Goal: Task Accomplishment & Management: Complete application form

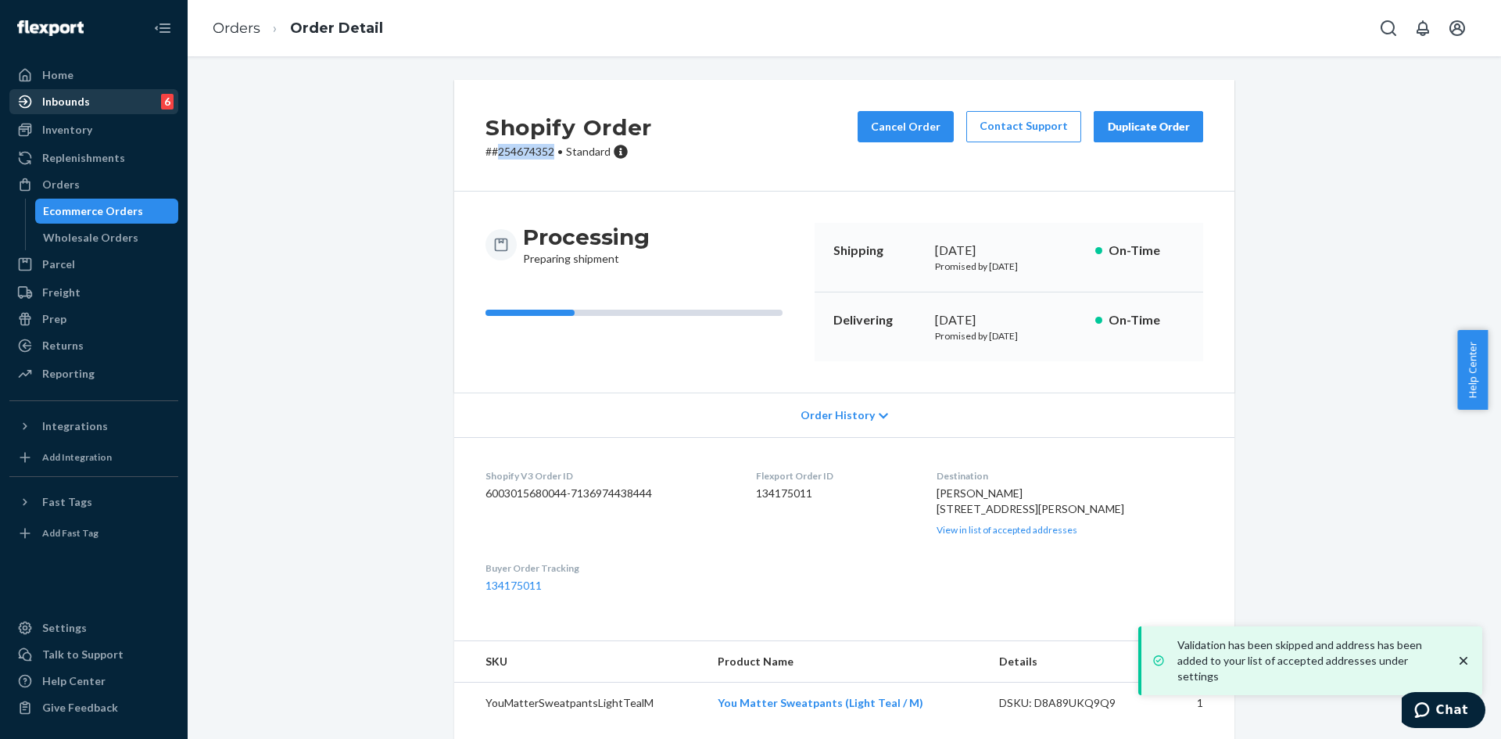
click at [53, 106] on div "Inbounds" at bounding box center [66, 102] width 48 height 16
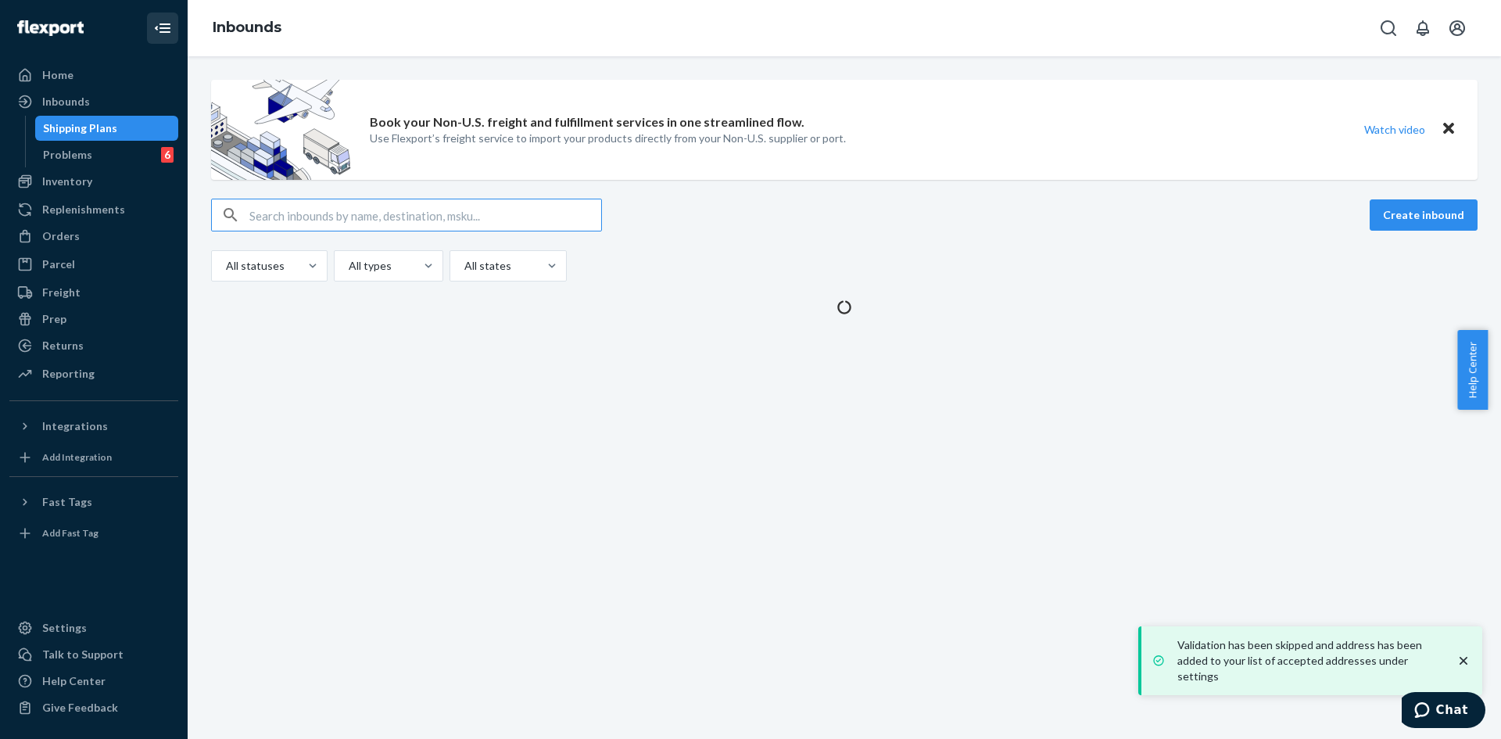
click at [152, 30] on button "Close Navigation" at bounding box center [162, 28] width 31 height 31
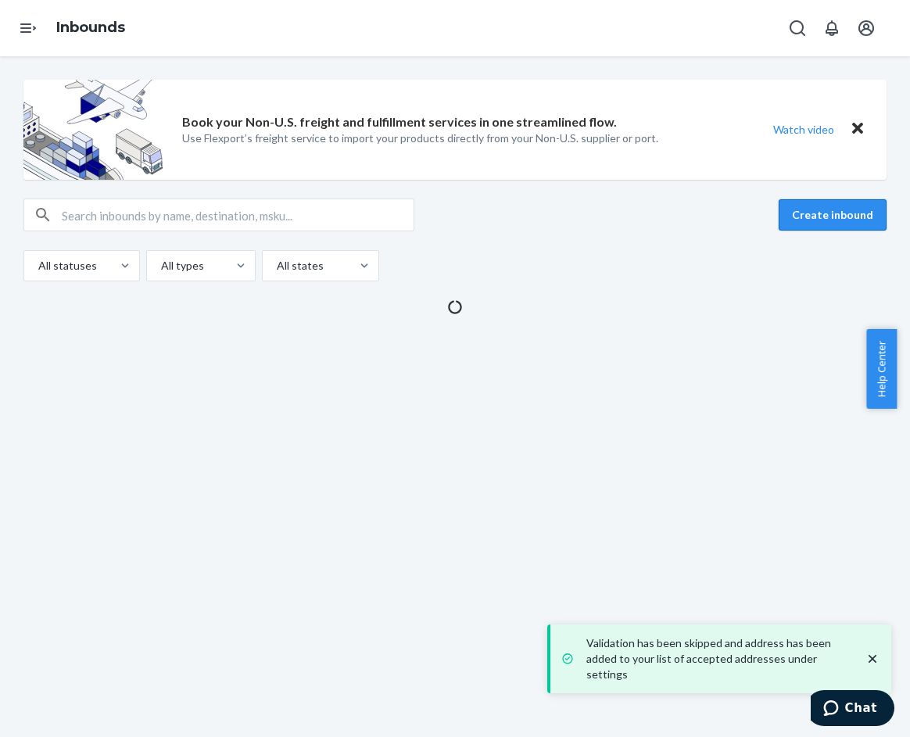
click at [794, 214] on button "Create inbound" at bounding box center [833, 214] width 108 height 31
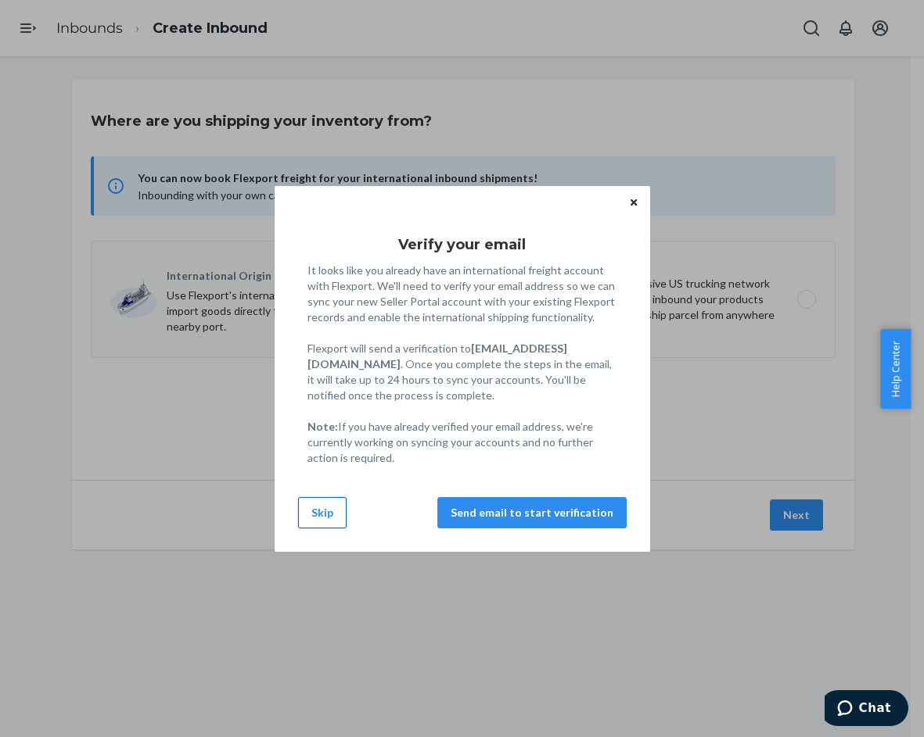
click at [316, 522] on button "Skip" at bounding box center [322, 512] width 48 height 31
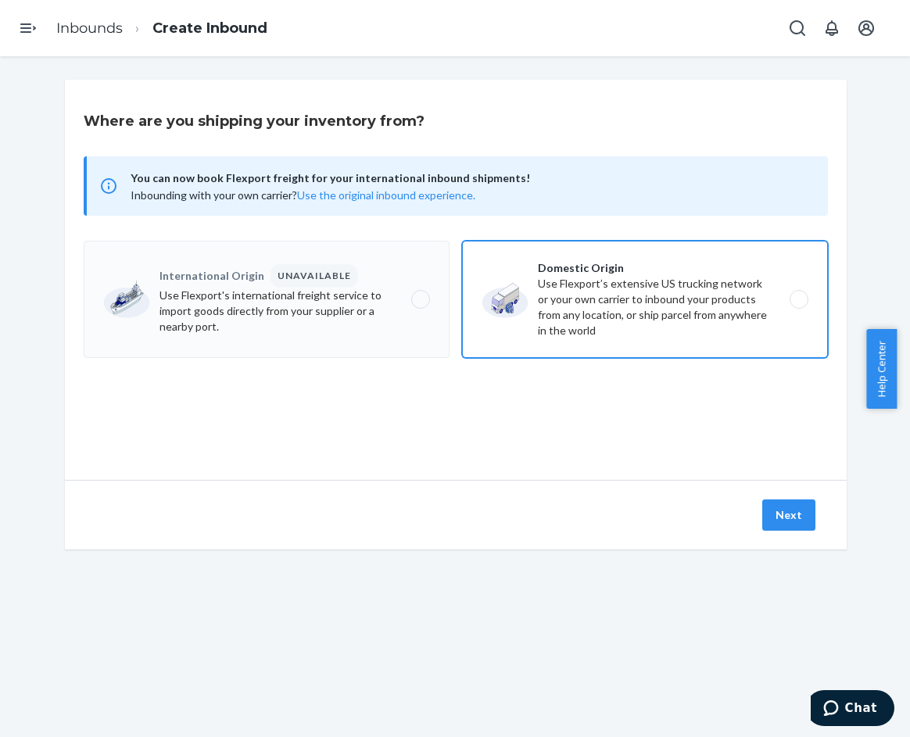
click at [610, 318] on label "Domestic Origin Use Flexport’s extensive US trucking network or your own carrie…" at bounding box center [645, 299] width 366 height 117
click at [798, 305] on input "Domestic Origin Use Flexport’s extensive US trucking network or your own carrie…" at bounding box center [803, 300] width 10 height 10
radio input "true"
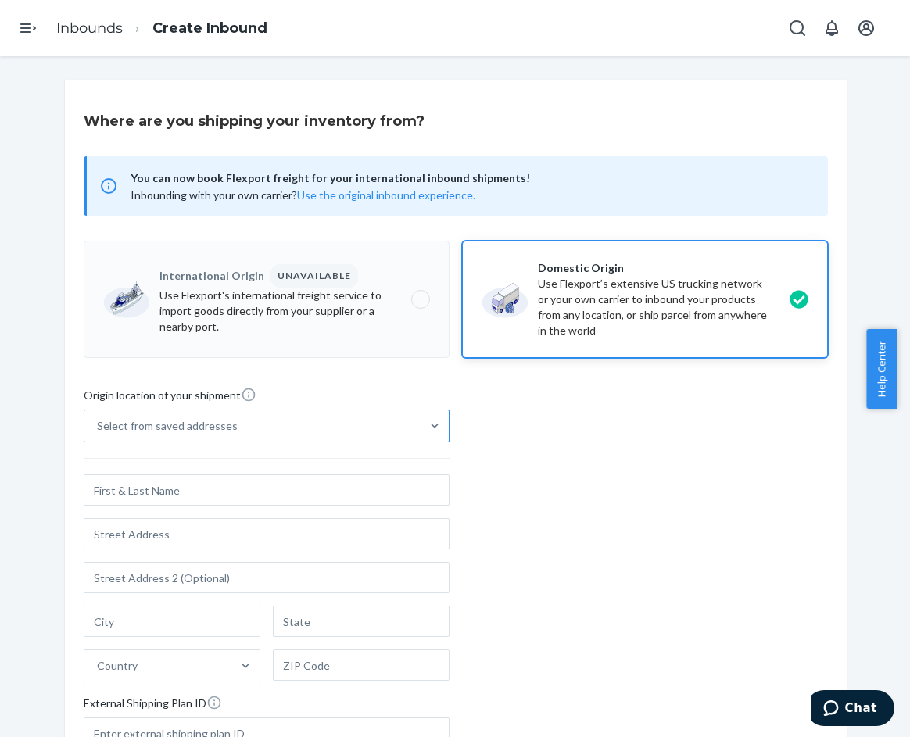
click at [330, 430] on div "Select from saved addresses" at bounding box center [252, 426] width 336 height 31
click at [99, 430] on input "Select from saved addresses" at bounding box center [98, 426] width 2 height 16
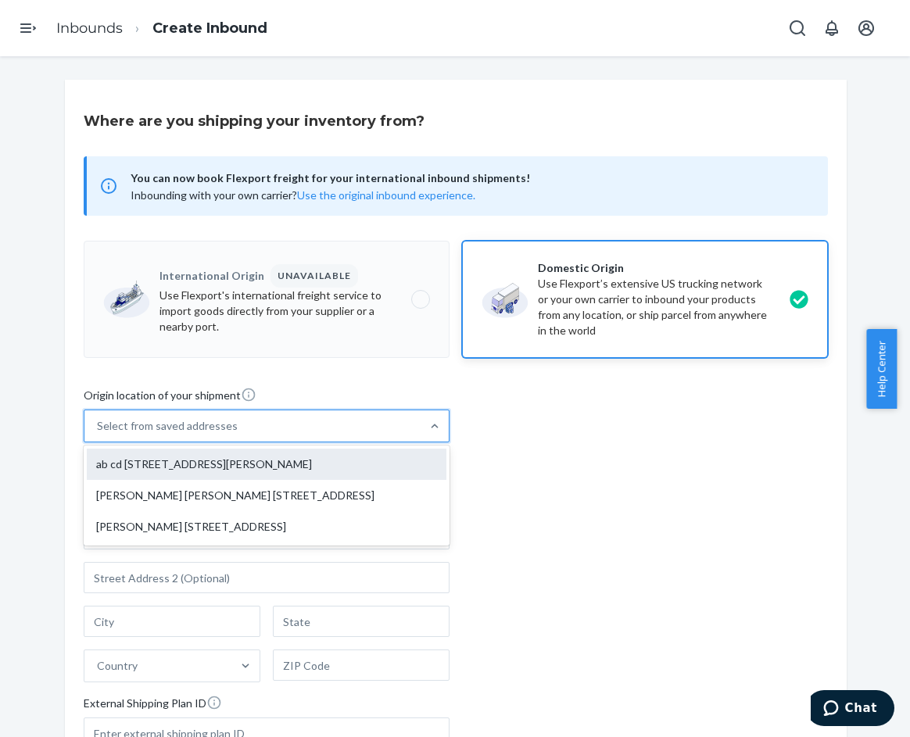
click at [231, 456] on div "ab cd [STREET_ADDRESS][PERSON_NAME]" at bounding box center [267, 464] width 360 height 31
click at [99, 434] on input "option ab cd [STREET_ADDRESS][PERSON_NAME] focused, 1 of 3. 3 results available…" at bounding box center [98, 426] width 2 height 16
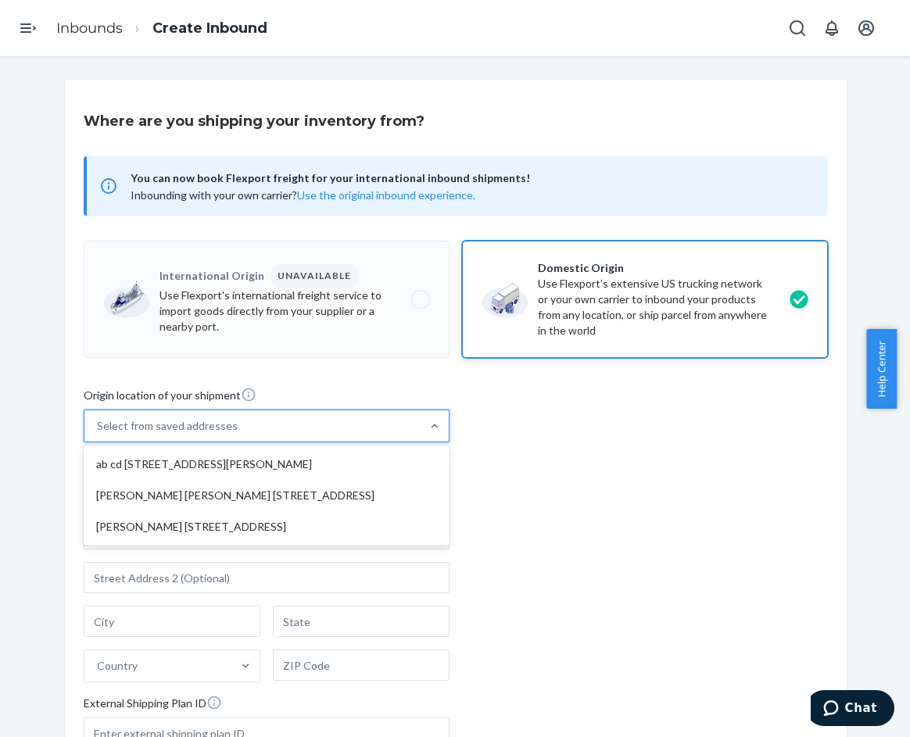
type input "ab cd"
type input "[STREET_ADDRESS][PERSON_NAME]"
type input "[GEOGRAPHIC_DATA]"
type input "CA"
type input "94105"
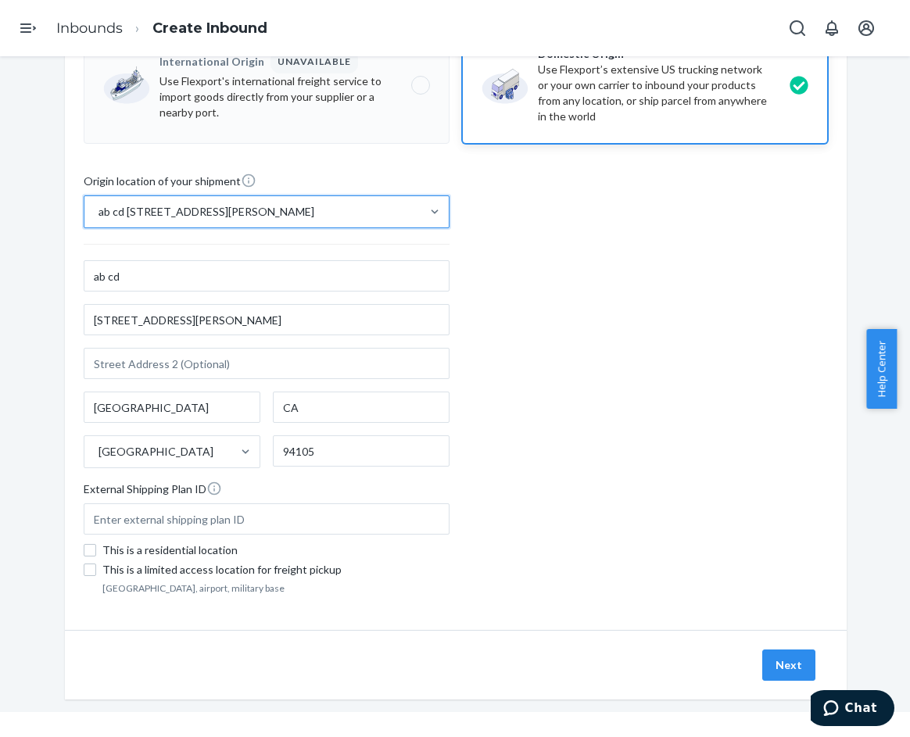
scroll to position [56, 0]
click at [784, 662] on button "Next" at bounding box center [788, 665] width 53 height 31
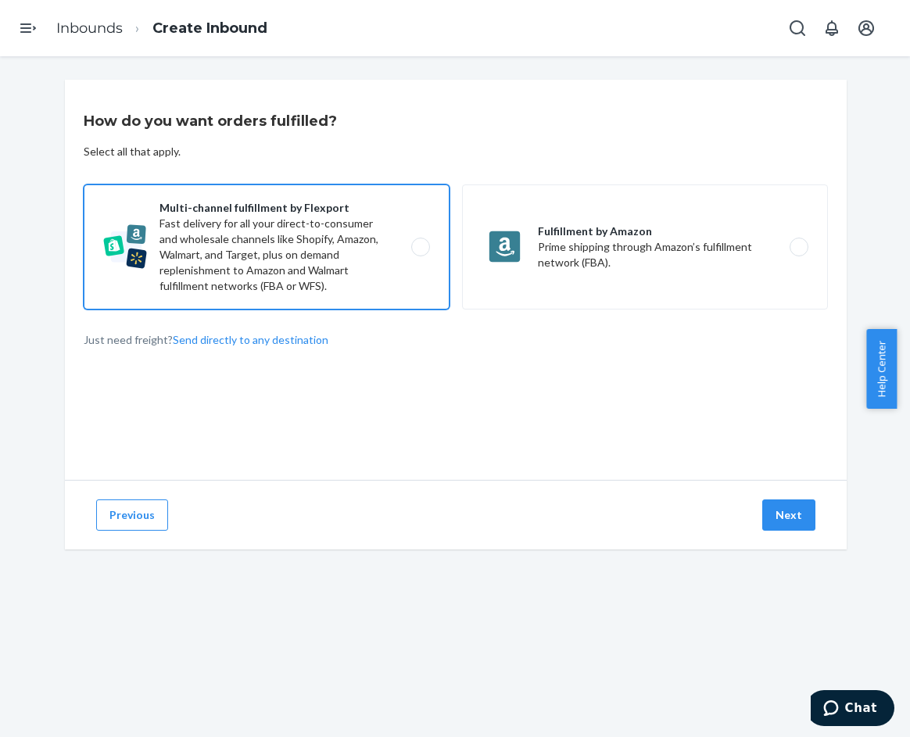
click at [317, 242] on label "Multi-channel fulfillment by Flexport Fast delivery for all your direct-to-cons…" at bounding box center [267, 247] width 366 height 125
click at [420, 242] on input "Multi-channel fulfillment by Flexport Fast delivery for all your direct-to-cons…" at bounding box center [425, 247] width 10 height 10
radio input "true"
click at [772, 509] on button "Next" at bounding box center [788, 515] width 53 height 31
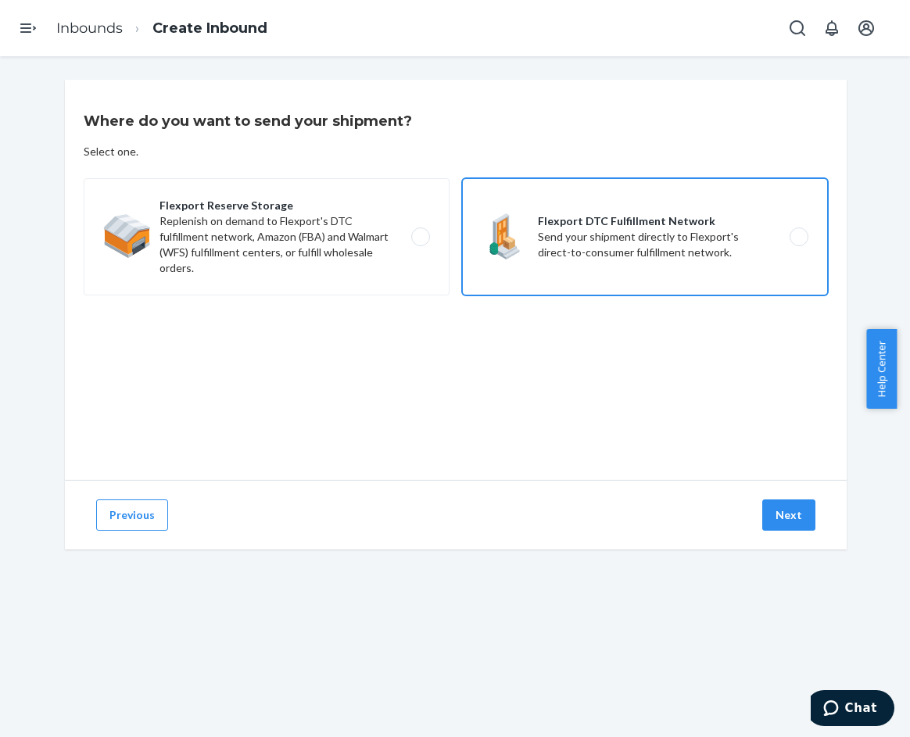
click at [591, 241] on label "Flexport DTC Fulfillment Network Send your shipment directly to Flexport's dire…" at bounding box center [645, 236] width 366 height 117
click at [798, 241] on input "Flexport DTC Fulfillment Network Send your shipment directly to Flexport's dire…" at bounding box center [803, 237] width 10 height 10
radio input "true"
click at [776, 513] on button "Next" at bounding box center [788, 515] width 53 height 31
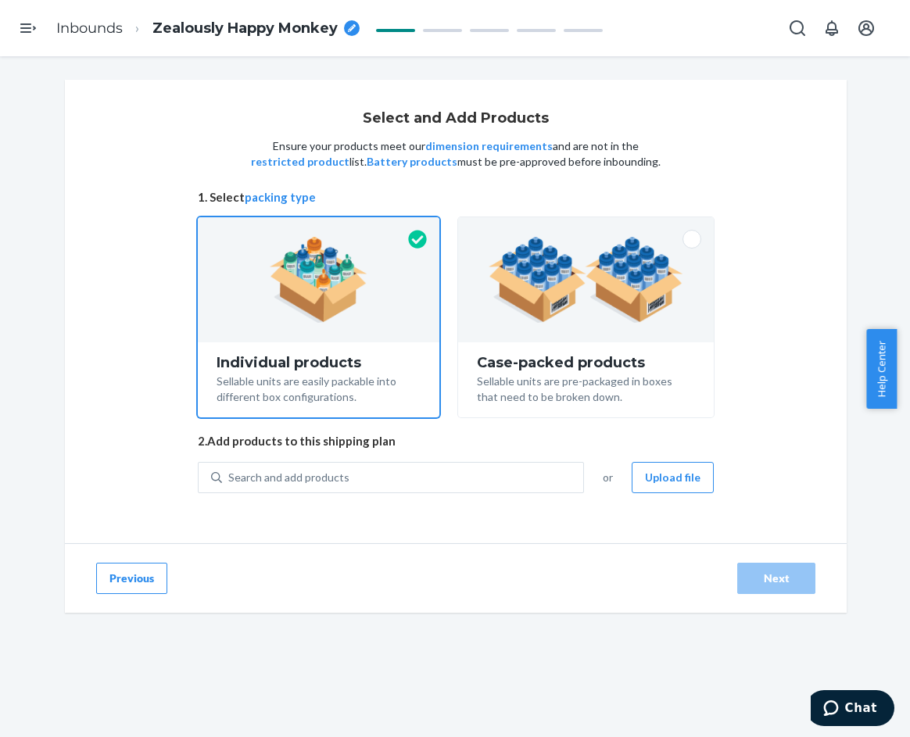
click at [359, 315] on img at bounding box center [319, 280] width 98 height 86
click at [324, 228] on input "Individual products Sellable units are easily packable into different box confi…" at bounding box center [319, 222] width 10 height 10
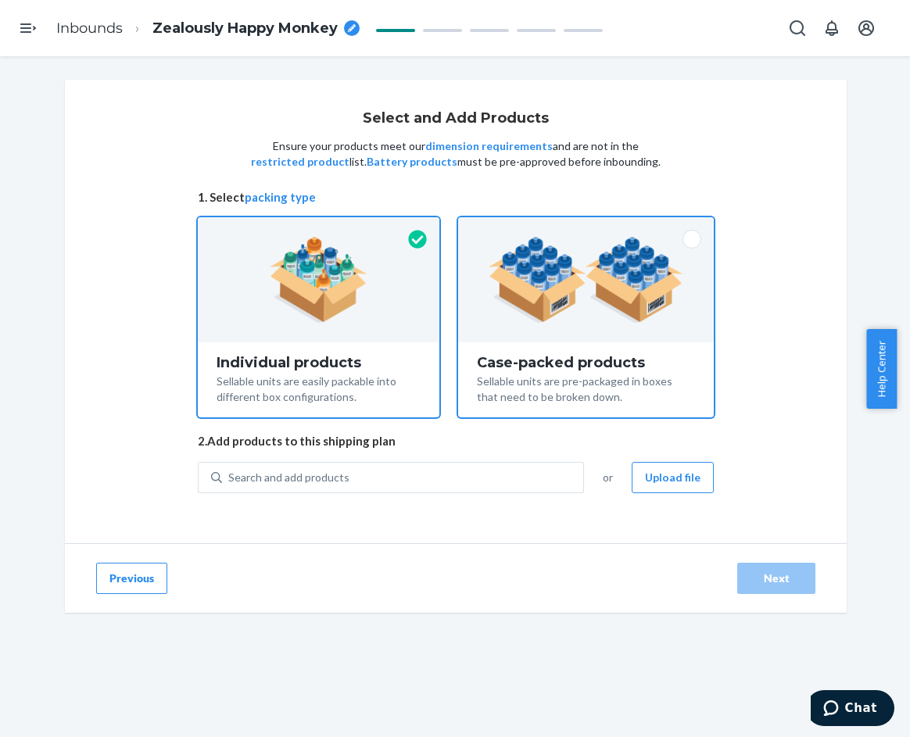
click at [556, 340] on div at bounding box center [586, 279] width 256 height 125
click at [581, 228] on input "Case-packed products Sellable units are pre-packaged in boxes that need to be b…" at bounding box center [586, 222] width 10 height 10
radio input "true"
radio input "false"
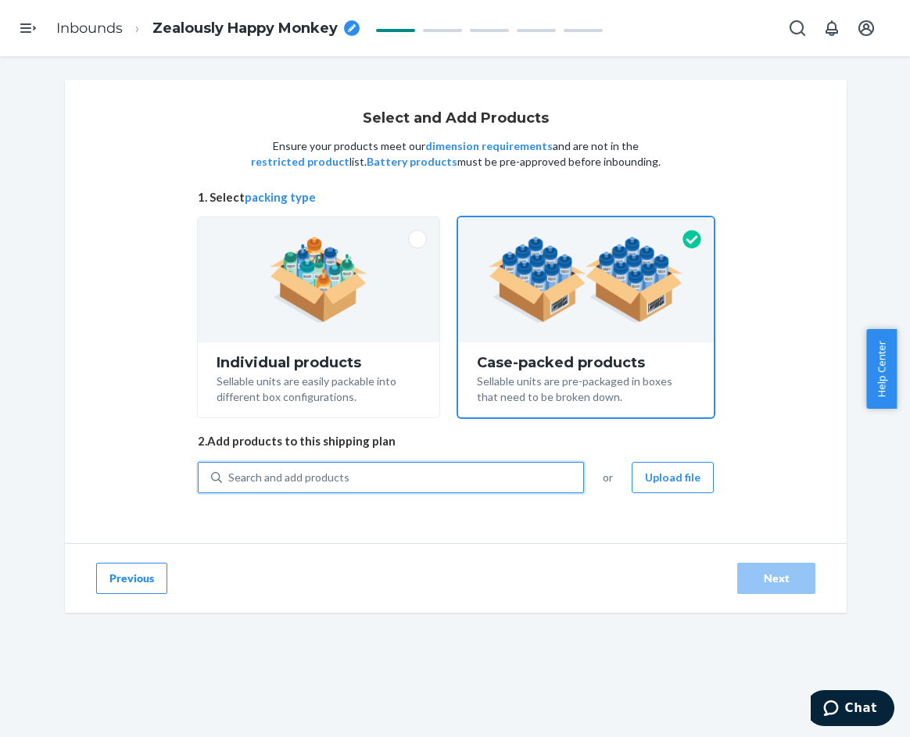
click at [393, 476] on div "Search and add products" at bounding box center [402, 478] width 361 height 28
click at [230, 476] on input "0 results available. Use Up and Down to choose options, press Enter to select t…" at bounding box center [229, 478] width 2 height 16
paste input "Waffle Lounge Tee Cherry"
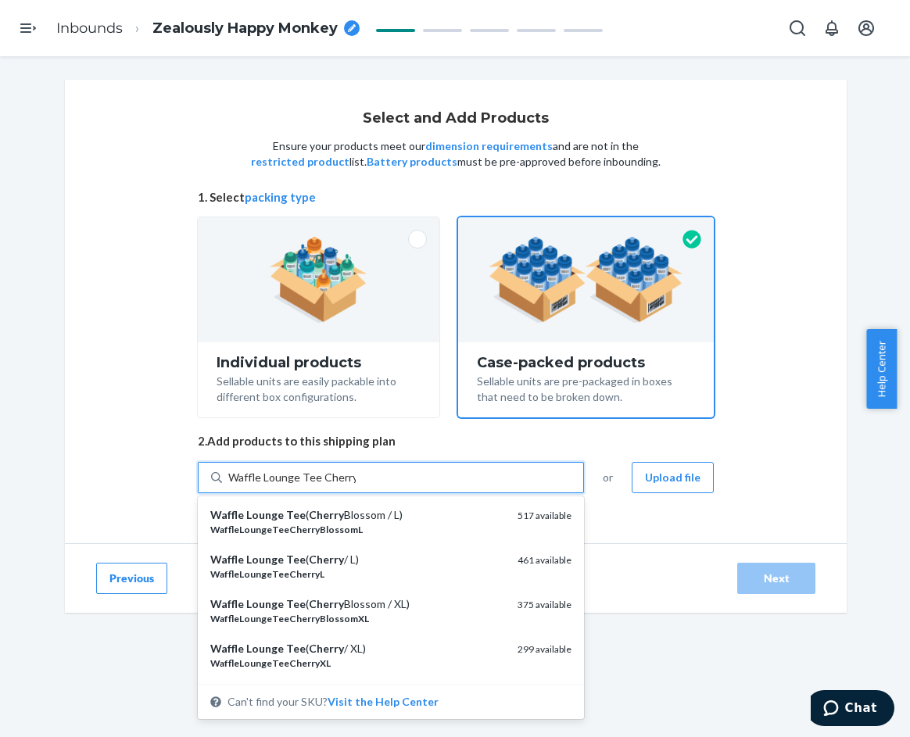
type input "Waffle Lounge Tee Cherry XS"
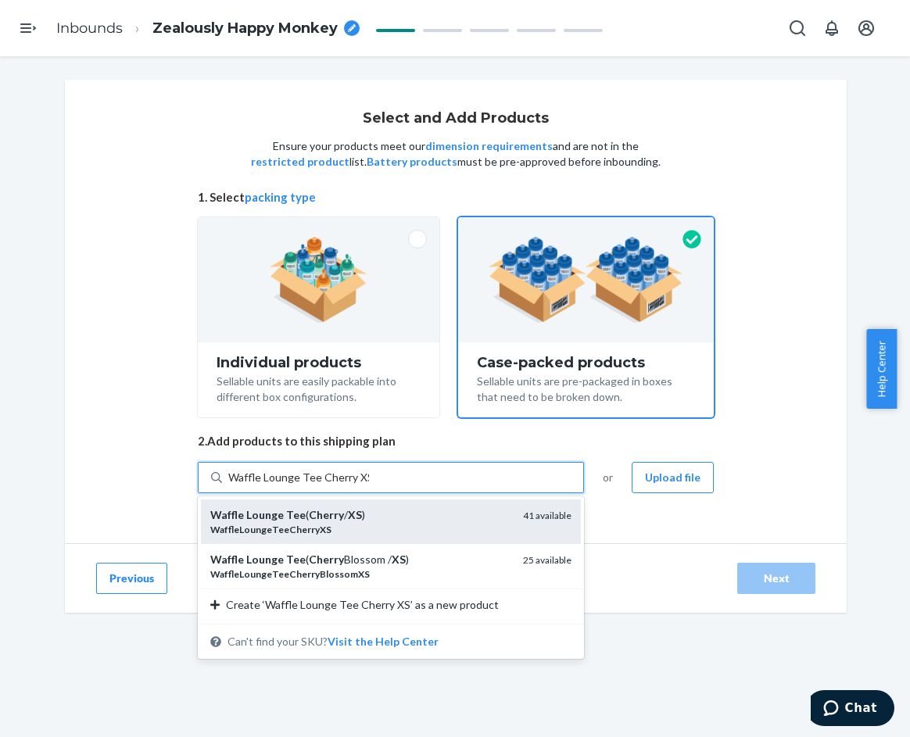
click at [345, 529] on div "WaffleLoungeTeeCherryXS" at bounding box center [360, 529] width 300 height 13
click at [345, 486] on input "Waffle Lounge Tee Cherry XS" at bounding box center [298, 478] width 141 height 16
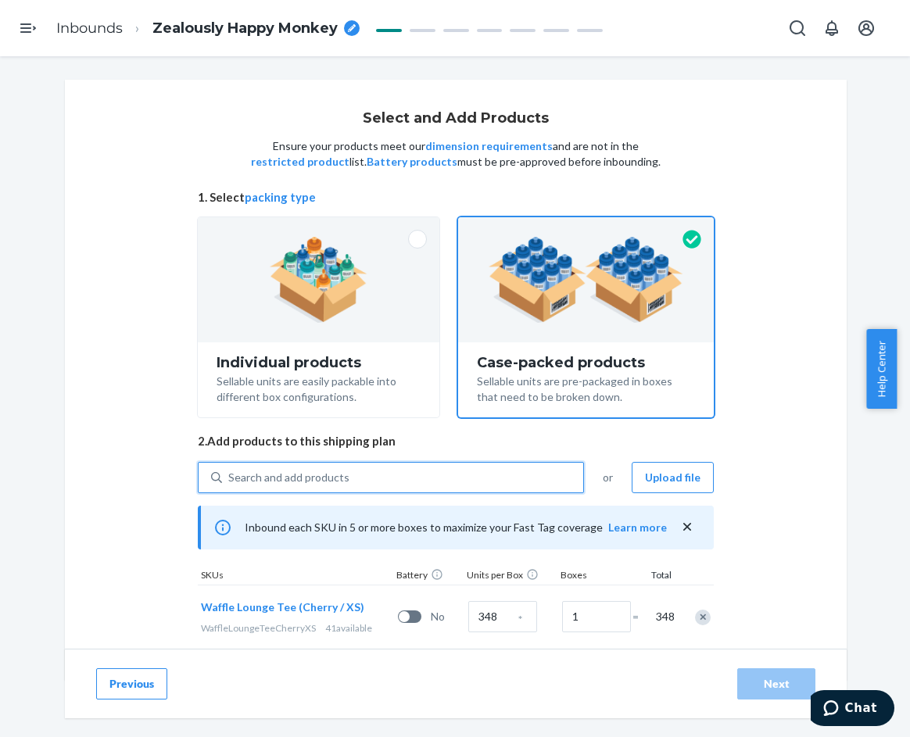
click at [322, 479] on div "Search and add products" at bounding box center [288, 478] width 121 height 16
click at [230, 479] on input "0 results available. Use Up and Down to choose options, press Enter to select t…" at bounding box center [229, 478] width 2 height 16
paste input "Waffle Lounge Tee Cherry"
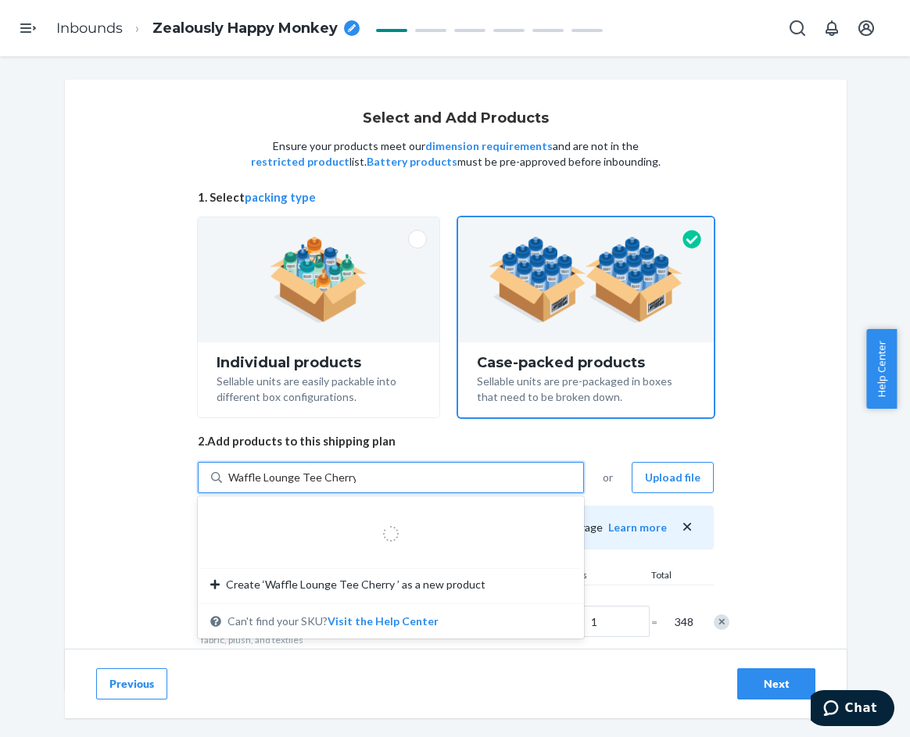
type input "Waffle Lounge Tee Cherry S"
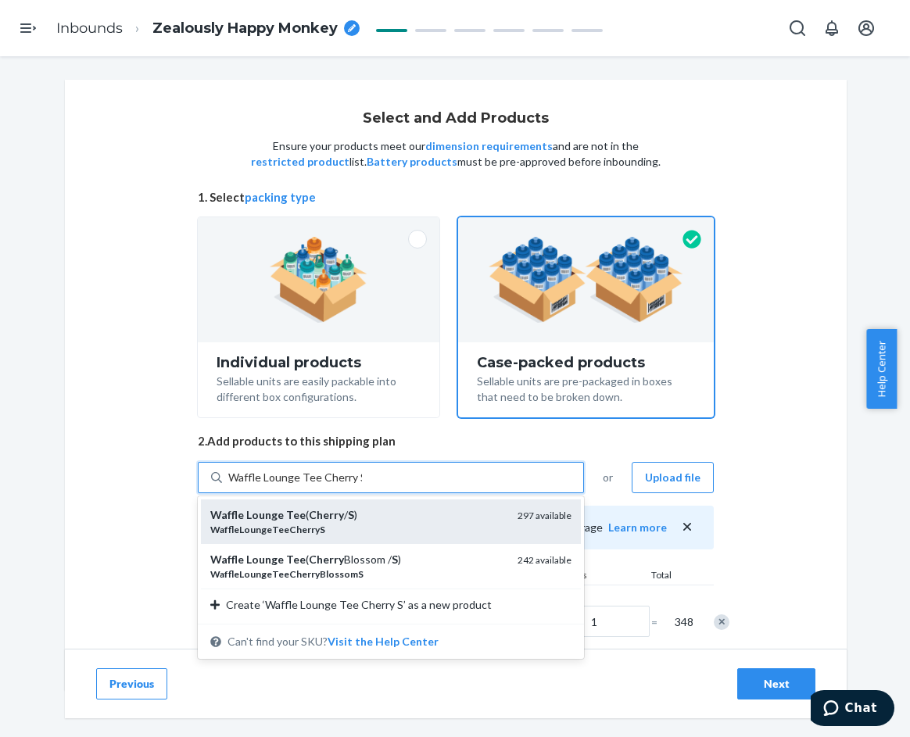
click at [377, 527] on div "WaffleLoungeTeeCherryS" at bounding box center [357, 529] width 295 height 13
click at [362, 486] on input "Waffle Lounge Tee Cherry S" at bounding box center [295, 478] width 134 height 16
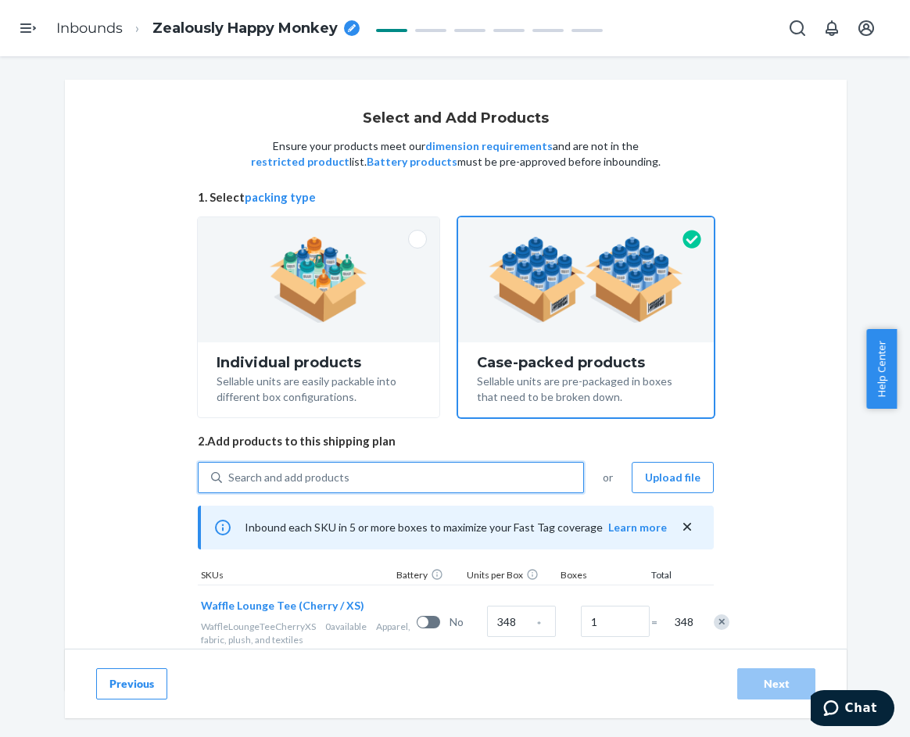
click at [338, 478] on div "Search and add products" at bounding box center [288, 478] width 121 height 16
click at [230, 478] on input "0 results available. Select is focused ,type to refine list, press Down to open…" at bounding box center [229, 478] width 2 height 16
paste input "Waffle Lounge Tee Cherry"
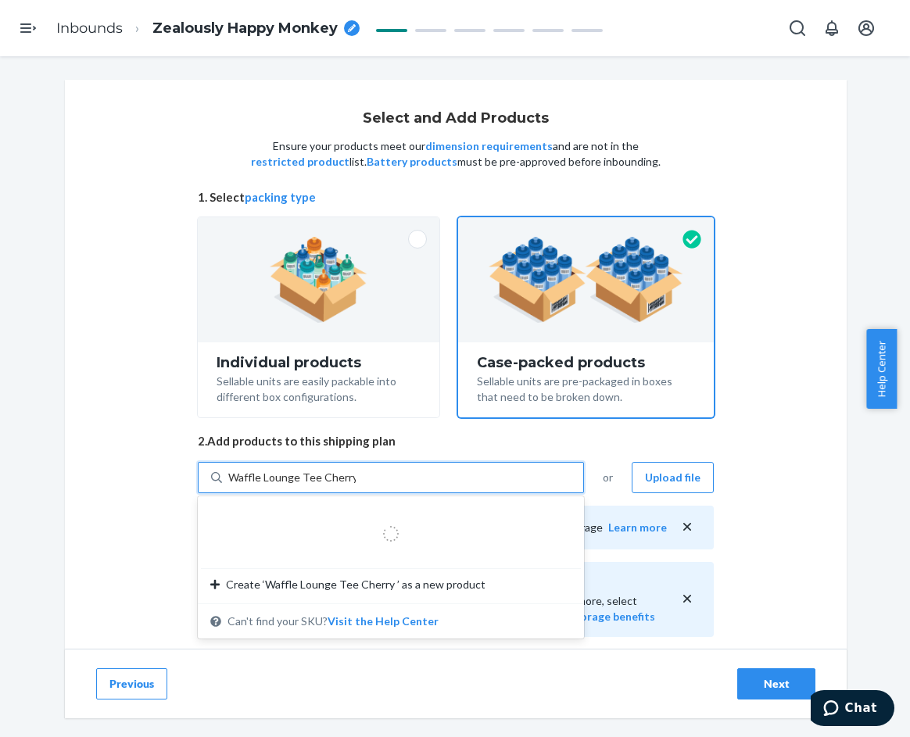
type input "Waffle Lounge Tee Cherry M"
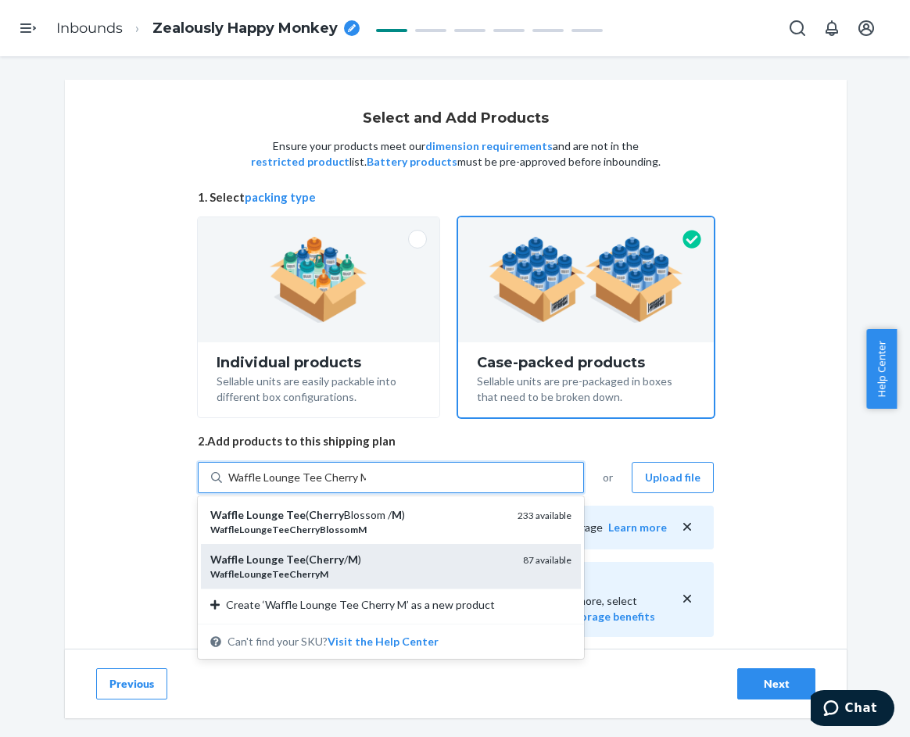
click at [362, 558] on div "Waffle Lounge Tee ( Cherry / M )" at bounding box center [360, 560] width 300 height 16
click at [362, 486] on input "Waffle Lounge Tee Cherry M" at bounding box center [297, 478] width 138 height 16
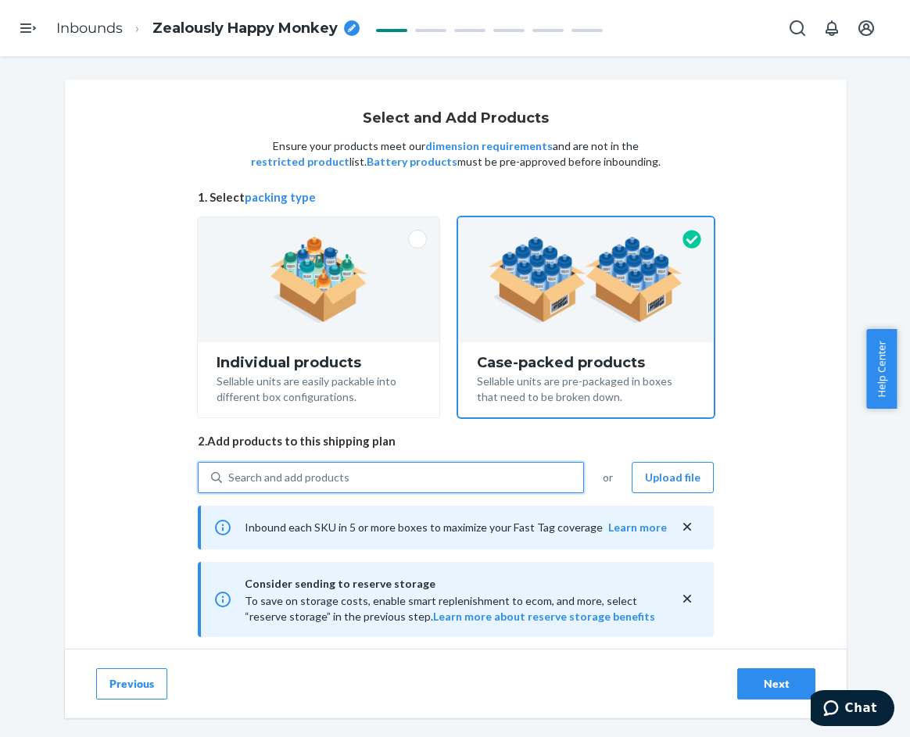
click at [443, 481] on div "Search and add products" at bounding box center [402, 478] width 361 height 28
click at [230, 481] on input "0 results available. Select is focused ,type to refine list, press Down to open…" at bounding box center [229, 478] width 2 height 16
paste input "Waffle Lounge Tee Cherry"
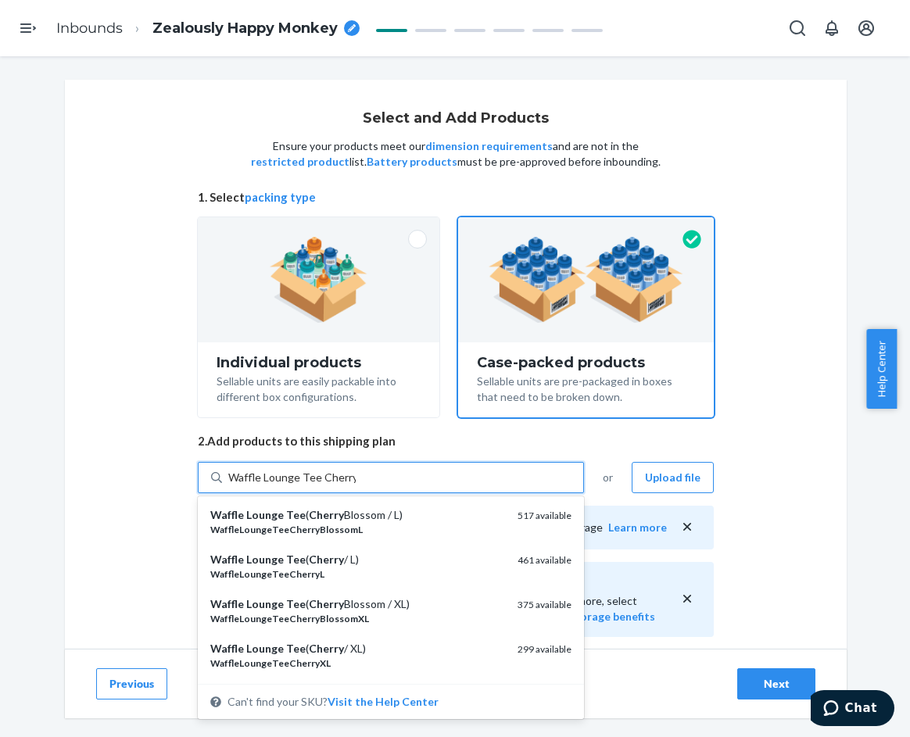
type input "Waffle Lounge Tee Cherry L"
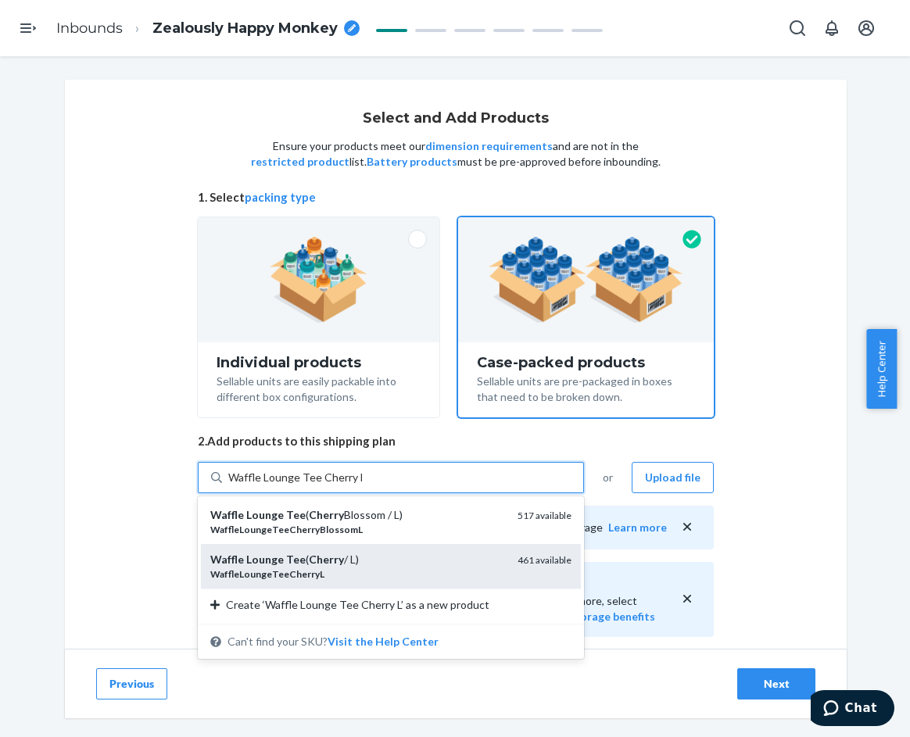
click at [351, 569] on div "WaffleLoungeTeeCherryL" at bounding box center [357, 574] width 295 height 13
click at [351, 486] on input "Waffle Lounge Tee Cherry L" at bounding box center [295, 478] width 134 height 16
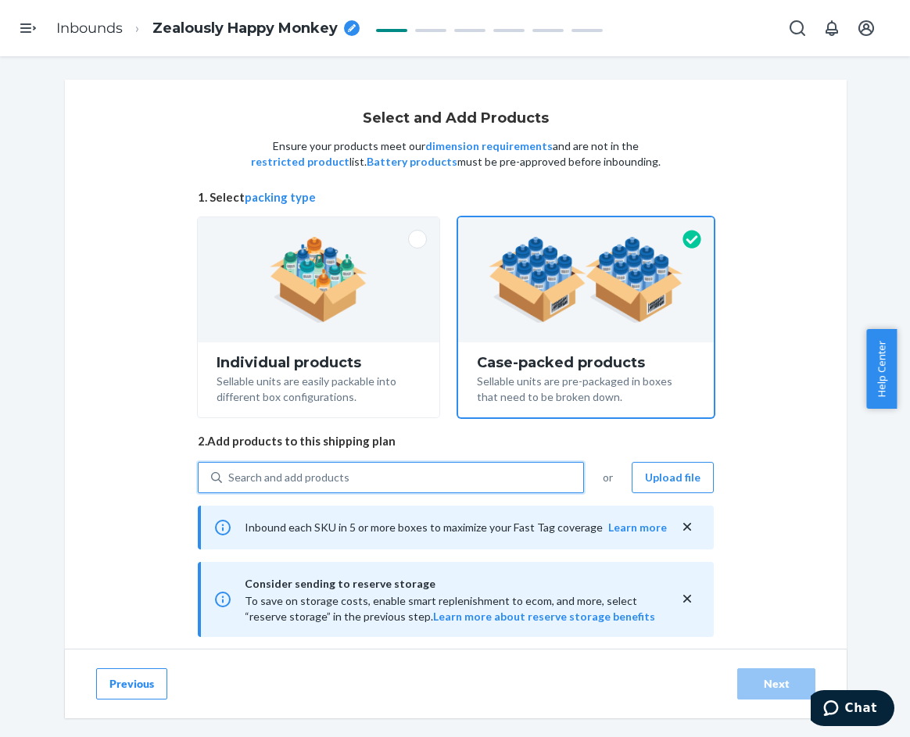
click at [326, 474] on div "Search and add products" at bounding box center [288, 478] width 121 height 16
click at [230, 474] on input "0 results available. Select is focused ,type to refine list, press Down to open…" at bounding box center [229, 478] width 2 height 16
paste input "Waffle Lounge Tee Cherry"
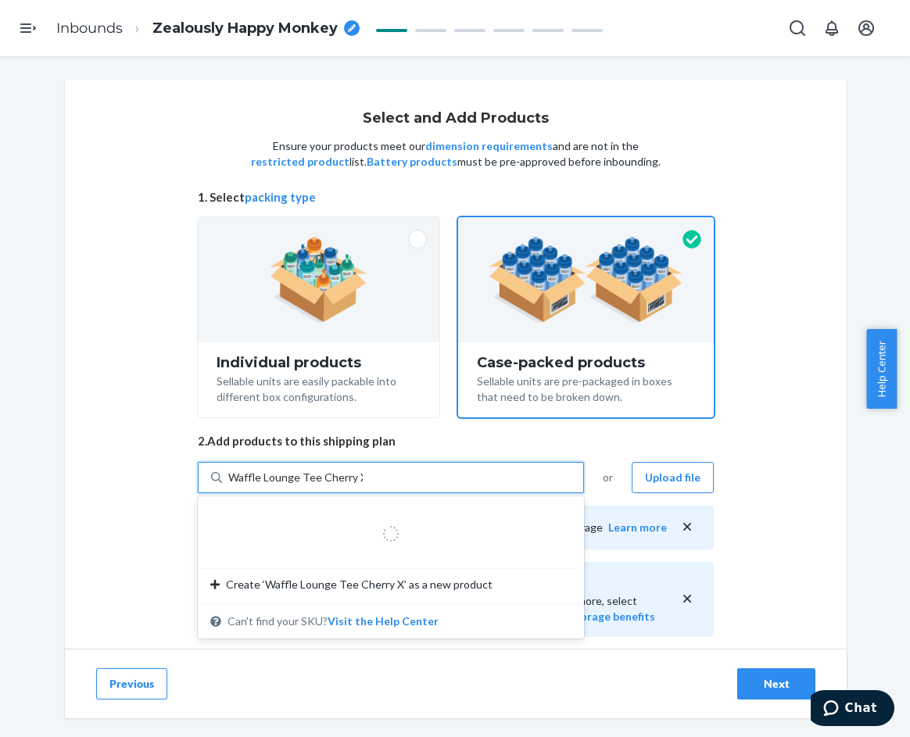
type input "Waffle Lounge Tee Cherry XL"
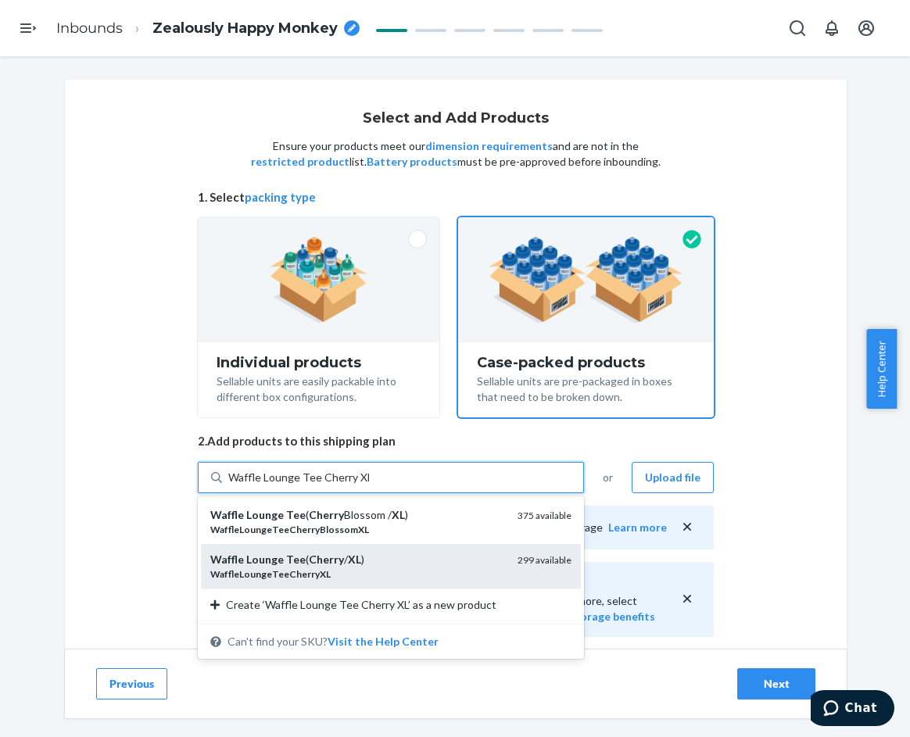
click at [381, 547] on div "Waffle Lounge Tee ( Cherry / XL ) WaffleLoungeTeeCherryXL 299 available" at bounding box center [391, 566] width 380 height 45
click at [369, 486] on input "Waffle Lounge Tee Cherry XL" at bounding box center [298, 478] width 141 height 16
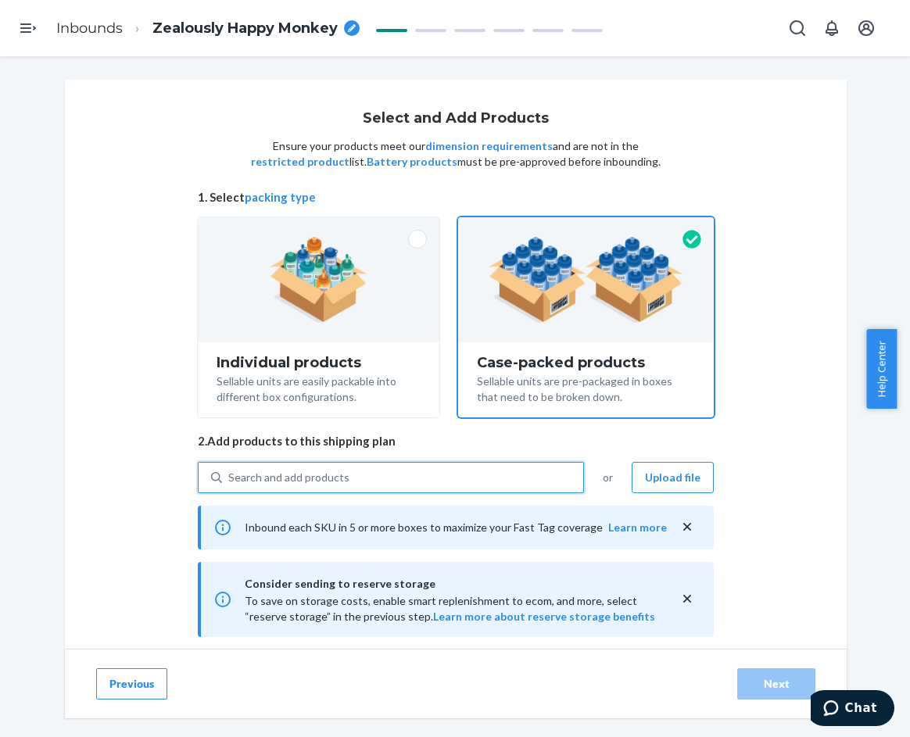
click at [349, 482] on div "Search and add products" at bounding box center [402, 478] width 361 height 28
click at [230, 482] on input "0 results available. Use Up and Down to choose options, press Enter to select t…" at bounding box center [229, 478] width 2 height 16
paste input "Waffle Lounge Tee Cherry"
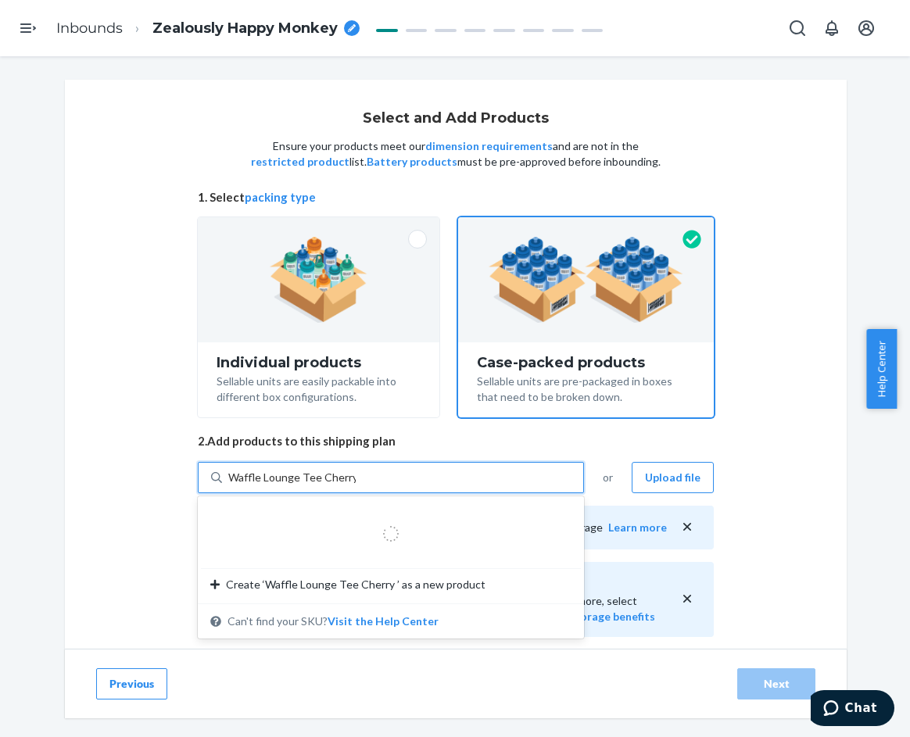
type input "Waffle Lounge Tee Cherry 2"
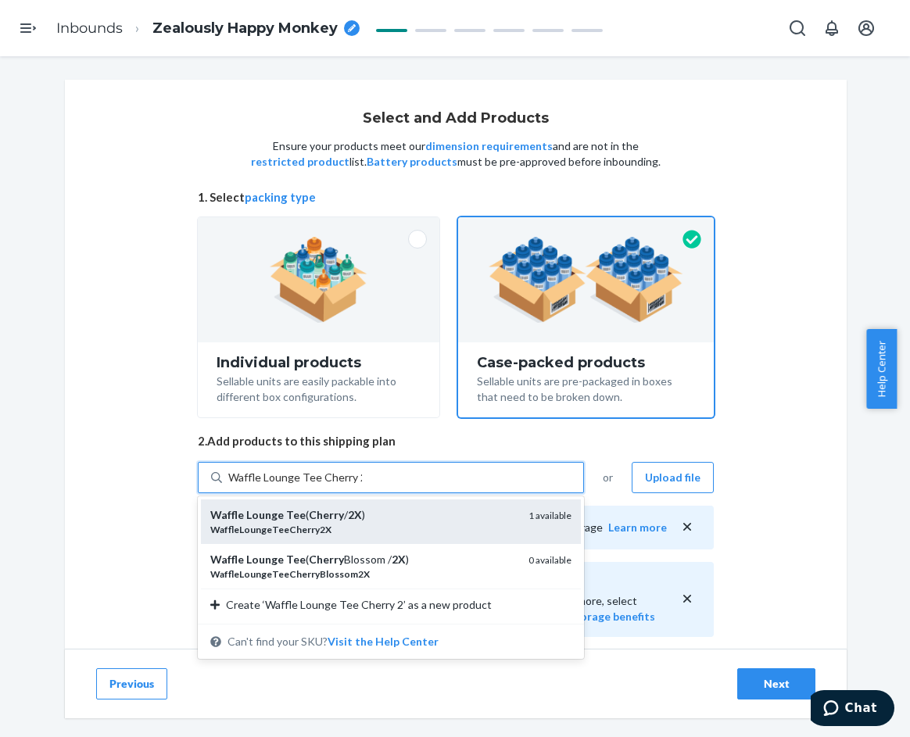
click at [363, 528] on div "WaffleLoungeTeeCherry2X" at bounding box center [363, 529] width 306 height 13
click at [362, 486] on input "Waffle Lounge Tee Cherry 2" at bounding box center [295, 478] width 134 height 16
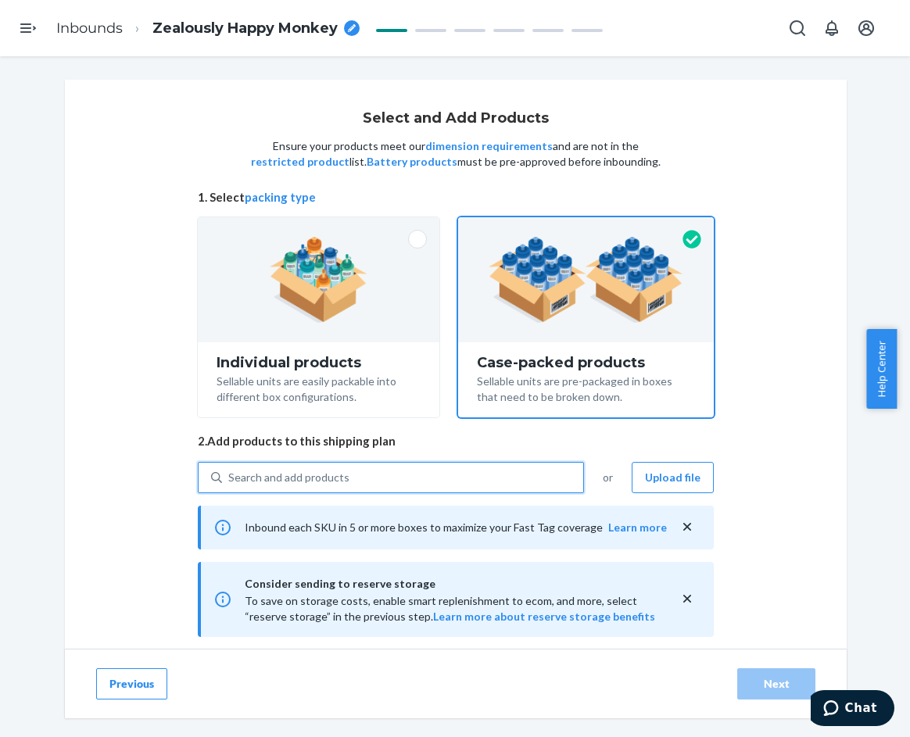
click at [341, 482] on div "Search and add products" at bounding box center [402, 478] width 361 height 28
click at [230, 482] on input "0 results available. Select is focused ,type to refine list, press Down to open…" at bounding box center [229, 478] width 2 height 16
paste input "Waffle Lounge Tee Cherry"
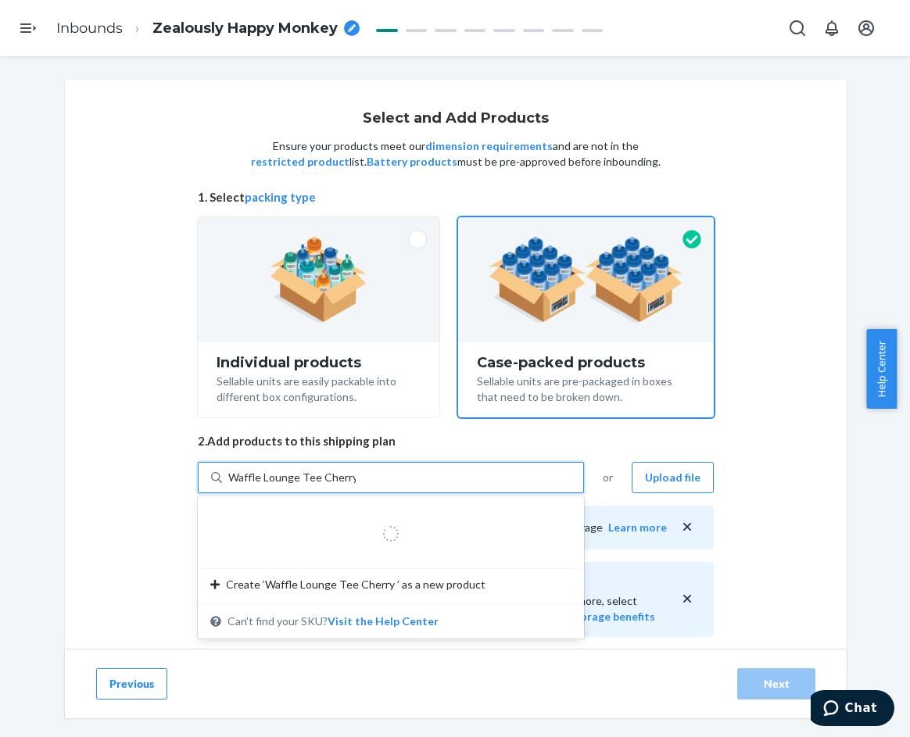
type input "Waffle Lounge Tee Cherry 3"
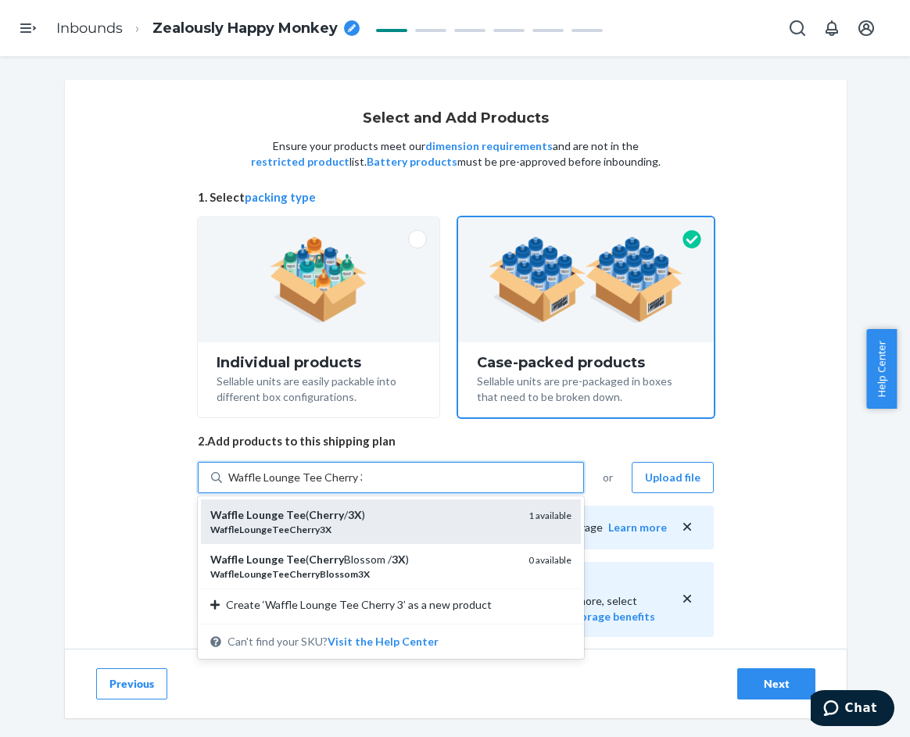
click at [371, 516] on div "Waffle Lounge Tee ( Cherry / 3X )" at bounding box center [363, 516] width 306 height 16
click at [362, 486] on input "Waffle Lounge Tee Cherry 3" at bounding box center [295, 478] width 134 height 16
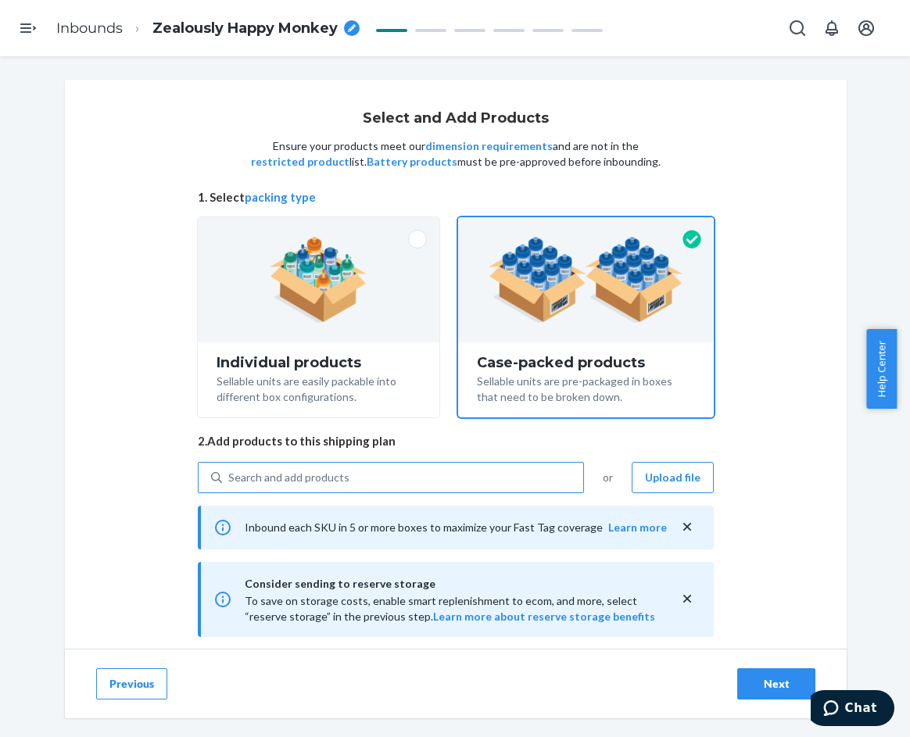
click at [471, 468] on div "Search and add products" at bounding box center [402, 478] width 361 height 28
click at [230, 470] on input "Search and add products" at bounding box center [229, 478] width 2 height 16
paste input "Waffle Lounge Tee Cherry Blossom"
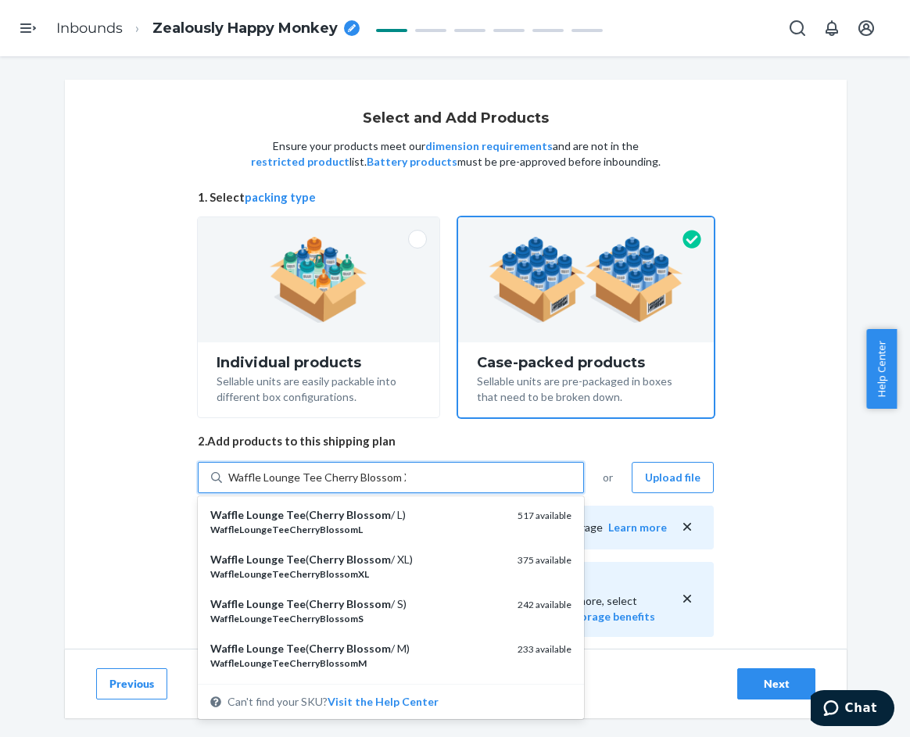
type input "Waffle Lounge Tee Cherry Blossom XS"
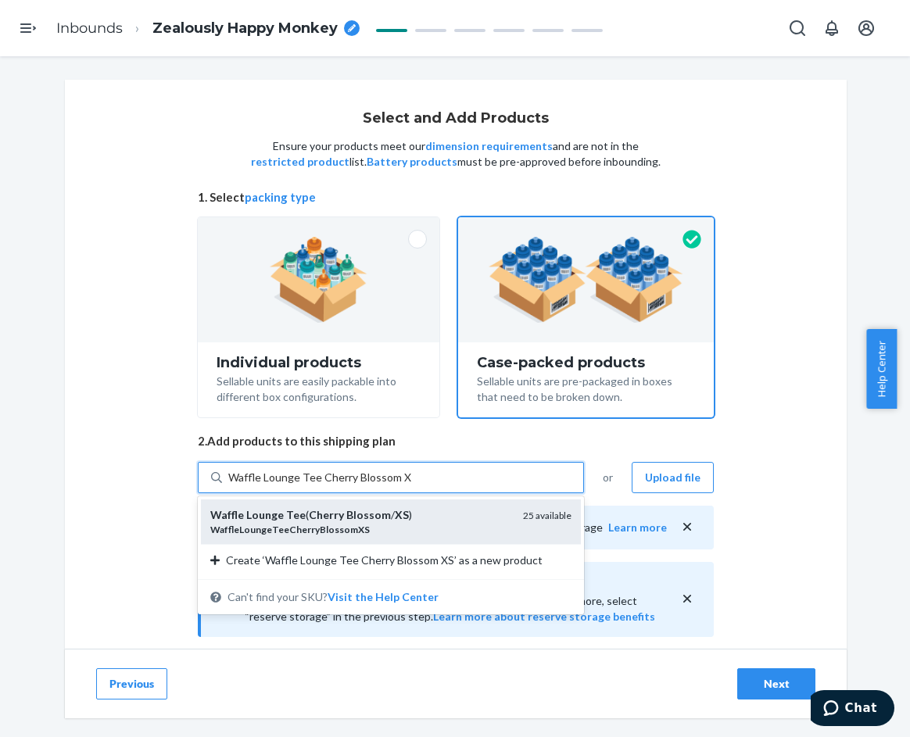
click at [427, 511] on div "Waffle Lounge Tee ( Cherry Blossom / XS )" at bounding box center [360, 516] width 300 height 16
click at [411, 486] on input "Waffle Lounge Tee Cherry Blossom XS" at bounding box center [319, 478] width 183 height 16
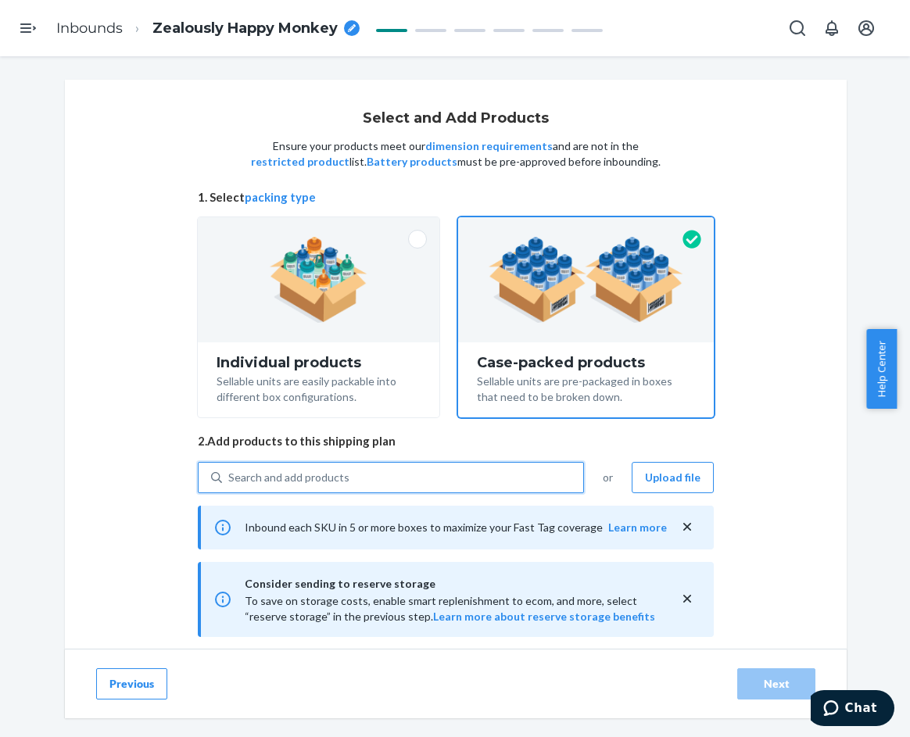
click at [406, 472] on div "Search and add products" at bounding box center [402, 478] width 361 height 28
click at [230, 472] on input "0 results available. Select is focused ,type to refine list, press Down to open…" at bounding box center [229, 478] width 2 height 16
paste input "Waffle Lounge Tee Cherry Blossom"
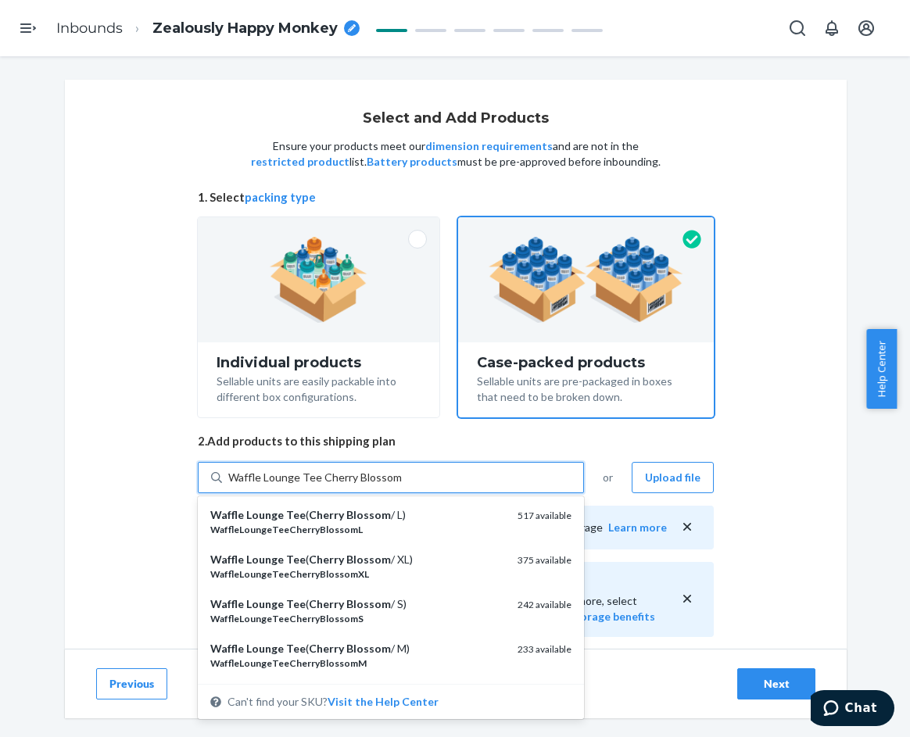
type input "Waffle Lounge Tee Cherry Blossom S"
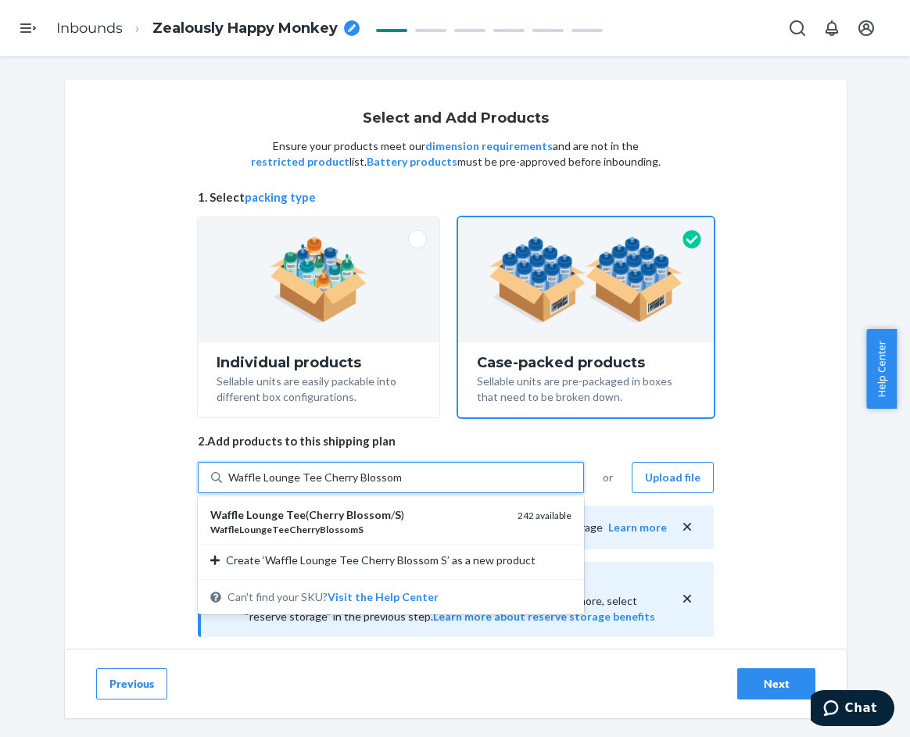
drag, startPoint x: 426, startPoint y: 525, endPoint x: 395, endPoint y: 486, distance: 50.7
click at [425, 525] on div "WaffleLoungeTeeCherryBlossomS" at bounding box center [357, 529] width 295 height 13
click at [404, 486] on input "Waffle Lounge Tee Cherry Blossom S" at bounding box center [316, 478] width 176 height 16
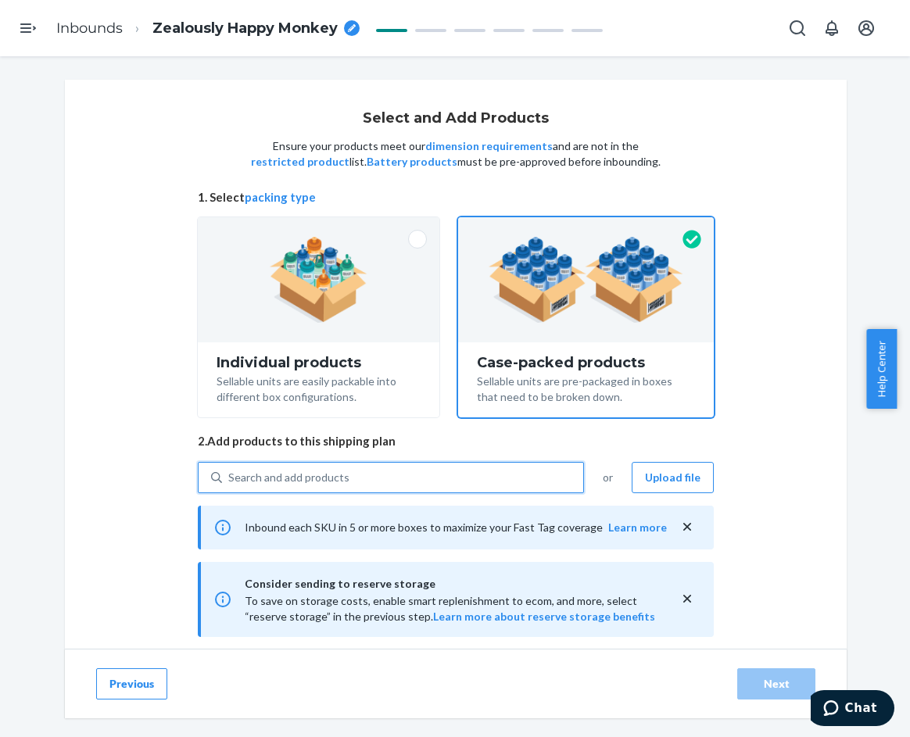
click at [382, 476] on div "Search and add products" at bounding box center [402, 478] width 361 height 28
click at [230, 476] on input "0 results available. Select is focused ,type to refine list, press Down to open…" at bounding box center [229, 478] width 2 height 16
paste input "Waffle Lounge Tee Cherry Blossom"
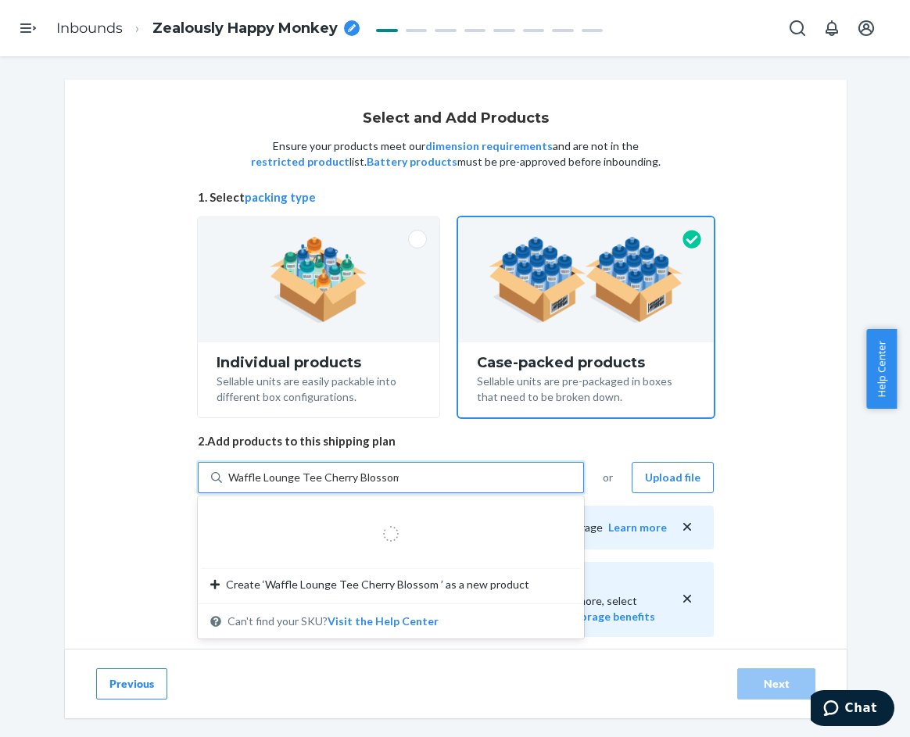
type input "Waffle Lounge Tee Cherry Blossom M"
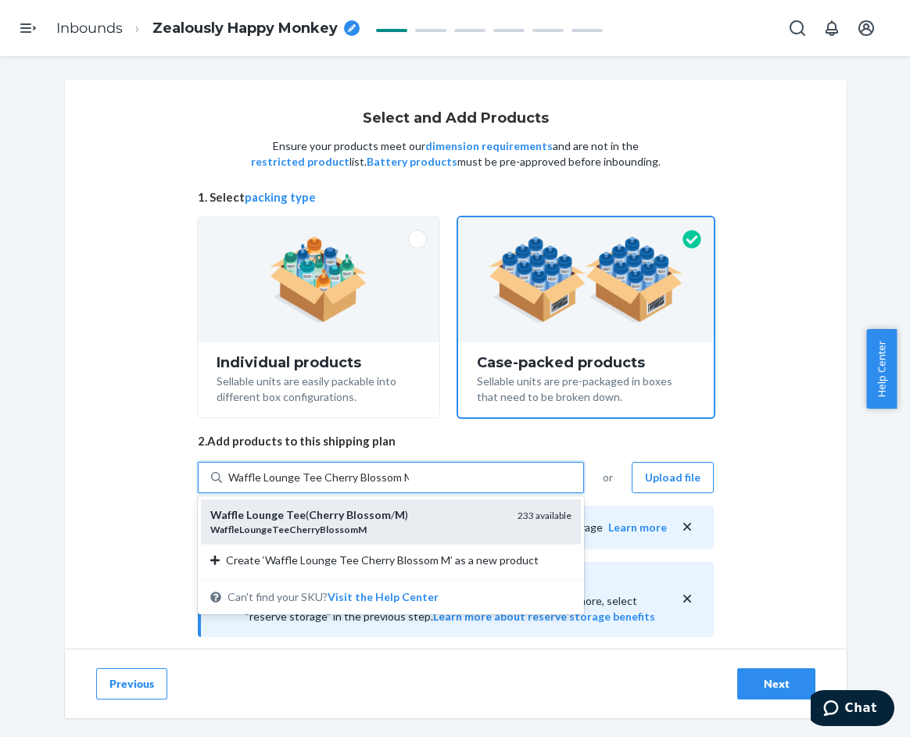
click at [395, 515] on em "M" at bounding box center [400, 514] width 10 height 13
click at [389, 486] on input "Waffle Lounge Tee Cherry Blossom M" at bounding box center [318, 478] width 181 height 16
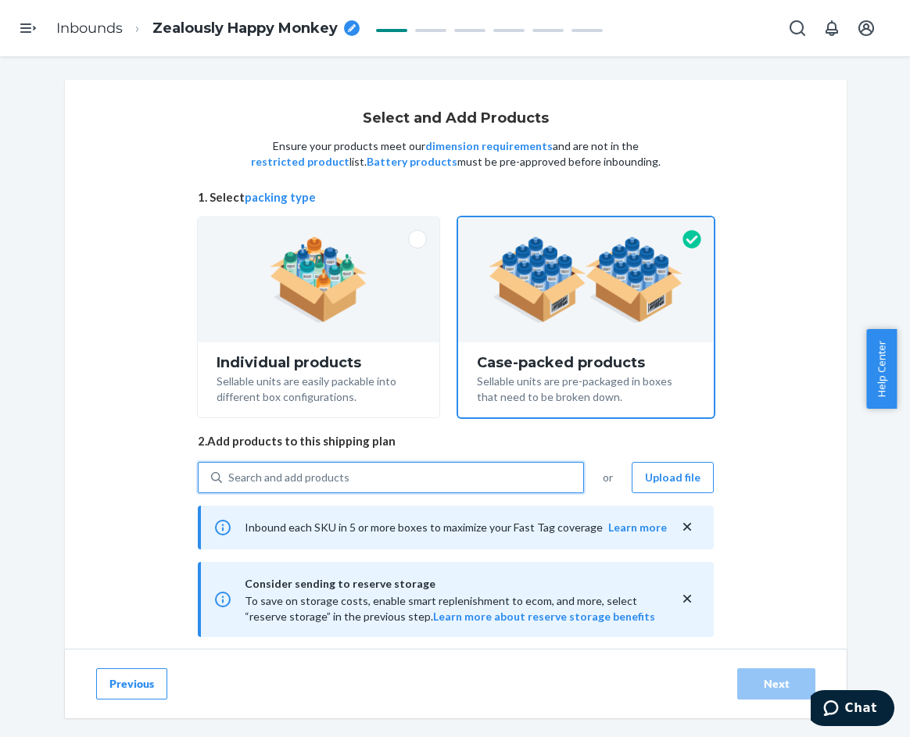
click at [373, 486] on div "Search and add products" at bounding box center [402, 478] width 361 height 28
click at [230, 486] on input "0 results available. Select is focused ,type to refine list, press Down to open…" at bounding box center [229, 478] width 2 height 16
paste input "Waffle Lounge Tee Cherry Blossom"
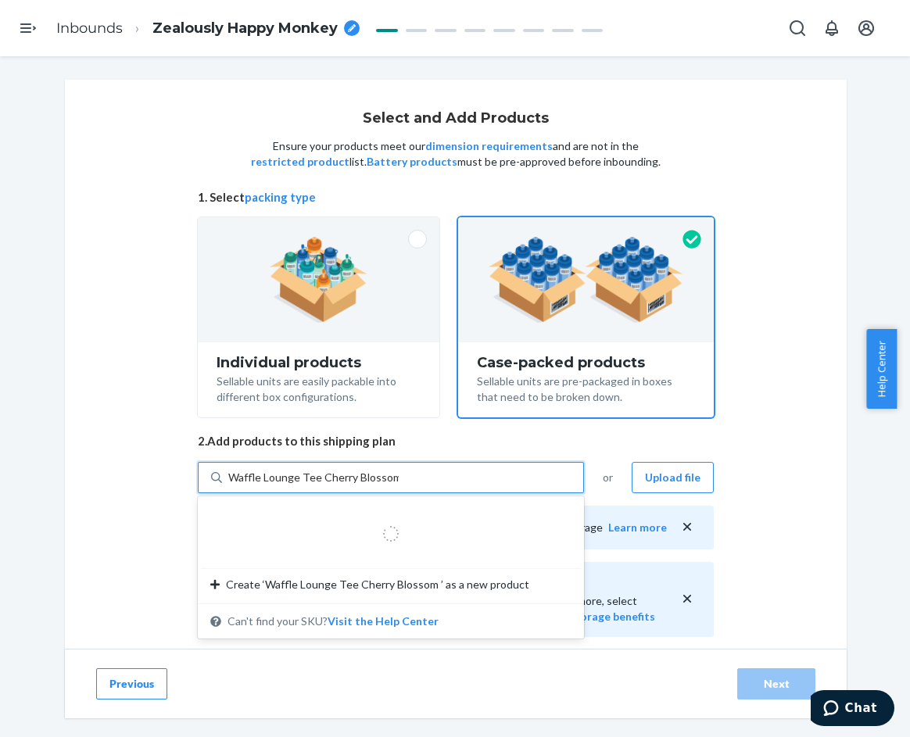
type input "Waffle Lounge Tee Cherry Blossom L"
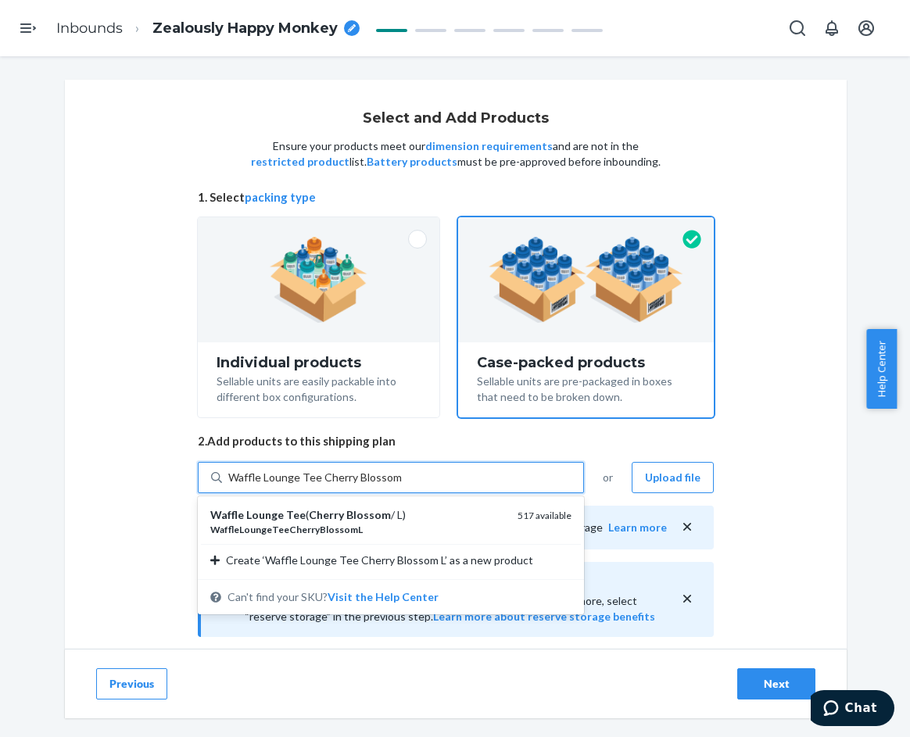
drag, startPoint x: 407, startPoint y: 525, endPoint x: 397, endPoint y: 494, distance: 32.9
click at [406, 524] on div "WaffleLoungeTeeCherryBlossomL" at bounding box center [357, 529] width 295 height 13
click at [404, 486] on input "Waffle Lounge Tee Cherry Blossom L" at bounding box center [316, 478] width 176 height 16
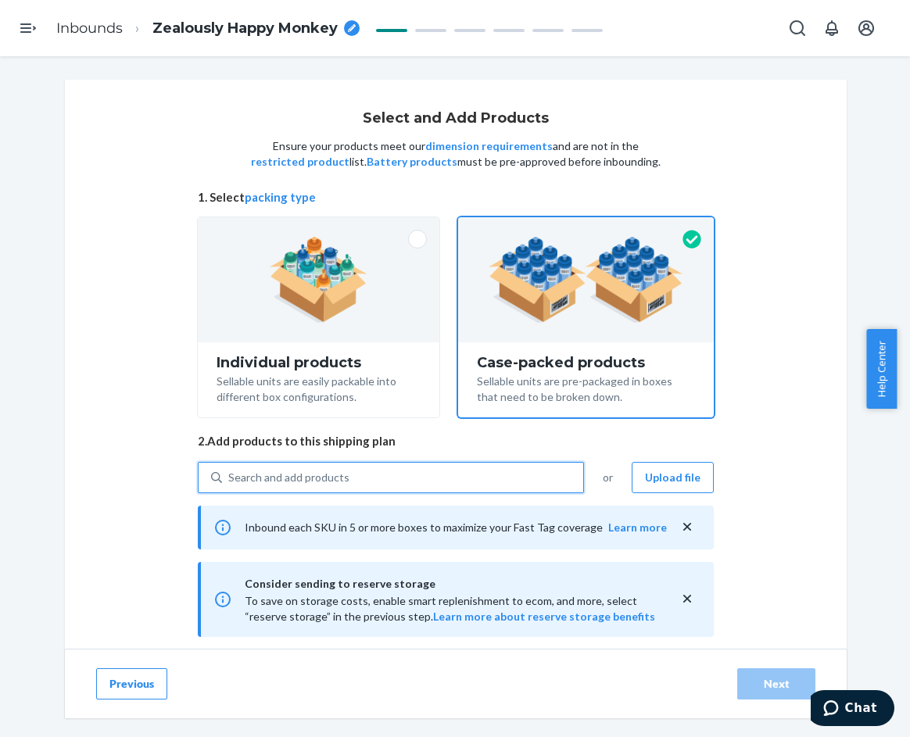
click at [393, 486] on div "Search and add products" at bounding box center [402, 478] width 361 height 28
click at [230, 486] on input "0 results available. Use Up and Down to choose options, press Enter to select t…" at bounding box center [229, 478] width 2 height 16
paste input "Waffle Lounge Tee Cherry Blossom"
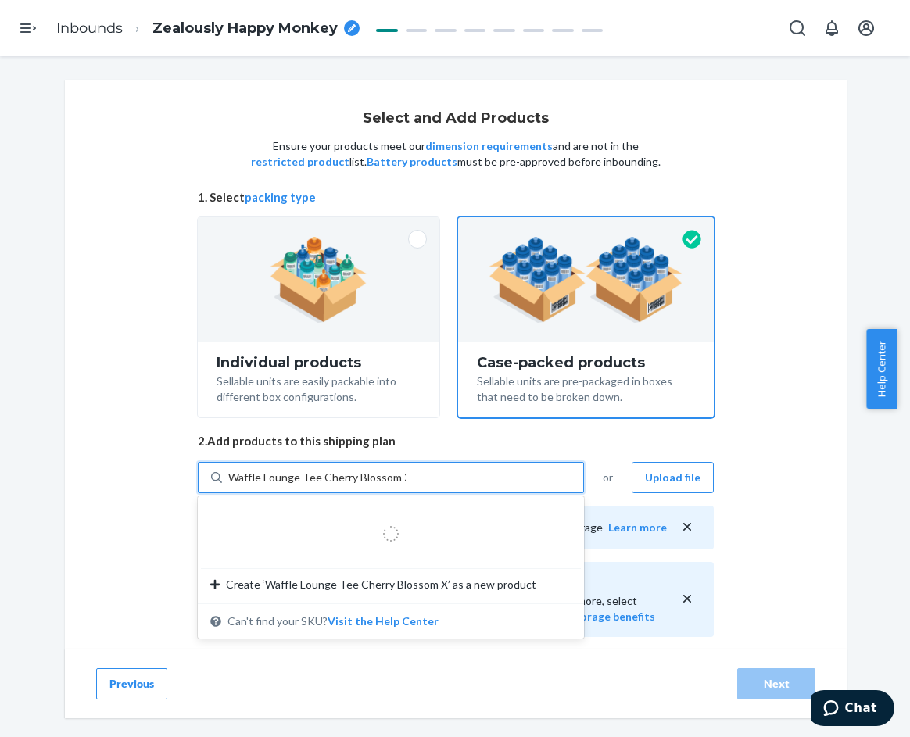
type input "Waffle Lounge Tee Cherry Blossom XL"
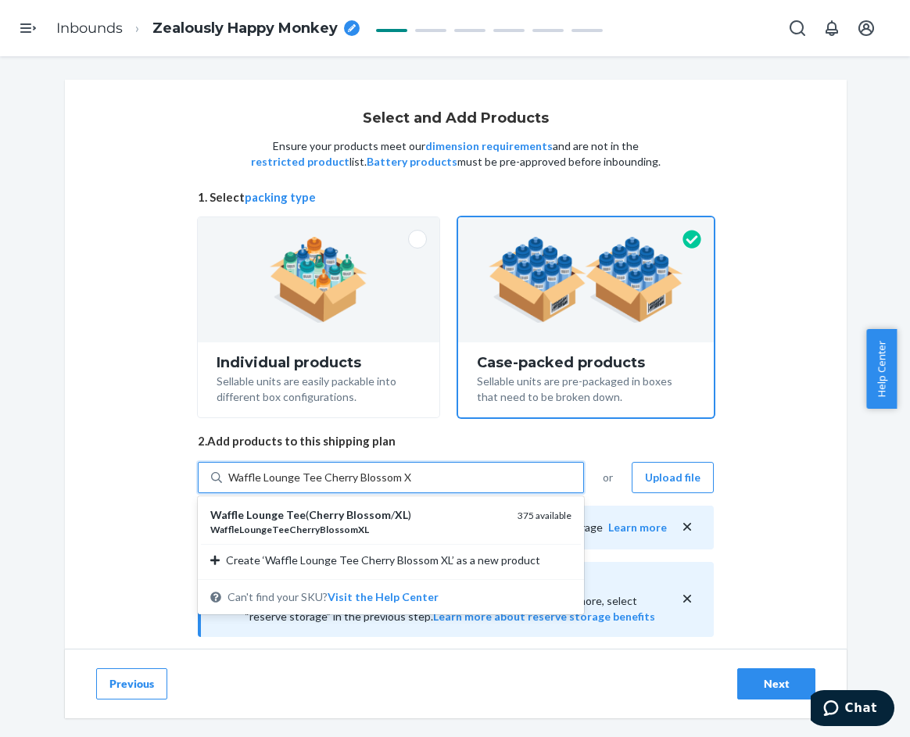
drag, startPoint x: 384, startPoint y: 525, endPoint x: 372, endPoint y: 491, distance: 36.4
click at [382, 522] on div "Waffle Lounge Tee ( Cherry Blossom / XL ) WaffleLoungeTeeCherryBlossomXL" at bounding box center [357, 522] width 295 height 29
click at [382, 486] on input "Waffle Lounge Tee Cherry Blossom XL" at bounding box center [319, 478] width 183 height 16
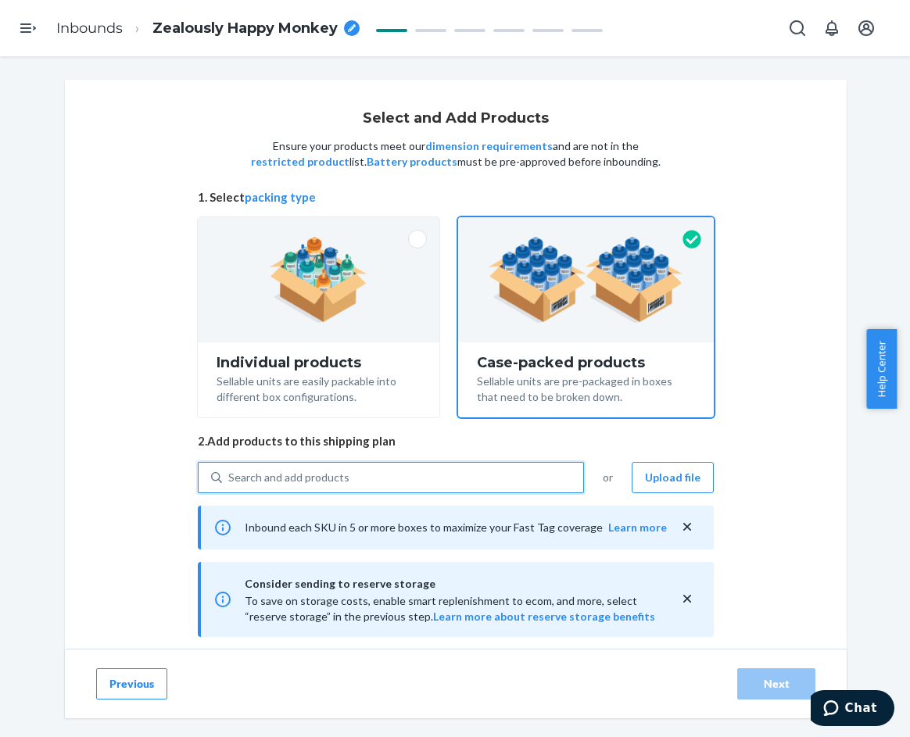
click at [370, 482] on div "Search and add products" at bounding box center [402, 478] width 361 height 28
click at [230, 482] on input "0 results available. Use Up and Down to choose options, press Enter to select t…" at bounding box center [229, 478] width 2 height 16
paste input "Waffle Lounge Tee Cherry Blossom"
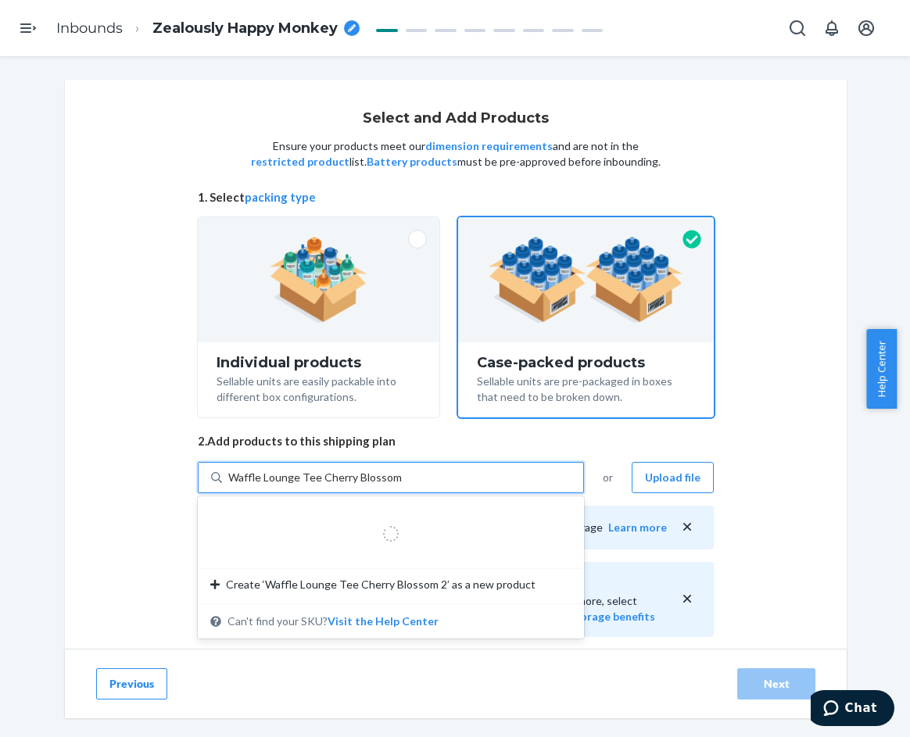
type input "Waffle Lounge Tee Cherry Blossom 2"
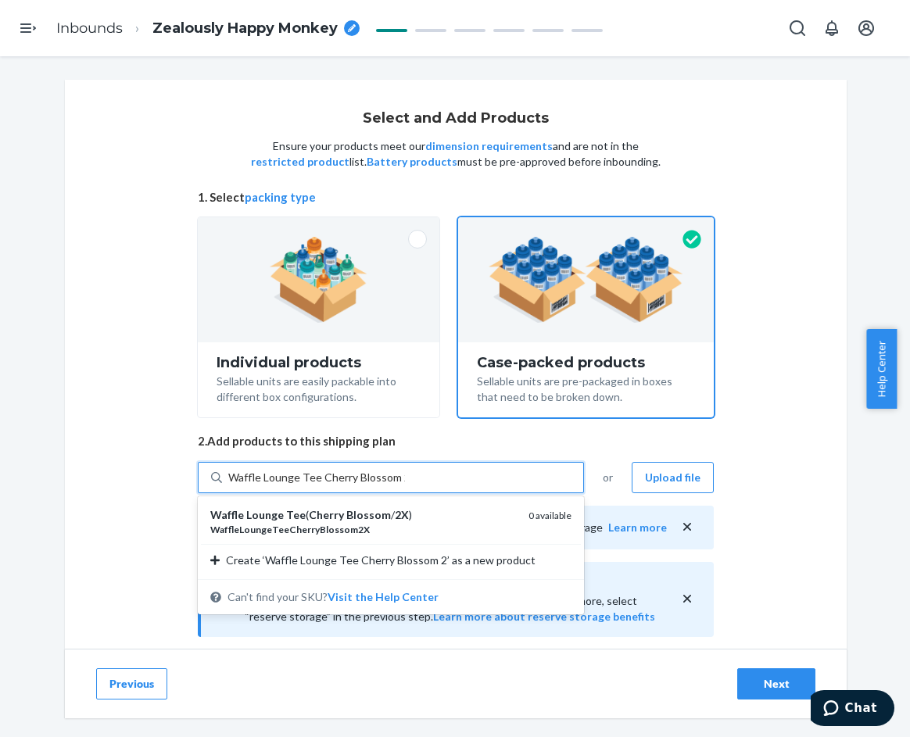
click at [375, 515] on em "Blossom" at bounding box center [368, 514] width 45 height 13
click at [375, 486] on input "Waffle Lounge Tee Cherry Blossom 2" at bounding box center [316, 478] width 177 height 16
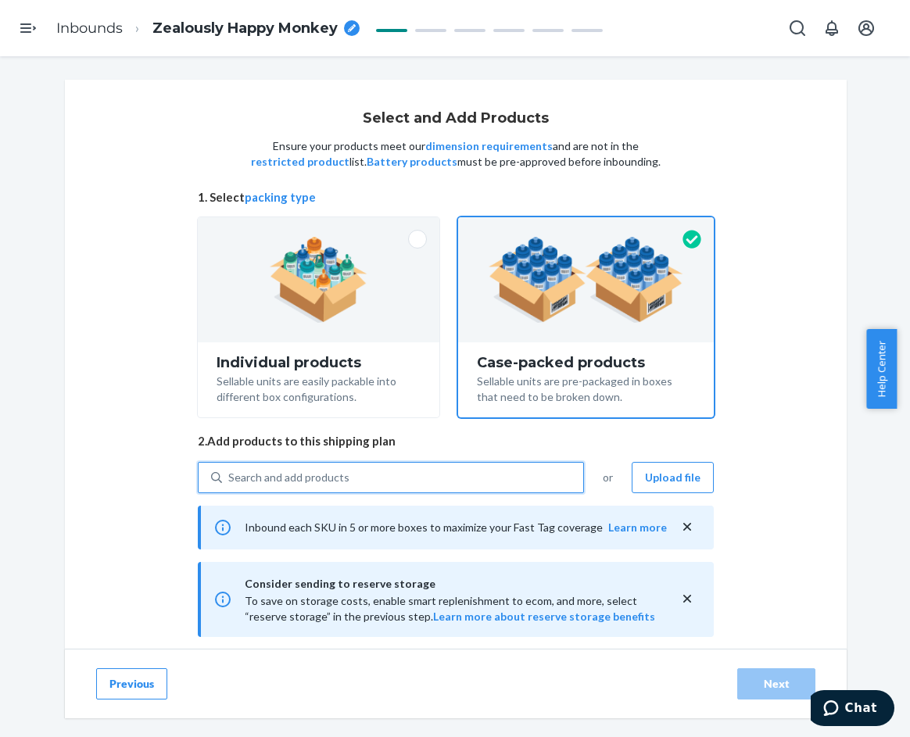
click at [371, 486] on div "Search and add products" at bounding box center [402, 478] width 361 height 28
click at [230, 486] on input "0 results available. Use Up and Down to choose options, press Enter to select t…" at bounding box center [229, 478] width 2 height 16
paste input "Waffle Lounge Tee Cherry Blossom"
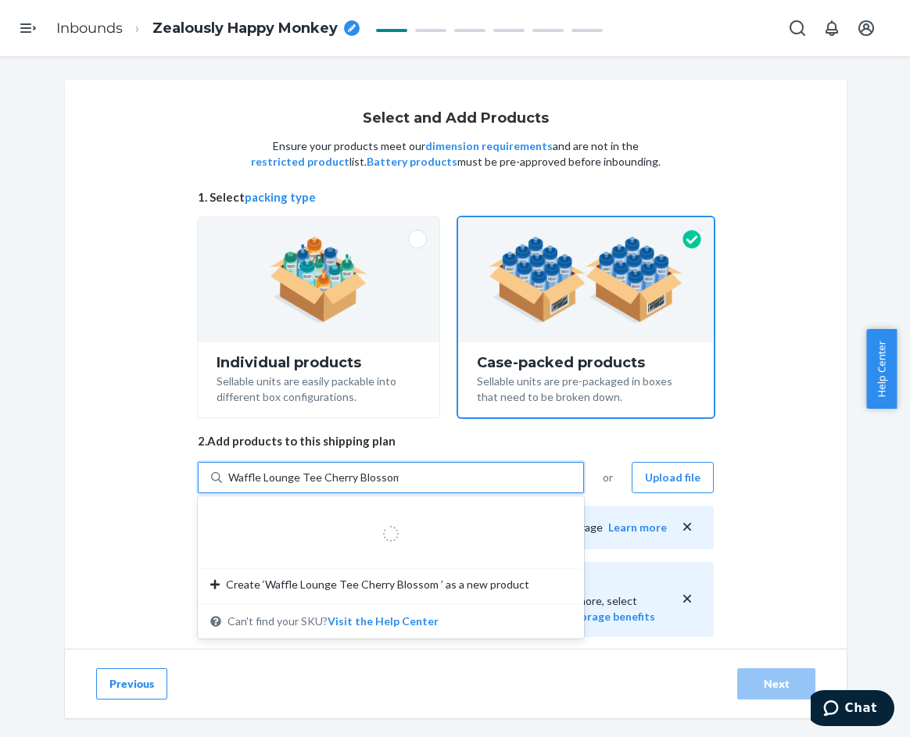
type input "Waffle Lounge Tee Cherry Blossom 3"
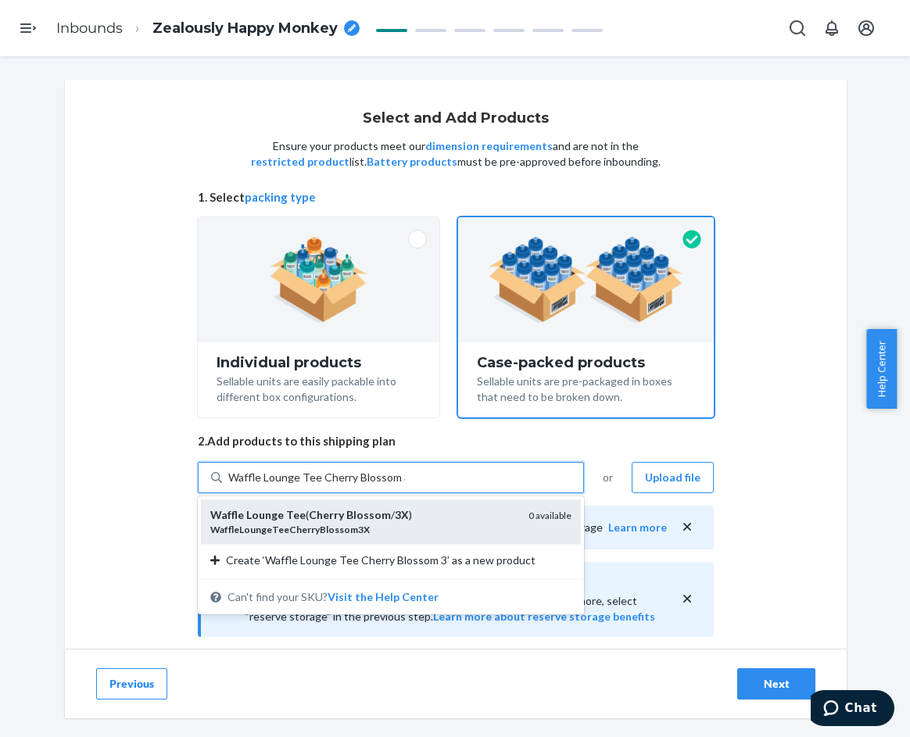
click at [376, 522] on div "Waffle Lounge Tee ( Cherry Blossom / 3X )" at bounding box center [363, 516] width 306 height 16
click at [376, 486] on input "Waffle Lounge Tee Cherry Blossom 3" at bounding box center [316, 478] width 177 height 16
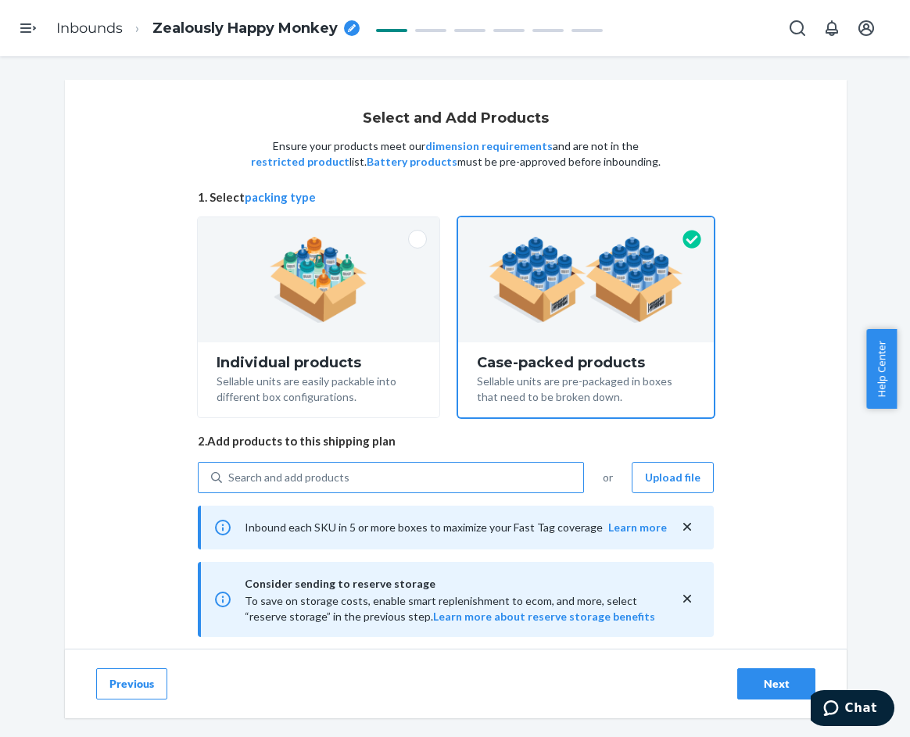
click at [479, 480] on div "Search and add products" at bounding box center [402, 478] width 361 height 28
click at [230, 480] on input "Search and add products" at bounding box center [229, 478] width 2 height 16
paste input "Waffle Lounge Tee Powder Blue"
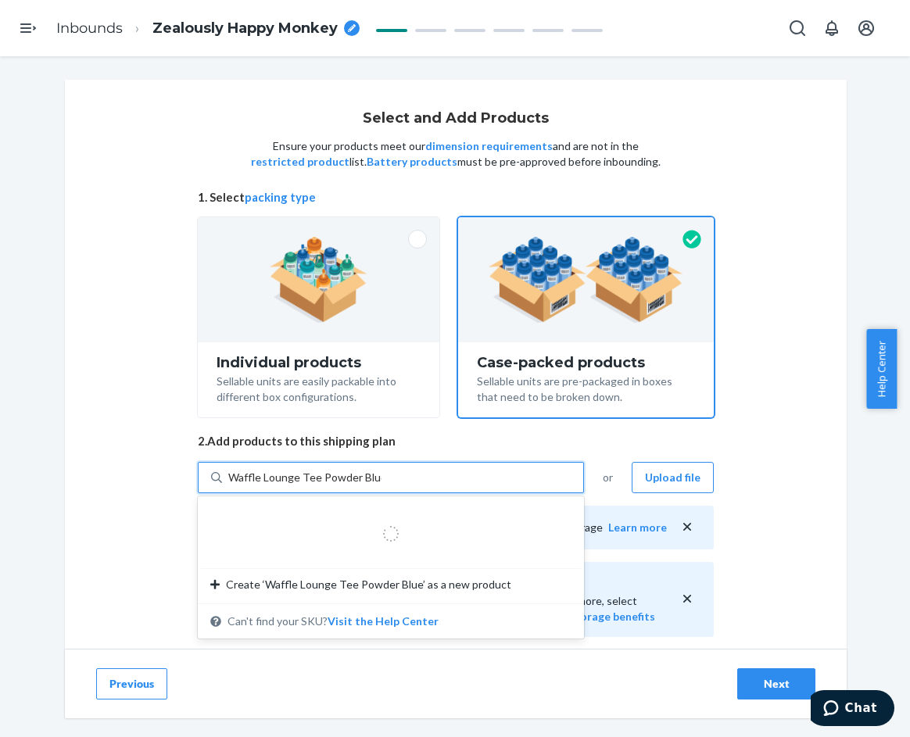
type input "Waffle Lounge Tee Powder Blue 2"
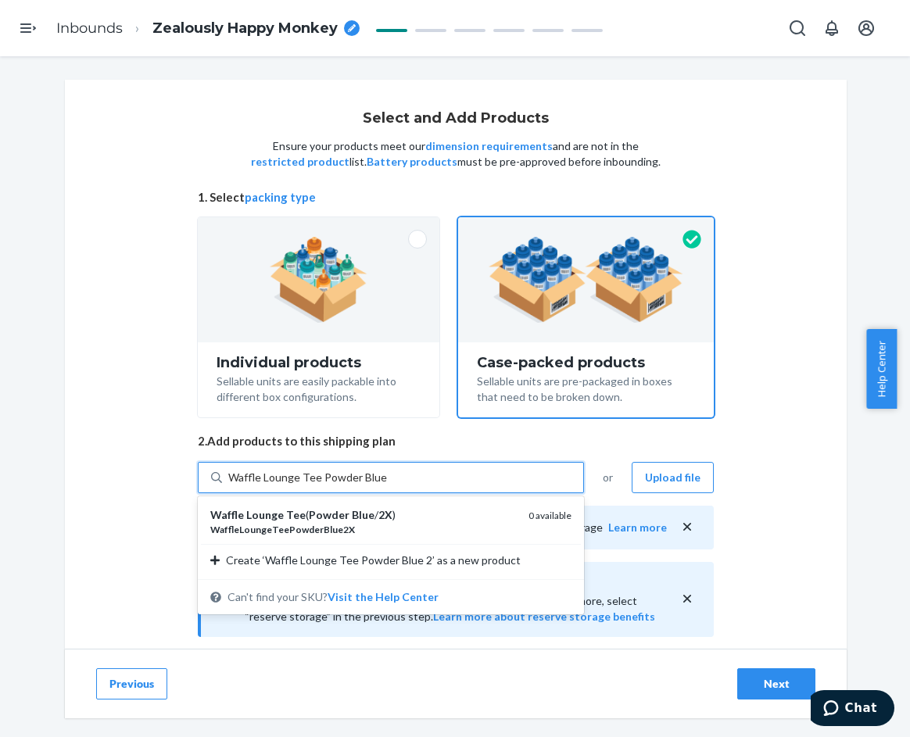
drag, startPoint x: 402, startPoint y: 513, endPoint x: 388, endPoint y: 487, distance: 29.4
click at [401, 513] on div "Waffle Lounge Tee ( Powder Blue / 2X )" at bounding box center [363, 516] width 306 height 16
click at [389, 486] on input "Waffle Lounge Tee Powder Blue 2" at bounding box center [308, 478] width 161 height 16
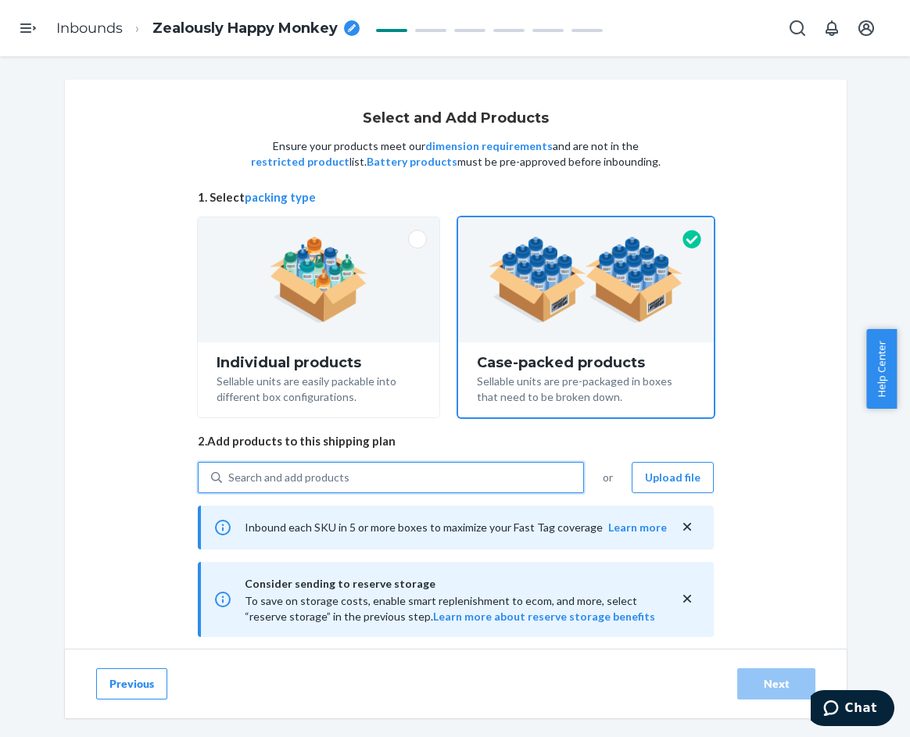
click at [378, 474] on div "Search and add products" at bounding box center [402, 478] width 361 height 28
click at [230, 474] on input "0 results available. Use Up and Down to choose options, press Enter to select t…" at bounding box center [229, 478] width 2 height 16
paste input "Waffle Lounge Tee Powder Blue"
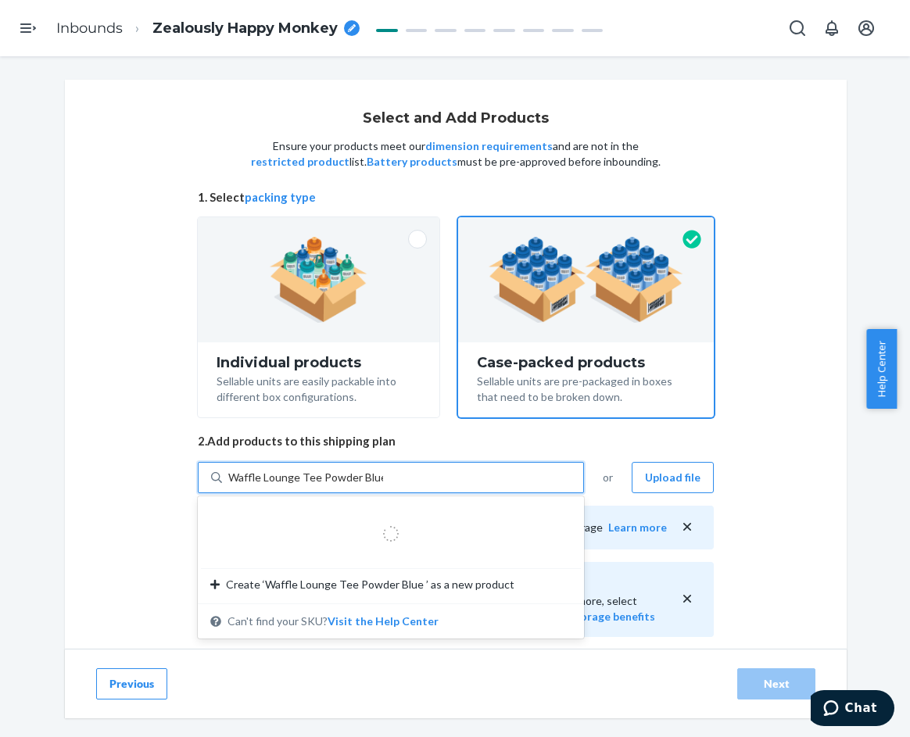
type input "Waffle Lounge Tee Powder Blue 3"
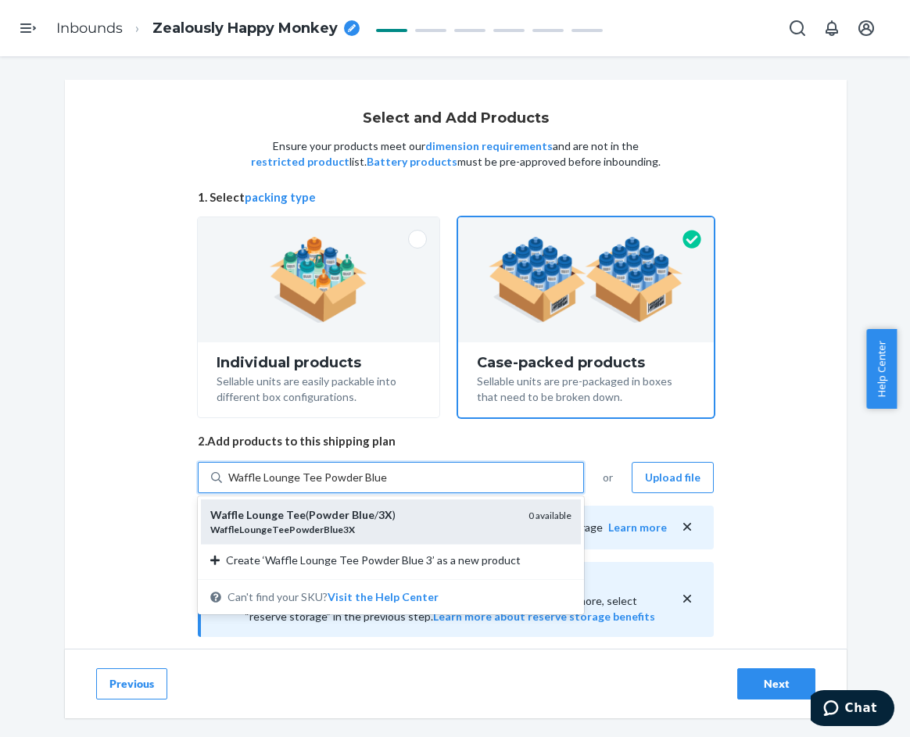
click at [397, 521] on div "Waffle Lounge Tee ( Powder Blue / 3X )" at bounding box center [363, 516] width 306 height 16
click at [389, 486] on input "Waffle Lounge Tee Powder Blue 3" at bounding box center [308, 478] width 161 height 16
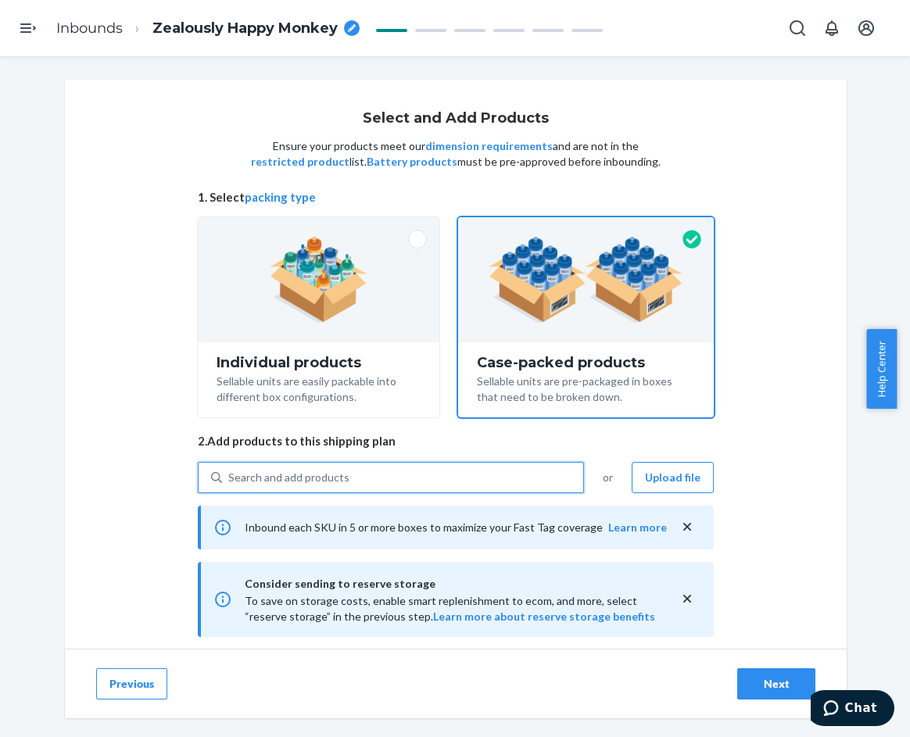
click at [379, 486] on div "Search and add products" at bounding box center [402, 478] width 361 height 28
click at [230, 486] on input "0 results available. Use Up and Down to choose options, press Enter to select t…" at bounding box center [229, 478] width 2 height 16
paste input "Waffle Lounge Tee Sage Green"
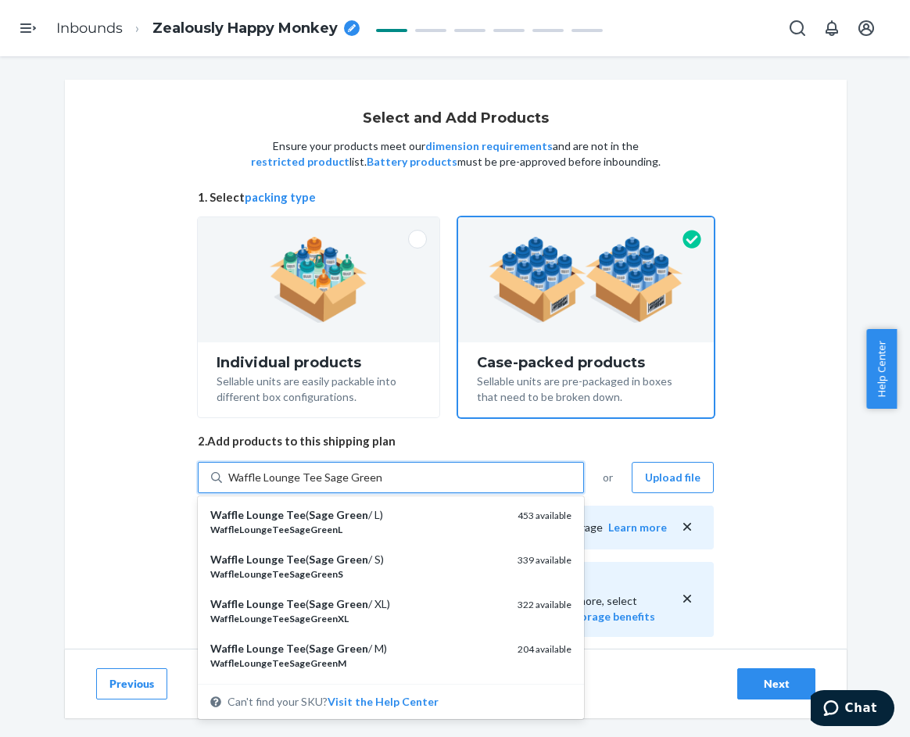
type input "Waffle Lounge Tee Sage Green XS"
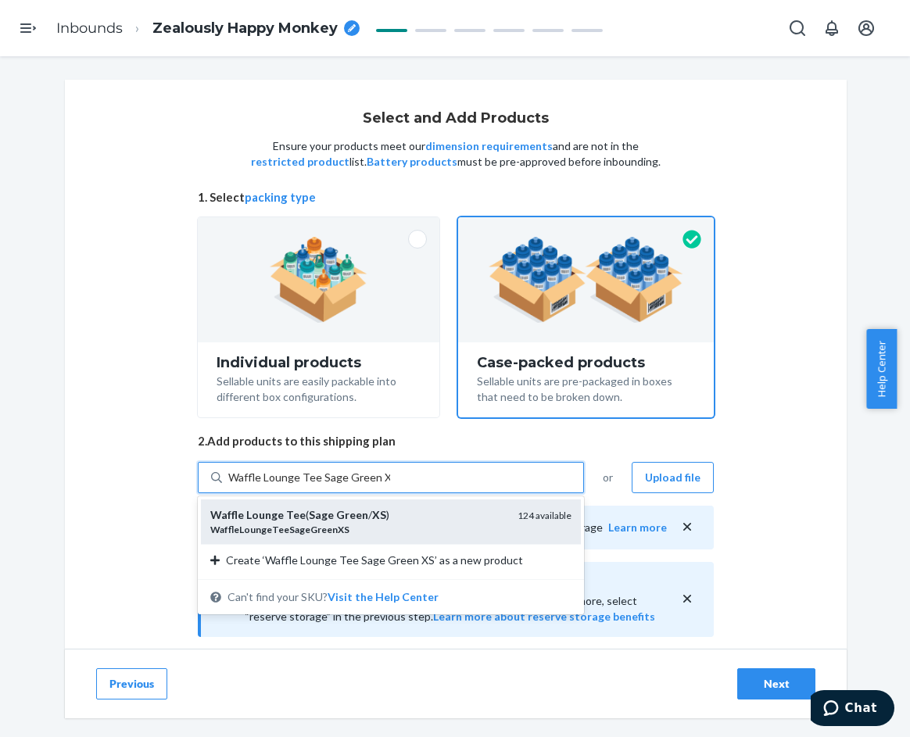
click at [401, 514] on div "Waffle Lounge Tee ( Sage Green / XS )" at bounding box center [357, 516] width 295 height 16
click at [390, 486] on input "Waffle Lounge Tee Sage Green XS" at bounding box center [309, 478] width 162 height 16
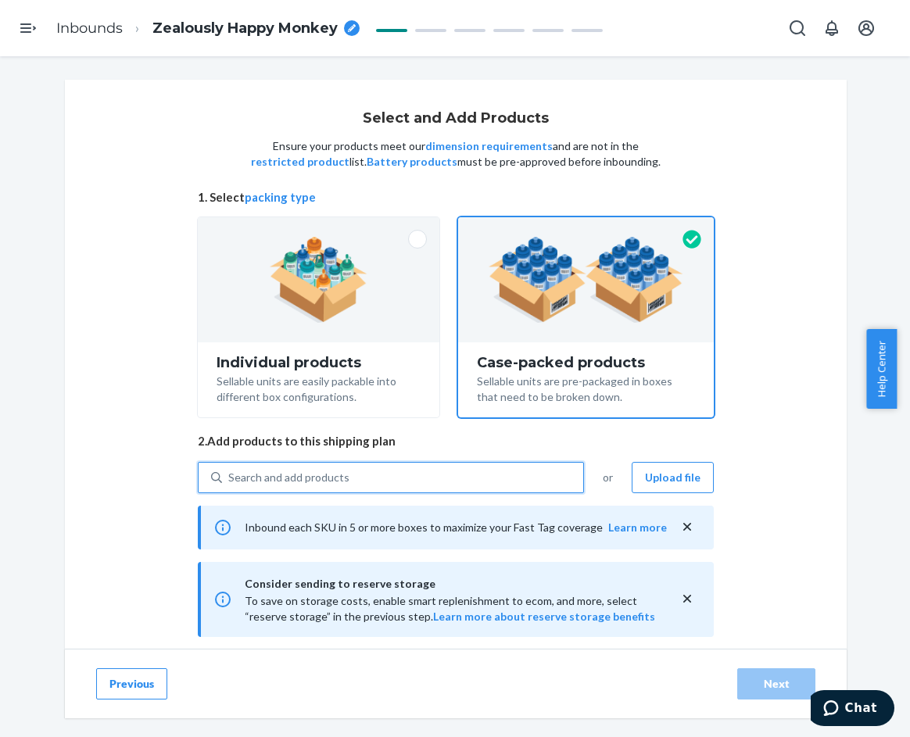
click at [371, 480] on div "Search and add products" at bounding box center [402, 478] width 361 height 28
click at [230, 480] on input "0 results available. Select is focused ,type to refine list, press Down to open…" at bounding box center [229, 478] width 2 height 16
paste input "Waffle Lounge Tee Sage Green"
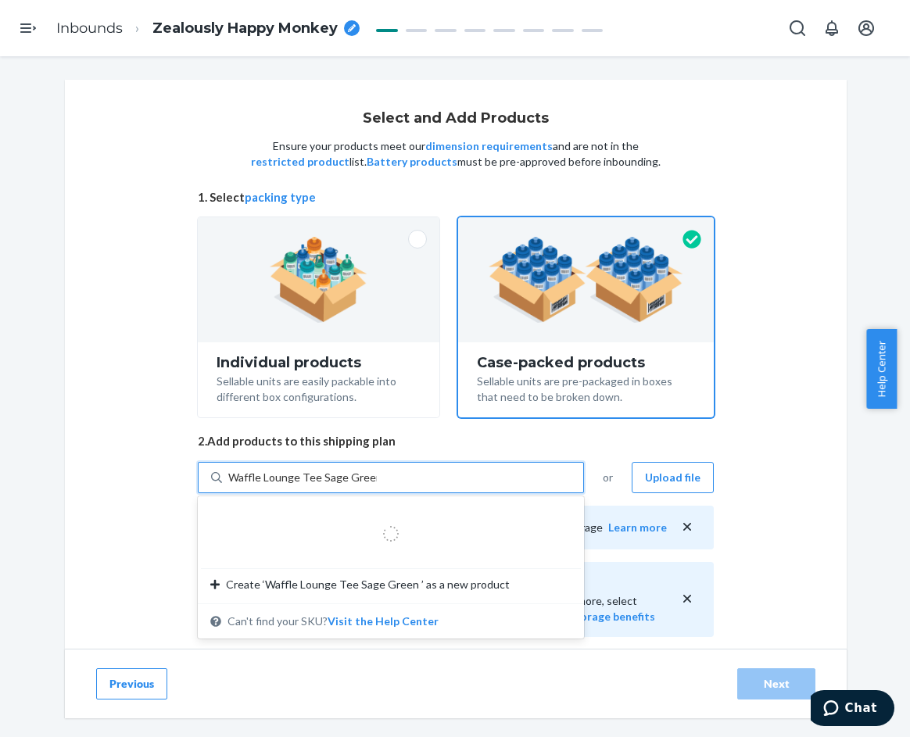
type input "Waffle Lounge Tee Sage Green S"
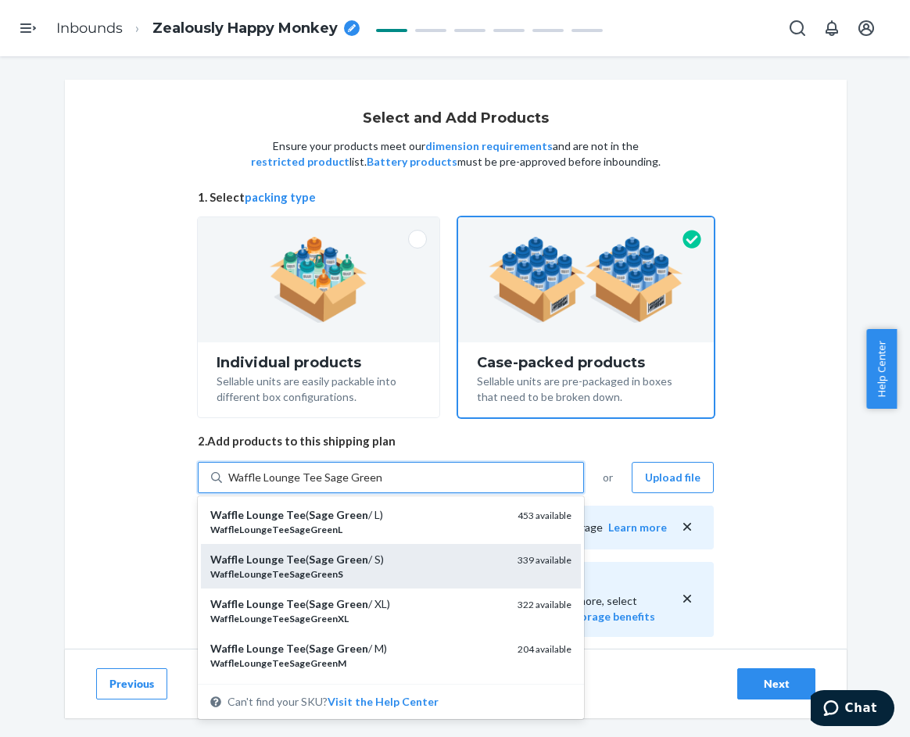
click at [392, 560] on div "Waffle Lounge Tee ( Sage Green / S)" at bounding box center [357, 560] width 295 height 16
click at [383, 486] on input "Waffle Lounge Tee Sage Green S" at bounding box center [305, 478] width 155 height 16
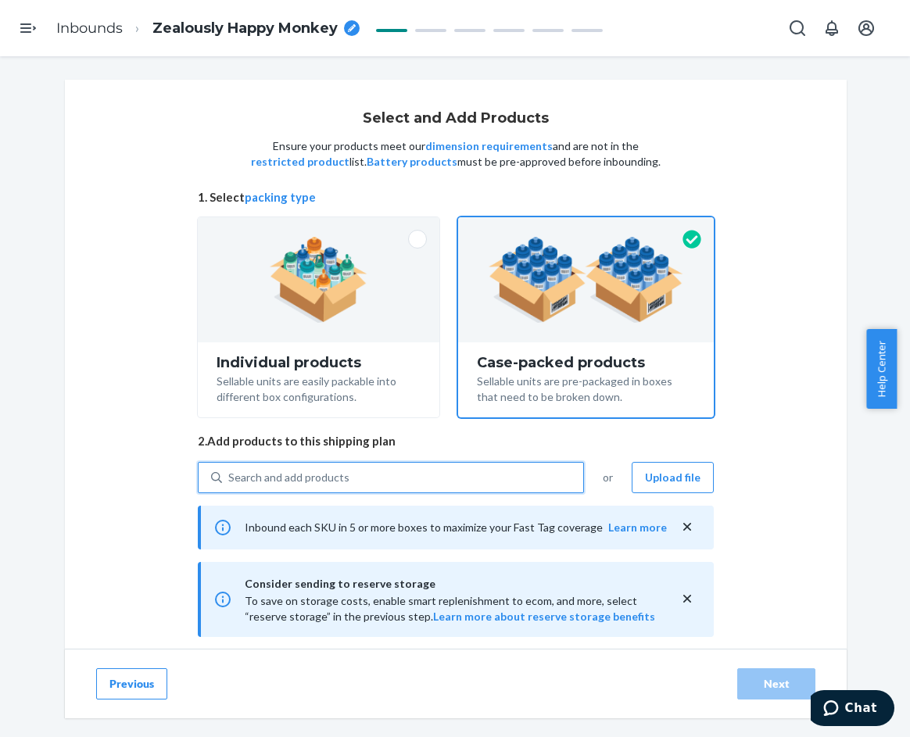
click at [367, 486] on div "Search and add products" at bounding box center [402, 478] width 361 height 28
click at [230, 486] on input "0 results available. Select is focused ,type to refine list, press Down to open…" at bounding box center [229, 478] width 2 height 16
paste input "Waffle Lounge Tee Sage Green"
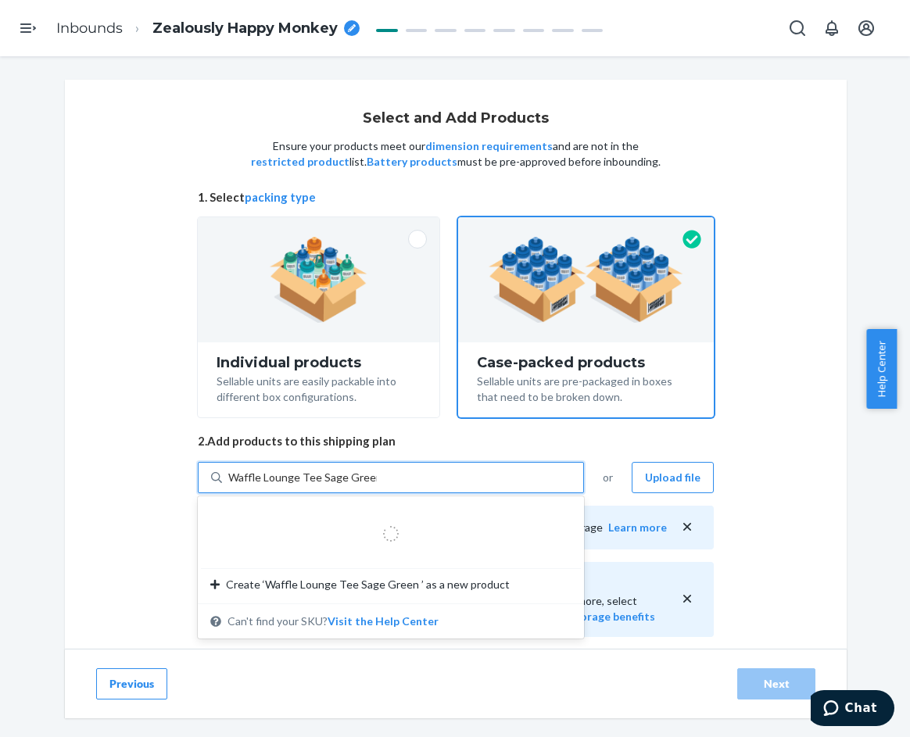
type input "Waffle Lounge Tee Sage Green M"
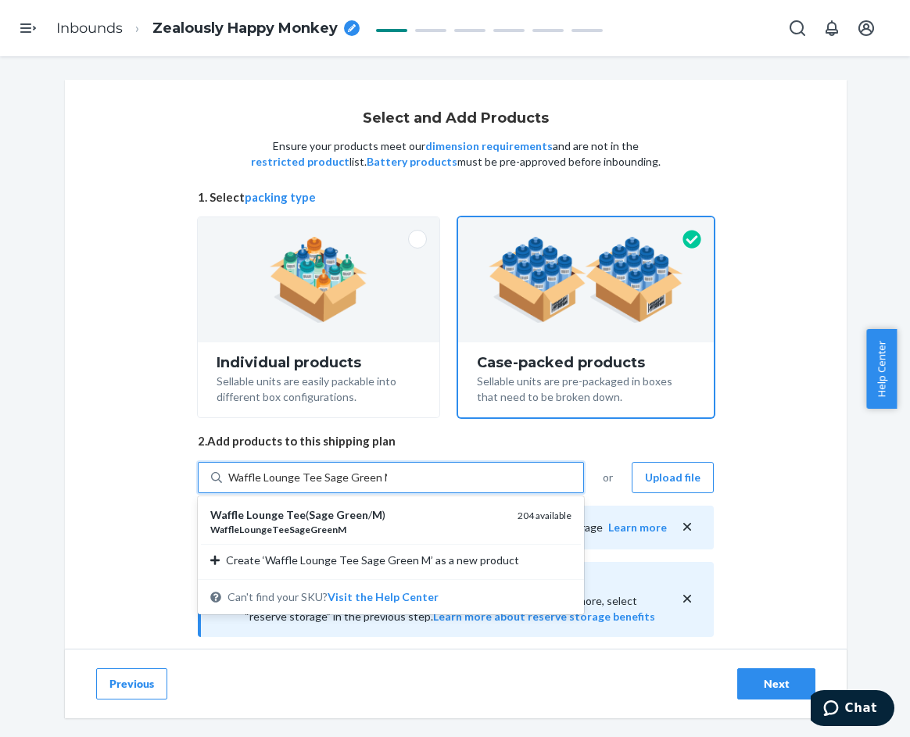
click at [383, 518] on div "Waffle Lounge Tee ( Sage Green / M )" at bounding box center [357, 516] width 295 height 16
click at [383, 486] on input "Waffle Lounge Tee Sage Green M" at bounding box center [307, 478] width 159 height 16
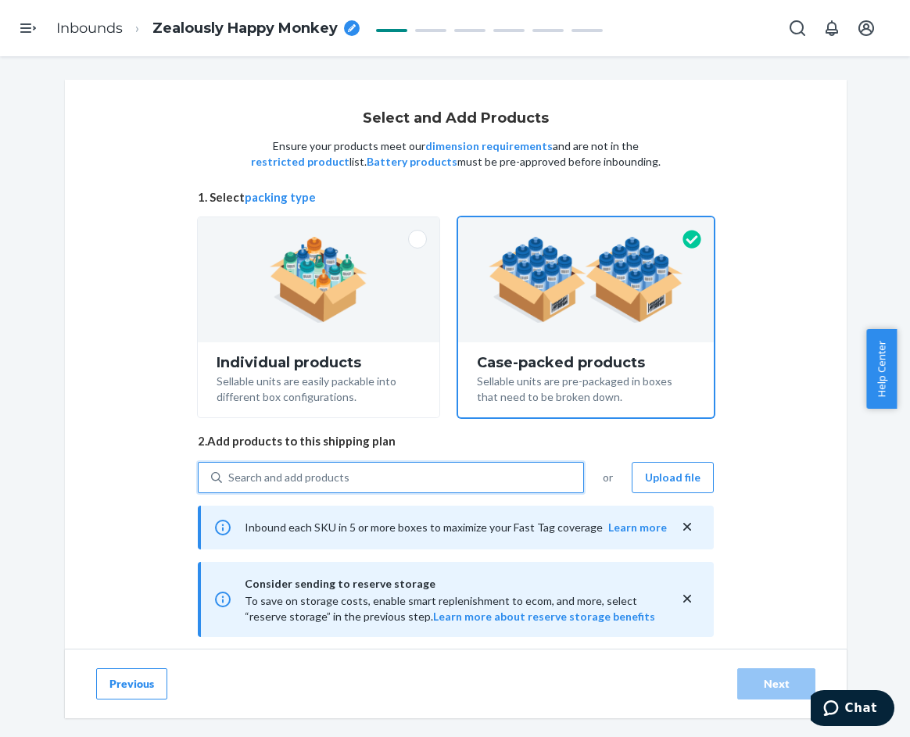
click at [375, 478] on div "Search and add products" at bounding box center [402, 478] width 361 height 28
click at [230, 478] on input "0 results available. Select is focused ,type to refine list, press Down to open…" at bounding box center [229, 478] width 2 height 16
paste input "Waffle Lounge Tee Sage Green"
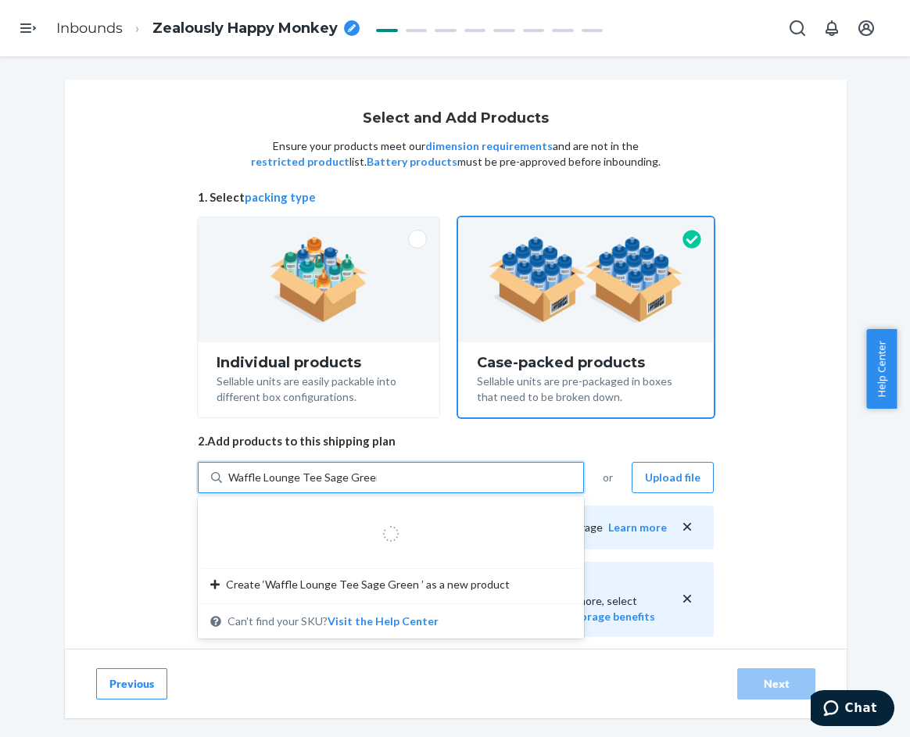
type input "Waffle Lounge Tee Sage Green L"
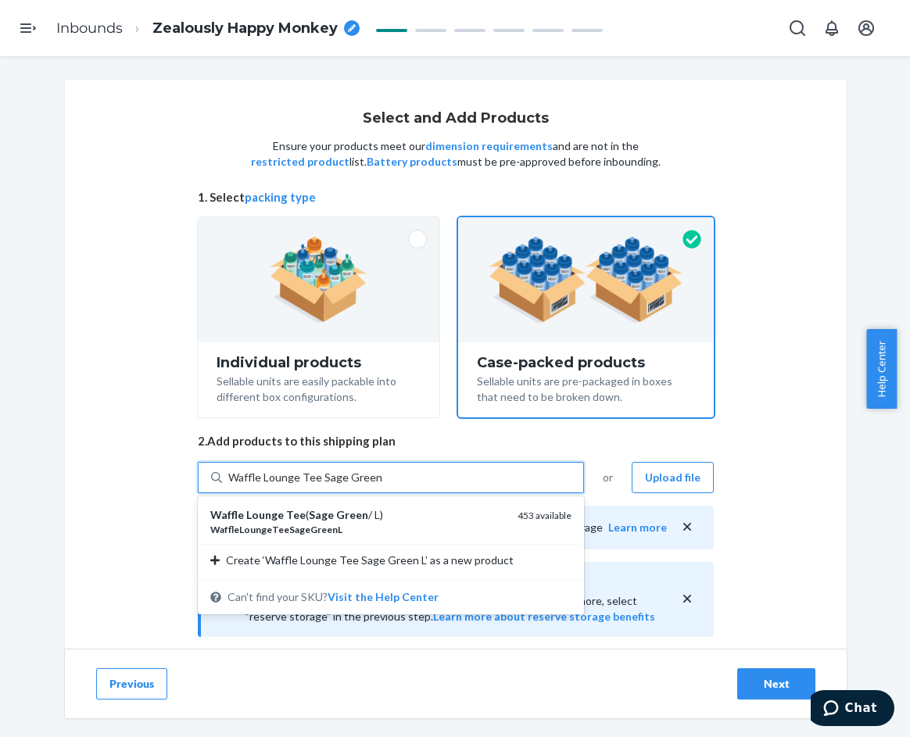
click at [400, 521] on div "Waffle Lounge Tee ( Sage Green / L)" at bounding box center [357, 516] width 295 height 16
click at [382, 486] on input "Waffle Lounge Tee Sage Green L" at bounding box center [305, 478] width 154 height 16
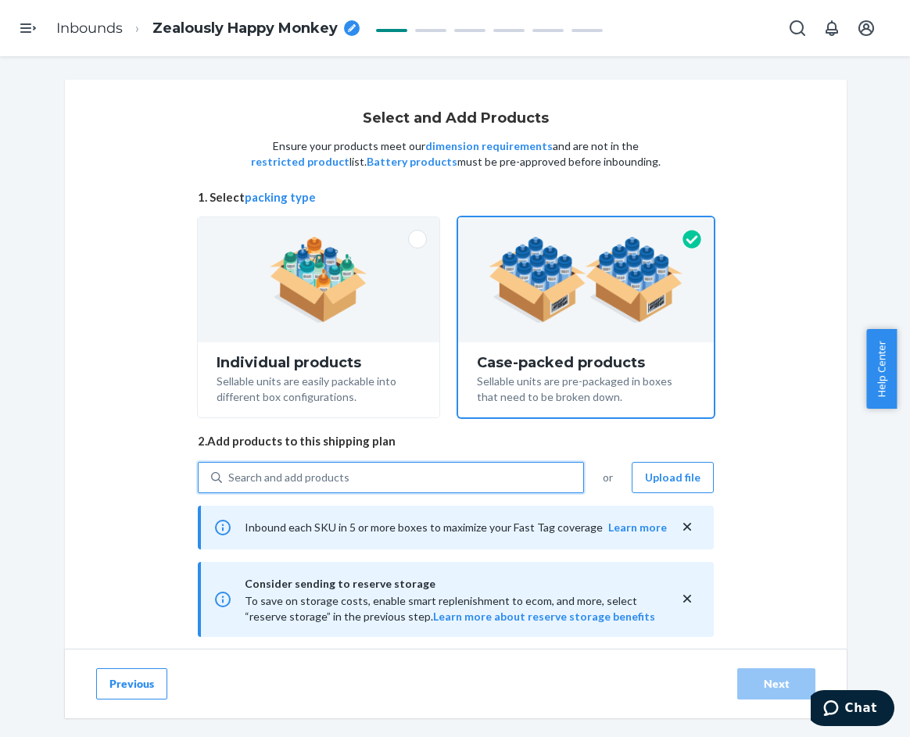
click at [378, 480] on div "Search and add products" at bounding box center [402, 478] width 361 height 28
click at [230, 480] on input "0 results available. Select is focused ,type to refine list, press Down to open…" at bounding box center [229, 478] width 2 height 16
paste input "Waffle Lounge Tee Sage Green"
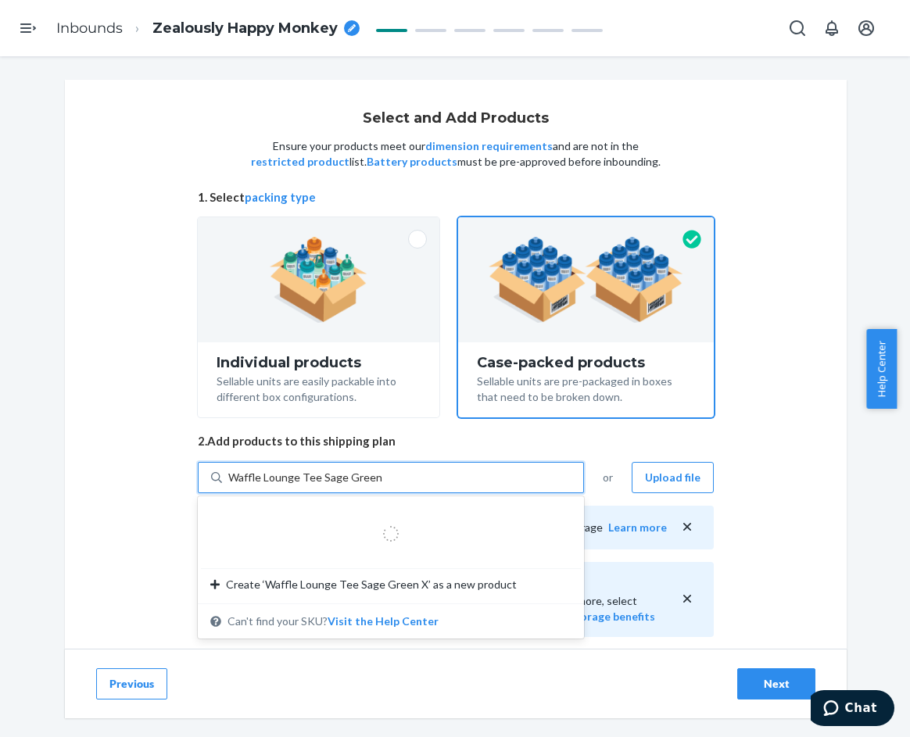
type input "Waffle Lounge Tee Sage Green XL"
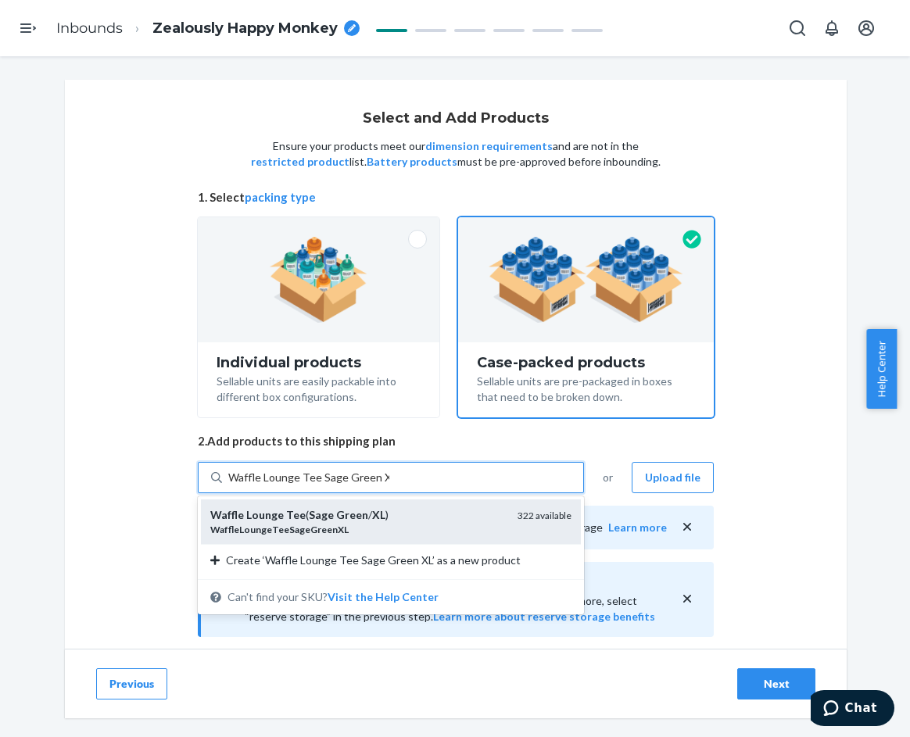
click at [372, 517] on em "XL" at bounding box center [378, 514] width 13 height 13
click at [371, 486] on input "Waffle Lounge Tee Sage Green XL" at bounding box center [308, 478] width 161 height 16
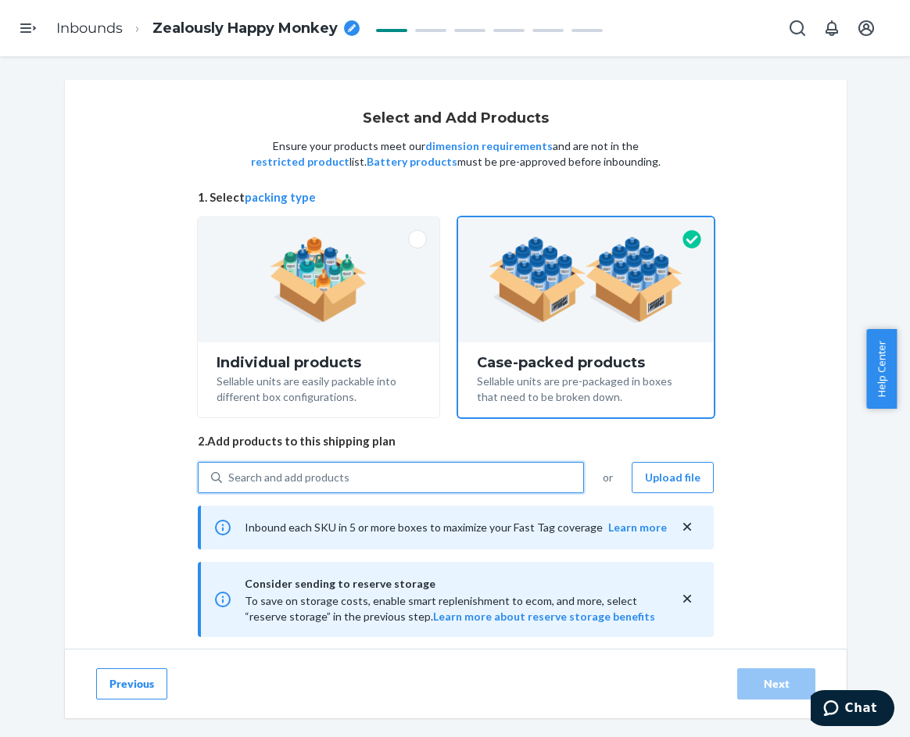
click at [360, 475] on div "Search and add products" at bounding box center [402, 478] width 361 height 28
click at [230, 475] on input "0 results available. Select is focused ,type to refine list, press Down to open…" at bounding box center [229, 478] width 2 height 16
paste input "Waffle Lounge Tee Sage Green"
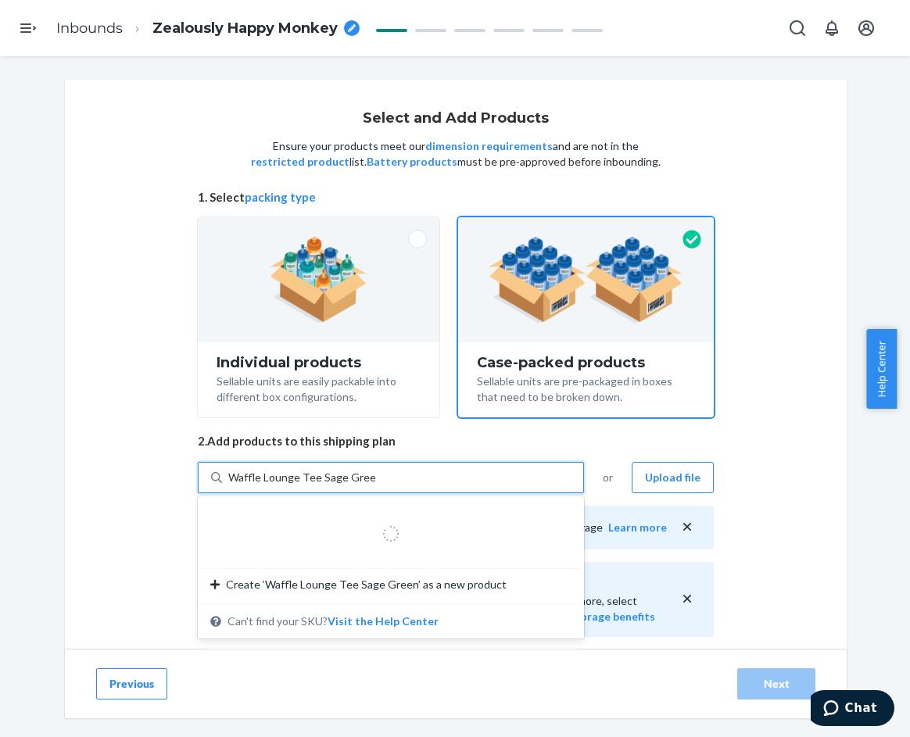
type input "Waffle Lounge Tee Sage Green 2"
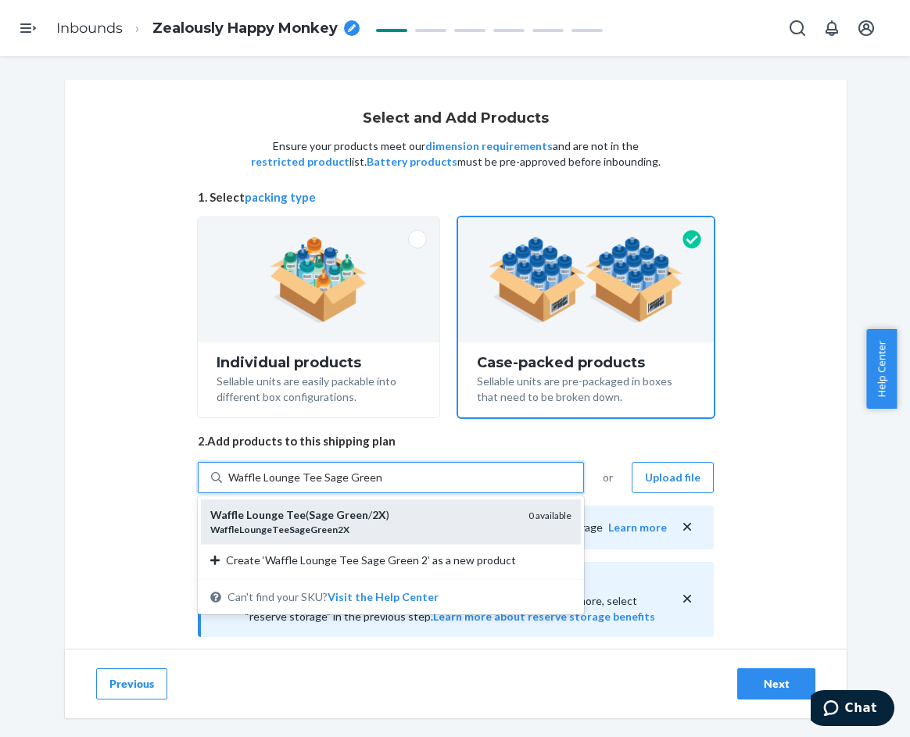
drag, startPoint x: 388, startPoint y: 516, endPoint x: 386, endPoint y: 486, distance: 30.6
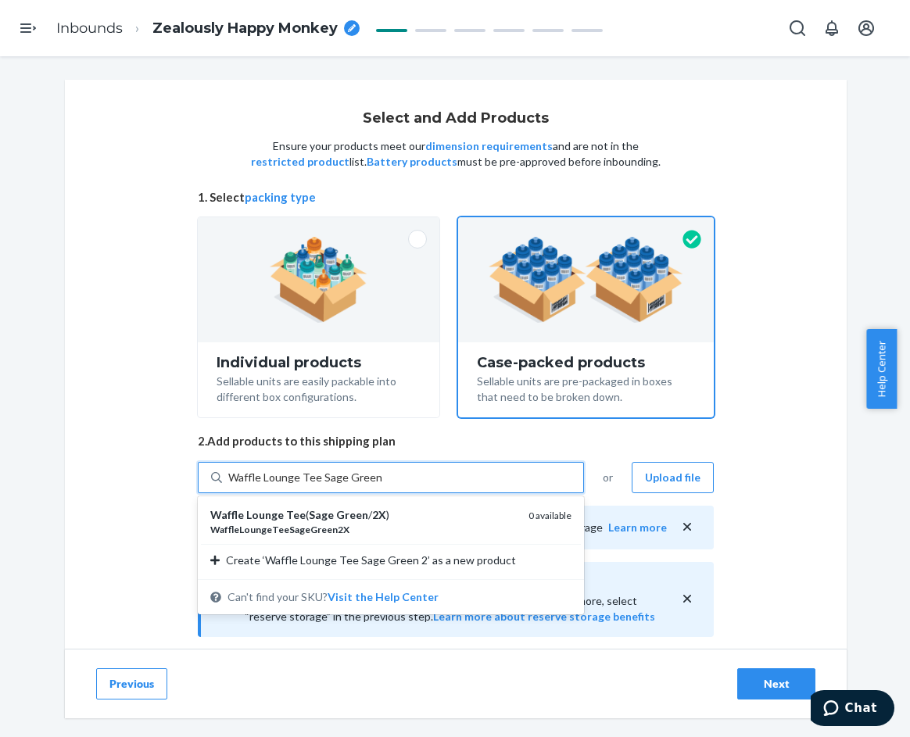
click at [387, 516] on div "Waffle Lounge Tee ( Sage Green / 2X )" at bounding box center [363, 516] width 306 height 16
click at [383, 486] on input "Waffle Lounge Tee Sage Green 2" at bounding box center [305, 478] width 155 height 16
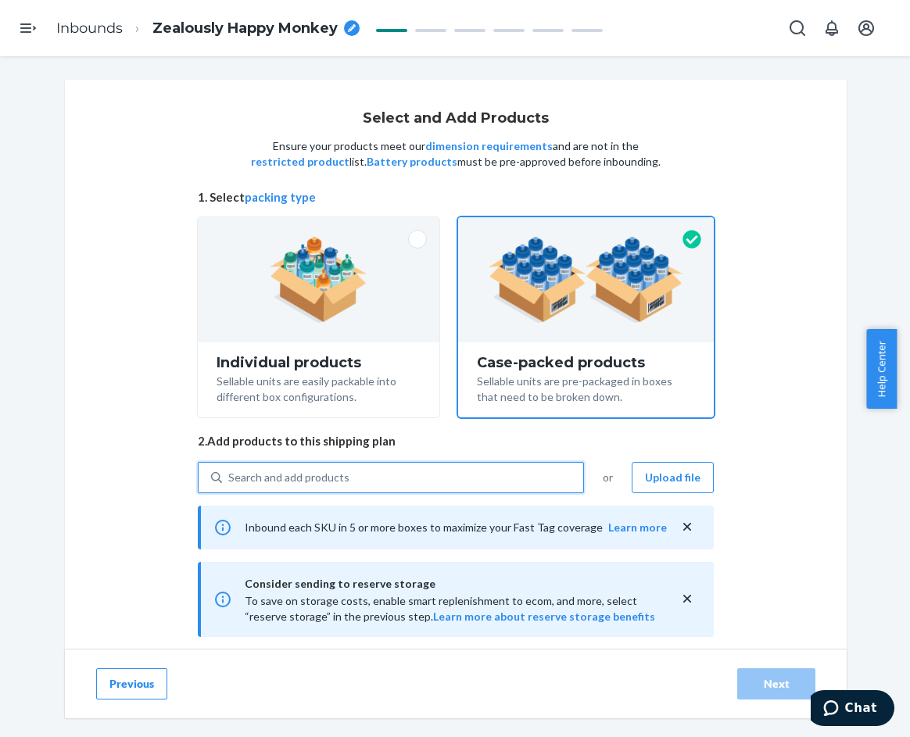
click at [381, 475] on div "Search and add products" at bounding box center [402, 478] width 361 height 28
click at [230, 475] on input "0 results available. Use Up and Down to choose options, press Enter to select t…" at bounding box center [229, 478] width 2 height 16
paste input "Waffle Lounge Tee Sage Green"
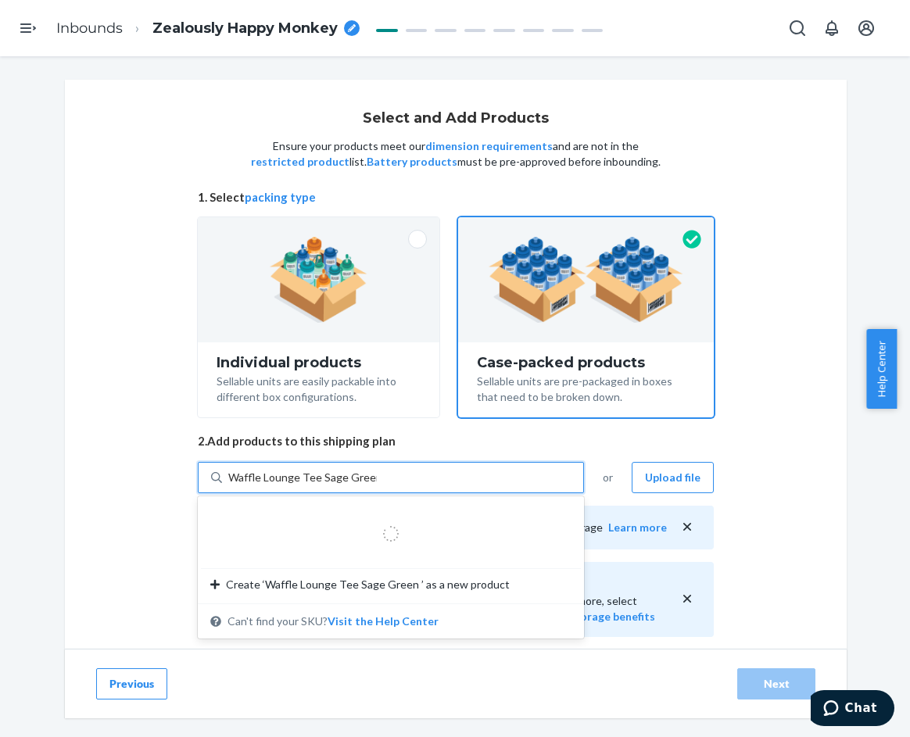
type input "Waffle Lounge Tee Sage Green 3"
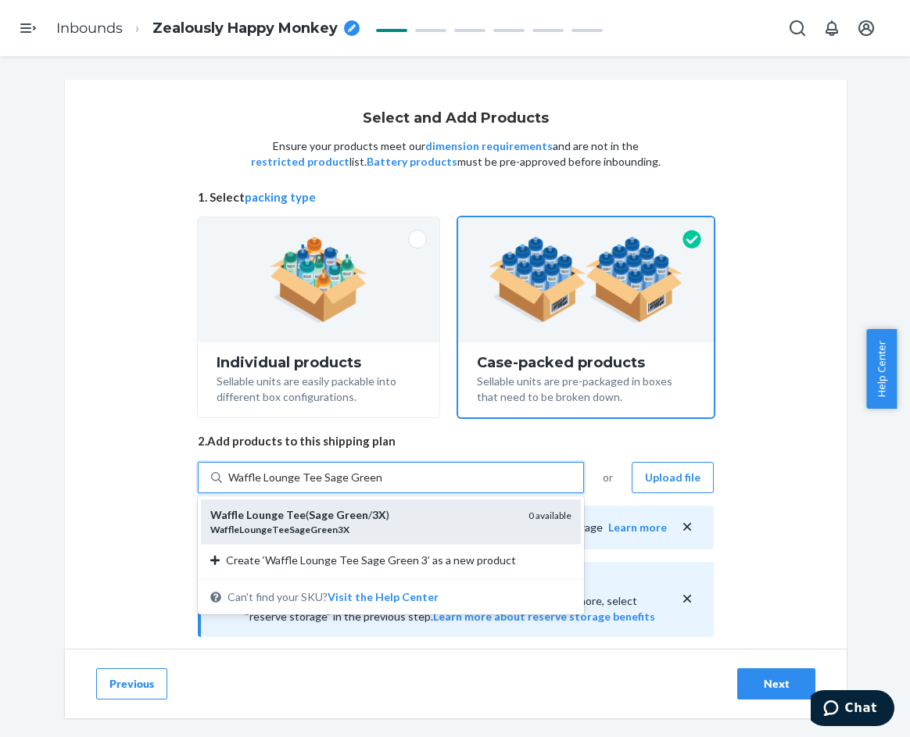
click at [393, 512] on div "Waffle Lounge Tee ( Sage Green / 3X )" at bounding box center [363, 516] width 306 height 16
click at [383, 486] on input "Waffle Lounge Tee Sage Green 3" at bounding box center [305, 478] width 155 height 16
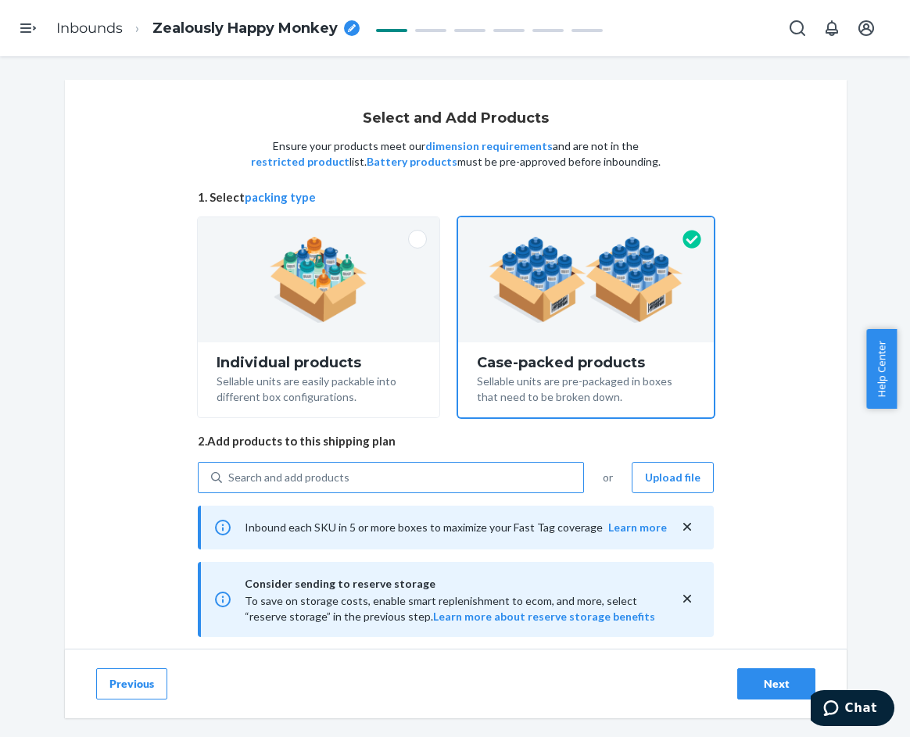
click at [420, 479] on div "Search and add products" at bounding box center [402, 478] width 361 height 28
click at [230, 479] on input "Search and add products" at bounding box center [229, 478] width 2 height 16
paste input "Waffle Lounge Tee Truffle"
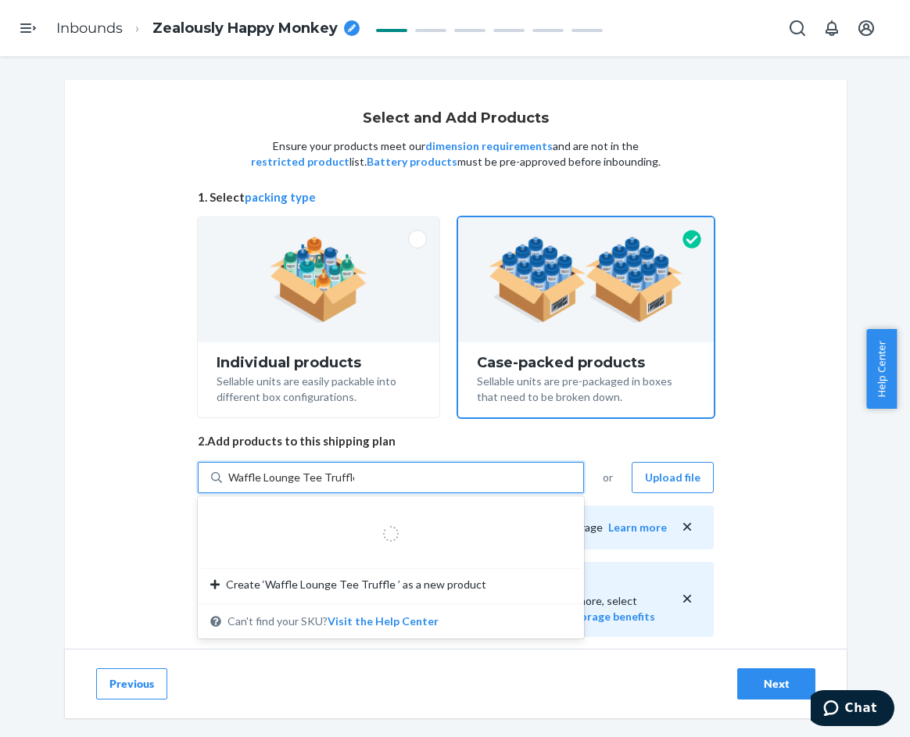
type input "Waffle Lounge Tee Truffle M"
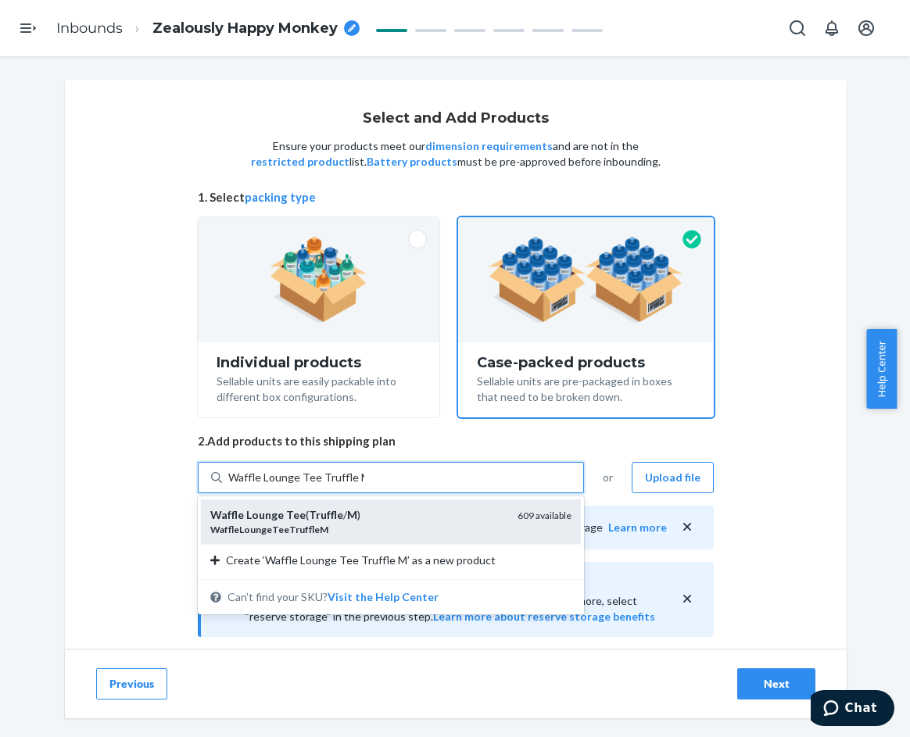
click at [404, 518] on div "Waffle Lounge Tee ( Truffle / M )" at bounding box center [357, 516] width 295 height 16
click at [364, 486] on input "Waffle Lounge Tee Truffle M" at bounding box center [296, 478] width 136 height 16
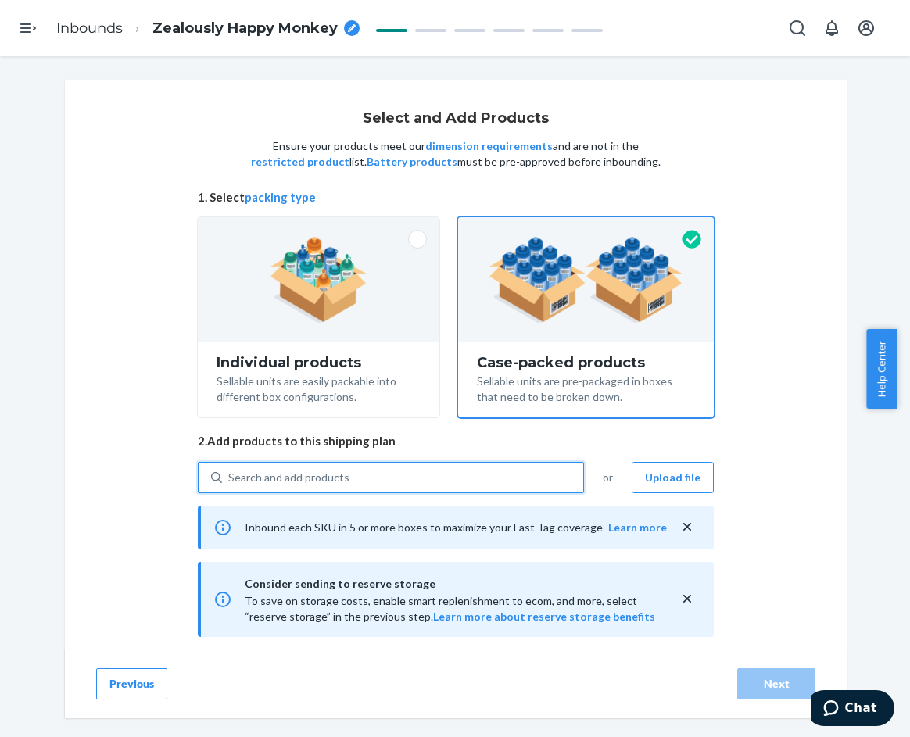
click at [378, 483] on div "Search and add products" at bounding box center [402, 478] width 361 height 28
click at [230, 483] on input "0 results available. Use Up and Down to choose options, press Enter to select t…" at bounding box center [229, 478] width 2 height 16
paste input "Waffle Lounge Tee Truffle"
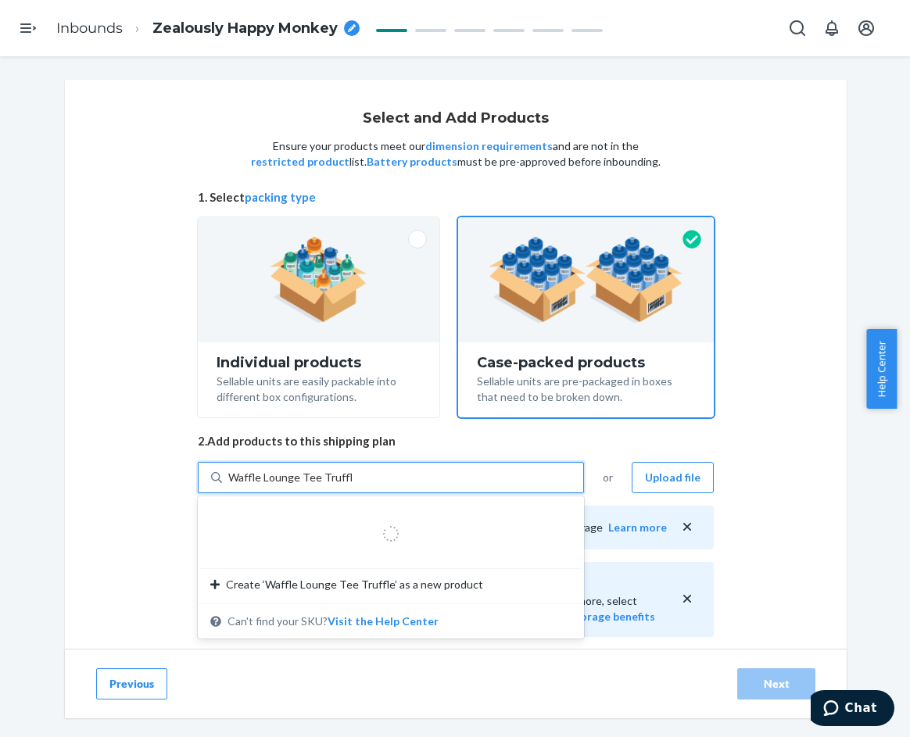
type input "Waffle Lounge Tee Truffle 2"
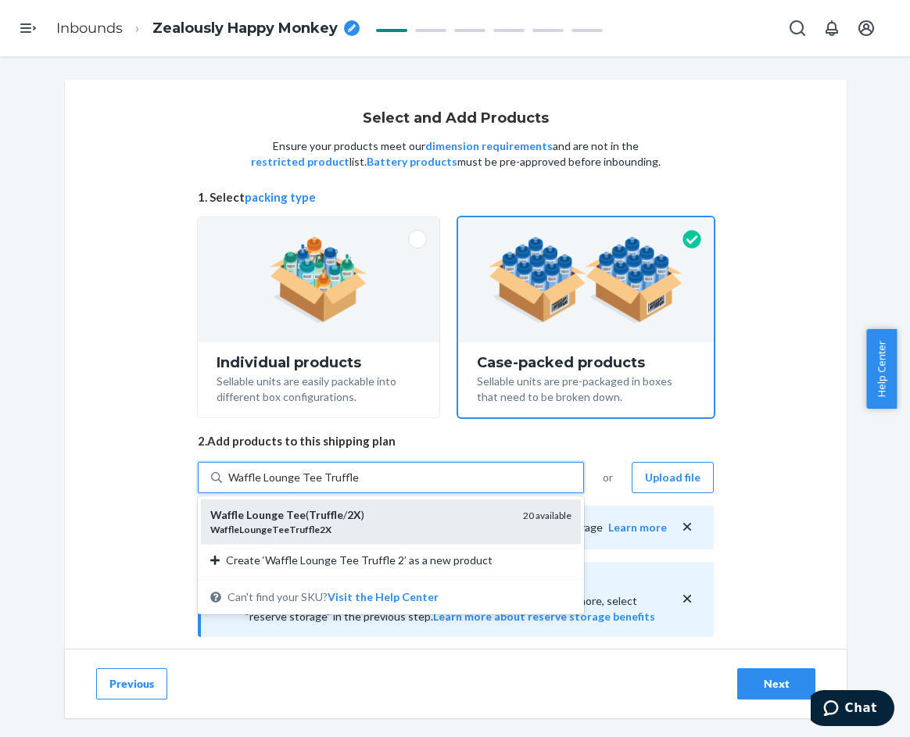
click at [386, 518] on div "Waffle Lounge Tee ( Truffle / 2X )" at bounding box center [360, 516] width 300 height 16
click at [360, 486] on input "Waffle Lounge Tee Truffle 2" at bounding box center [294, 478] width 132 height 16
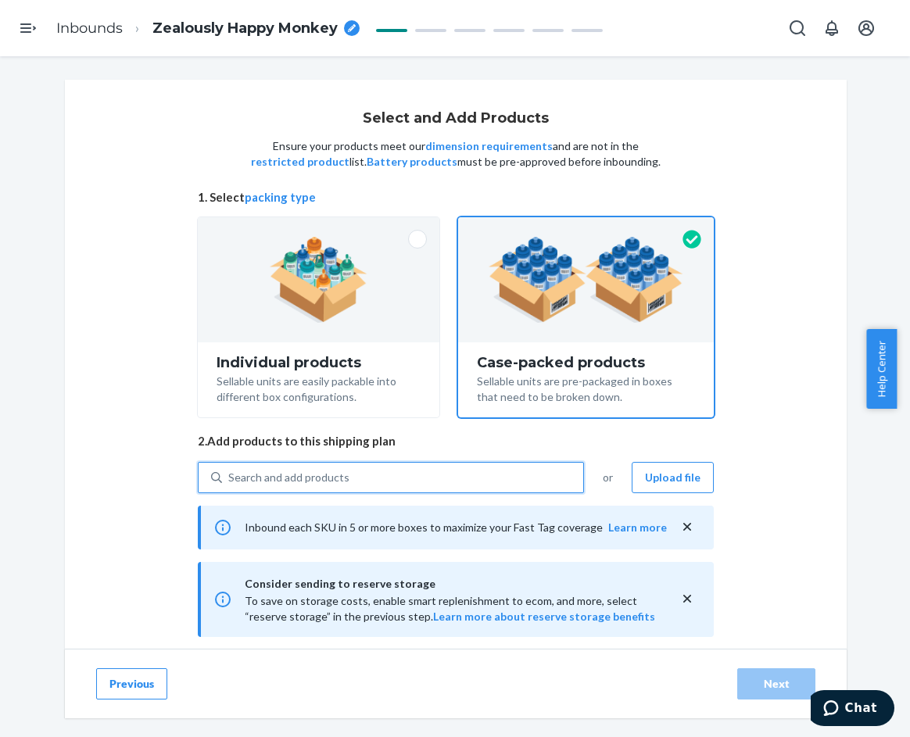
click at [375, 480] on div "Search and add products" at bounding box center [402, 478] width 361 height 28
click at [230, 480] on input "0 results available. Use Up and Down to choose options, press Enter to select t…" at bounding box center [229, 478] width 2 height 16
paste input "Waffle Lounge Tee Truffle"
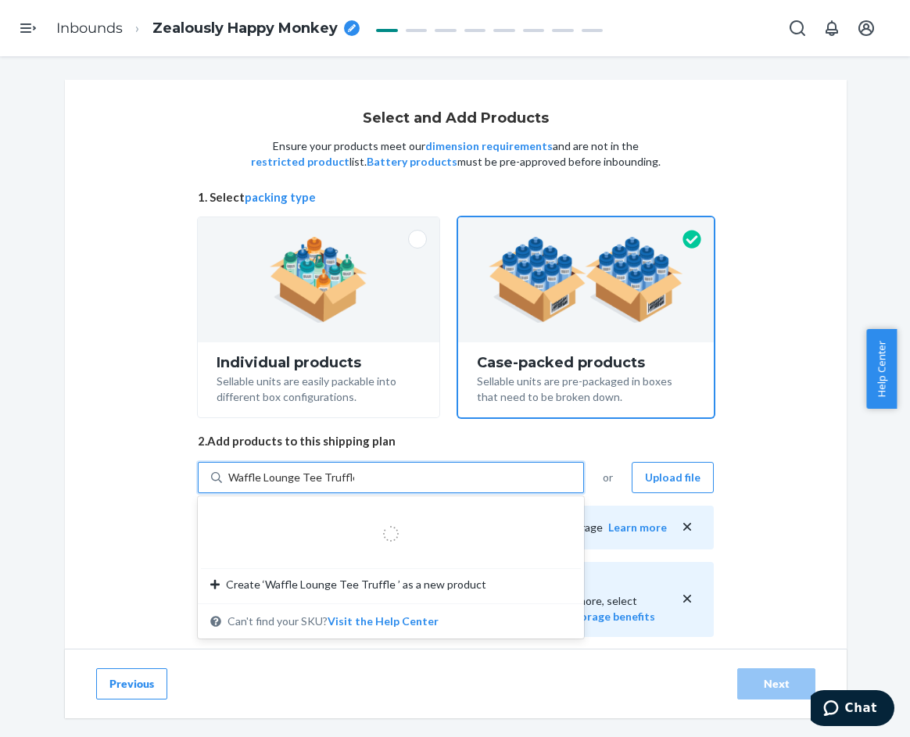
type input "Waffle Lounge Tee Truffle 3"
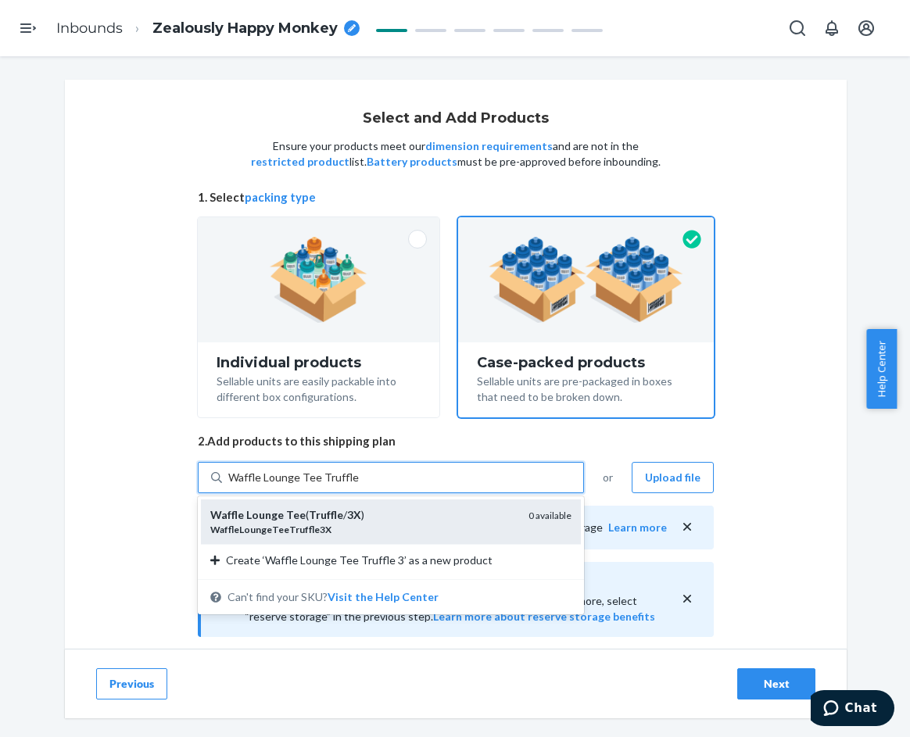
click at [382, 508] on div "Waffle Lounge Tee ( Truffle / 3X )" at bounding box center [363, 516] width 306 height 16
click at [360, 486] on input "Waffle Lounge Tee Truffle 3" at bounding box center [294, 478] width 132 height 16
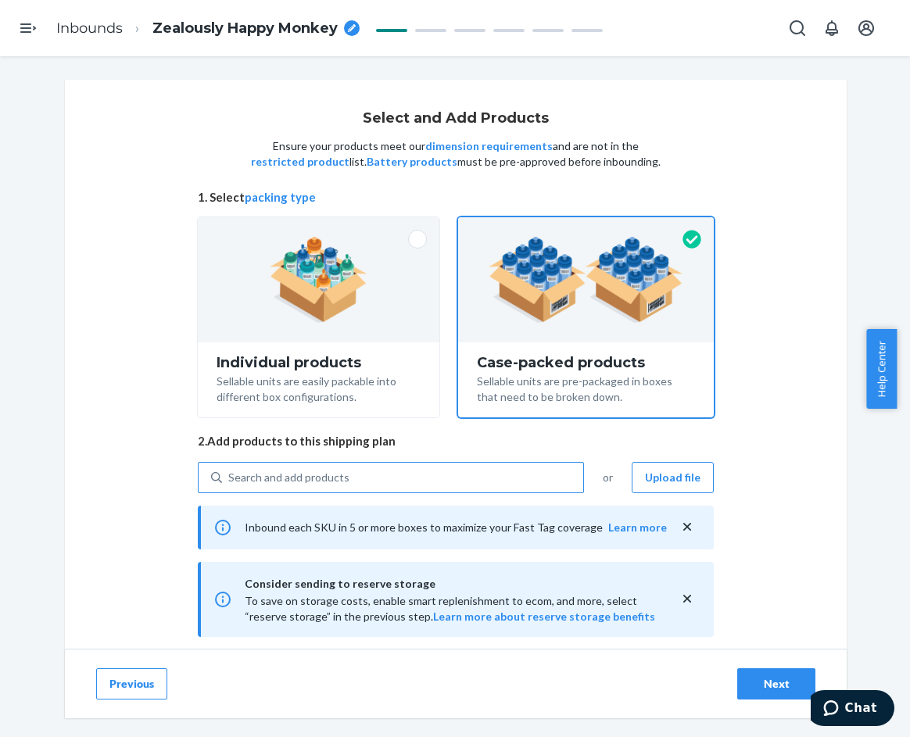
click at [341, 480] on div "Search and add products" at bounding box center [402, 478] width 361 height 28
click at [230, 480] on input "Search and add products" at bounding box center [229, 478] width 2 height 16
paste input "Waffle Lounge Tee Light [PERSON_NAME]"
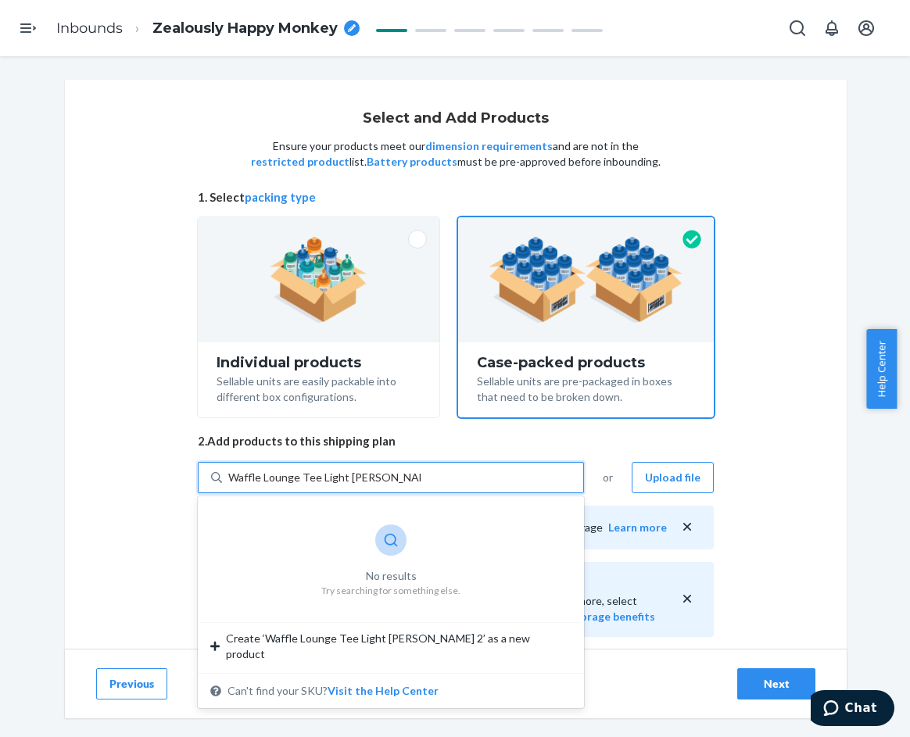
click at [323, 476] on input "Waffle Lounge Tee Light [PERSON_NAME] 2" at bounding box center [324, 478] width 192 height 16
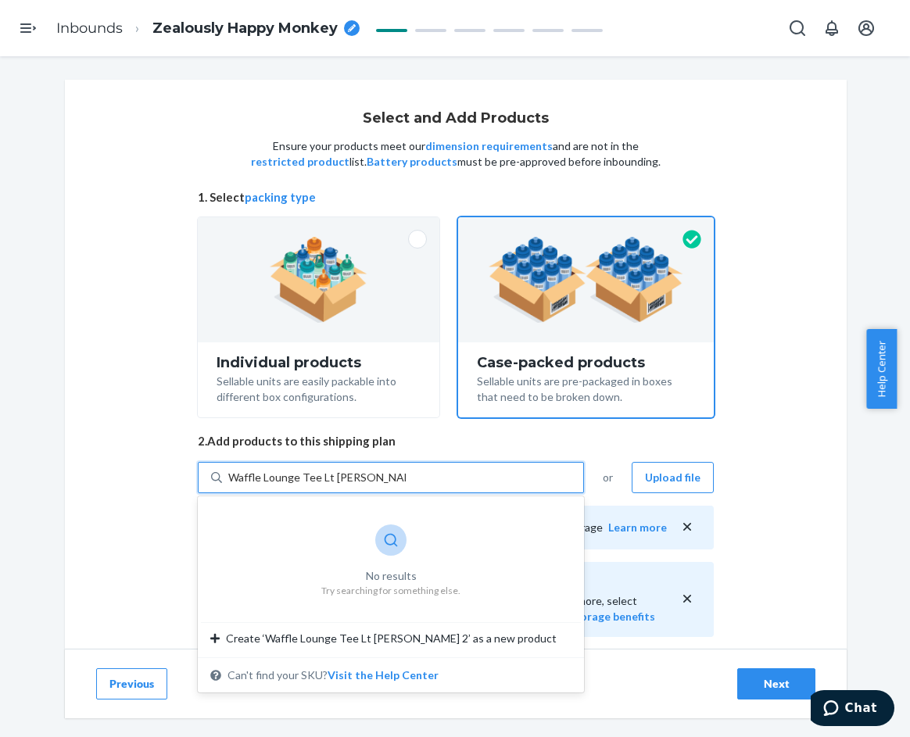
type input "Waffle Lounge Tee Lt [PERSON_NAME] 2"
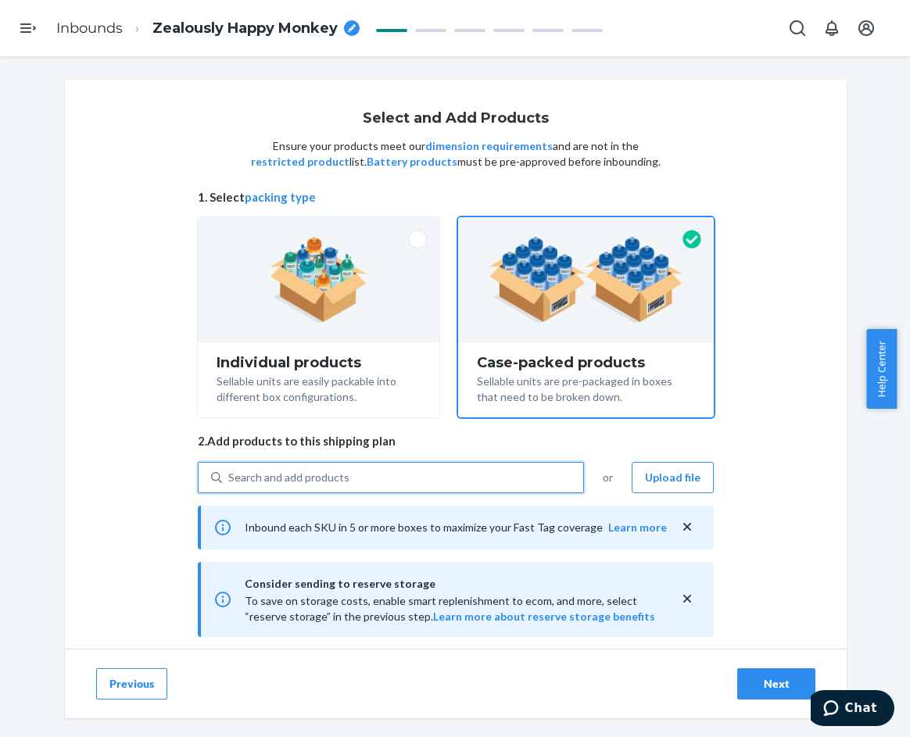
paste input "Waffle Lounge Tee Light [PERSON_NAME]"
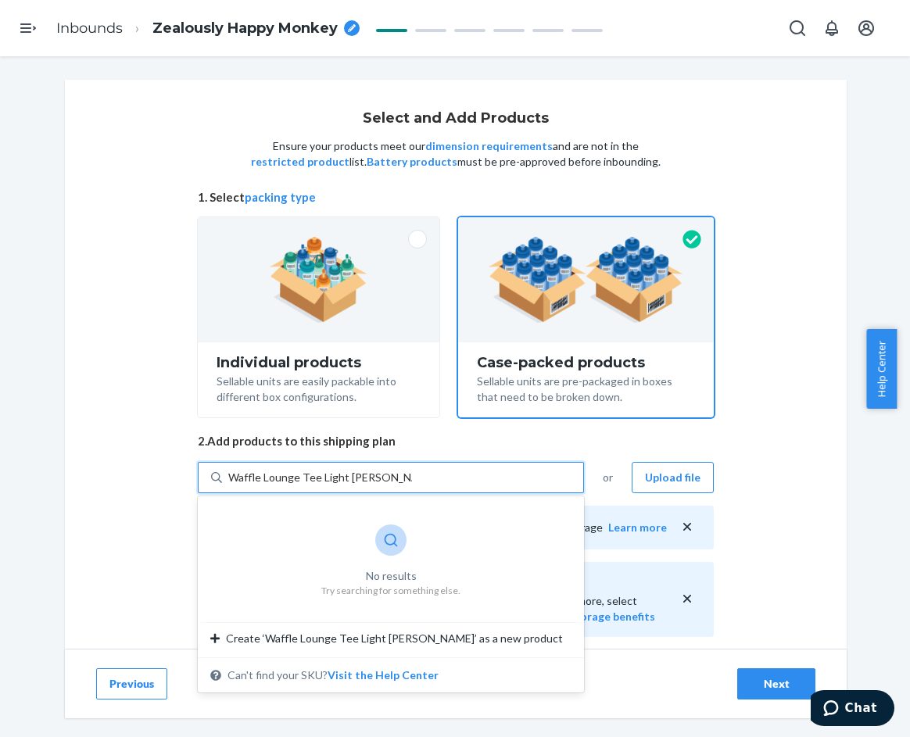
click at [322, 480] on input "Waffle Lounge Tee Light [PERSON_NAME]" at bounding box center [320, 478] width 184 height 16
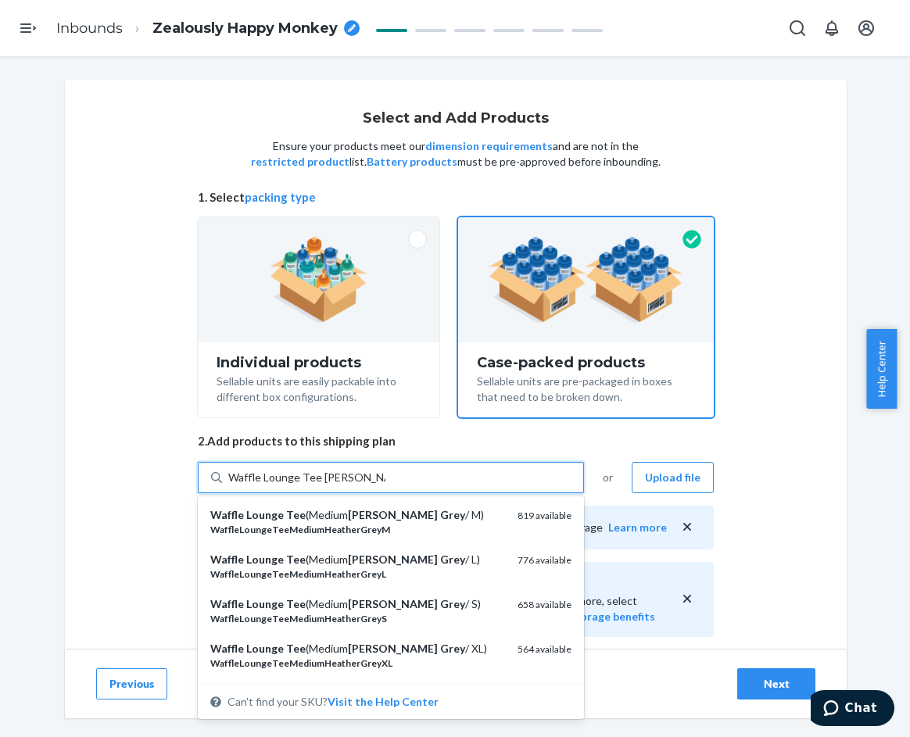
type input "Waffle Lounge Tee [PERSON_NAME]"
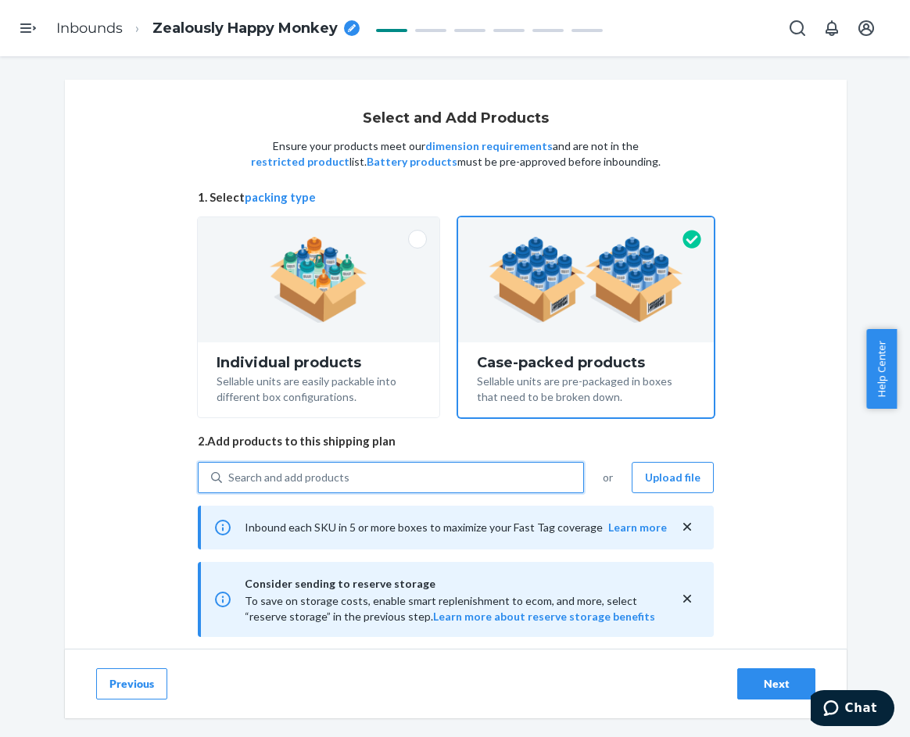
paste input "Waffle Lounge Tee [PERSON_NAME]"
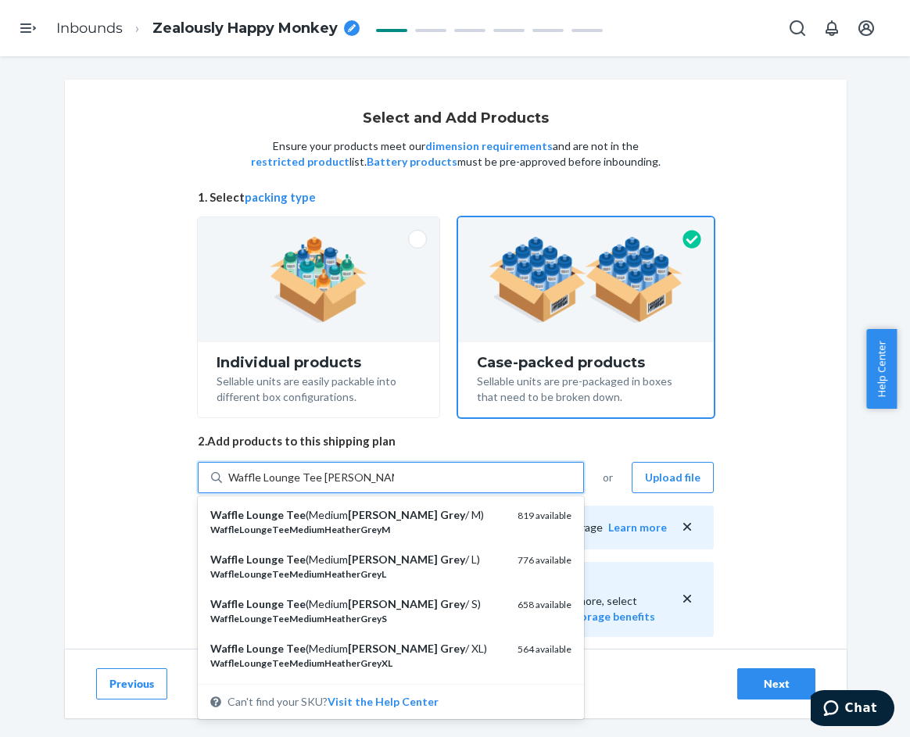
type input "Waffle Lounge Tee [PERSON_NAME] 2"
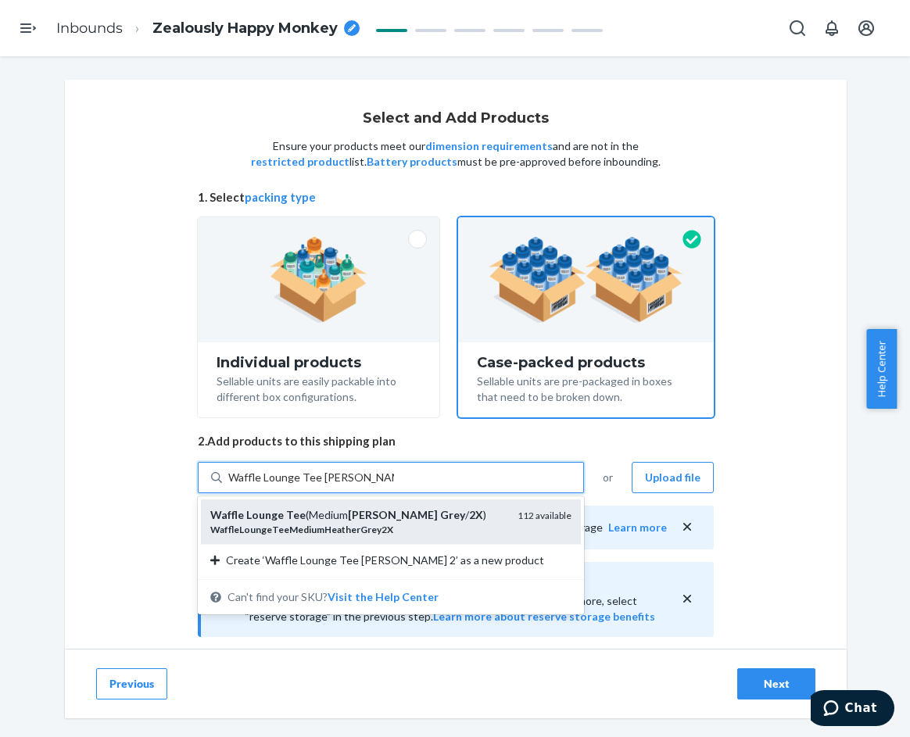
click at [402, 527] on div "WaffleLoungeTeeMediumHeatherGrey2X" at bounding box center [357, 529] width 295 height 13
click at [394, 486] on input "Waffle Lounge Tee [PERSON_NAME] 2" at bounding box center [311, 478] width 166 height 16
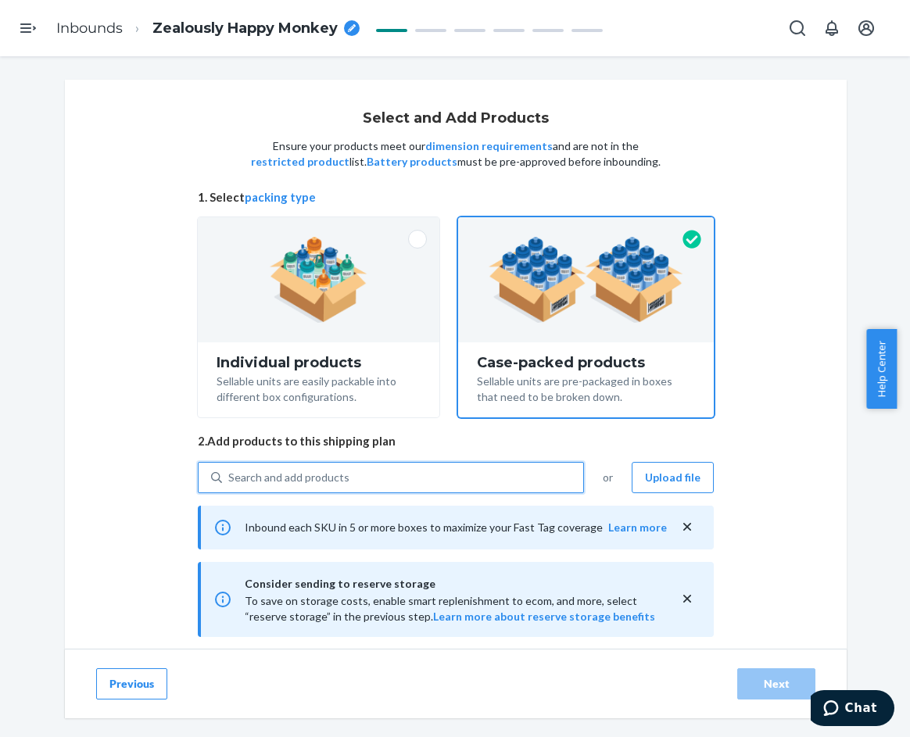
click at [375, 479] on div "Search and add products" at bounding box center [402, 478] width 361 height 28
click at [230, 479] on input "0 results available. Select is focused ,type to refine list, press Down to open…" at bounding box center [229, 478] width 2 height 16
paste input "Waffle Lounge Tee [PERSON_NAME]"
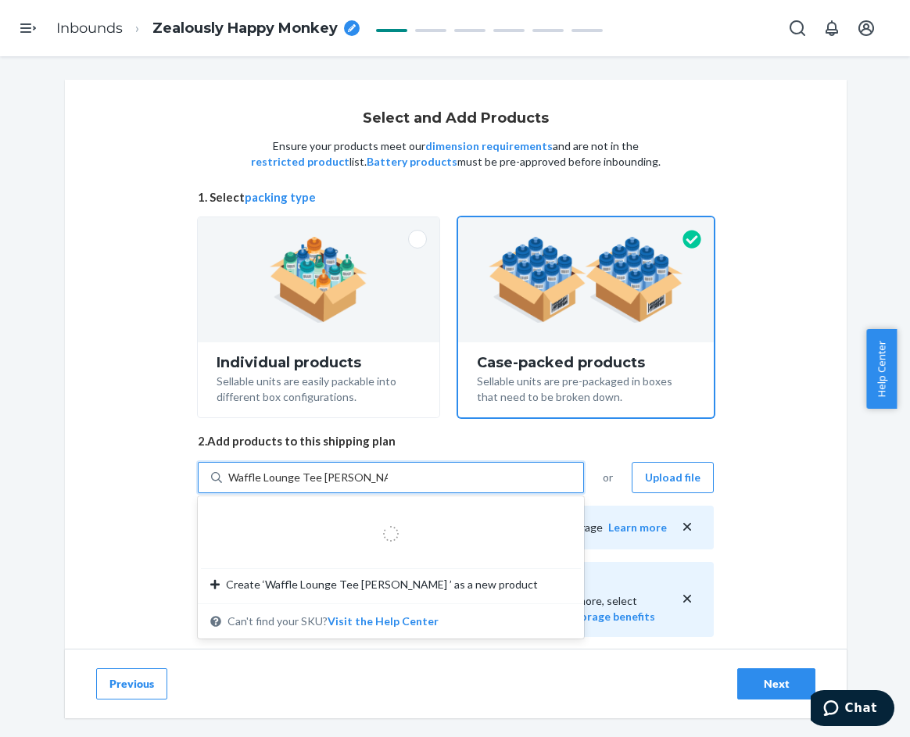
type input "Waffle Lounge Tee [PERSON_NAME] 3"
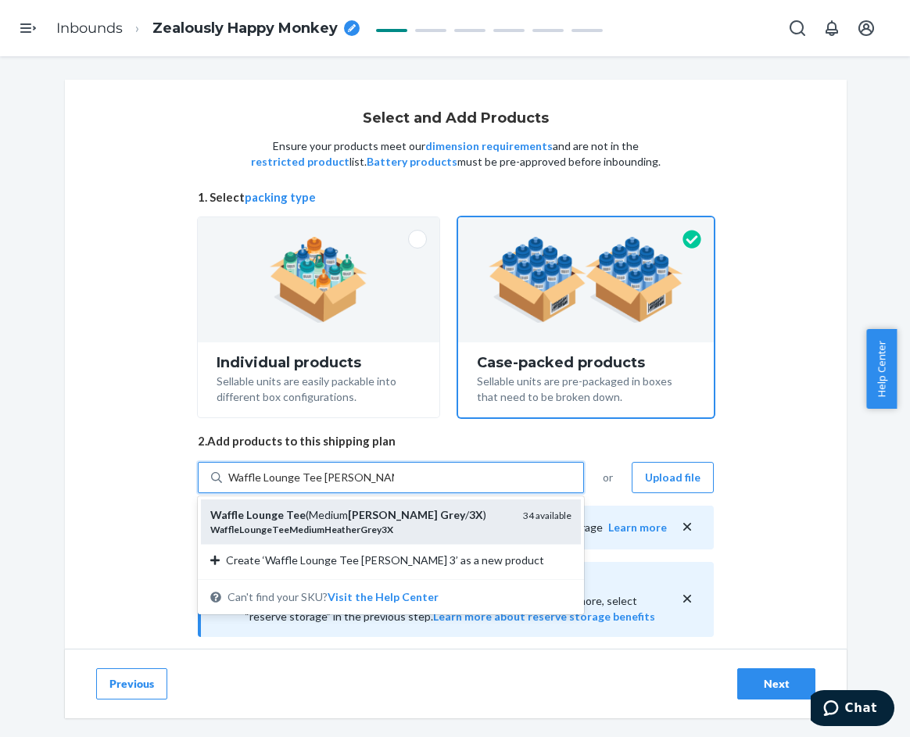
click at [469, 519] on em "3X" at bounding box center [476, 514] width 14 height 13
click at [394, 486] on input "Waffle Lounge Tee [PERSON_NAME] 3" at bounding box center [311, 478] width 166 height 16
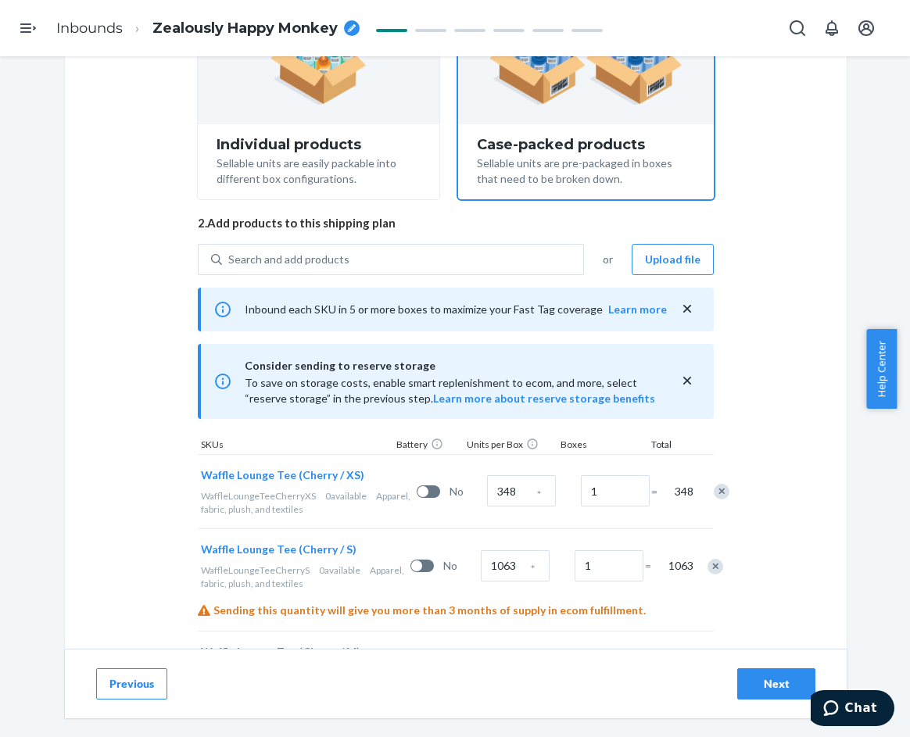
scroll to position [48, 0]
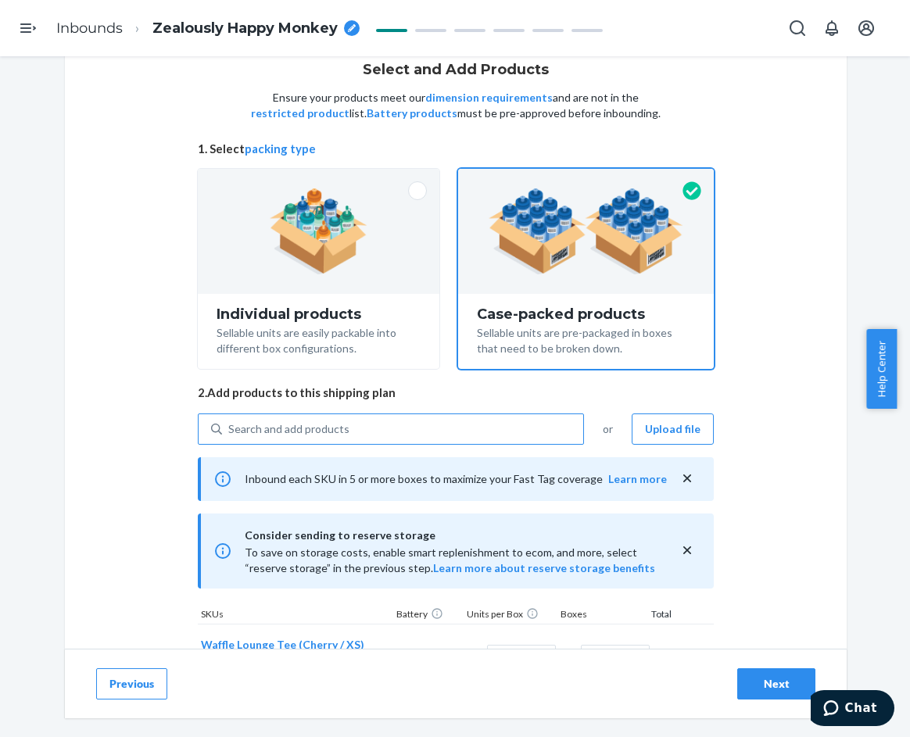
click at [367, 424] on div "Search and add products" at bounding box center [402, 429] width 361 height 28
click at [230, 424] on input "Search and add products" at bounding box center [229, 429] width 2 height 16
paste input "Waffle Lounge Tee Steel Grey"
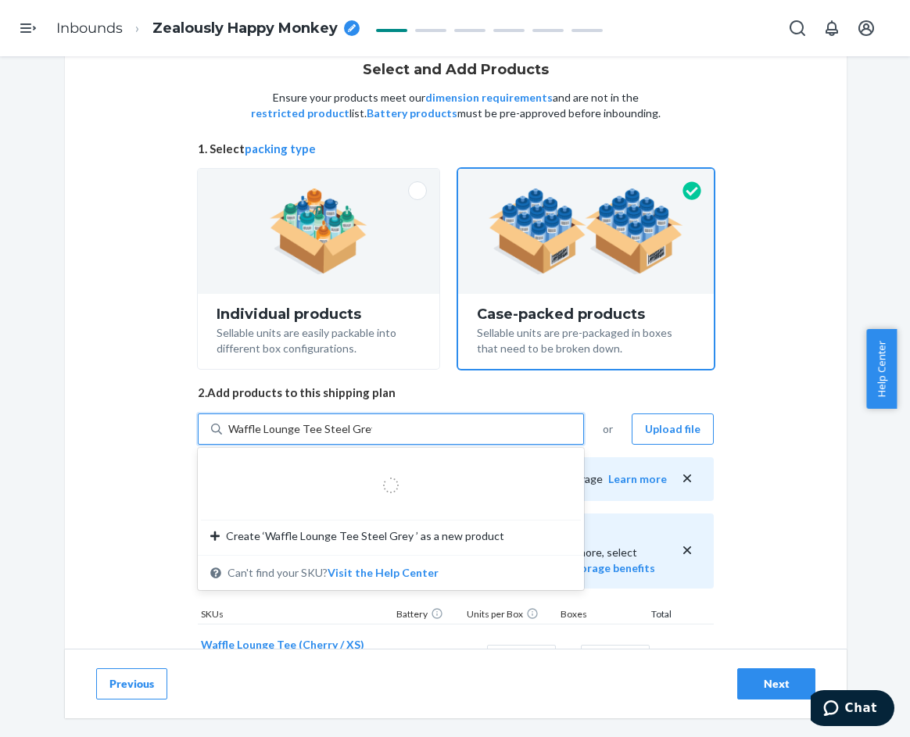
type input "Waffle Lounge Tee Steel Grey 2"
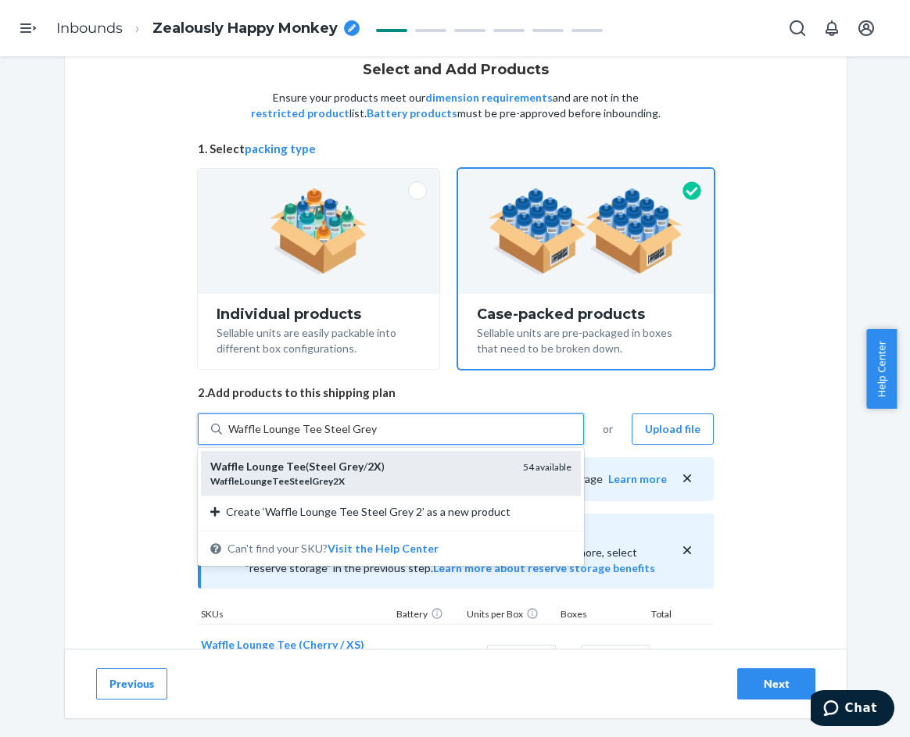
click at [396, 473] on div "Waffle Lounge Tee ( Steel Grey / 2X )" at bounding box center [360, 467] width 300 height 16
click at [378, 437] on input "Waffle Lounge Tee Steel Grey 2" at bounding box center [303, 429] width 150 height 16
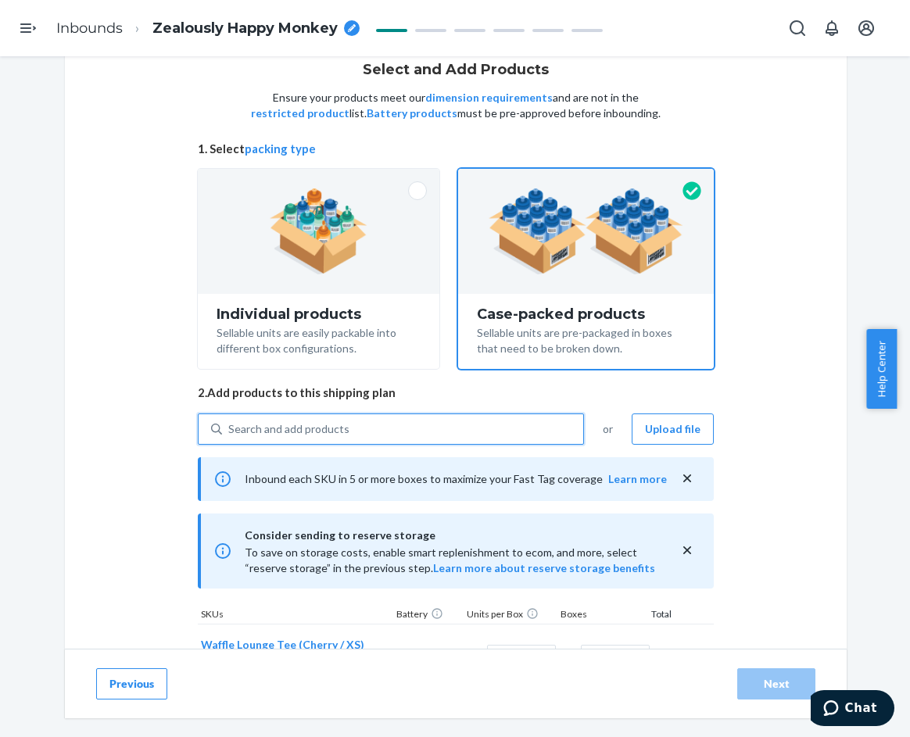
click at [366, 433] on div "Search and add products" at bounding box center [402, 429] width 361 height 28
click at [230, 433] on input "0 results available. Select is focused ,type to refine list, press Down to open…" at bounding box center [229, 429] width 2 height 16
paste input "Waffle Lounge Tee Steel Grey"
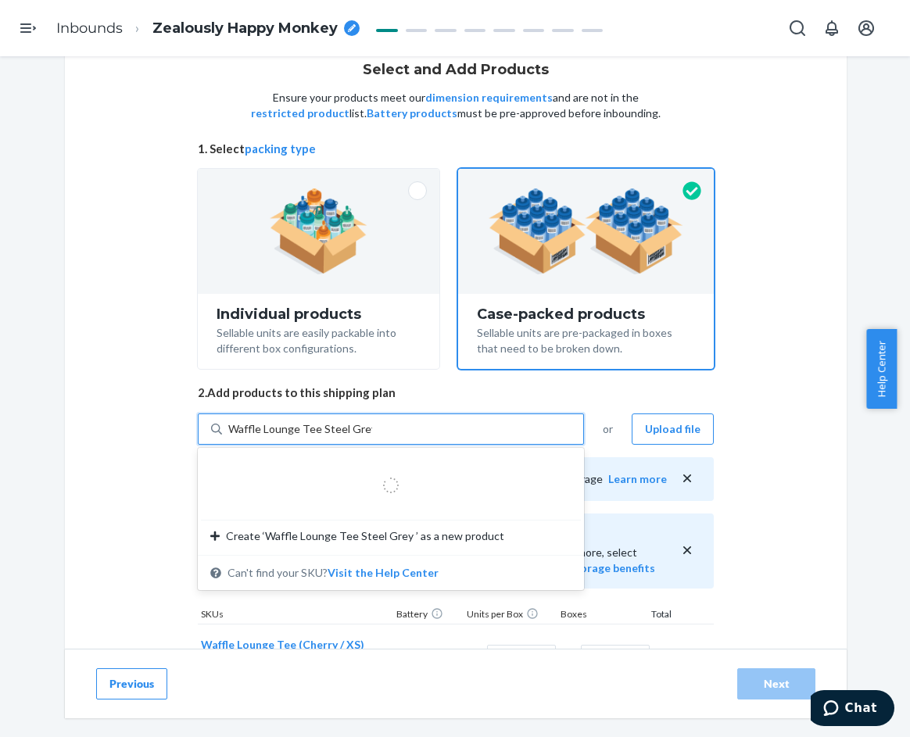
type input "Waffle Lounge Tee Steel Grey 3"
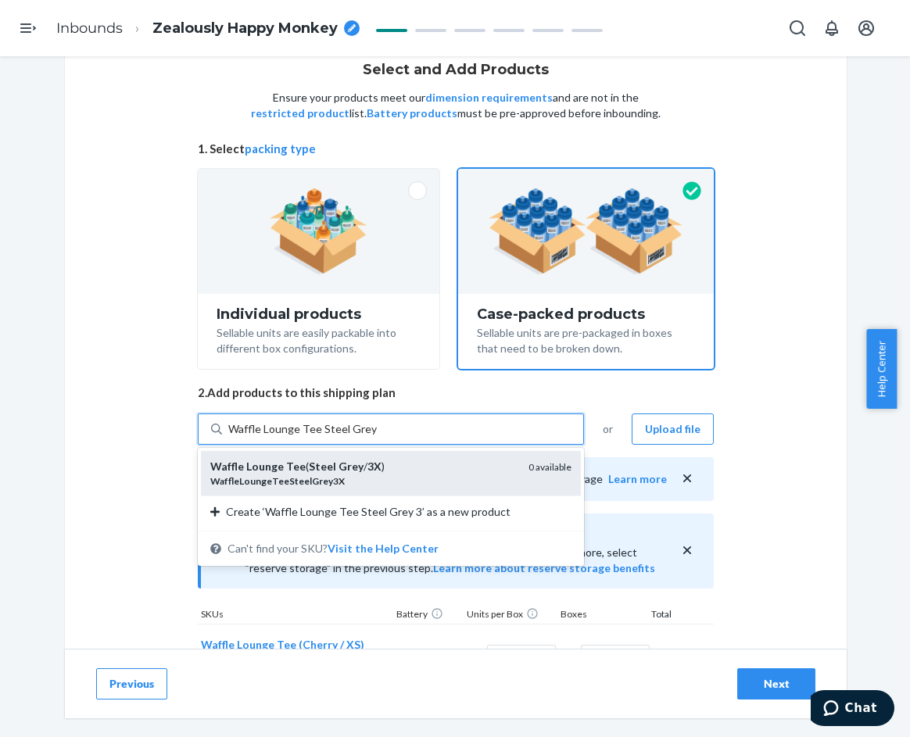
click at [373, 466] on div "Waffle Lounge Tee ( Steel Grey / 3X )" at bounding box center [363, 467] width 306 height 16
click at [373, 437] on input "Waffle Lounge Tee Steel Grey 3" at bounding box center [303, 429] width 150 height 16
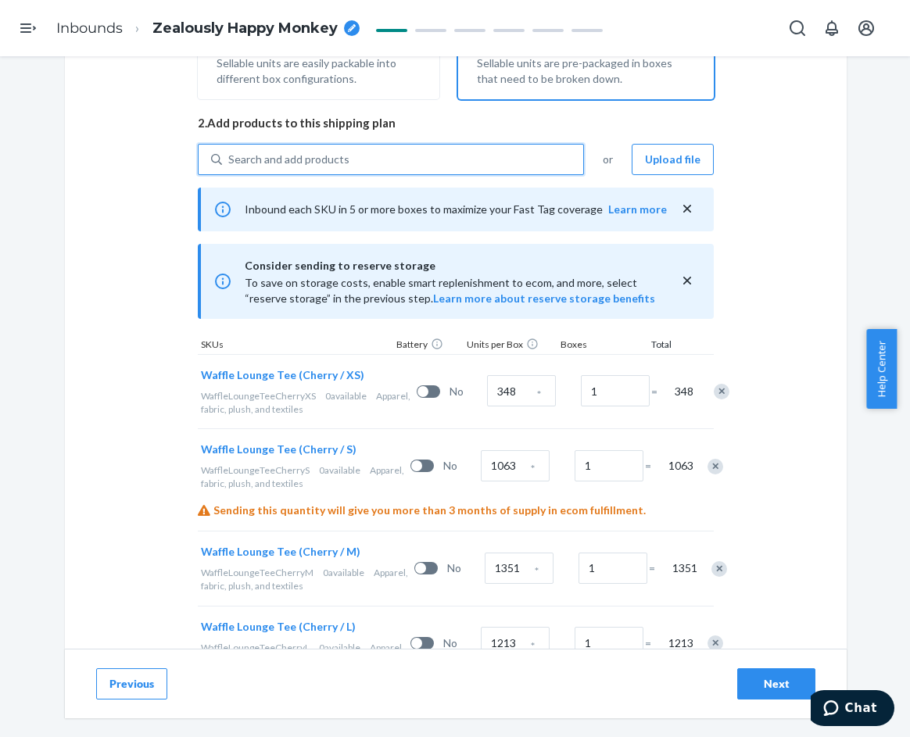
scroll to position [361, 0]
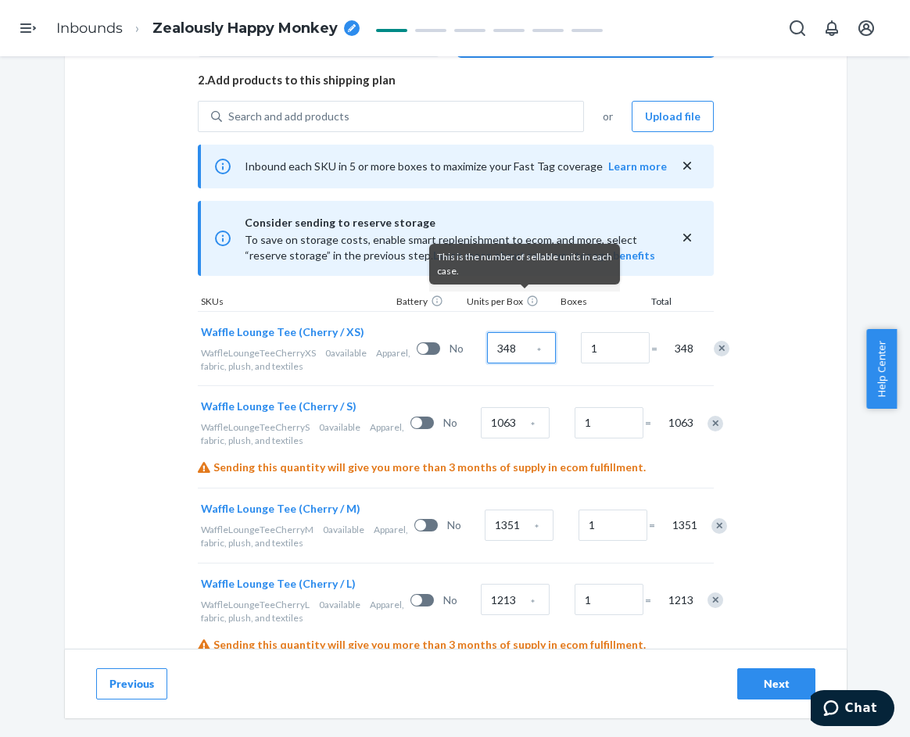
click at [487, 345] on input "348" at bounding box center [521, 347] width 69 height 31
type input "67"
click at [481, 435] on input "1063" at bounding box center [515, 422] width 69 height 31
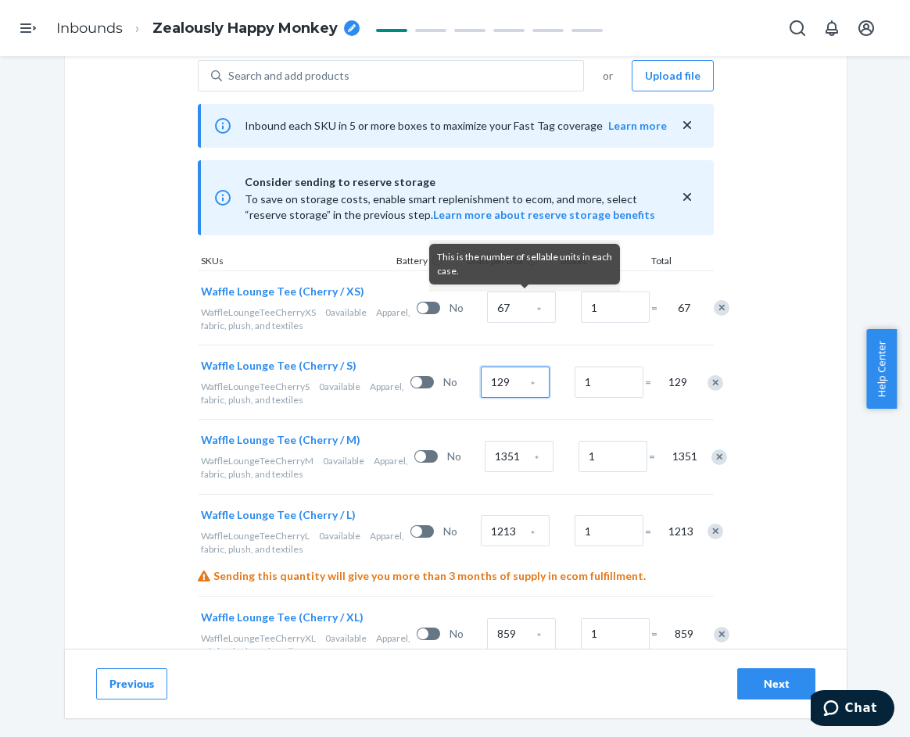
scroll to position [439, 0]
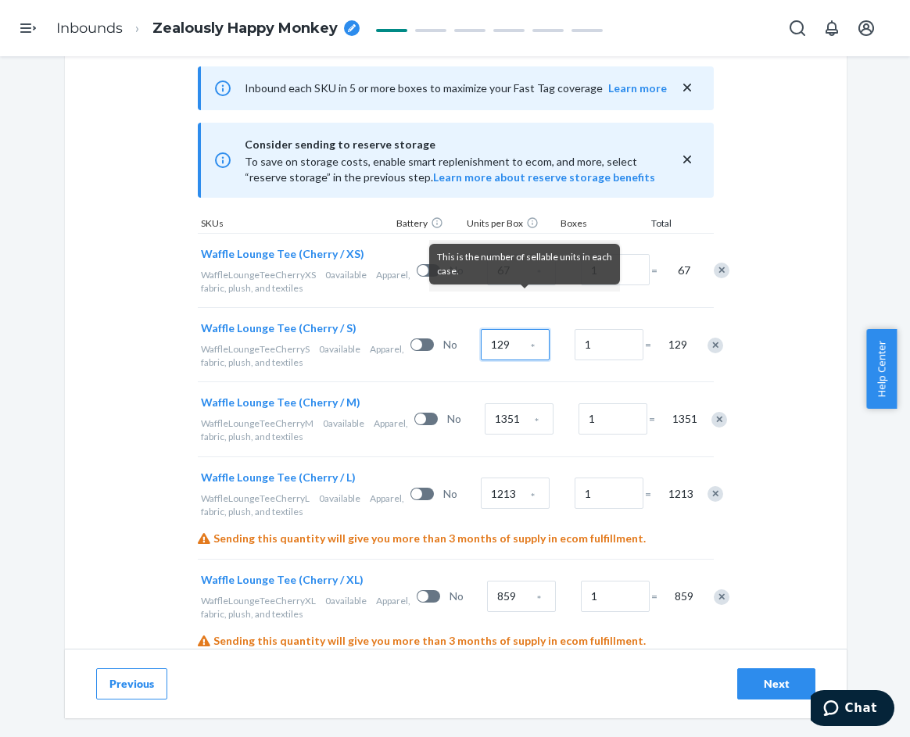
type input "129"
click at [505, 408] on input "1351" at bounding box center [519, 419] width 69 height 31
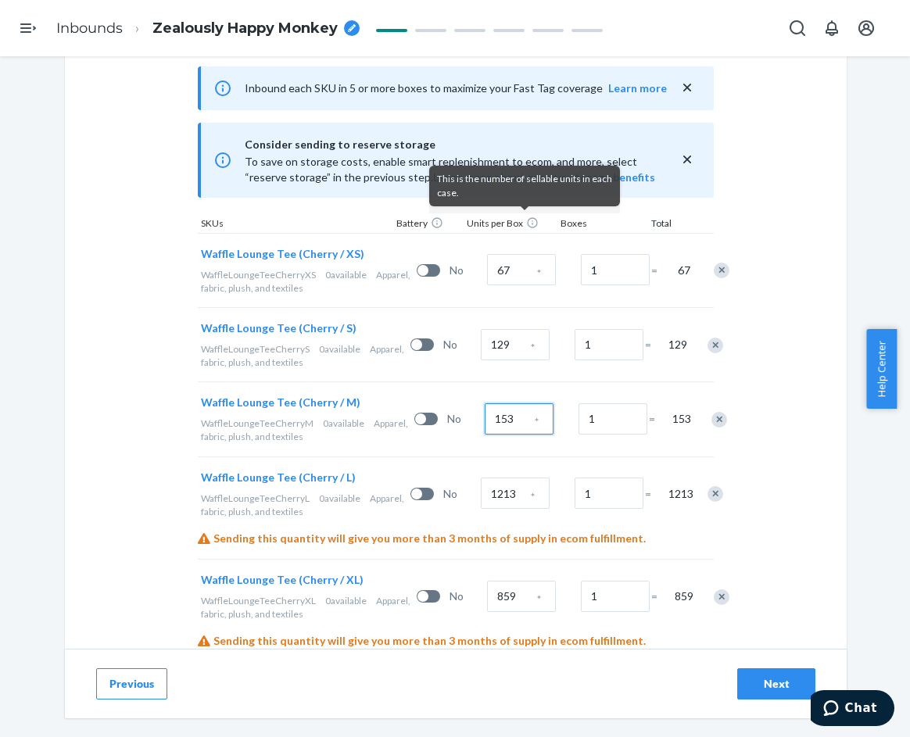
type input "153"
click at [513, 488] on input "1213" at bounding box center [515, 493] width 69 height 31
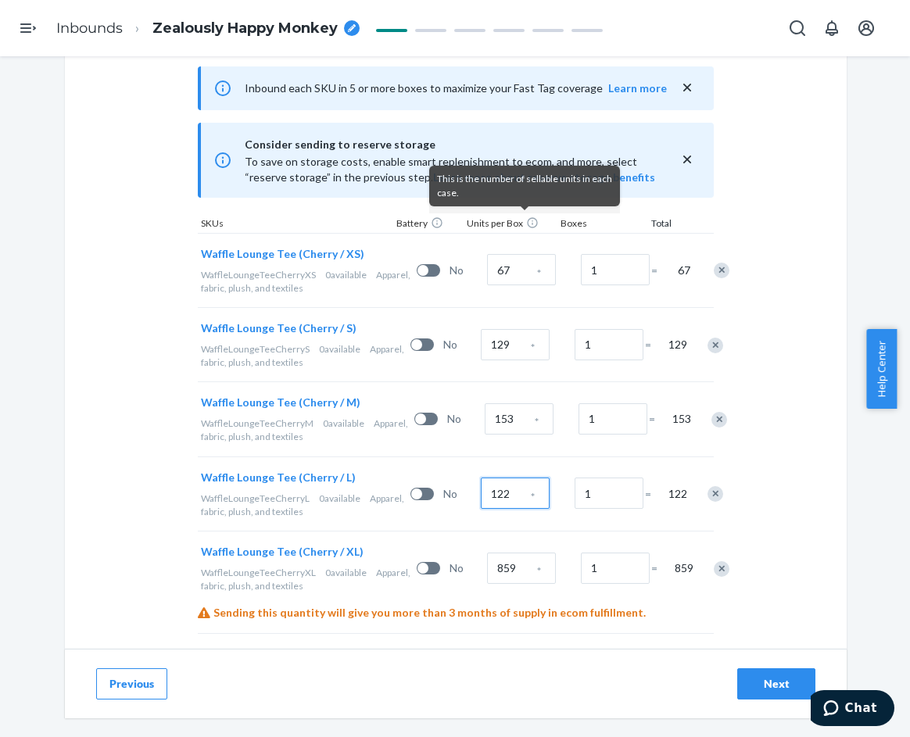
type input "122"
click at [505, 567] on input "859" at bounding box center [521, 568] width 69 height 31
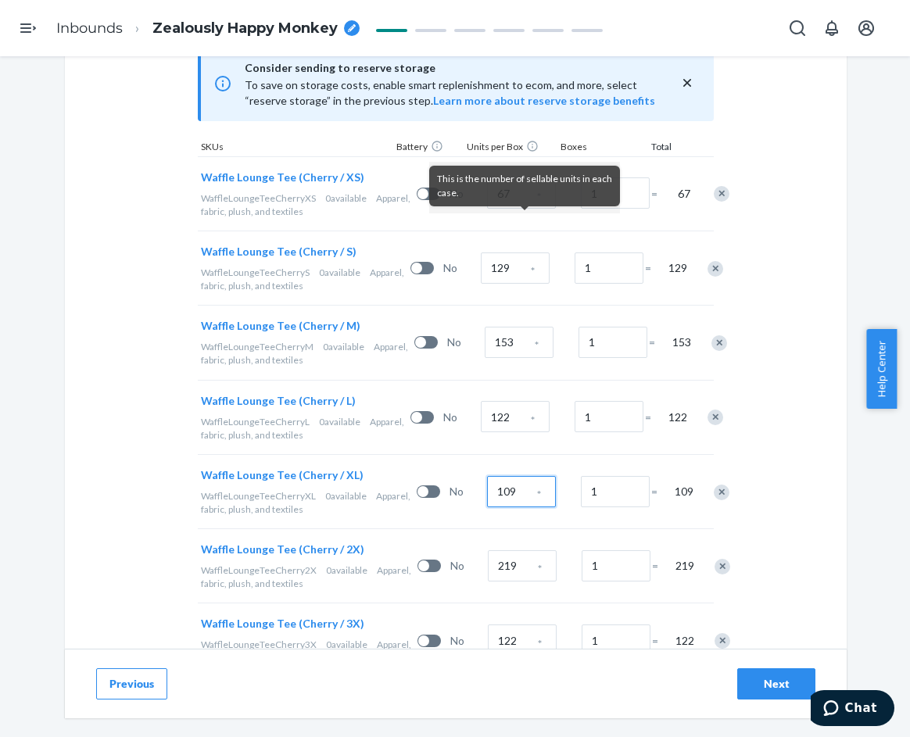
scroll to position [518, 0]
type input "109"
click at [499, 563] on input "219" at bounding box center [522, 564] width 69 height 31
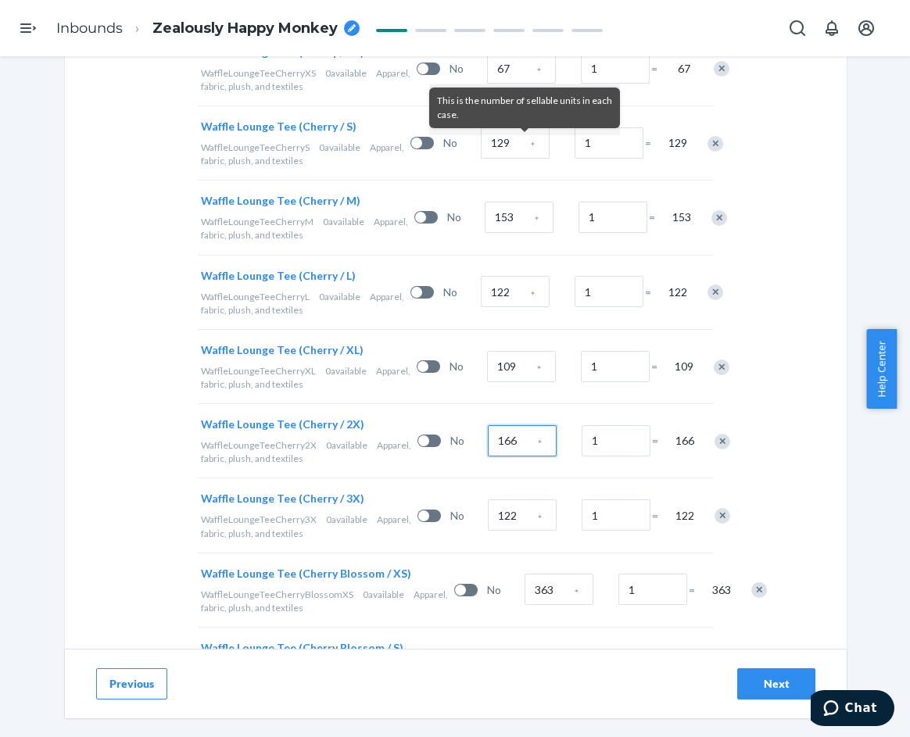
scroll to position [674, 0]
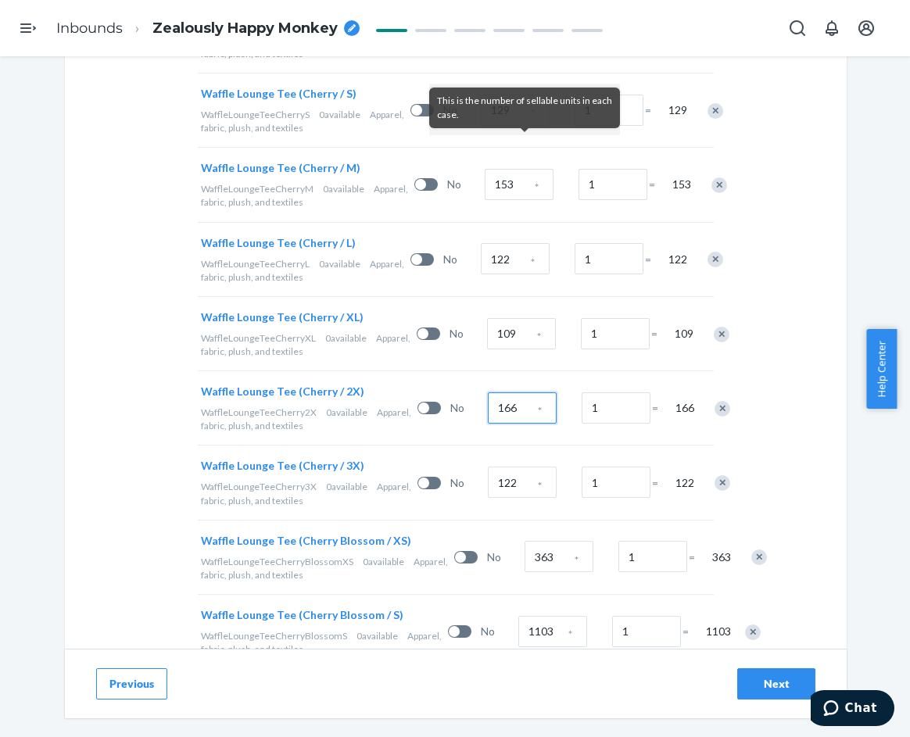
type input "166"
click at [493, 483] on input "122" at bounding box center [522, 482] width 69 height 31
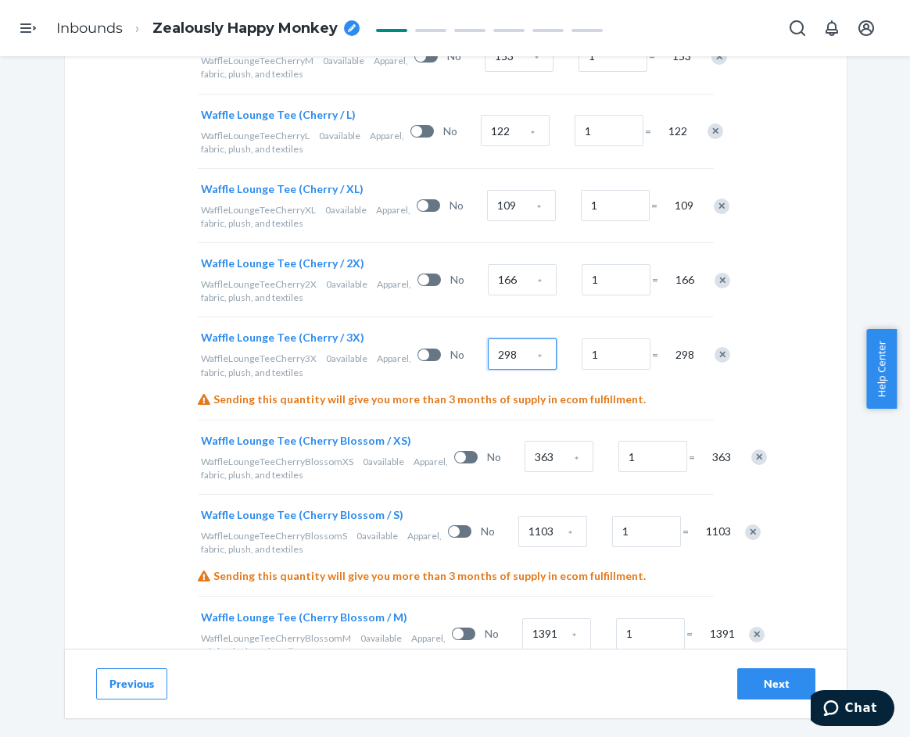
scroll to position [830, 0]
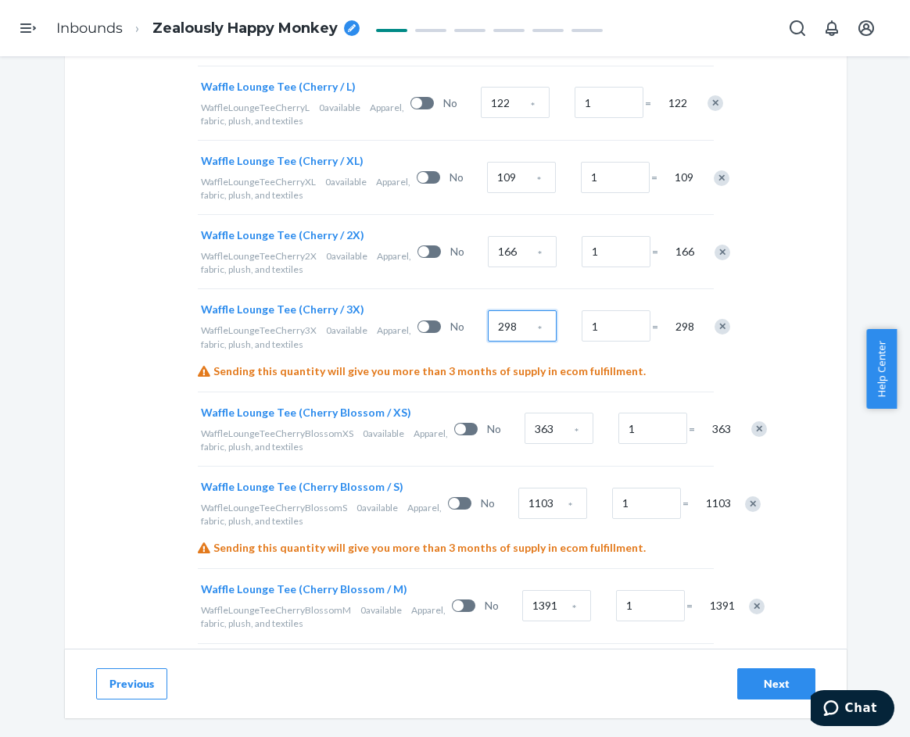
type input "298"
click at [525, 437] on input "363" at bounding box center [559, 428] width 69 height 31
type input "91"
click at [568, 515] on span "*" at bounding box center [570, 507] width 4 height 16
click at [518, 519] on input "1103" at bounding box center [552, 503] width 69 height 31
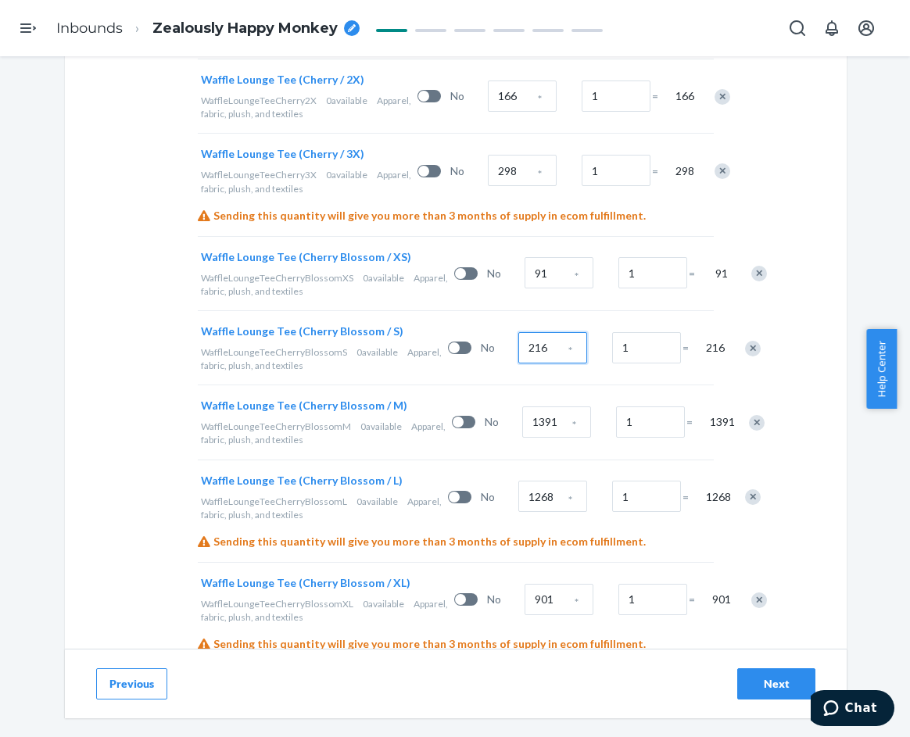
scroll to position [987, 0]
type input "216"
click at [522, 437] on input "1391" at bounding box center [556, 421] width 69 height 31
type input "265"
click at [518, 511] on input "1268" at bounding box center [552, 495] width 69 height 31
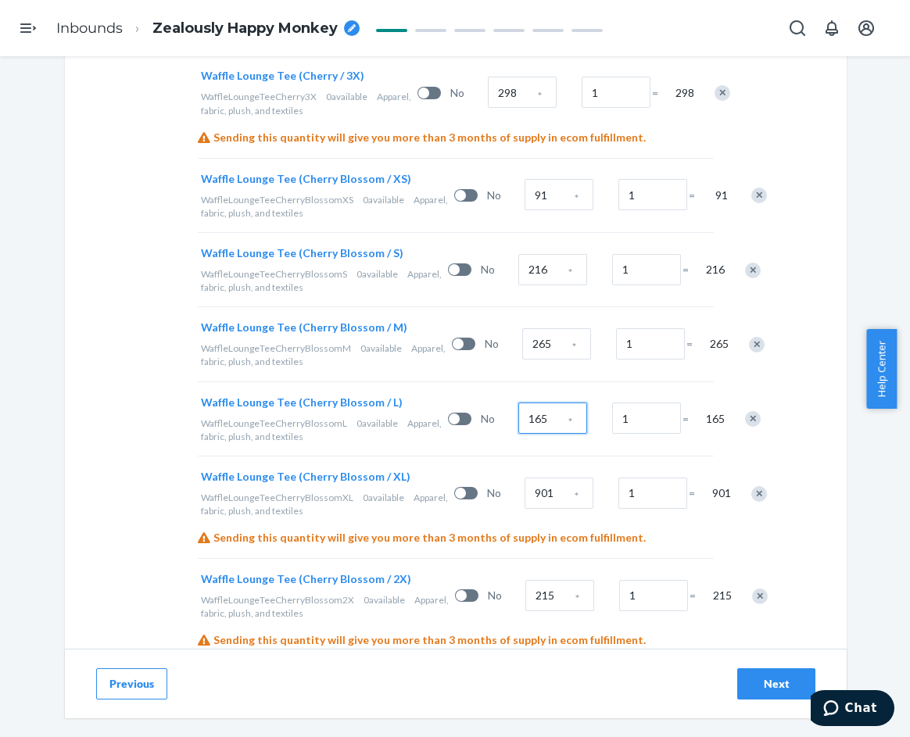
scroll to position [1065, 0]
type input "165"
click at [525, 508] on input "901" at bounding box center [559, 492] width 69 height 31
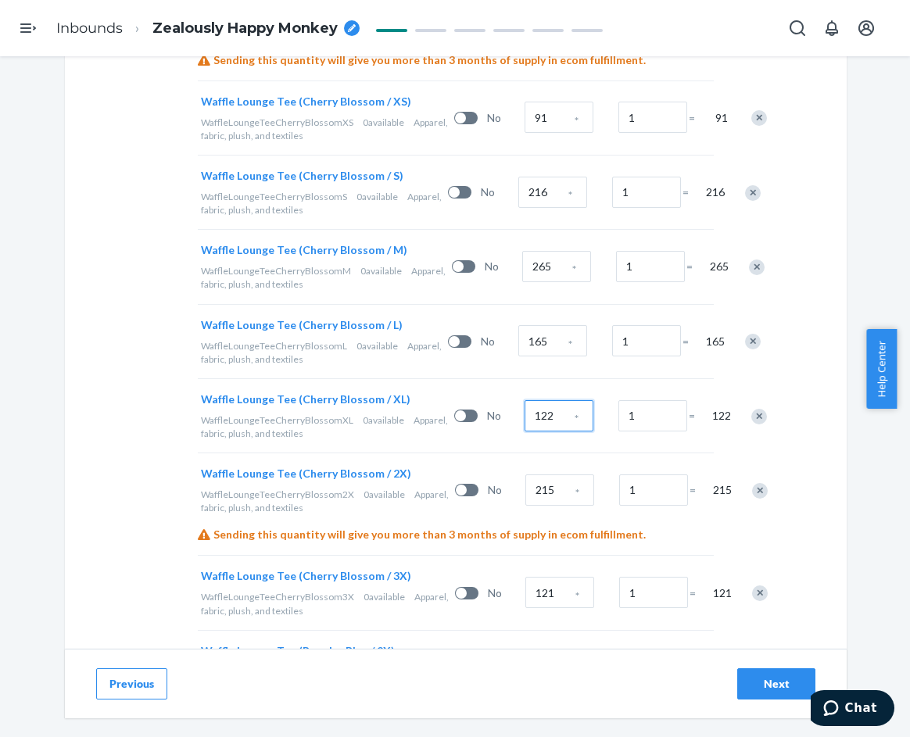
scroll to position [1143, 0]
type input "122"
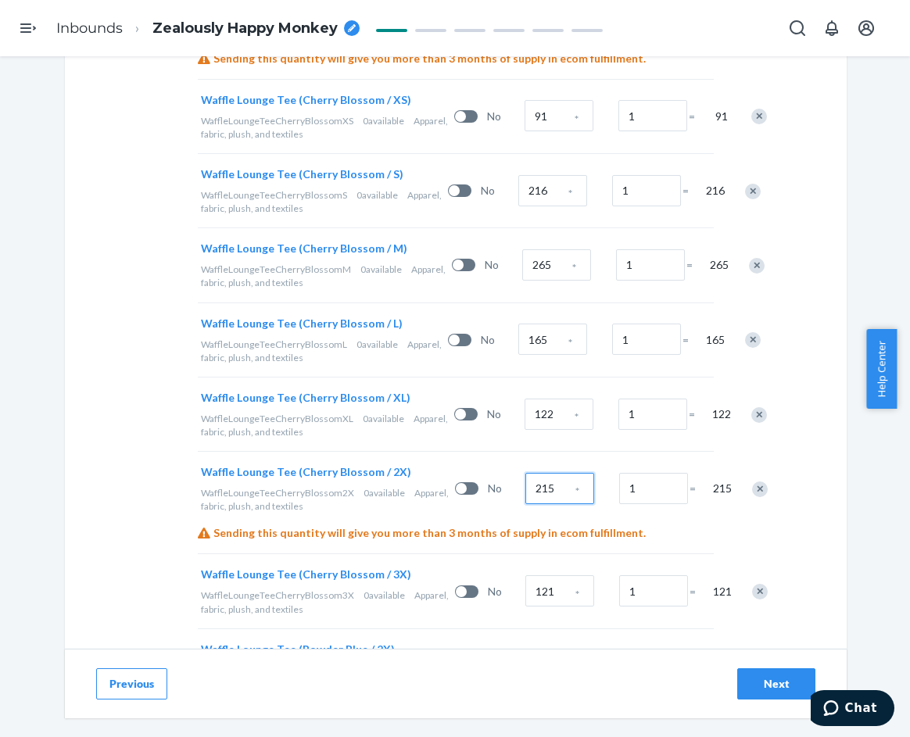
click at [525, 504] on input "215" at bounding box center [559, 488] width 69 height 31
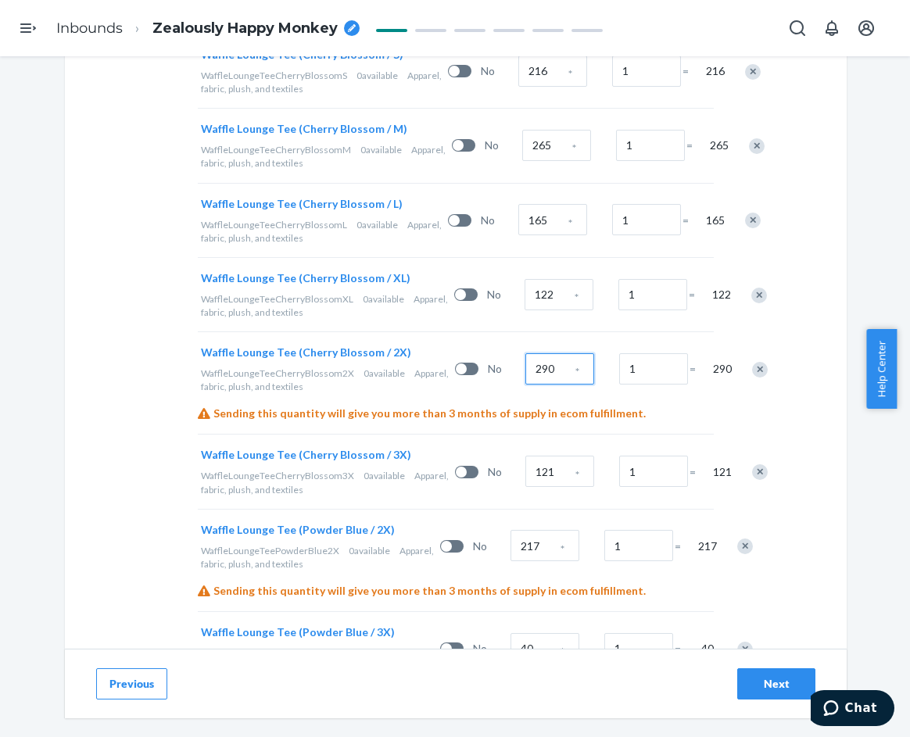
scroll to position [1300, 0]
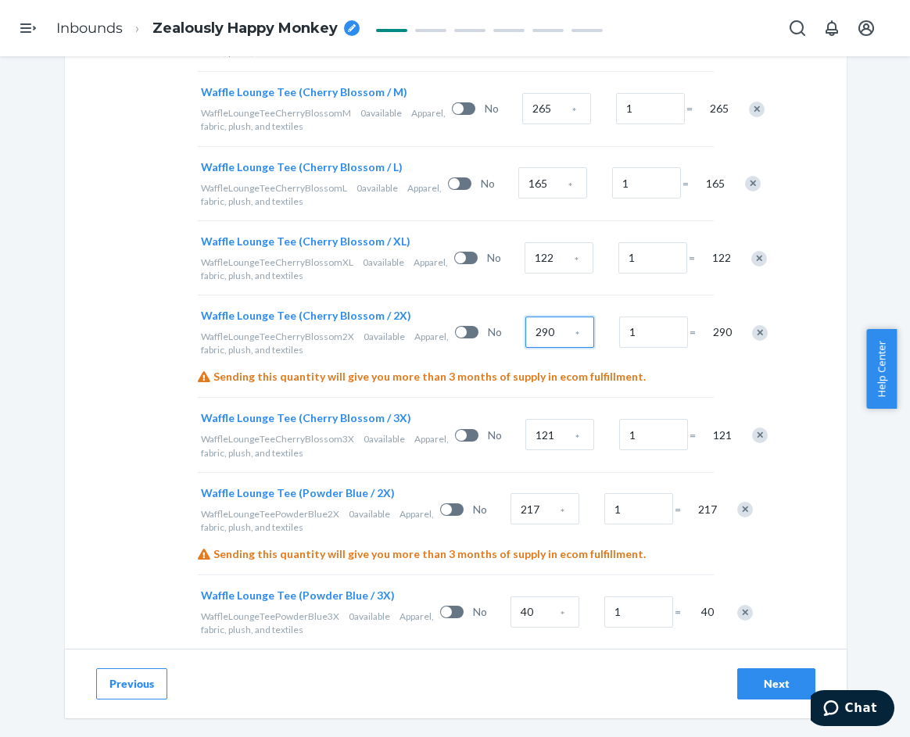
type input "290"
click at [525, 450] on input "121" at bounding box center [559, 434] width 69 height 31
type input "40"
click at [619, 450] on input "1" at bounding box center [653, 434] width 69 height 31
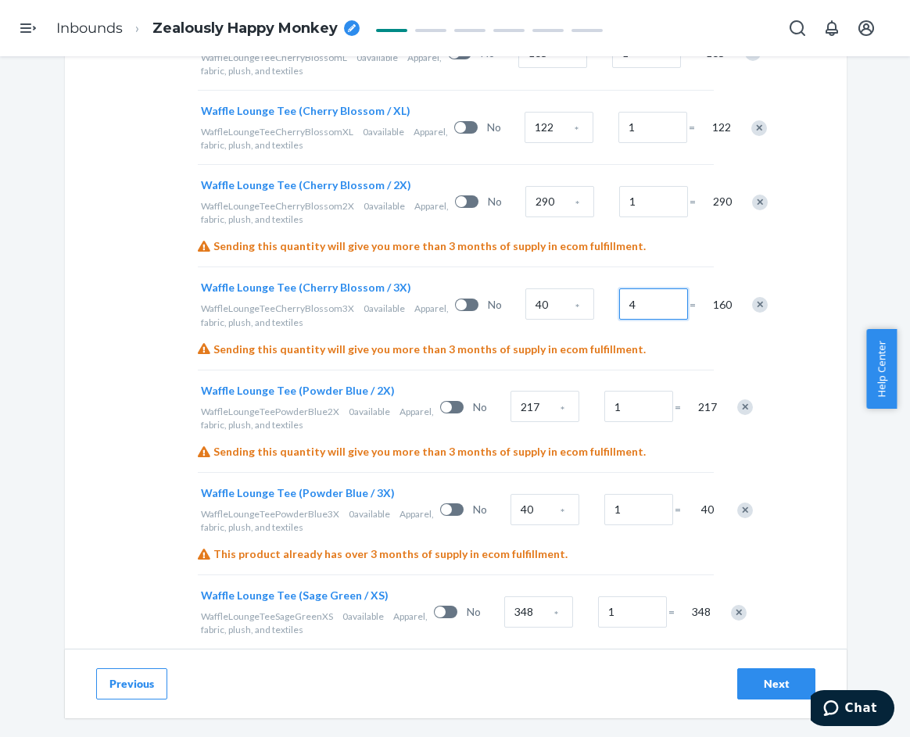
scroll to position [1456, 0]
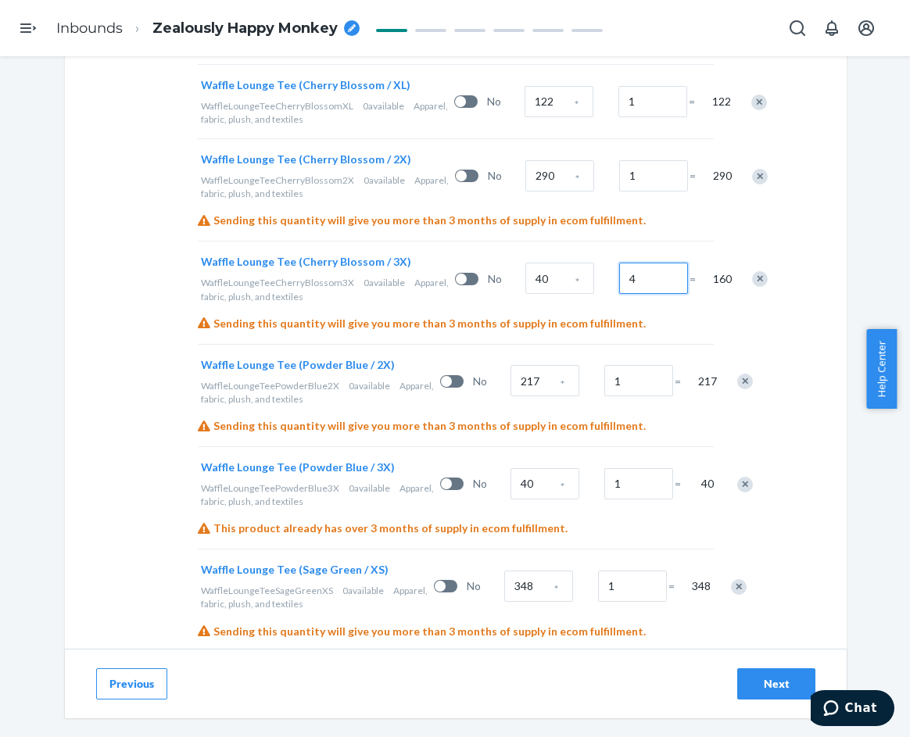
type input "4"
click at [511, 396] on input "217" at bounding box center [545, 380] width 69 height 31
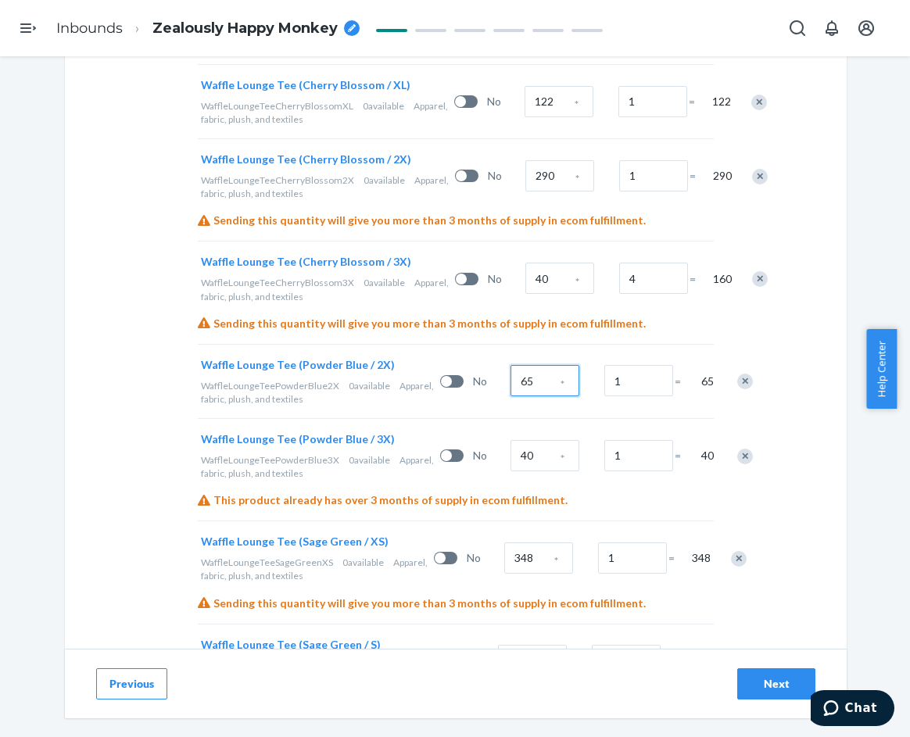
type input "65"
click at [511, 472] on input "40" at bounding box center [545, 455] width 69 height 31
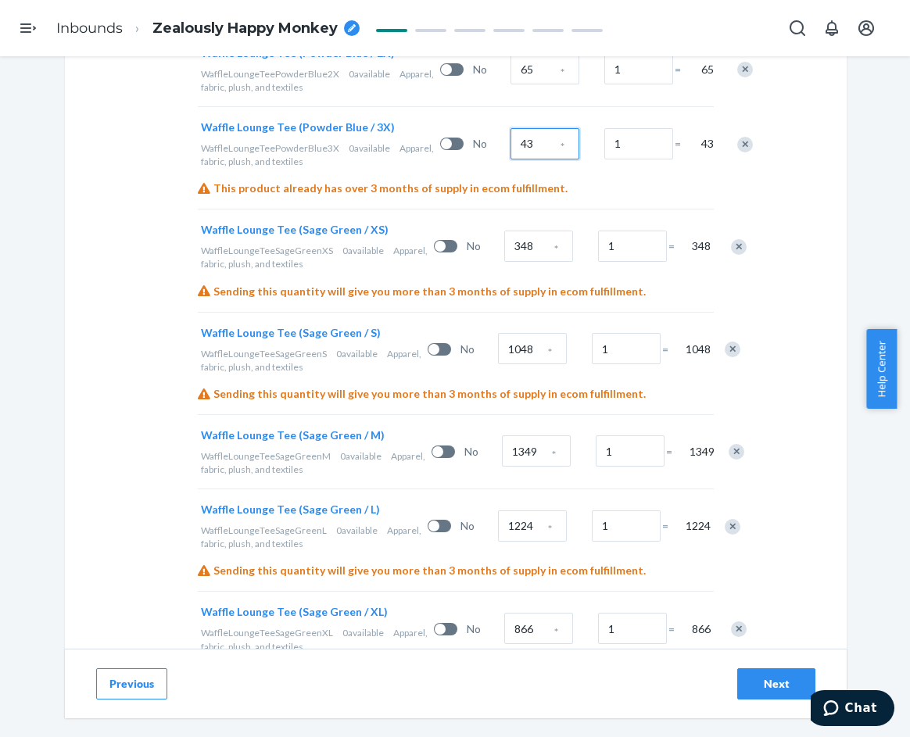
scroll to position [1769, 0]
type input "43"
click at [504, 261] on input "348" at bounding box center [538, 245] width 69 height 31
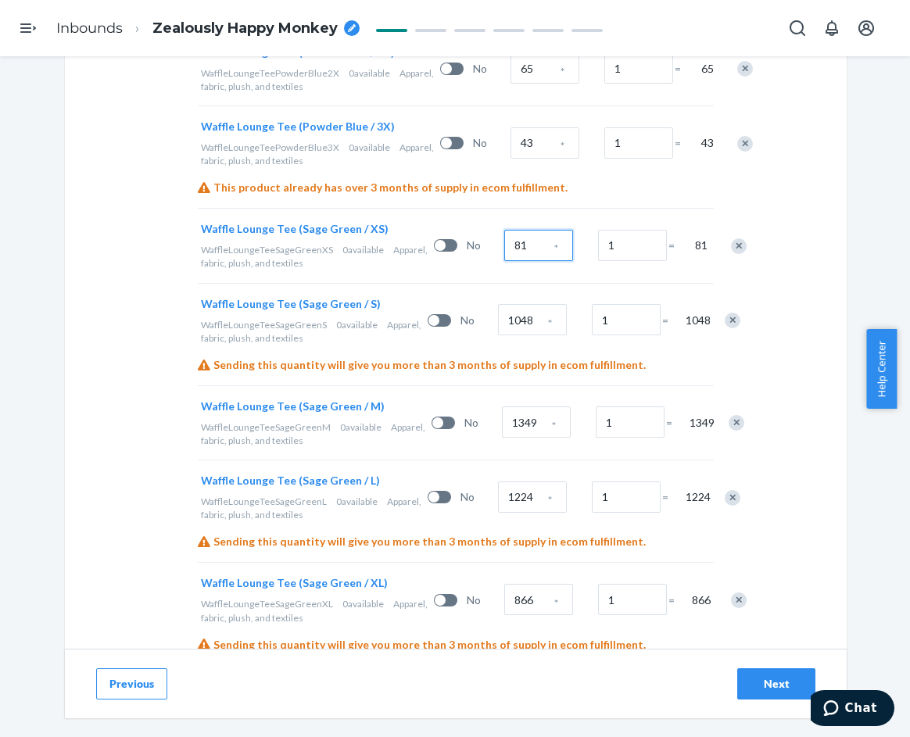
type input "81"
click at [501, 335] on input "1048" at bounding box center [532, 319] width 69 height 31
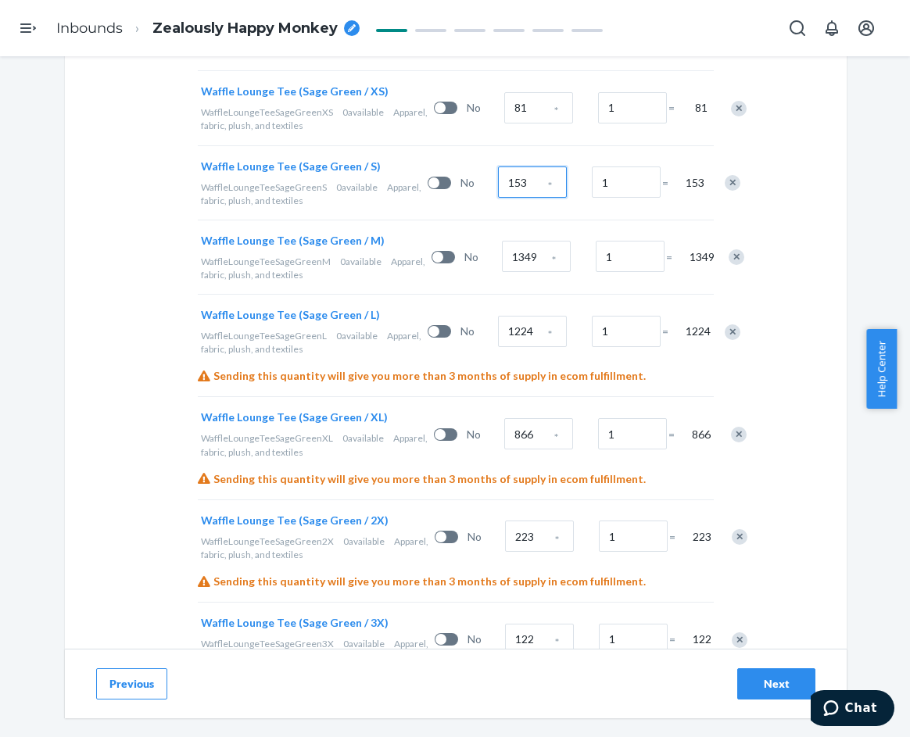
scroll to position [1925, 0]
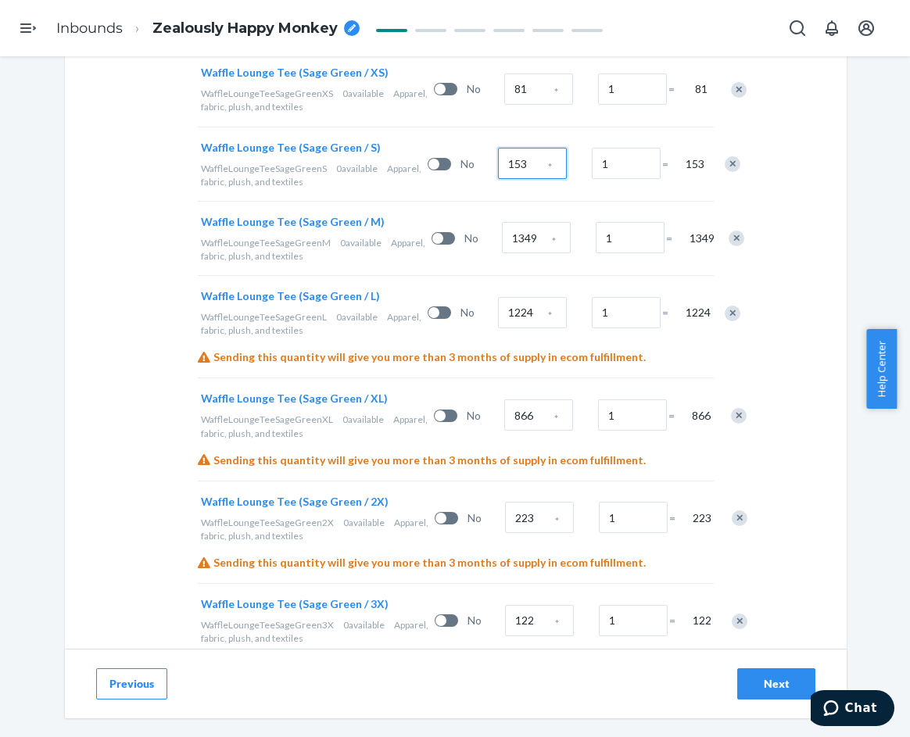
type input "153"
click at [502, 253] on input "1349" at bounding box center [536, 237] width 69 height 31
type input "322"
click at [498, 328] on input "1224" at bounding box center [532, 312] width 69 height 31
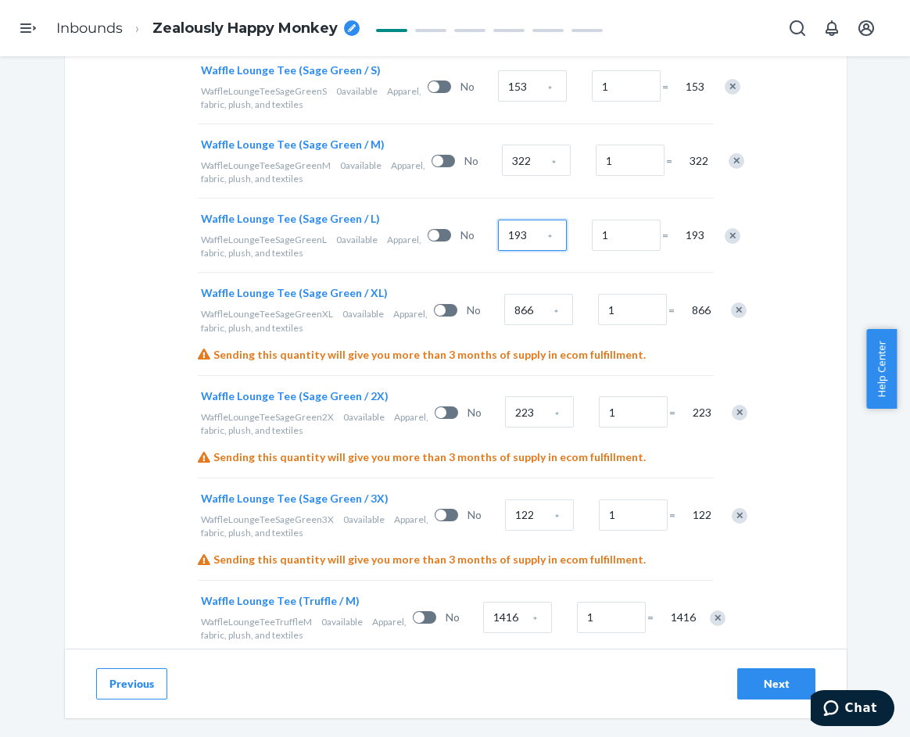
scroll to position [2003, 0]
type input "193"
click at [504, 325] on input "866" at bounding box center [538, 308] width 69 height 31
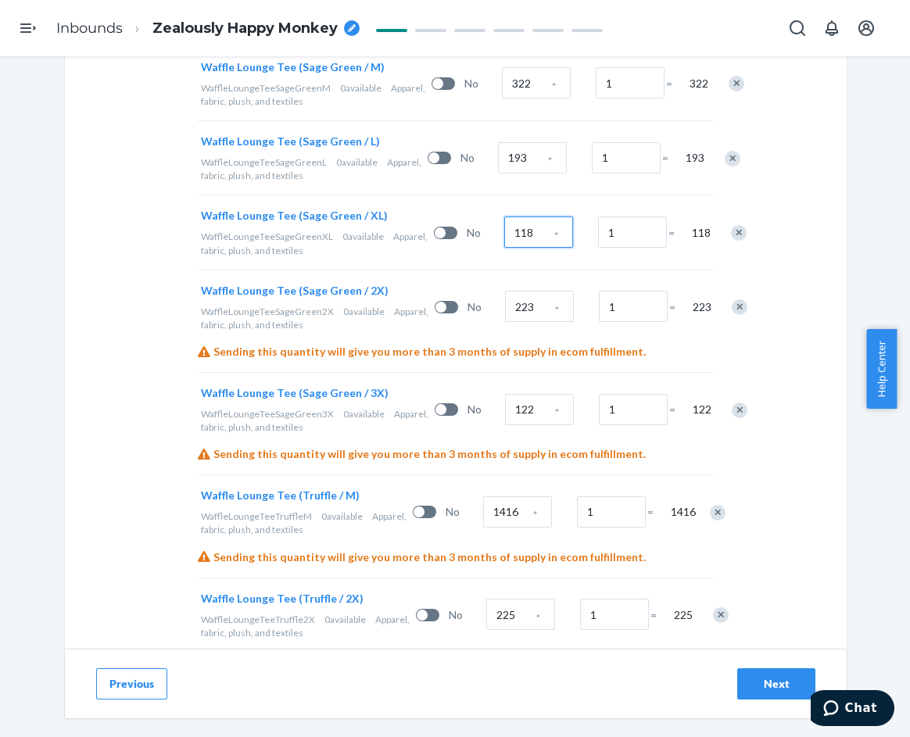
scroll to position [2082, 0]
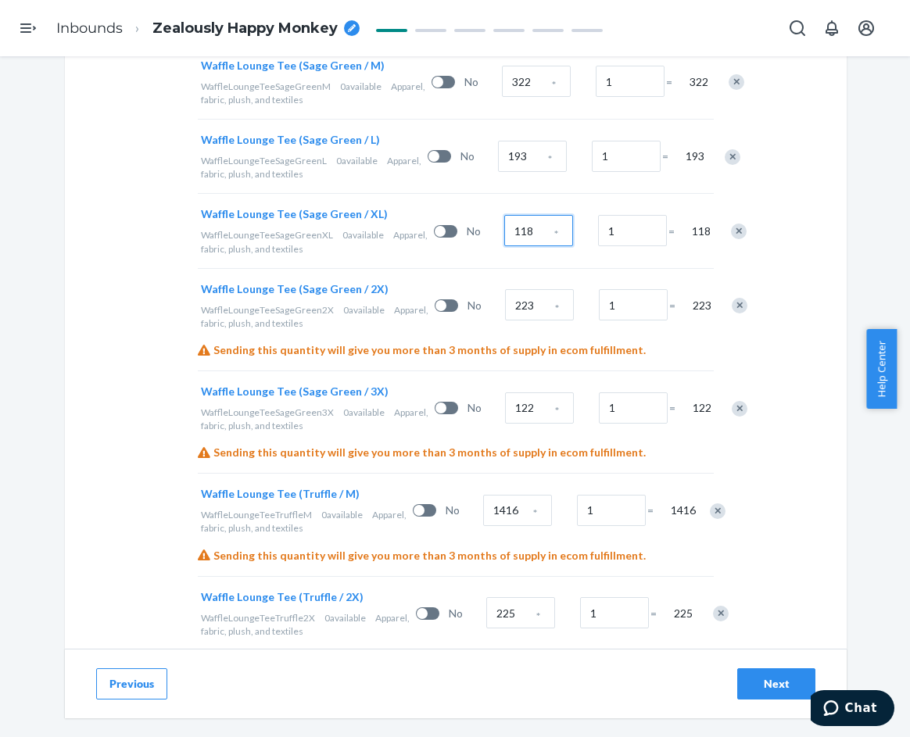
type input "118"
click at [505, 321] on input "223" at bounding box center [539, 304] width 69 height 31
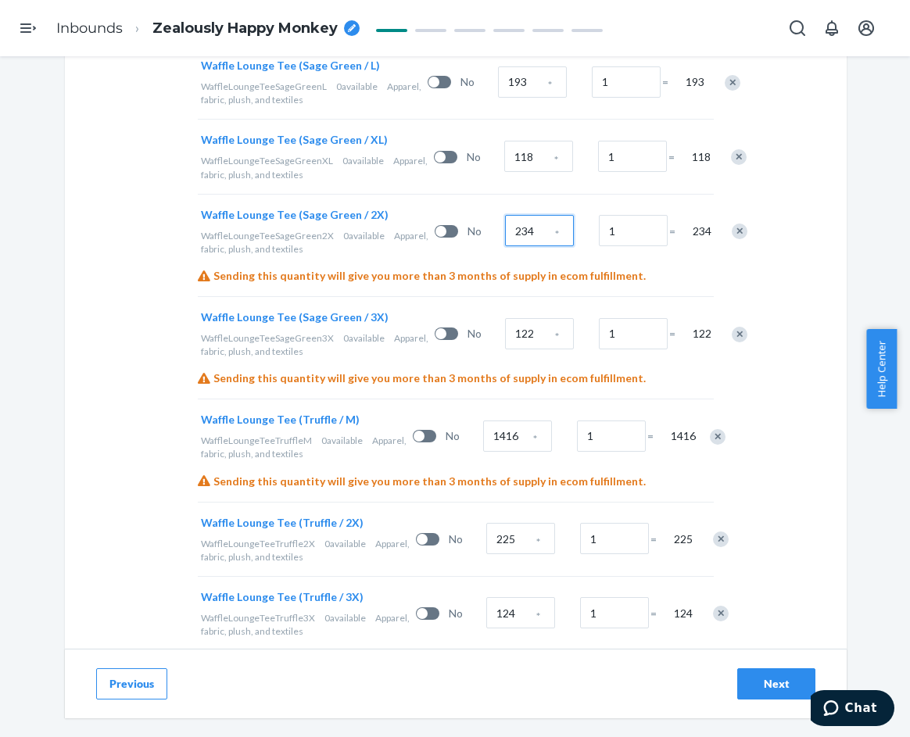
scroll to position [2160, 0]
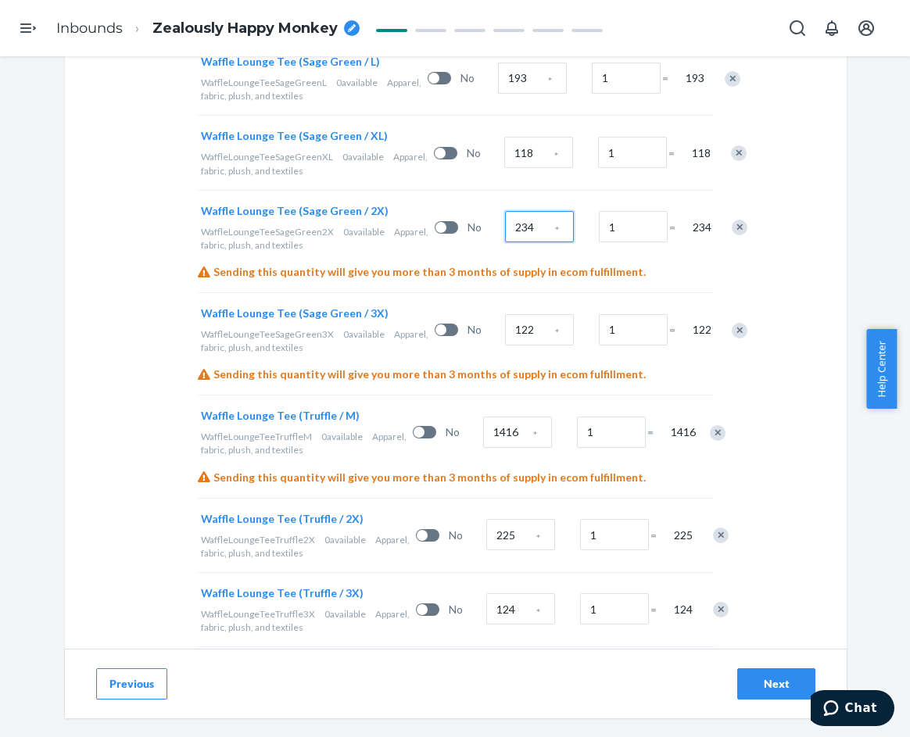
type input "234"
click at [505, 346] on input "122" at bounding box center [539, 329] width 69 height 31
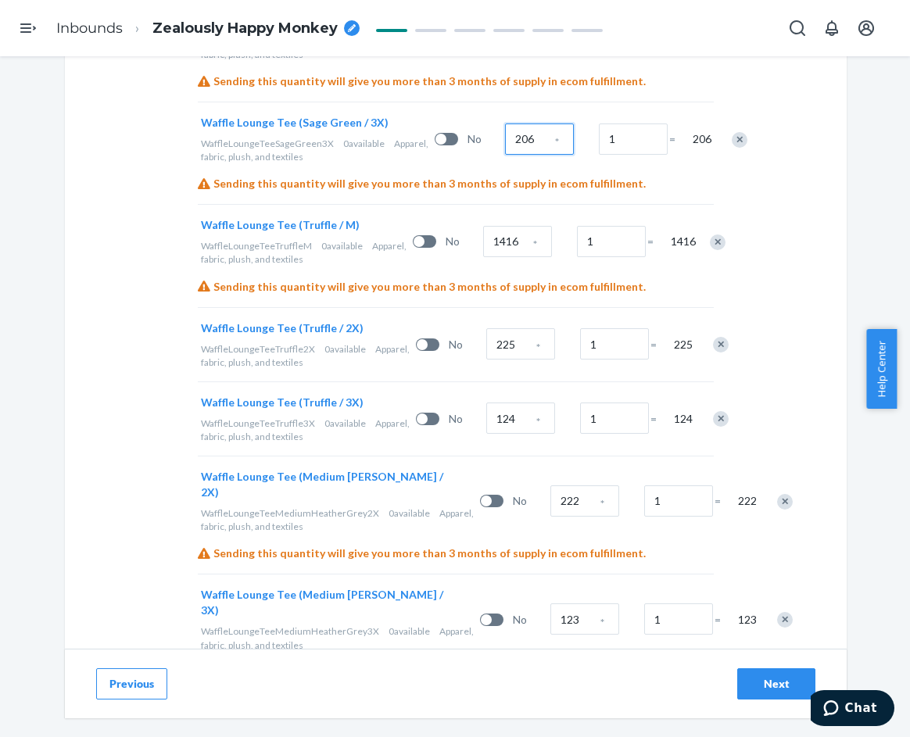
scroll to position [2394, 0]
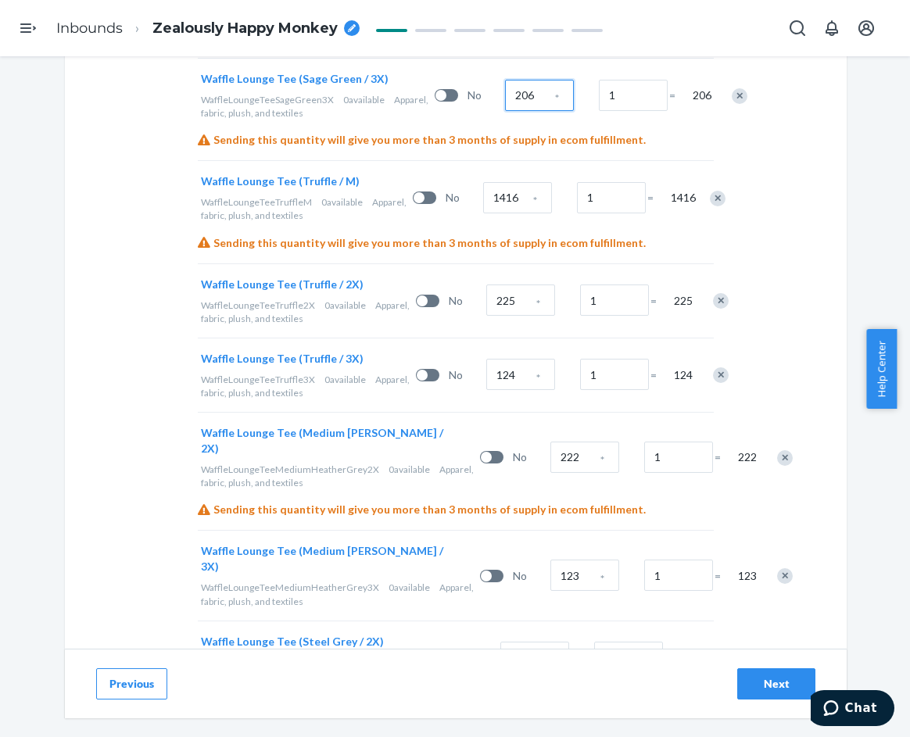
type input "206"
click at [497, 213] on input "1416" at bounding box center [517, 197] width 69 height 31
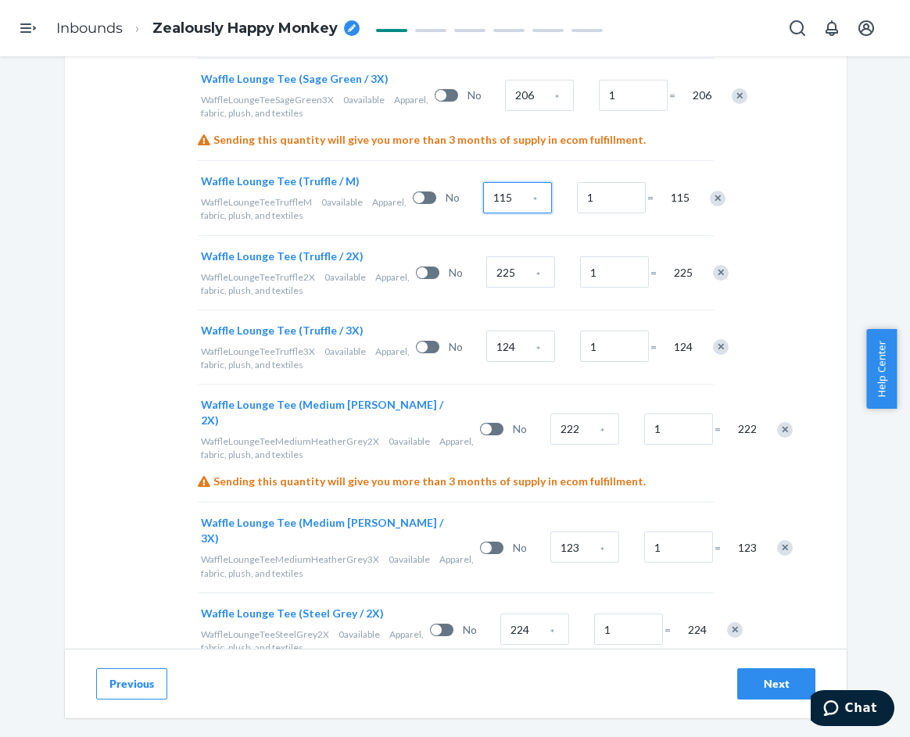
type input "115"
click at [496, 288] on input "225" at bounding box center [520, 271] width 69 height 31
type input "53"
click at [507, 362] on input "124" at bounding box center [520, 346] width 69 height 31
type input "55"
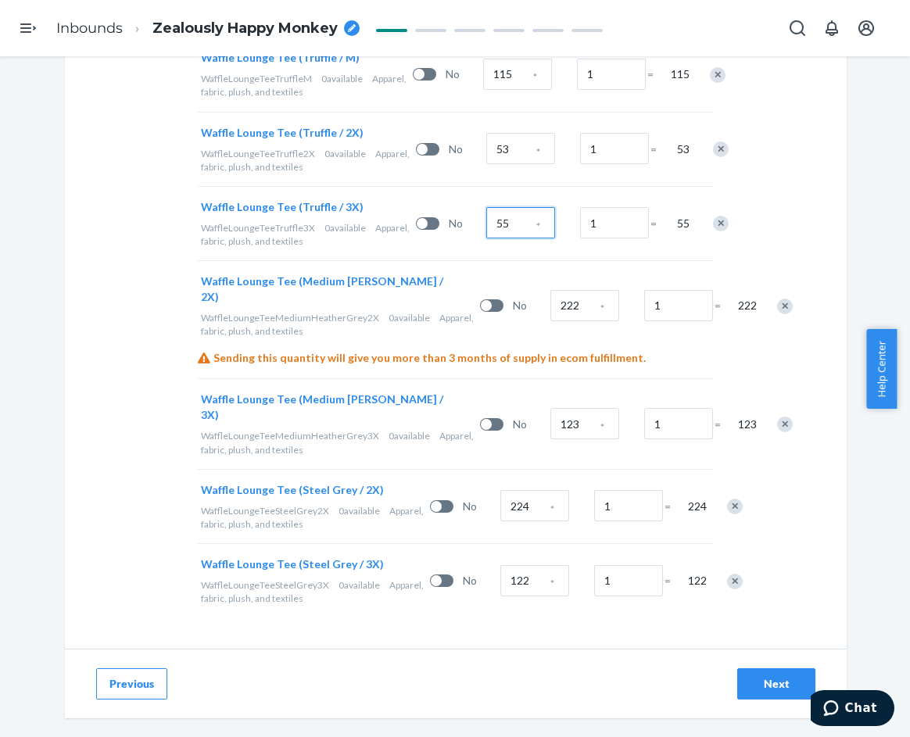
scroll to position [2551, 0]
click at [551, 321] on input "222" at bounding box center [585, 305] width 69 height 31
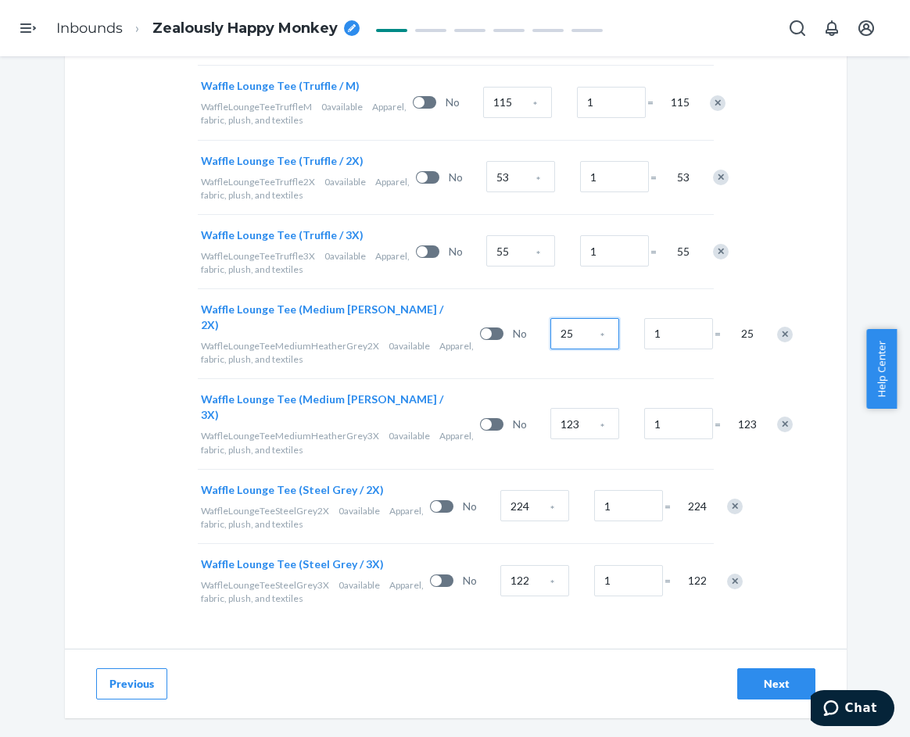
scroll to position [2629, 0]
type input "25"
click at [551, 432] on input "123" at bounding box center [585, 423] width 69 height 31
type input "25"
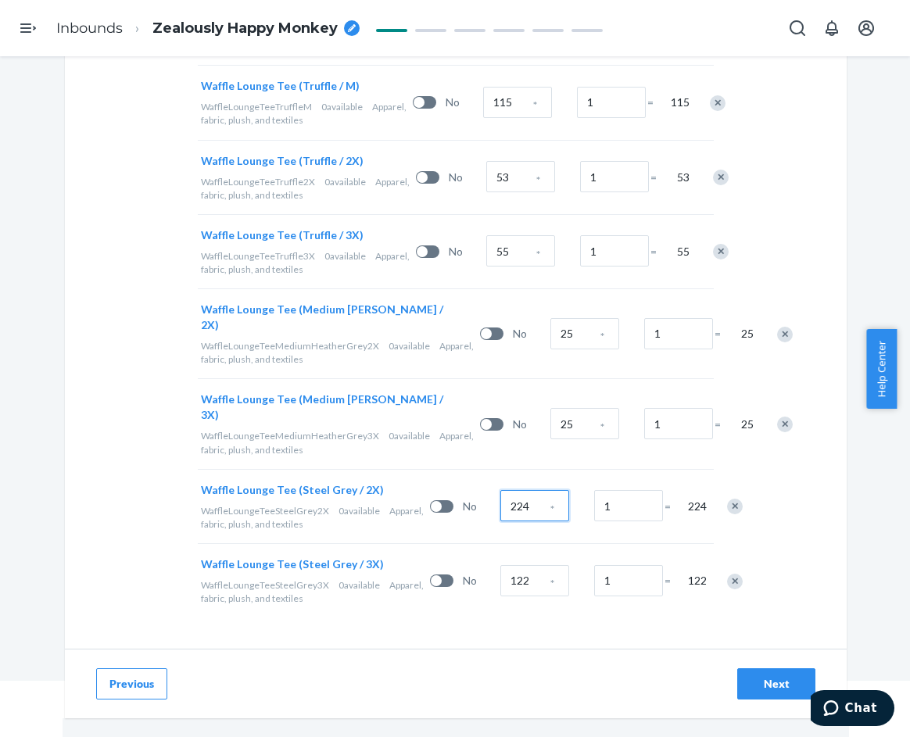
click at [501, 504] on input "224" at bounding box center [534, 505] width 69 height 31
type input "34"
click at [500, 585] on input "122" at bounding box center [534, 580] width 69 height 31
type input "167"
click at [755, 679] on div "Next" at bounding box center [777, 684] width 52 height 16
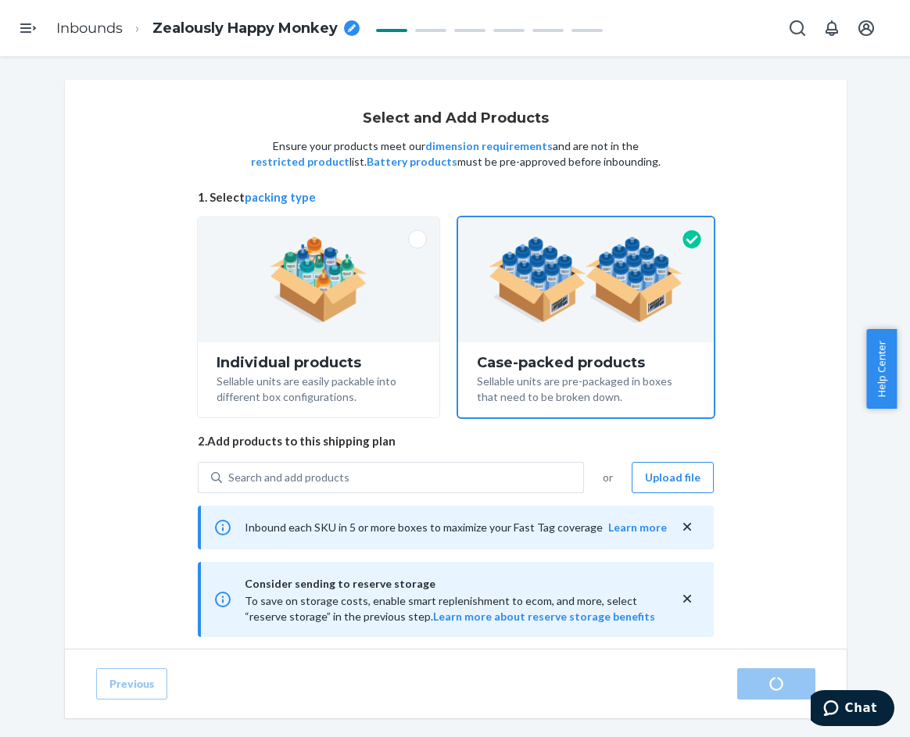
radio input "true"
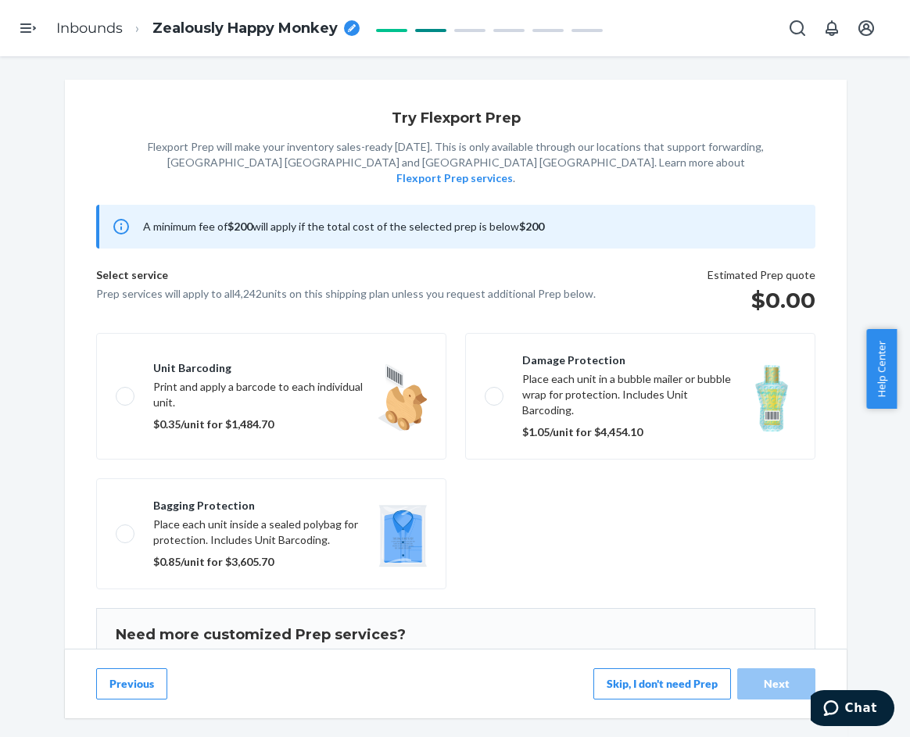
click at [637, 680] on button "Skip, I don't need Prep" at bounding box center [663, 684] width 138 height 31
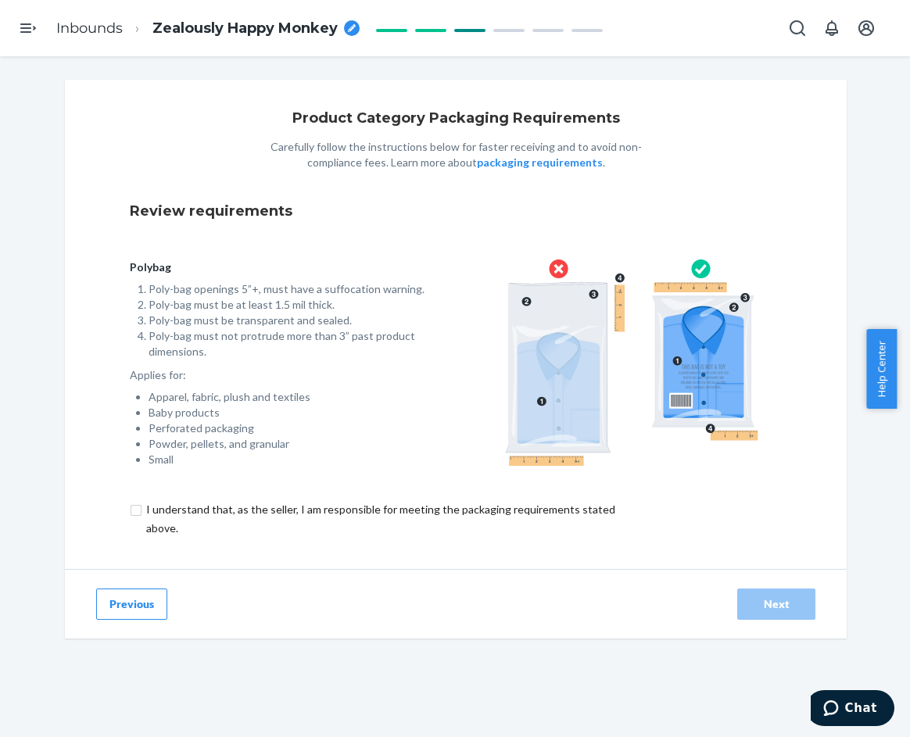
click at [391, 561] on div "Product Category Packaging Requirements Carefully follow the instructions below…" at bounding box center [456, 325] width 782 height 490
click at [274, 493] on div "Polybag Poly-bag openings 5”+, must have a suffocation warning. Poly-bag must b…" at bounding box center [456, 368] width 652 height 266
click at [274, 513] on input "checkbox" at bounding box center [390, 519] width 520 height 38
checkbox input "true"
click at [765, 608] on div "Next" at bounding box center [777, 605] width 52 height 16
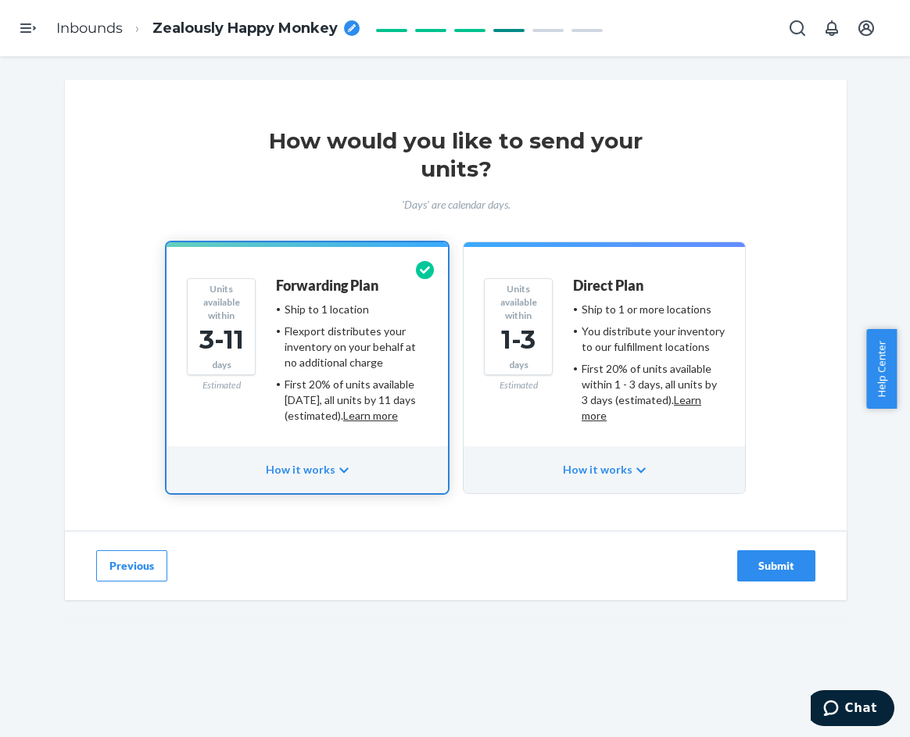
click at [582, 382] on div "First 20% of units available within 1 - 3 days, all units by 3 days (estimated)…" at bounding box center [653, 392] width 143 height 63
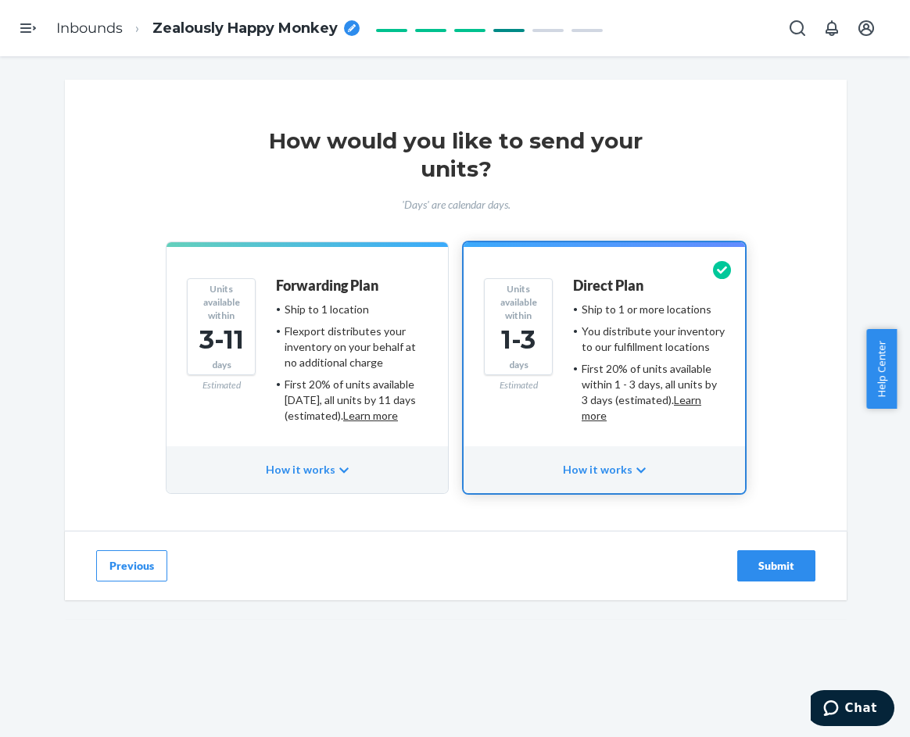
click at [349, 364] on div "Flexport distributes your inventory on your behalf at no additional charge" at bounding box center [356, 347] width 143 height 47
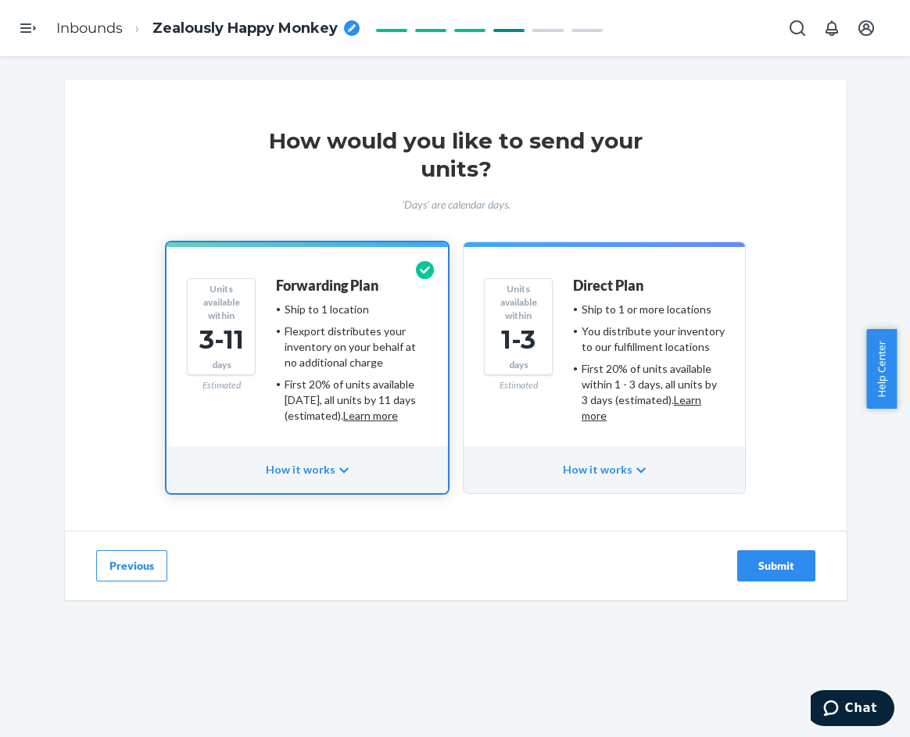
click at [769, 572] on div "Submit" at bounding box center [777, 566] width 52 height 16
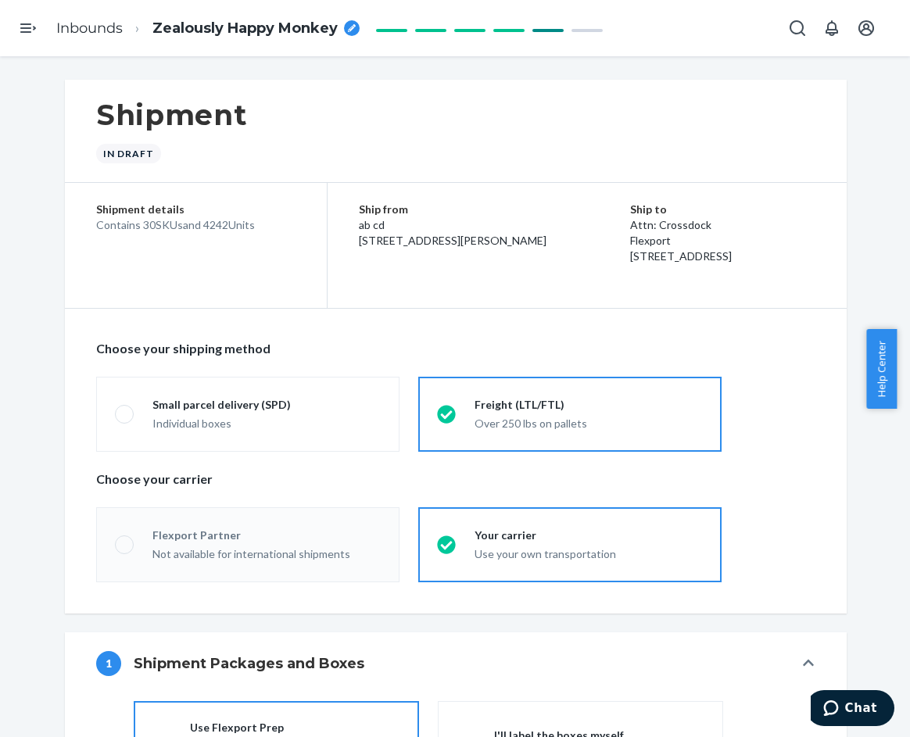
radio input "true"
radio input "false"
radio input "true"
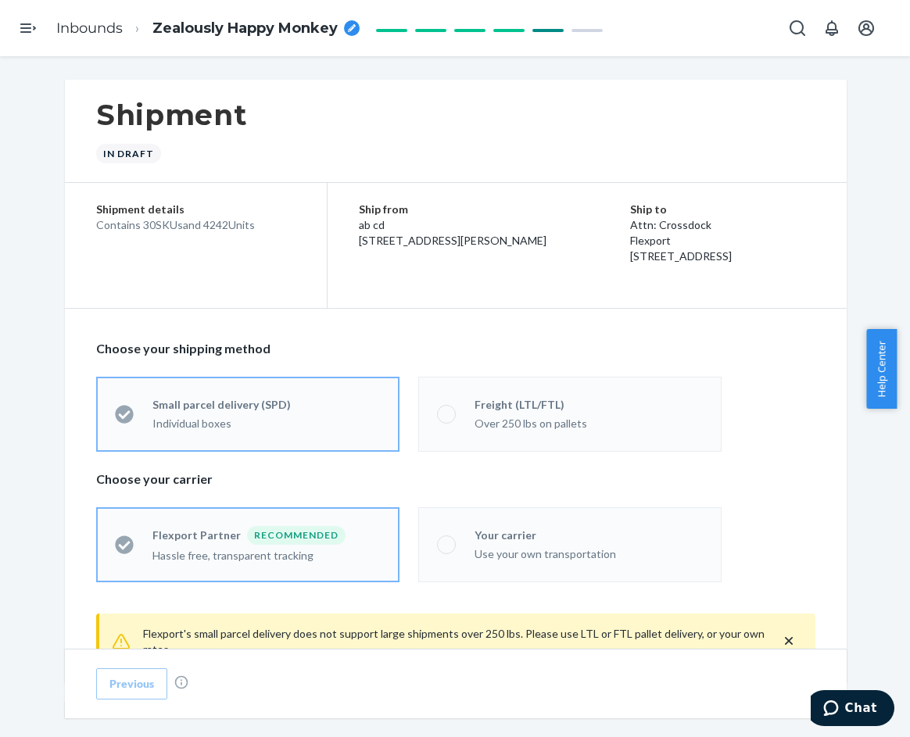
click at [380, 138] on div "Shipment In draft" at bounding box center [456, 131] width 782 height 103
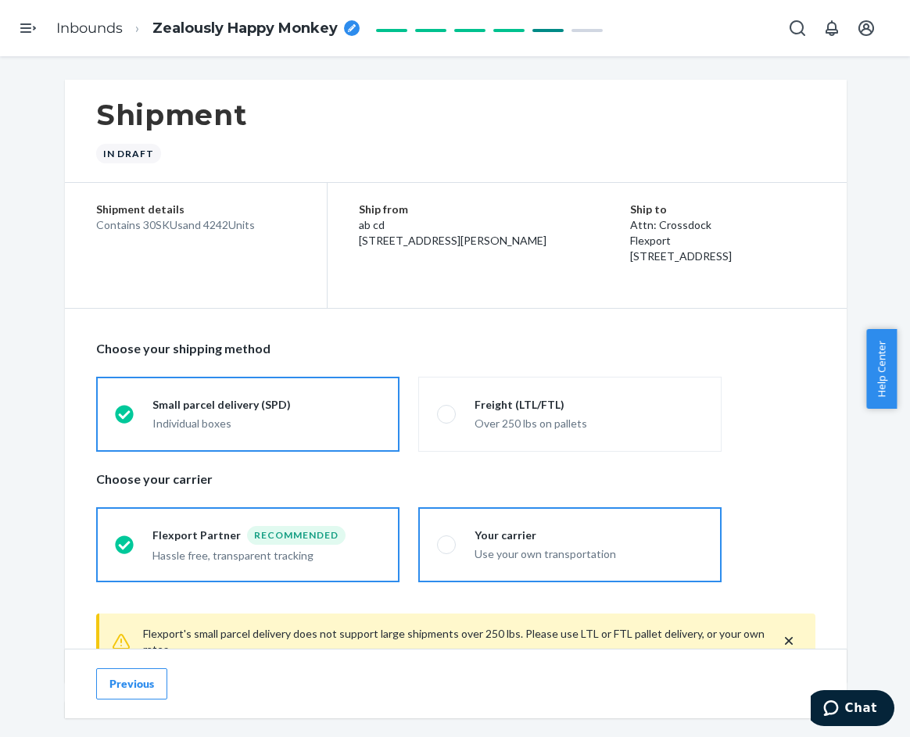
click at [475, 549] on div "Use your own transportation" at bounding box center [589, 555] width 228 height 16
click at [447, 549] on input "Your carrier Use your own transportation" at bounding box center [442, 545] width 10 height 10
radio input "true"
radio input "false"
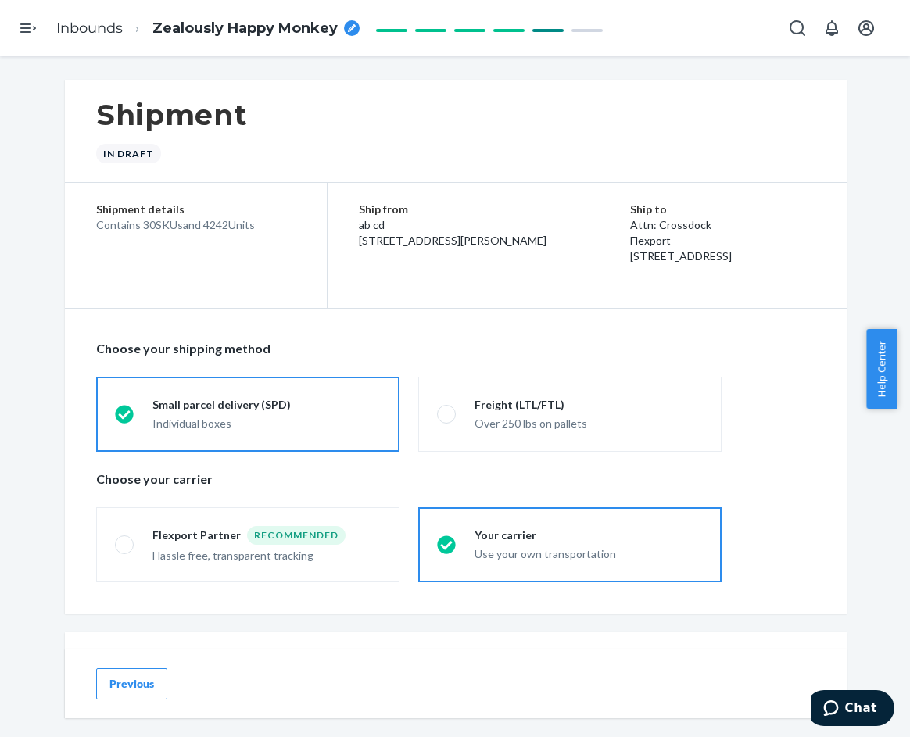
click at [345, 30] on div "breadcrumbs" at bounding box center [352, 28] width 16 height 16
type input "250714XI_4"
click at [345, 30] on div "breadcrumbs" at bounding box center [352, 28] width 16 height 16
type input "250714XI_4242_Waffle Lounge Tee - XS-3X Cherry XS-3X Cherry Blossom 2X-3X Powde…"
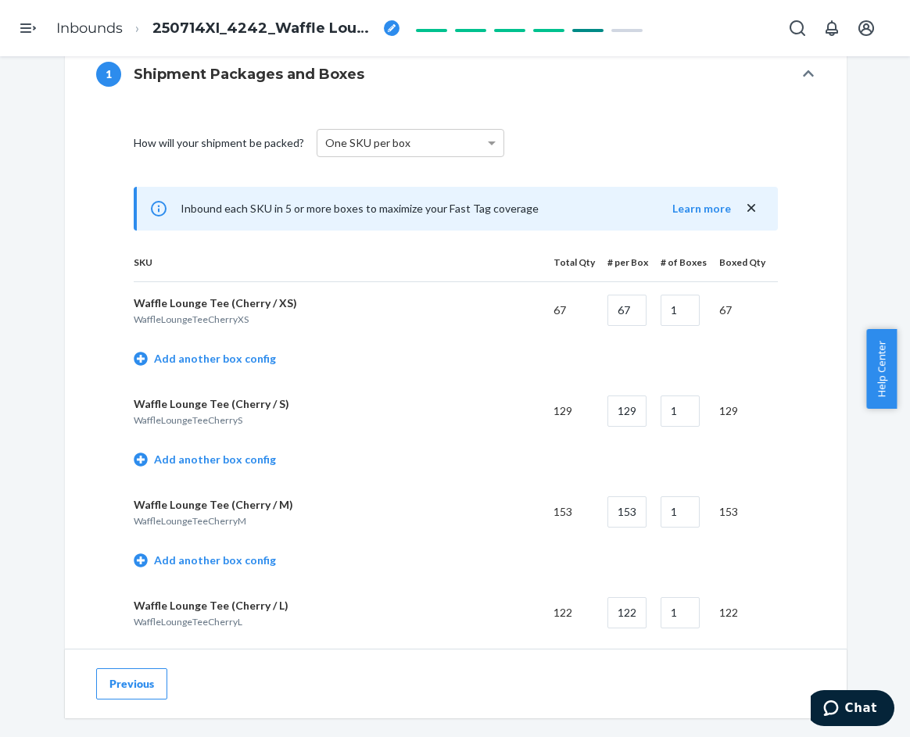
scroll to position [626, 0]
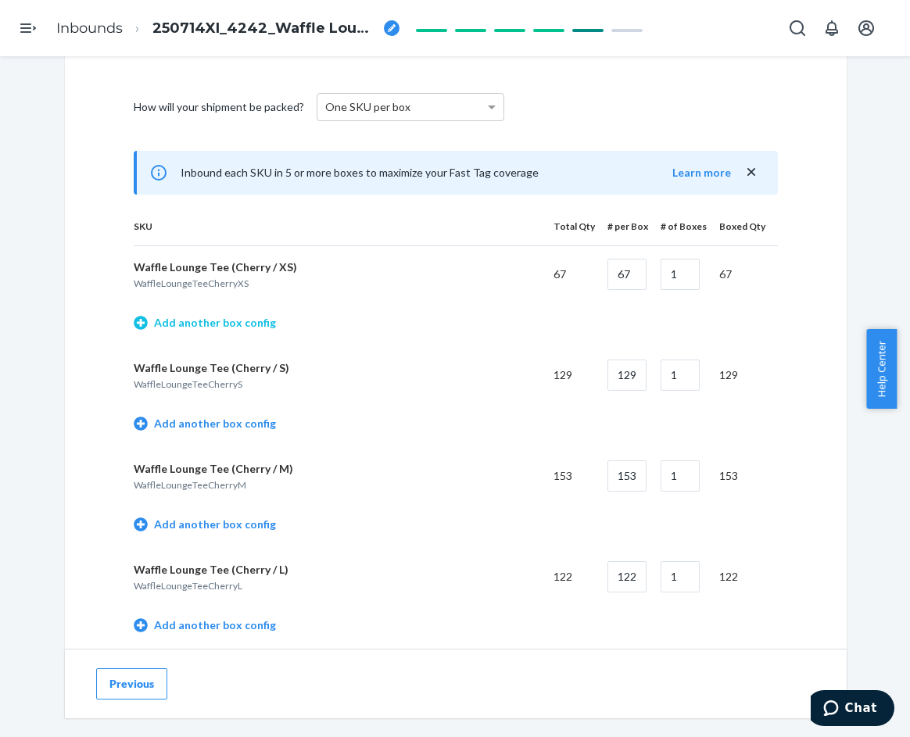
click at [219, 321] on link "Add another box config" at bounding box center [205, 323] width 142 height 16
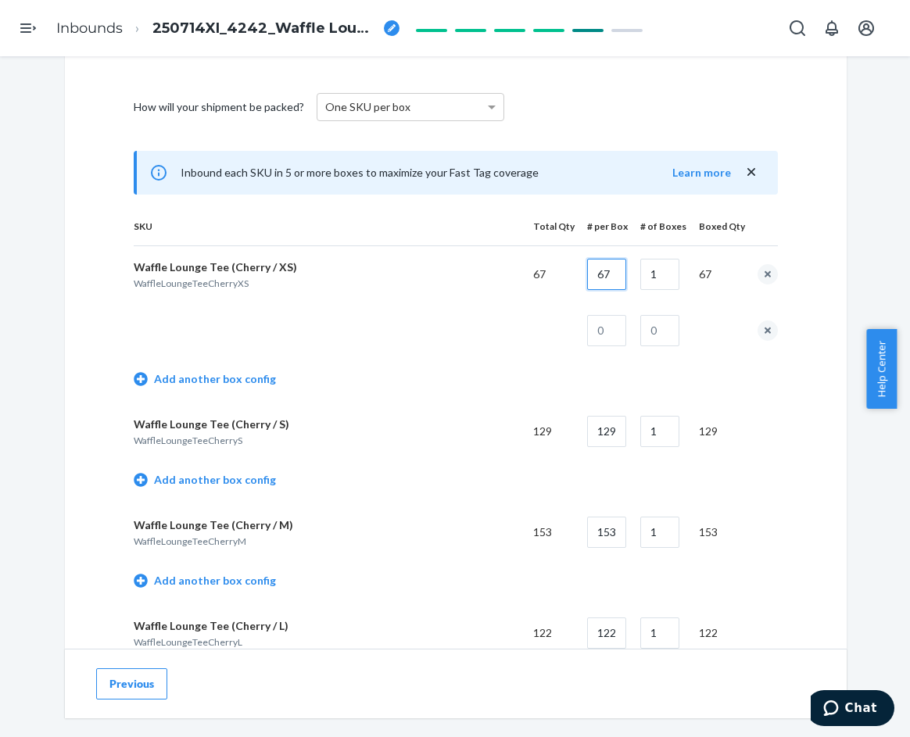
click at [597, 265] on input "67" at bounding box center [606, 274] width 39 height 31
type input "50"
click at [602, 328] on input "text" at bounding box center [606, 330] width 39 height 31
type input "17"
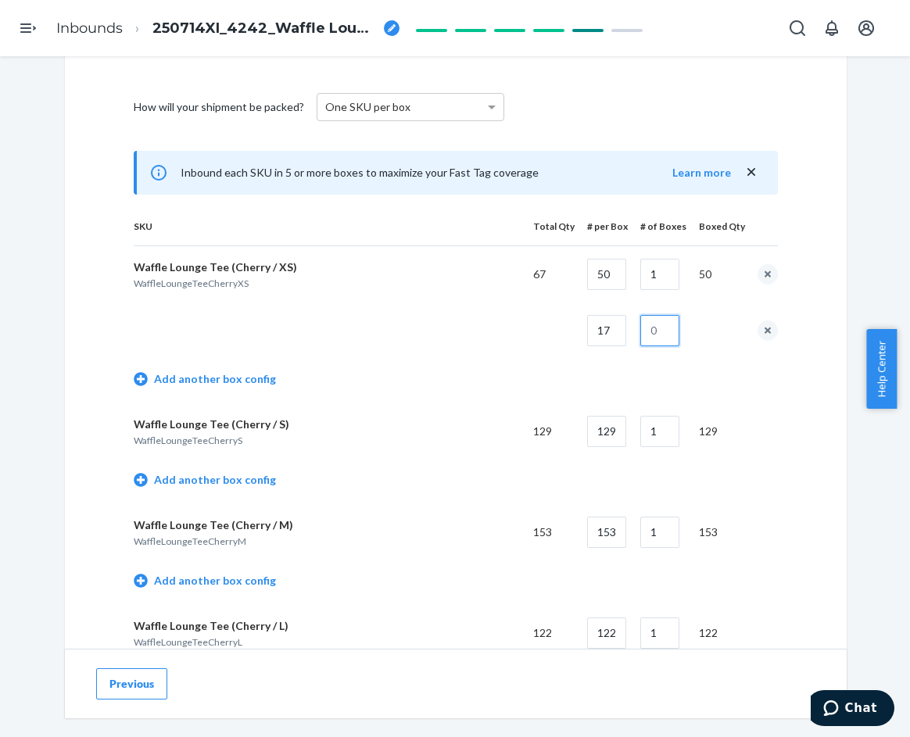
drag, startPoint x: 651, startPoint y: 329, endPoint x: 572, endPoint y: 338, distance: 79.4
click at [651, 329] on input "text" at bounding box center [659, 330] width 39 height 31
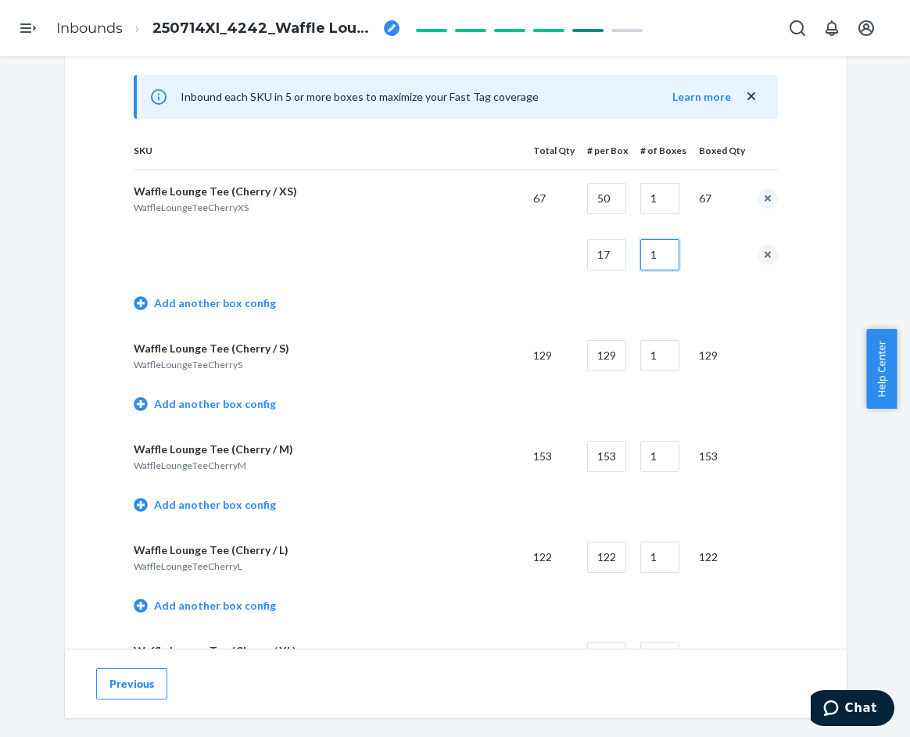
scroll to position [704, 0]
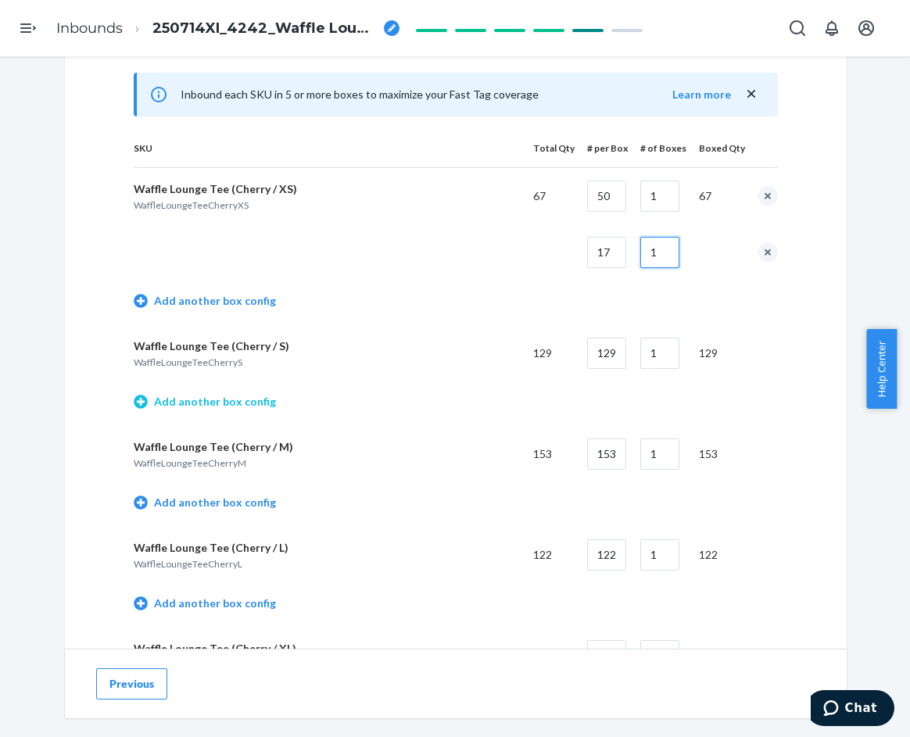
type input "1"
click at [239, 400] on link "Add another box config" at bounding box center [205, 402] width 142 height 16
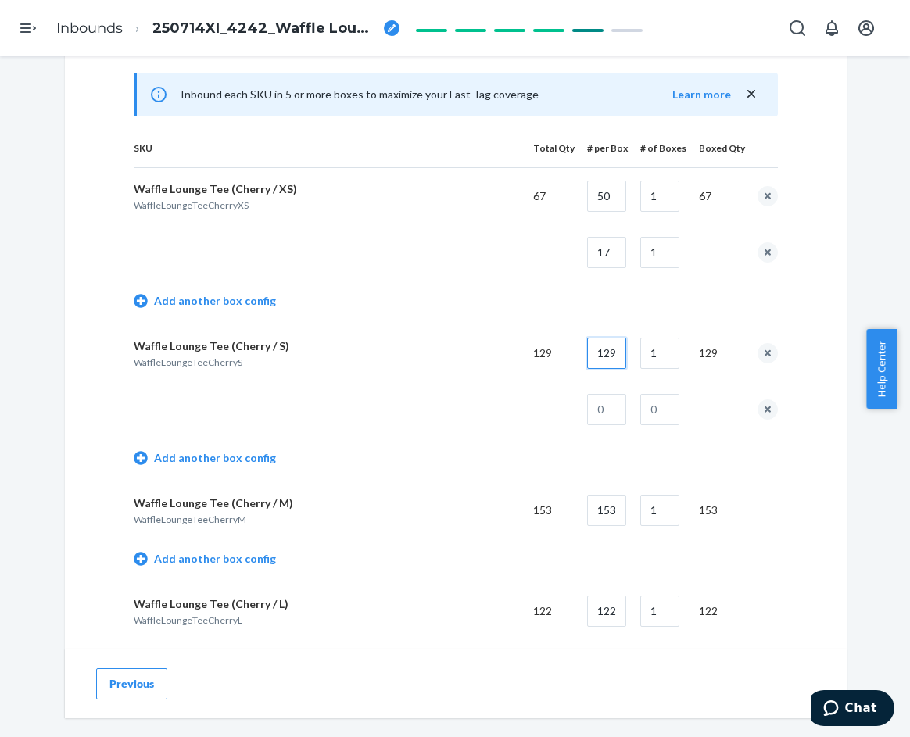
click at [612, 358] on input "129" at bounding box center [606, 353] width 39 height 31
type input "50"
click at [663, 358] on input "1" at bounding box center [659, 353] width 39 height 31
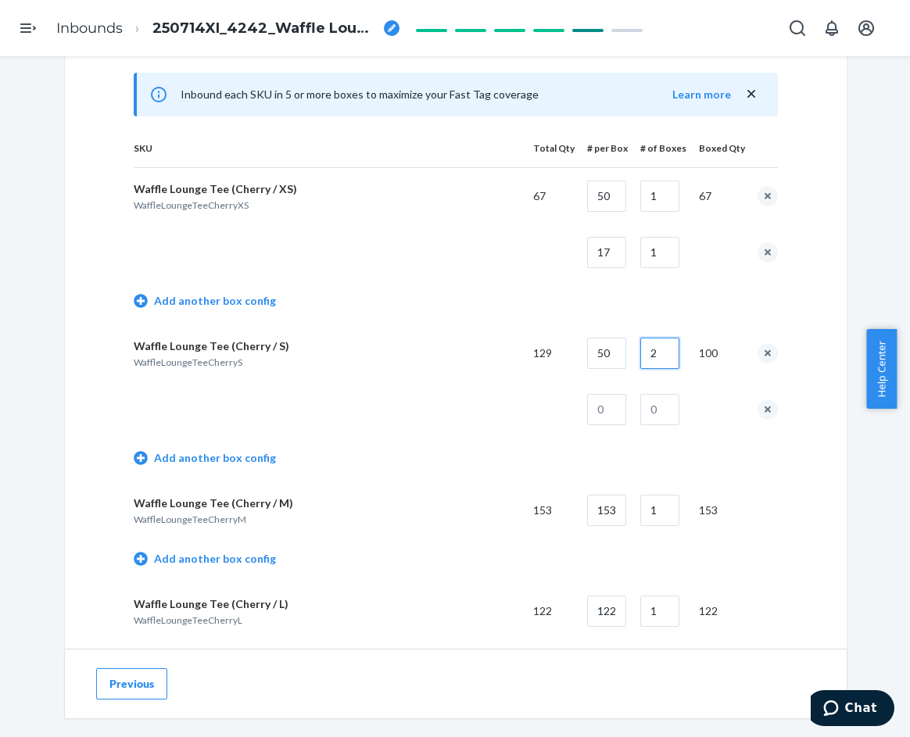
type input "2"
click at [606, 414] on input "text" at bounding box center [606, 409] width 39 height 31
type input "29"
click at [653, 411] on input "text" at bounding box center [659, 409] width 39 height 31
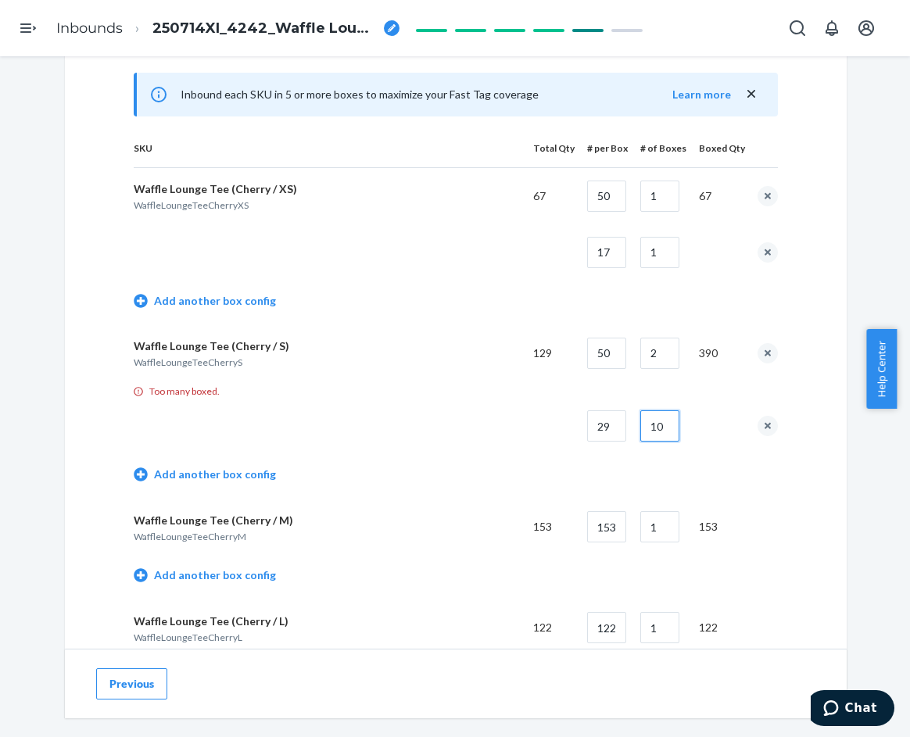
click at [661, 431] on input "10" at bounding box center [659, 426] width 39 height 31
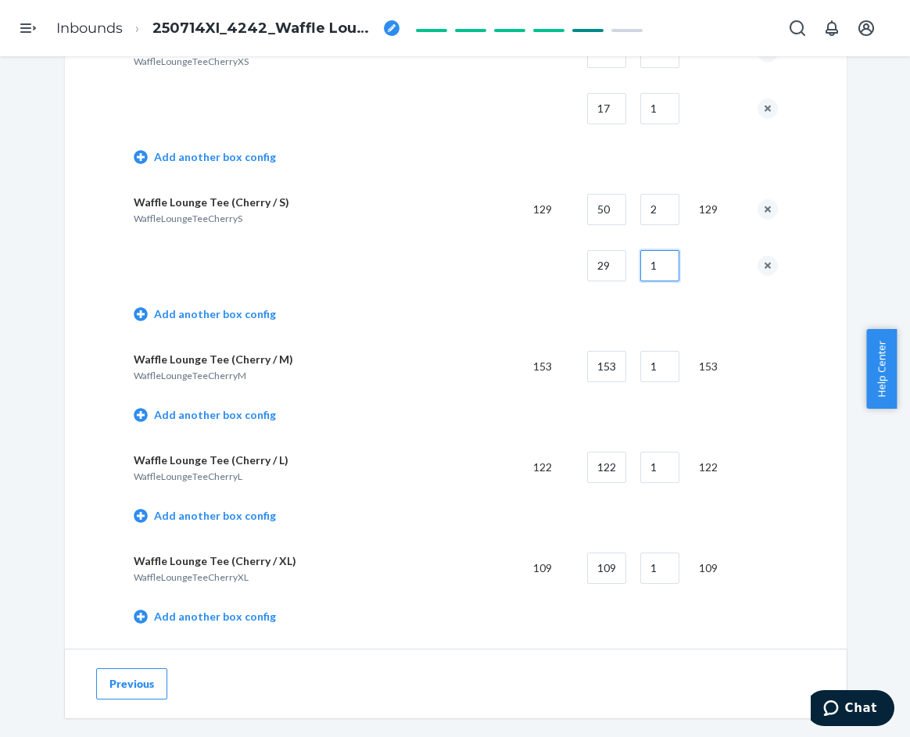
scroll to position [860, 0]
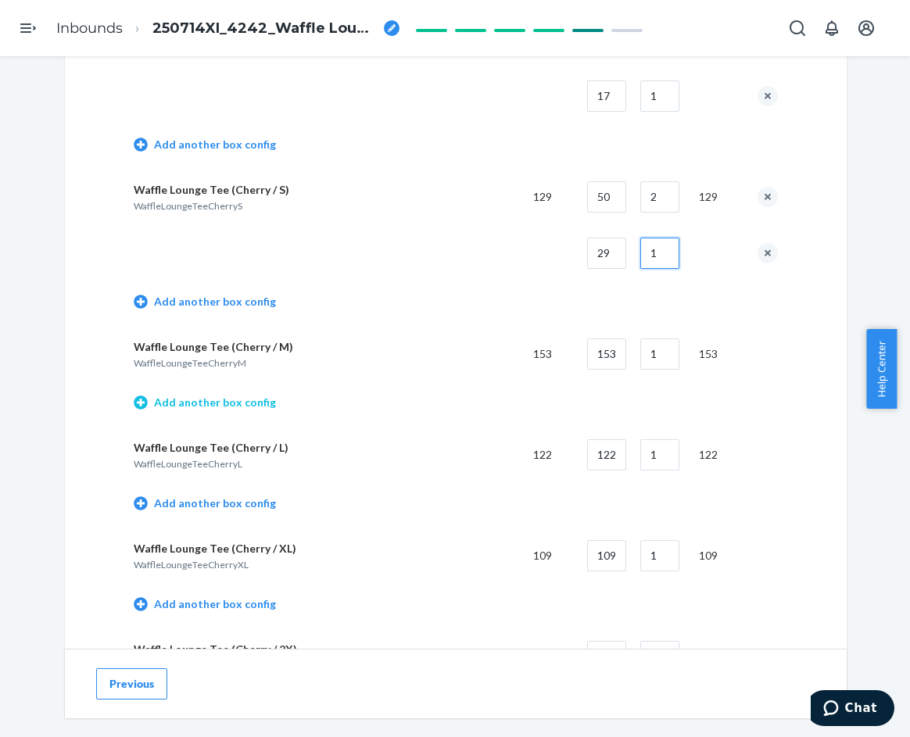
type input "1"
click at [233, 404] on link "Add another box config" at bounding box center [205, 403] width 142 height 16
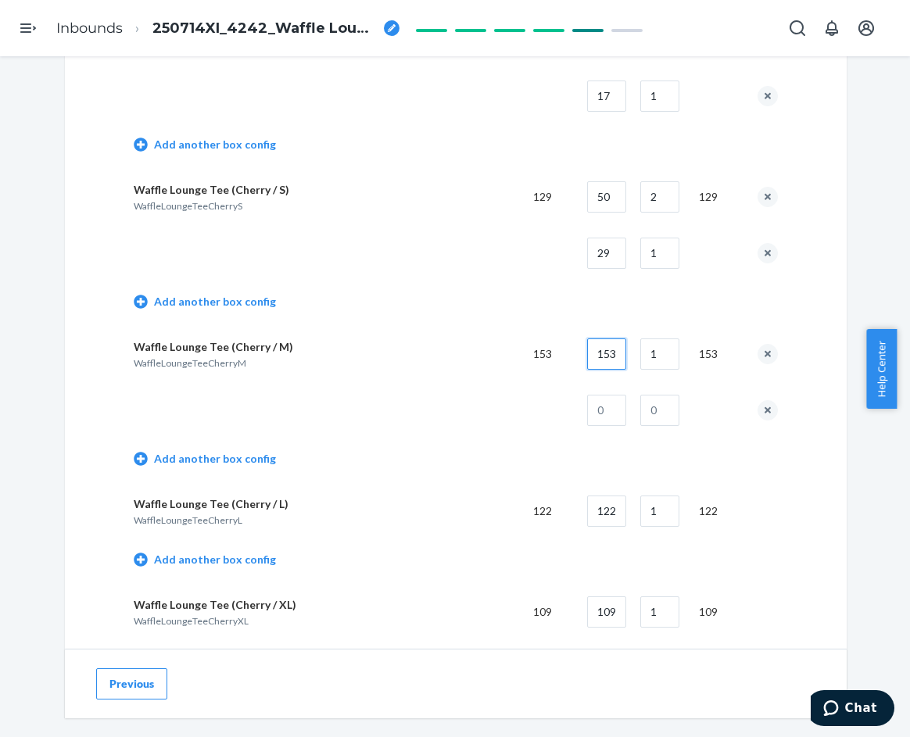
click at [604, 359] on input "153" at bounding box center [606, 354] width 39 height 31
type input "50"
click at [662, 358] on input "1" at bounding box center [659, 354] width 39 height 31
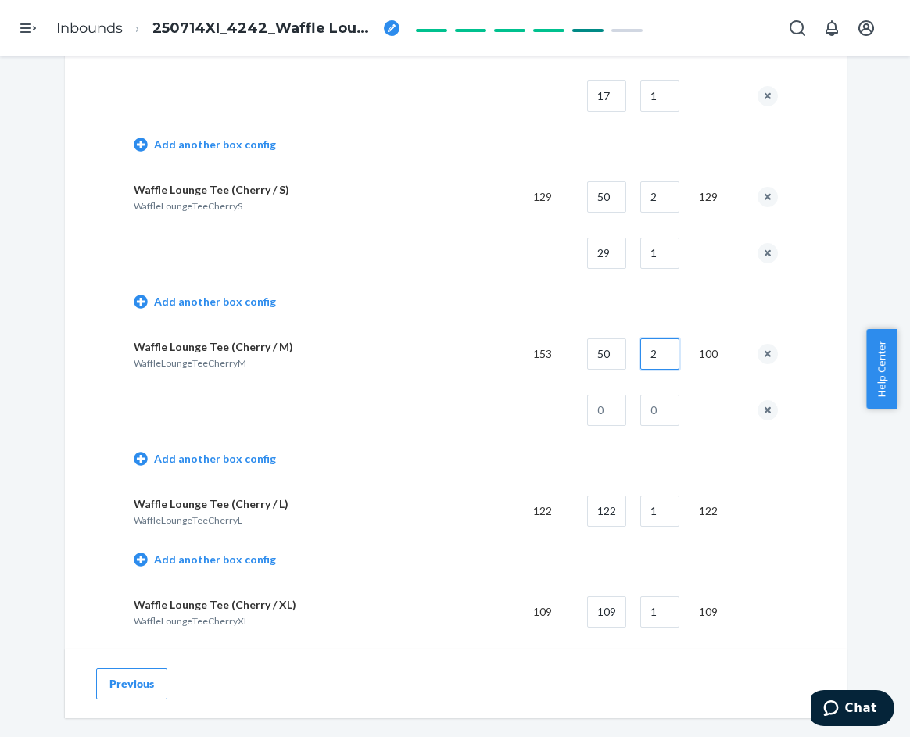
type input "2"
click at [604, 410] on input "text" at bounding box center [606, 410] width 39 height 31
type input "53"
click at [651, 407] on input "text" at bounding box center [659, 410] width 39 height 31
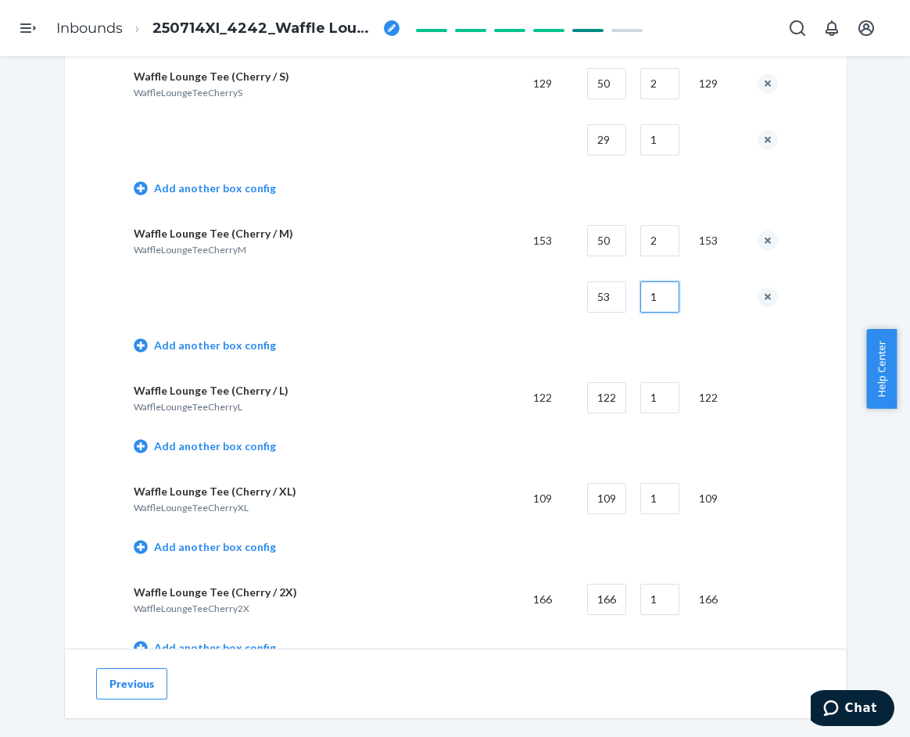
scroll to position [1017, 0]
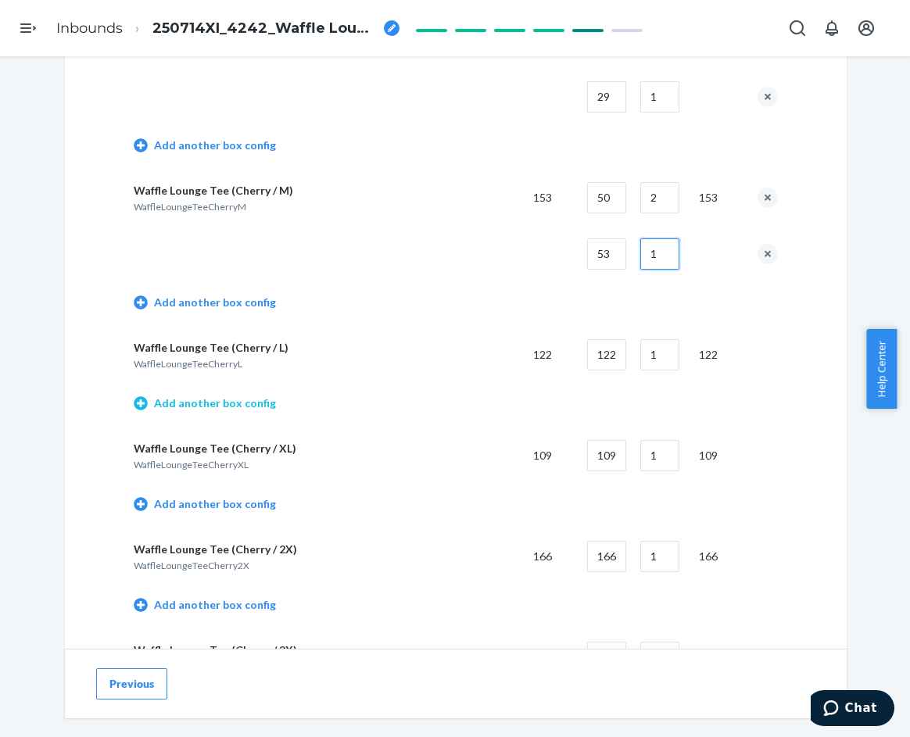
type input "1"
click at [236, 410] on link "Add another box config" at bounding box center [205, 404] width 142 height 16
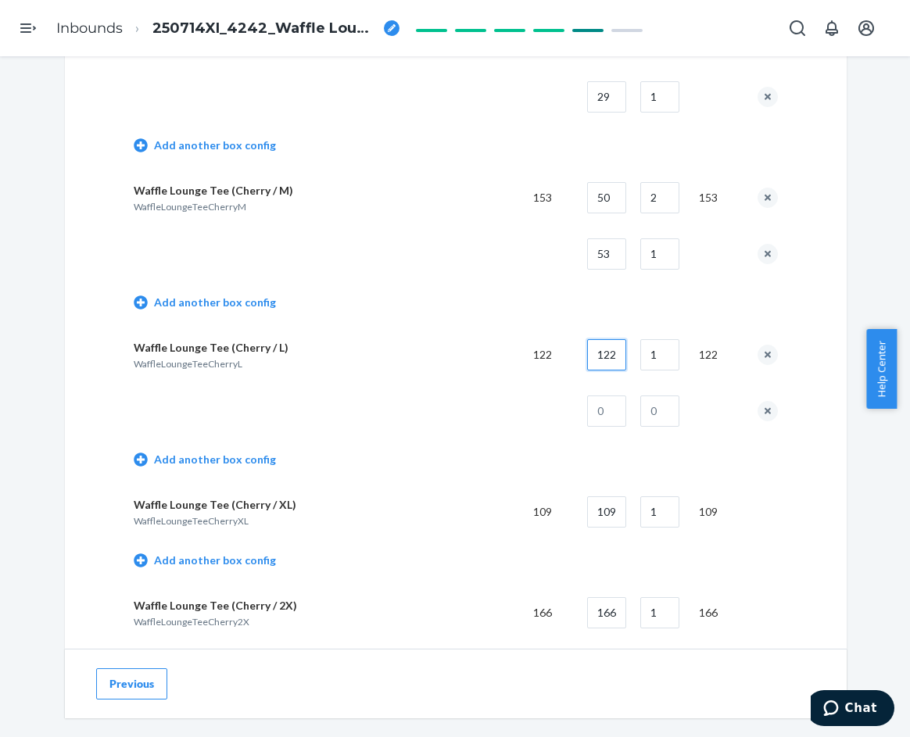
click at [601, 355] on input "122" at bounding box center [606, 354] width 39 height 31
type input "45"
click at [666, 359] on input "1" at bounding box center [659, 354] width 39 height 31
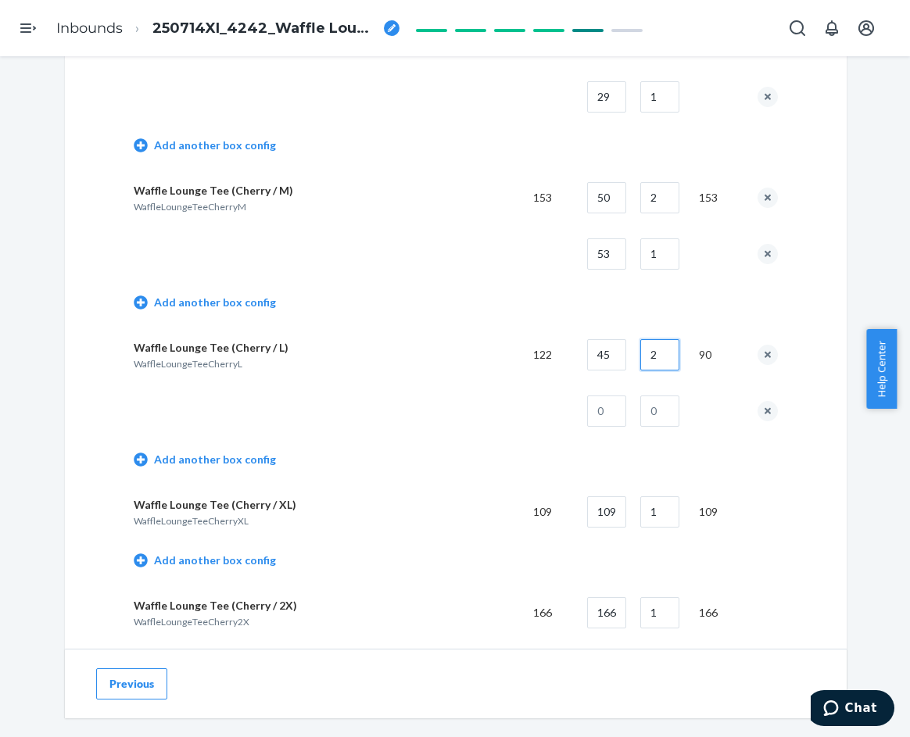
type input "2"
click at [609, 411] on input "text" at bounding box center [606, 411] width 39 height 31
type input "32"
click at [644, 408] on input "text" at bounding box center [659, 411] width 39 height 31
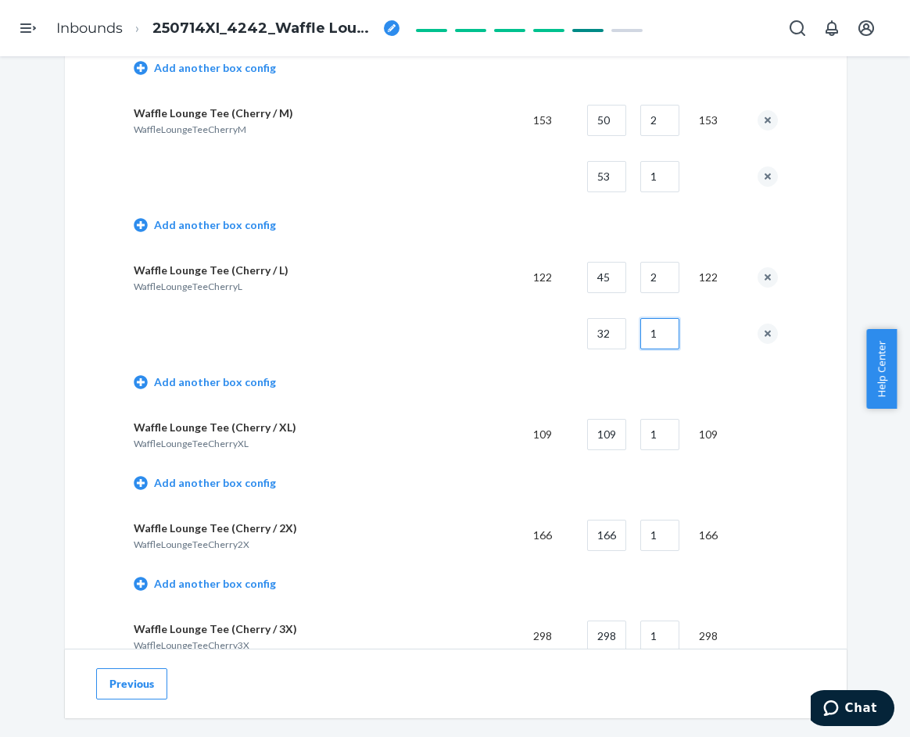
scroll to position [1095, 0]
type input "1"
click at [235, 486] on link "Add another box config" at bounding box center [205, 483] width 142 height 16
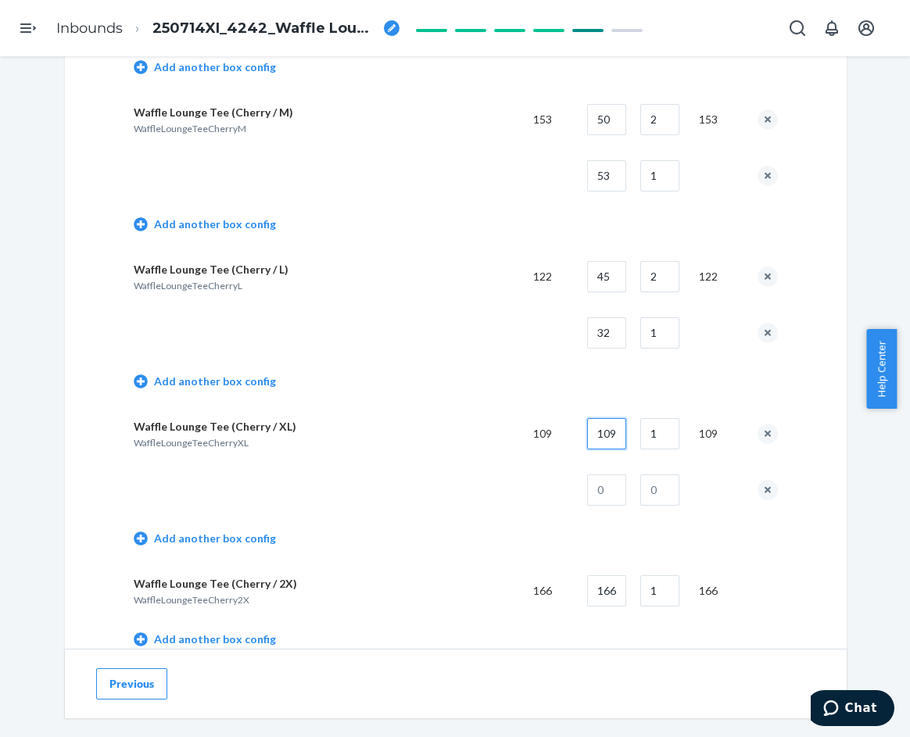
click at [612, 439] on input "109" at bounding box center [606, 433] width 39 height 31
type input "45"
click at [655, 436] on input "1" at bounding box center [659, 433] width 39 height 31
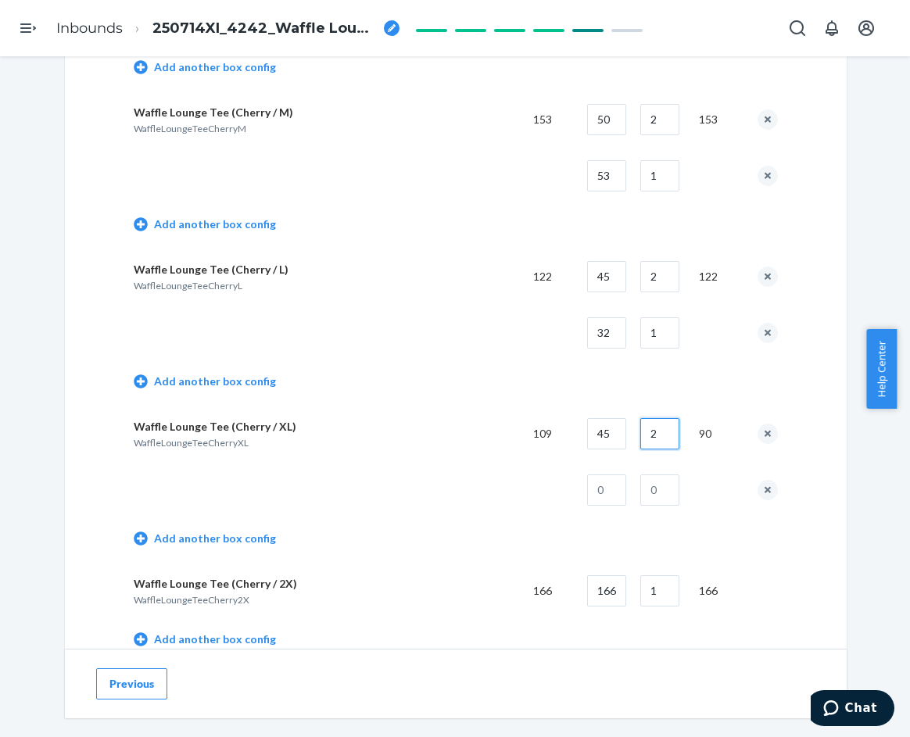
type input "2"
click at [618, 495] on input "text" at bounding box center [606, 490] width 39 height 31
type input "19"
click at [647, 493] on input "text" at bounding box center [659, 490] width 39 height 31
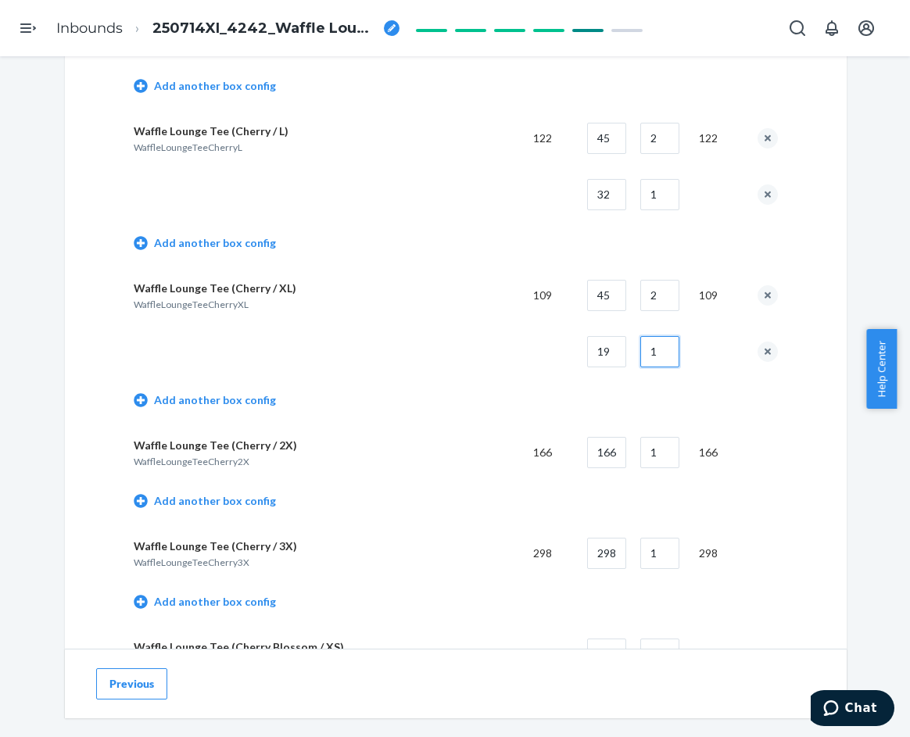
scroll to position [1251, 0]
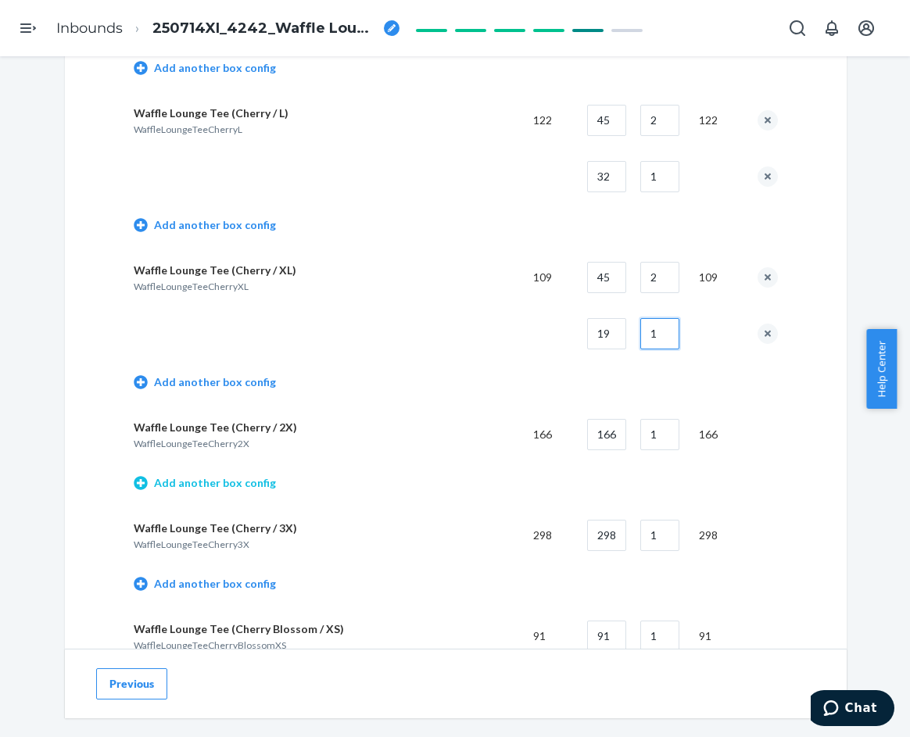
type input "1"
click at [238, 480] on link "Add another box config" at bounding box center [205, 483] width 142 height 16
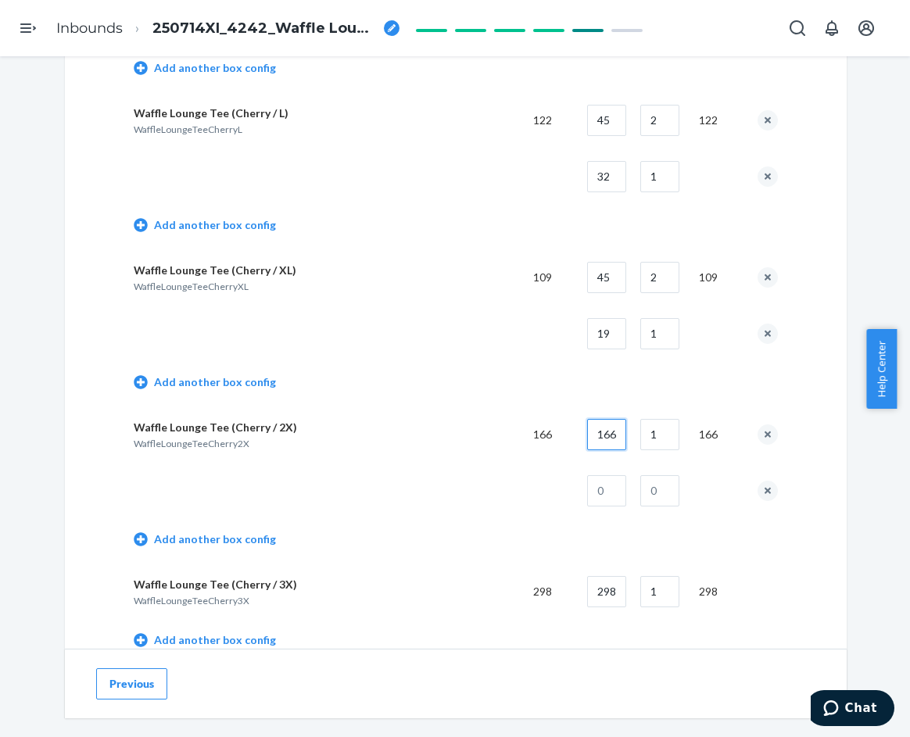
click at [596, 436] on input "166" at bounding box center [606, 434] width 39 height 31
type input "40"
click at [640, 434] on input "1" at bounding box center [659, 434] width 39 height 31
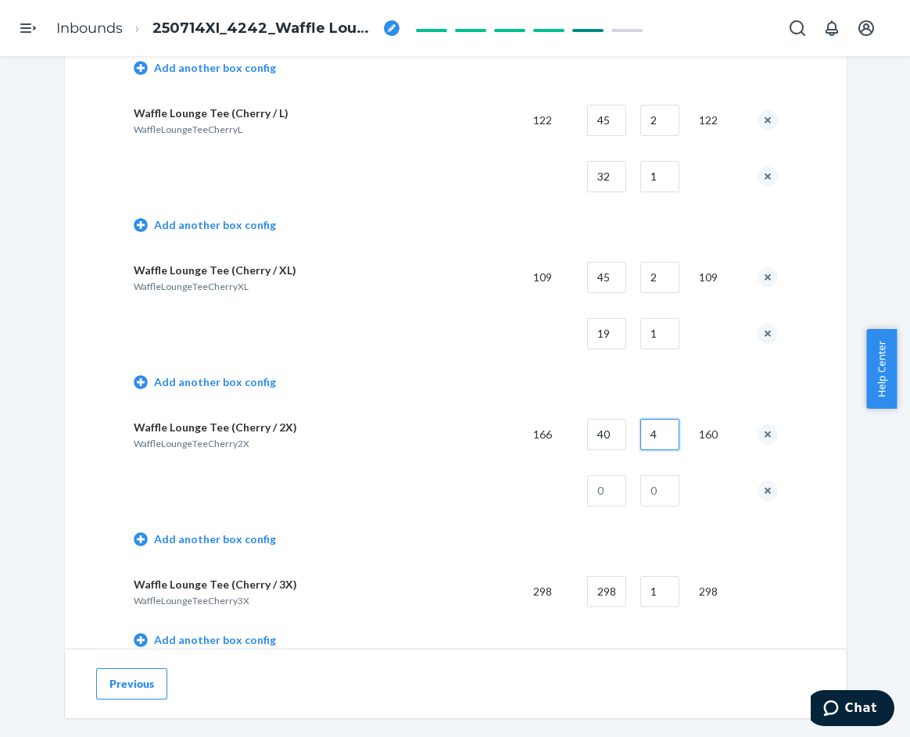
type input "4"
click at [614, 489] on input "text" at bounding box center [606, 490] width 39 height 31
type input "6"
click at [658, 491] on input "text" at bounding box center [659, 490] width 39 height 31
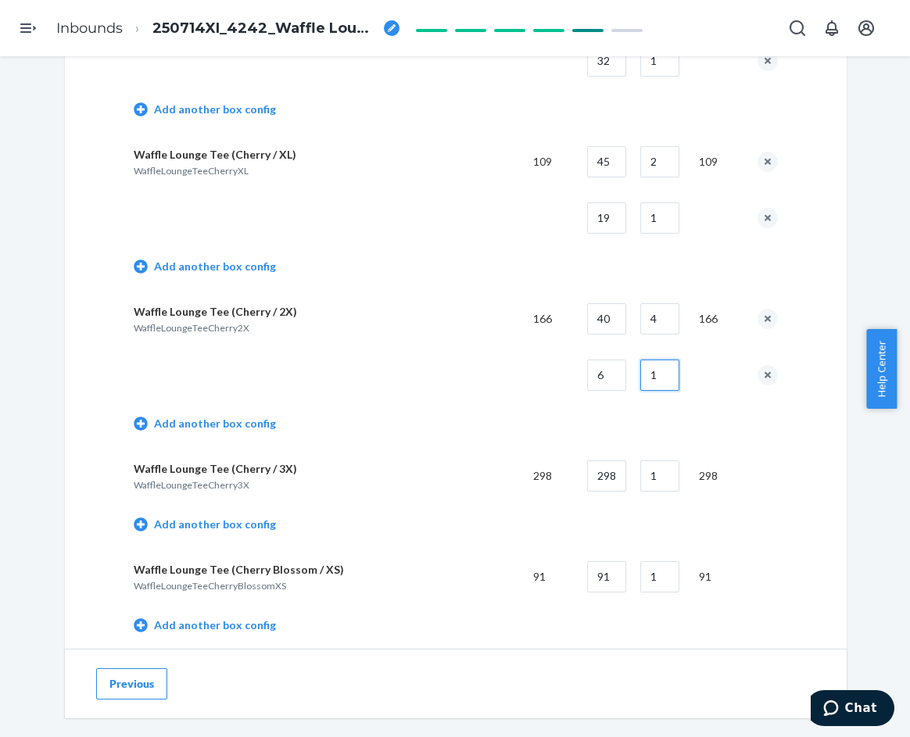
scroll to position [1408, 0]
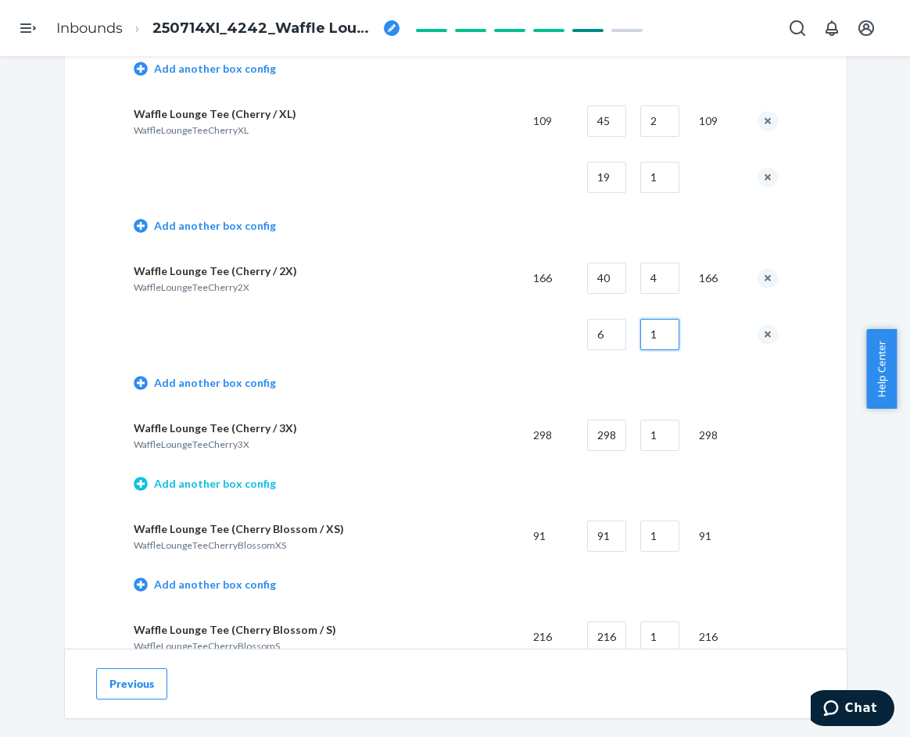
type input "1"
click at [223, 484] on link "Add another box config" at bounding box center [205, 484] width 142 height 16
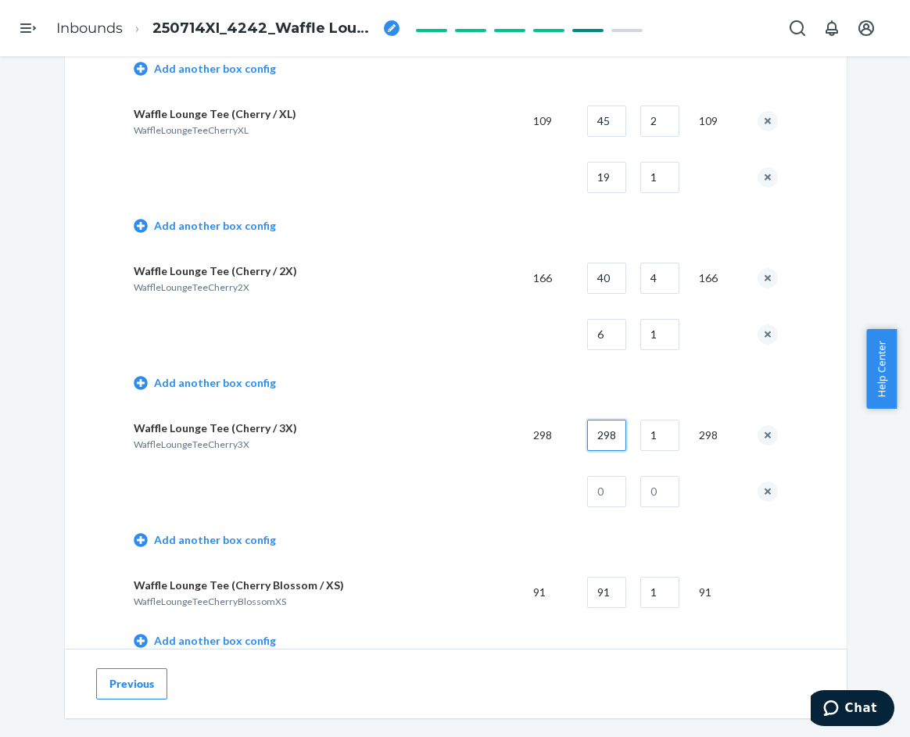
click at [601, 441] on input "298" at bounding box center [606, 435] width 39 height 31
type input "40"
click at [658, 438] on input "1" at bounding box center [659, 435] width 39 height 31
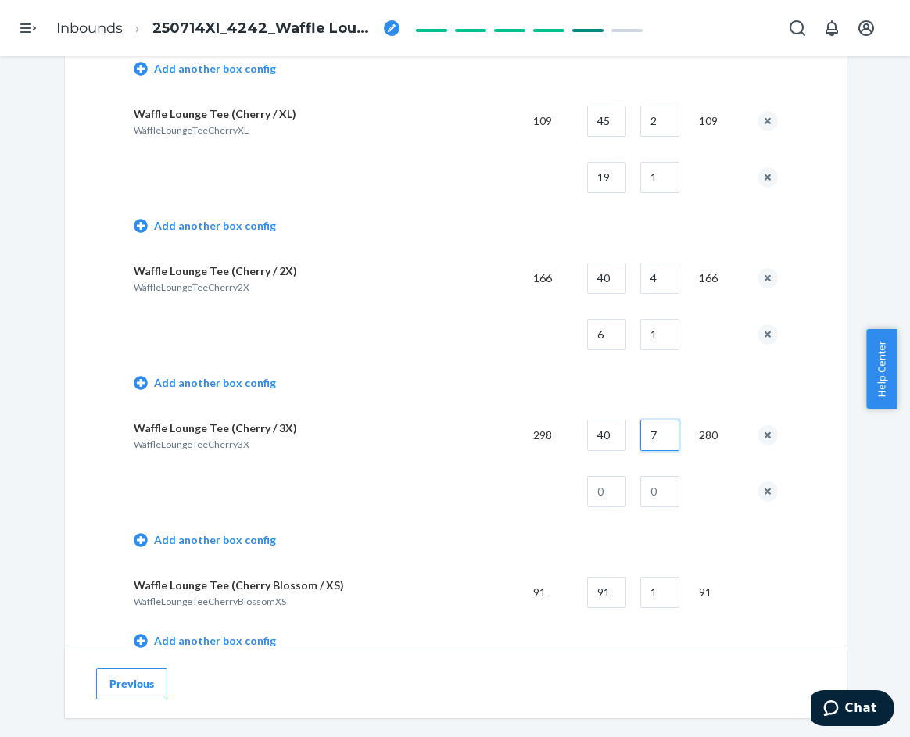
type input "7"
click at [604, 504] on input "text" at bounding box center [606, 491] width 39 height 31
type input "18"
click at [669, 497] on input "text" at bounding box center [659, 491] width 39 height 31
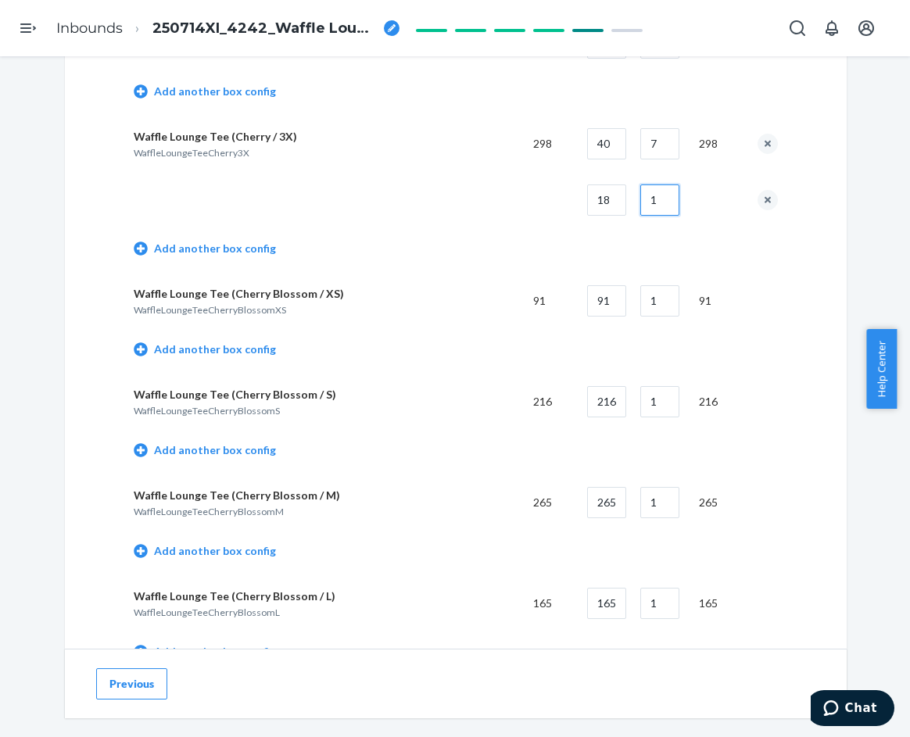
scroll to position [1720, 0]
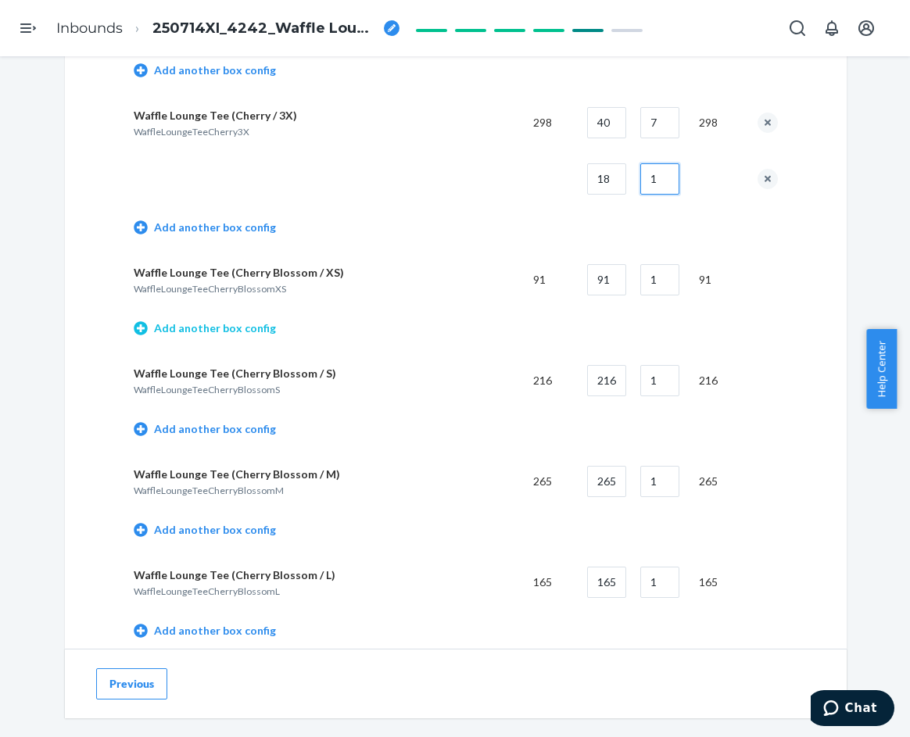
type input "1"
click at [253, 327] on link "Add another box config" at bounding box center [205, 329] width 142 height 16
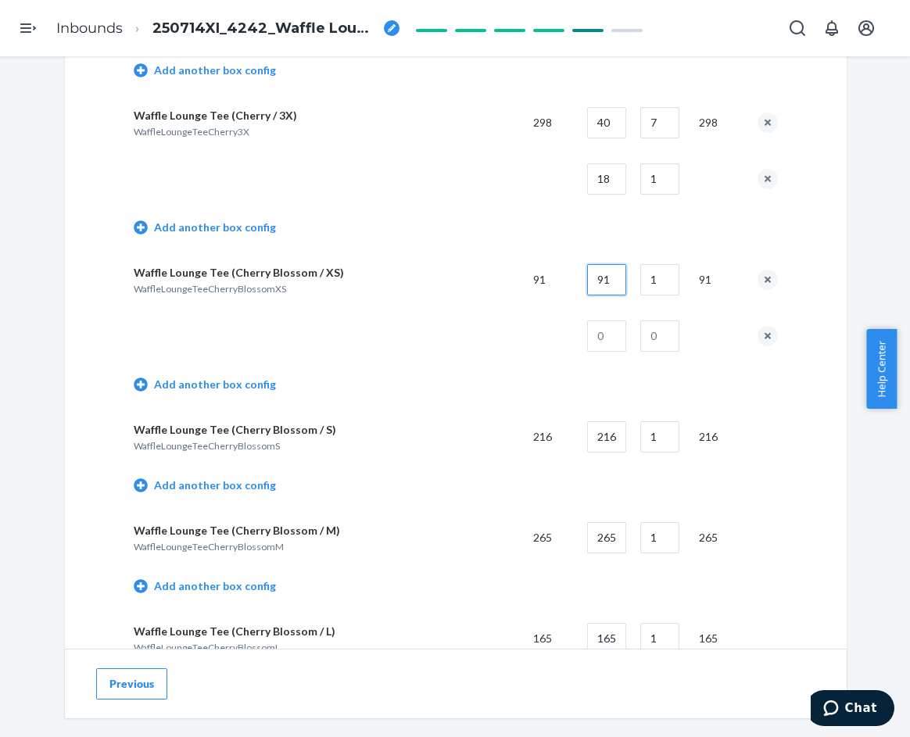
click at [605, 278] on input "91" at bounding box center [606, 279] width 39 height 31
type input "50"
click at [604, 335] on input "text" at bounding box center [606, 336] width 39 height 31
type input "41"
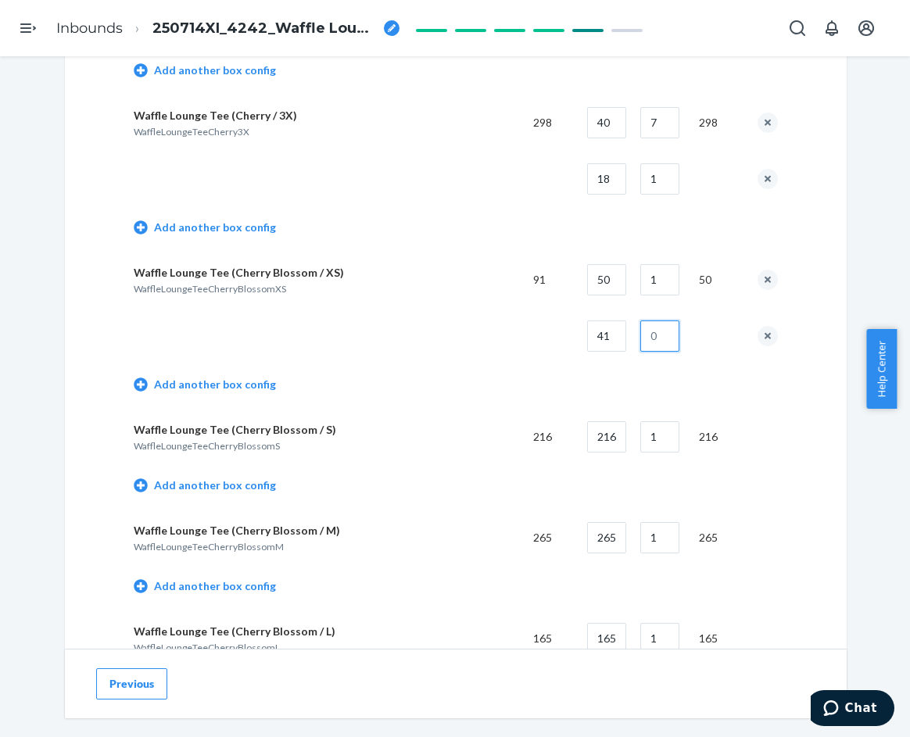
click at [647, 332] on input "text" at bounding box center [659, 336] width 39 height 31
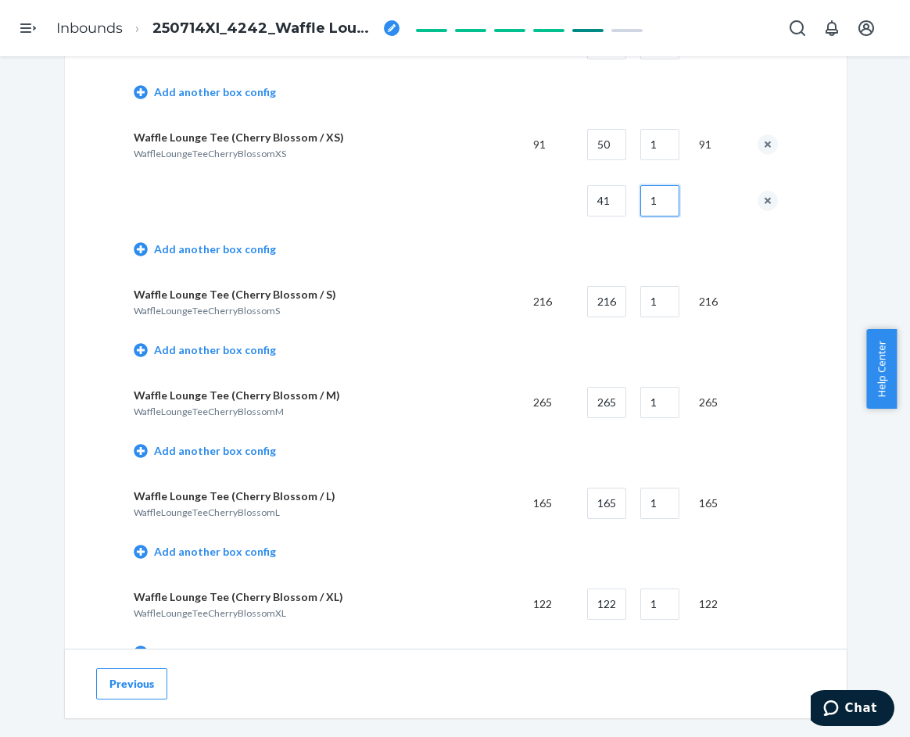
scroll to position [1877, 0]
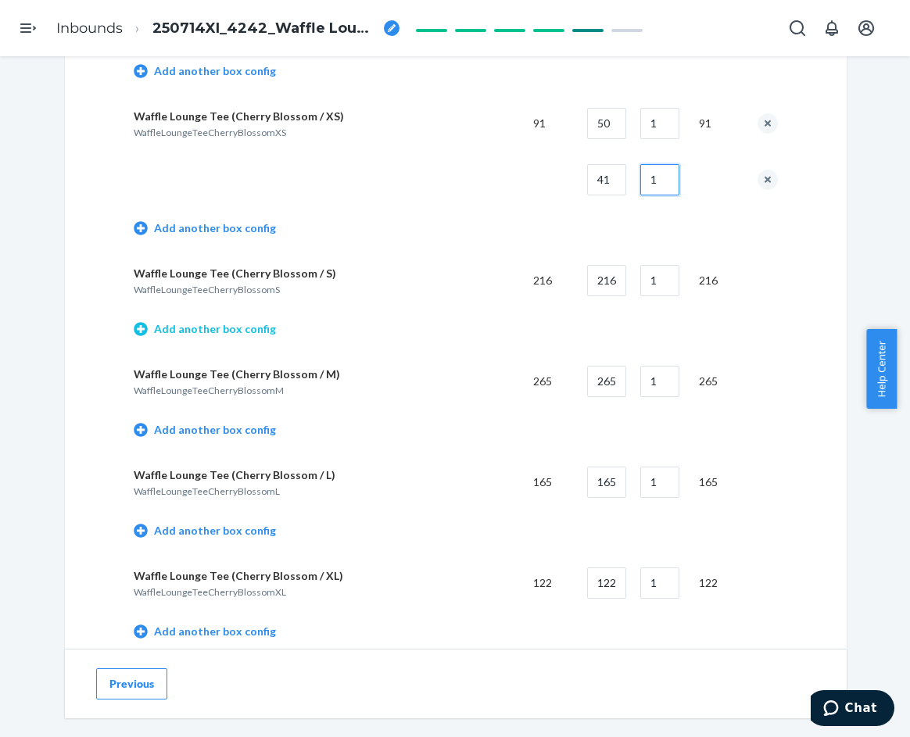
type input "1"
click at [237, 328] on link "Add another box config" at bounding box center [205, 329] width 142 height 16
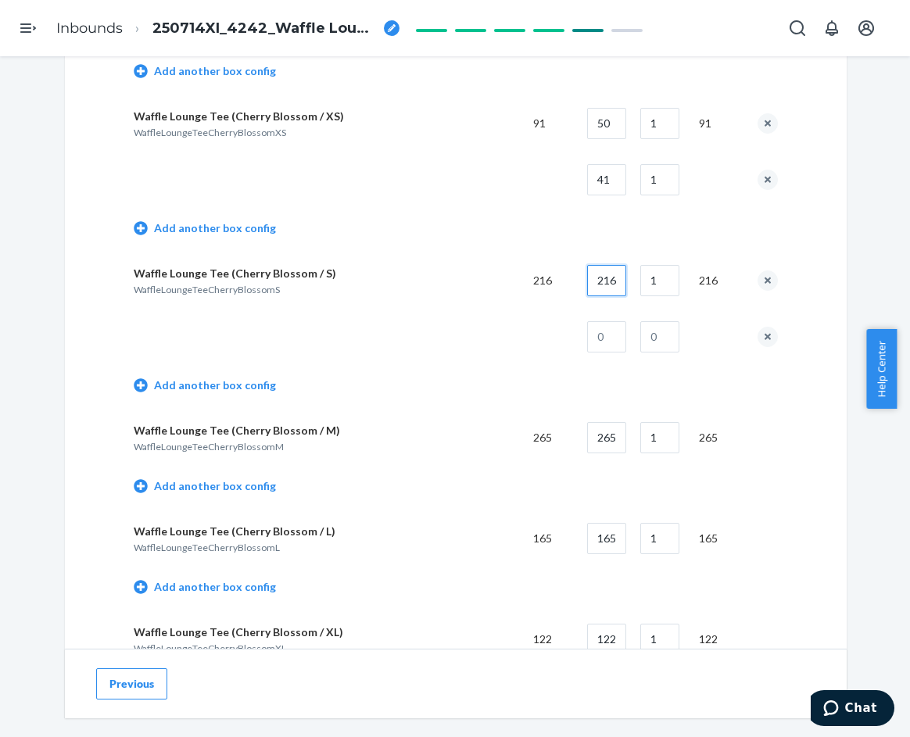
click at [604, 284] on input "216" at bounding box center [606, 280] width 39 height 31
type input "50"
click at [647, 283] on input "1" at bounding box center [659, 280] width 39 height 31
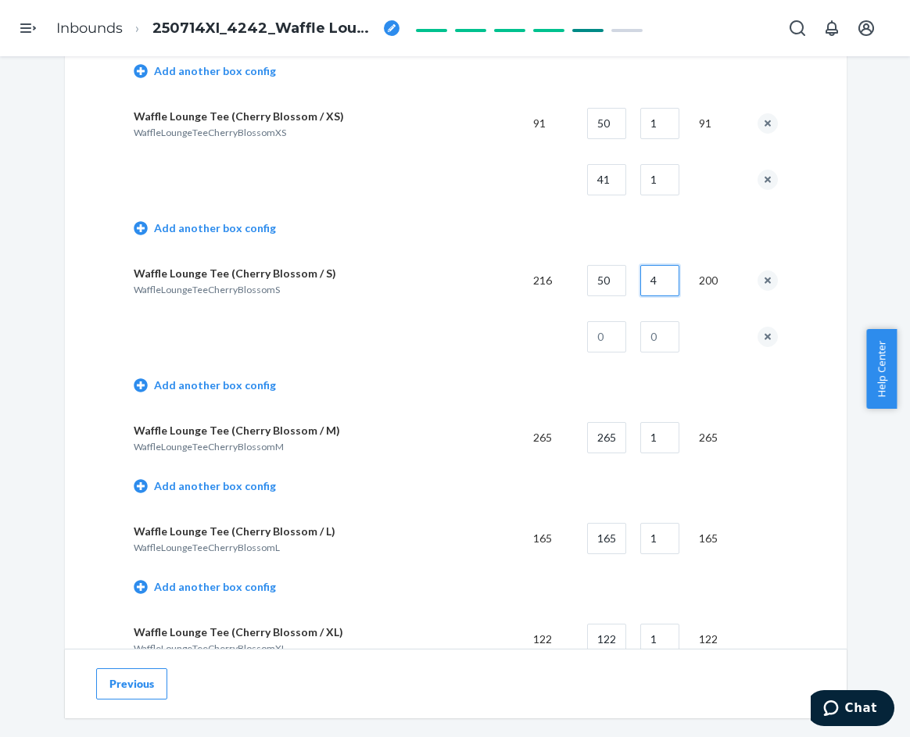
type input "4"
click at [609, 335] on input "text" at bounding box center [606, 336] width 39 height 31
type input "16"
click at [649, 334] on input "text" at bounding box center [659, 336] width 39 height 31
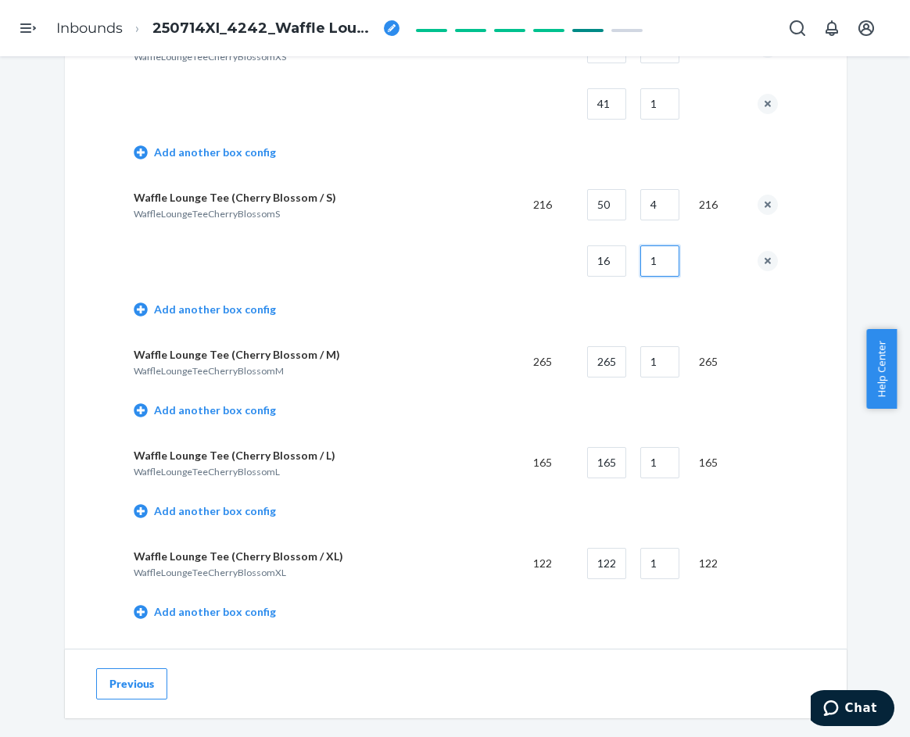
scroll to position [1955, 0]
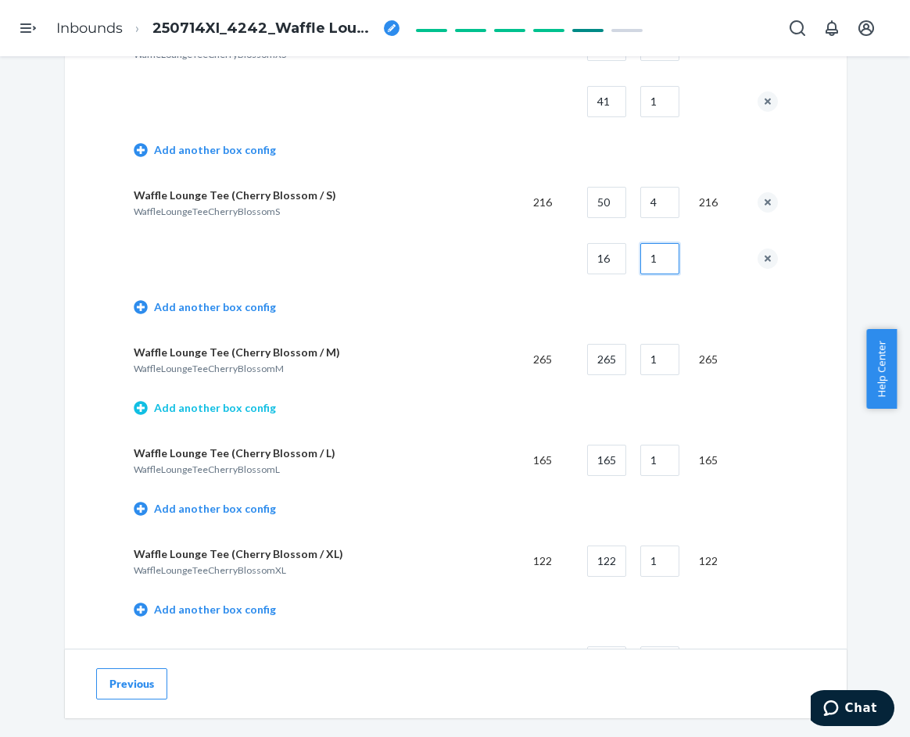
type input "1"
click at [230, 407] on link "Add another box config" at bounding box center [205, 408] width 142 height 16
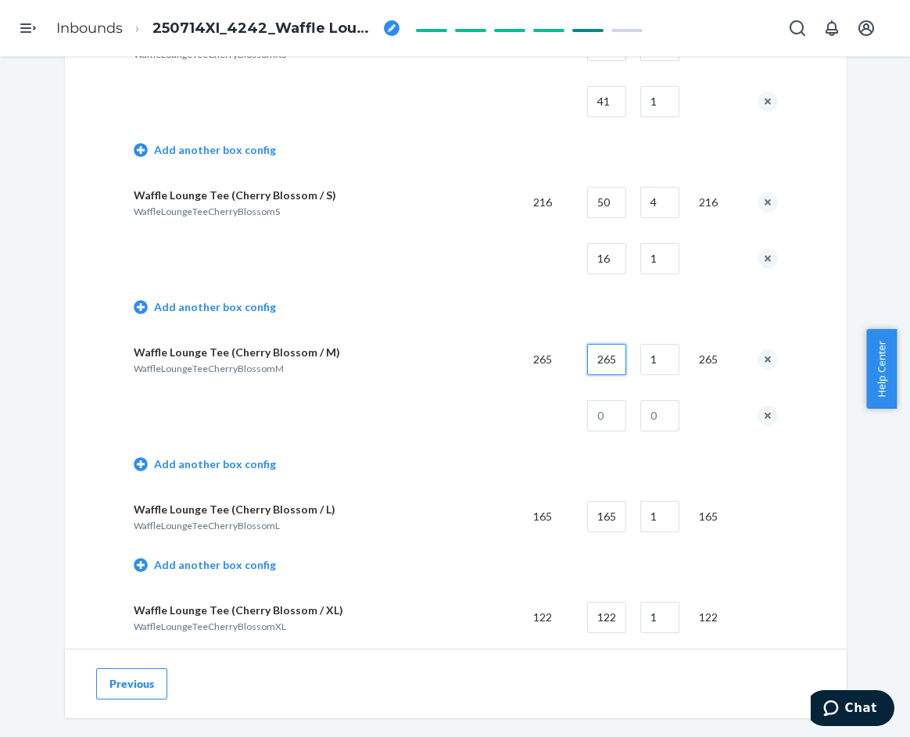
click at [599, 358] on input "265" at bounding box center [606, 359] width 39 height 31
type input "50"
click at [649, 360] on input "1" at bounding box center [659, 359] width 39 height 31
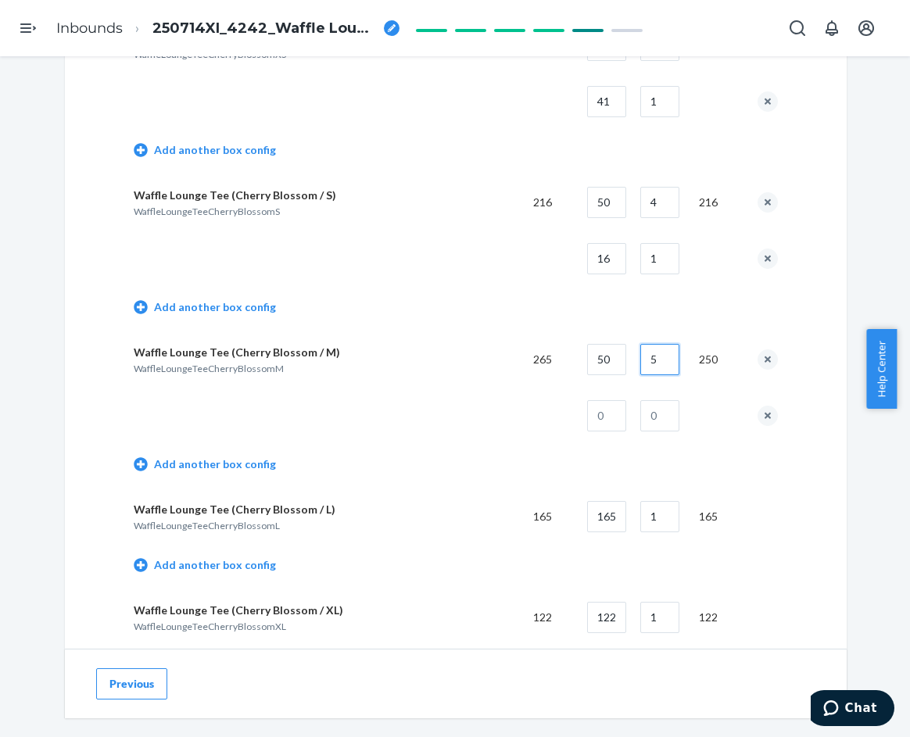
type input "5"
click at [612, 420] on input "text" at bounding box center [606, 415] width 39 height 31
type input "15"
click at [656, 415] on input "text" at bounding box center [659, 415] width 39 height 31
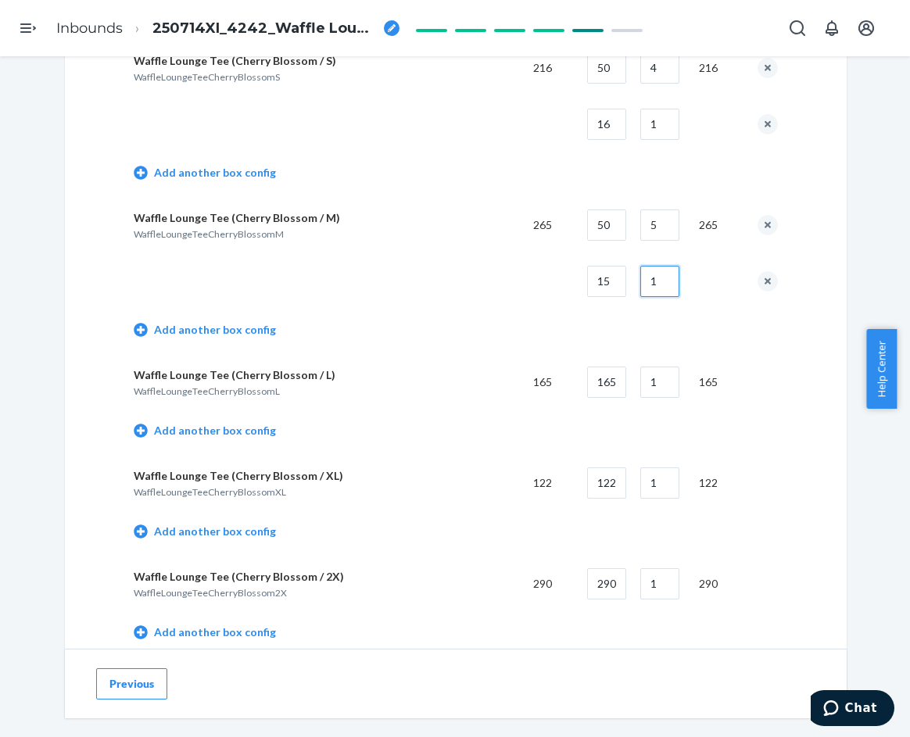
scroll to position [2111, 0]
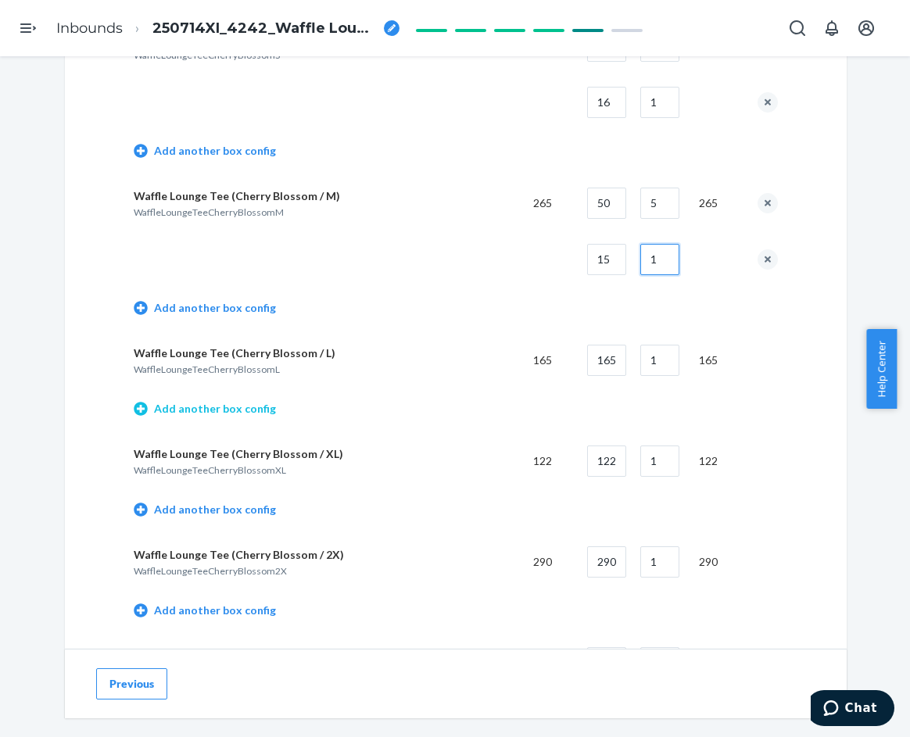
type input "1"
click at [246, 411] on link "Add another box config" at bounding box center [205, 409] width 142 height 16
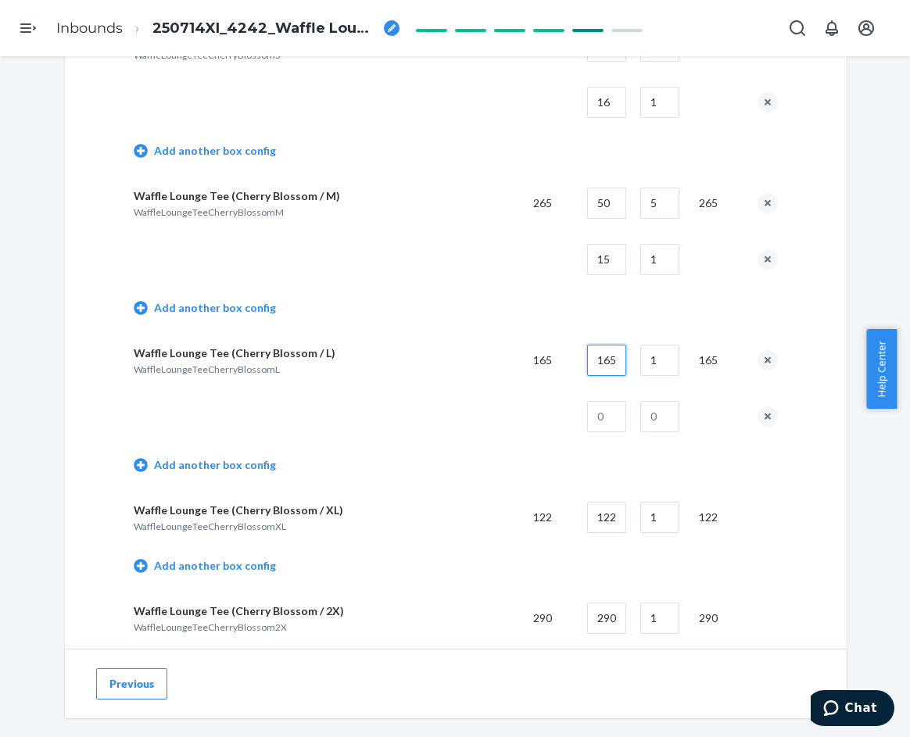
click at [607, 357] on input "165" at bounding box center [606, 360] width 39 height 31
type input "45"
click at [646, 362] on input "1" at bounding box center [659, 360] width 39 height 31
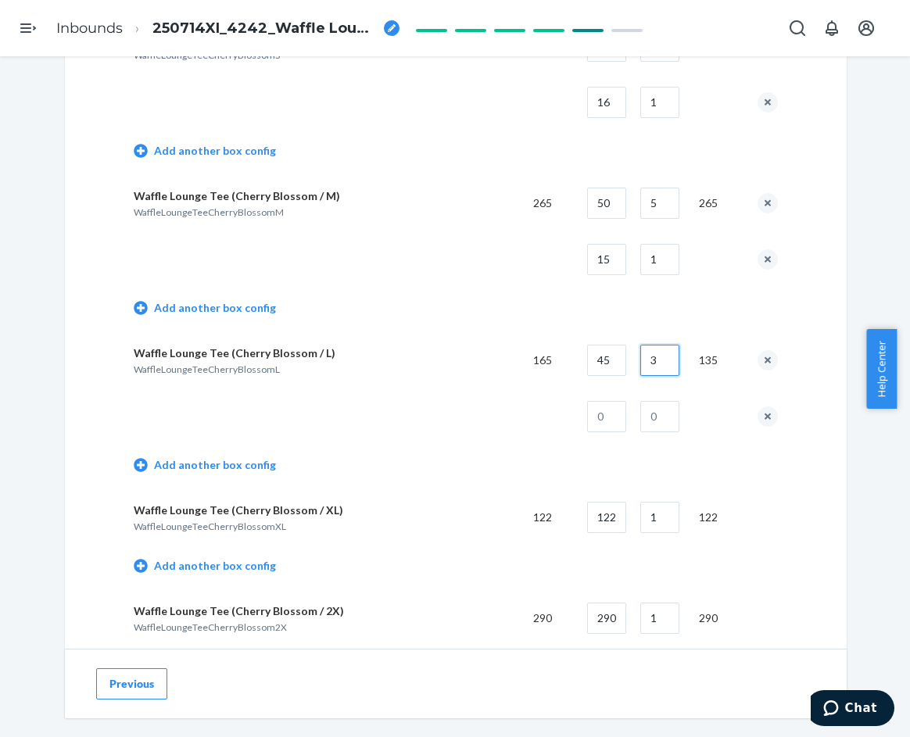
type input "3"
click at [614, 410] on input "text" at bounding box center [606, 416] width 39 height 31
type input "25"
drag, startPoint x: 652, startPoint y: 409, endPoint x: 627, endPoint y: 406, distance: 25.2
click at [652, 409] on input "text" at bounding box center [659, 416] width 39 height 31
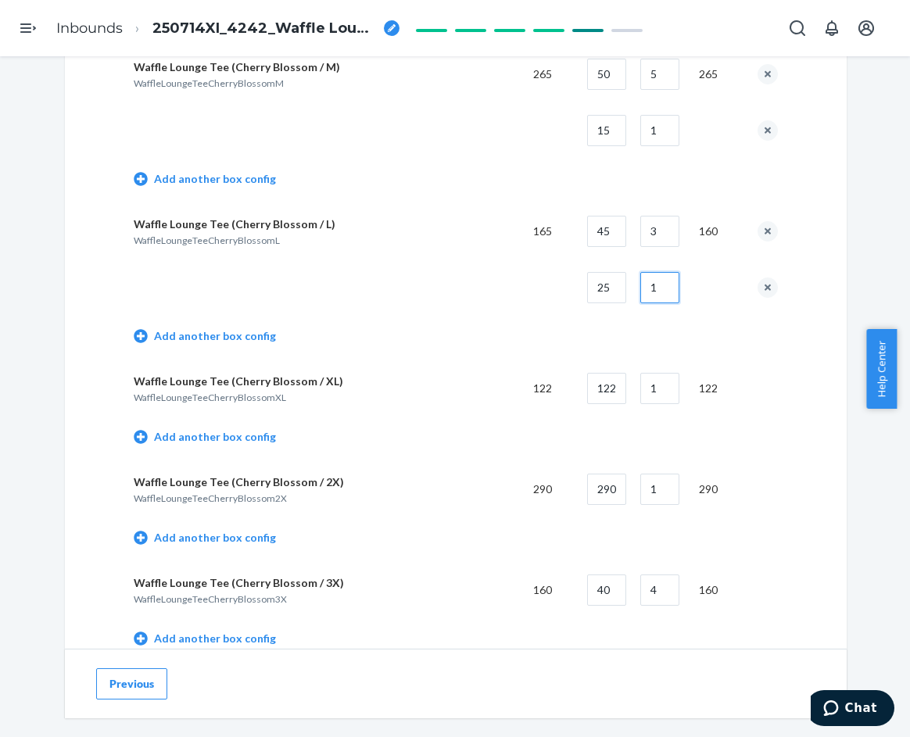
scroll to position [2268, 0]
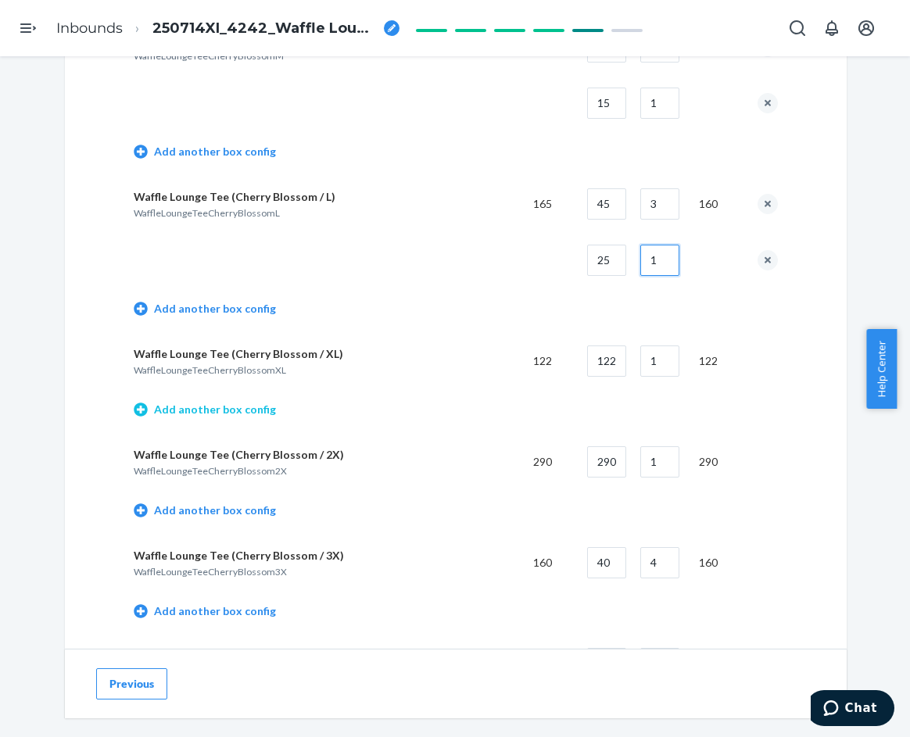
type input "1"
click at [234, 409] on link "Add another box config" at bounding box center [205, 410] width 142 height 16
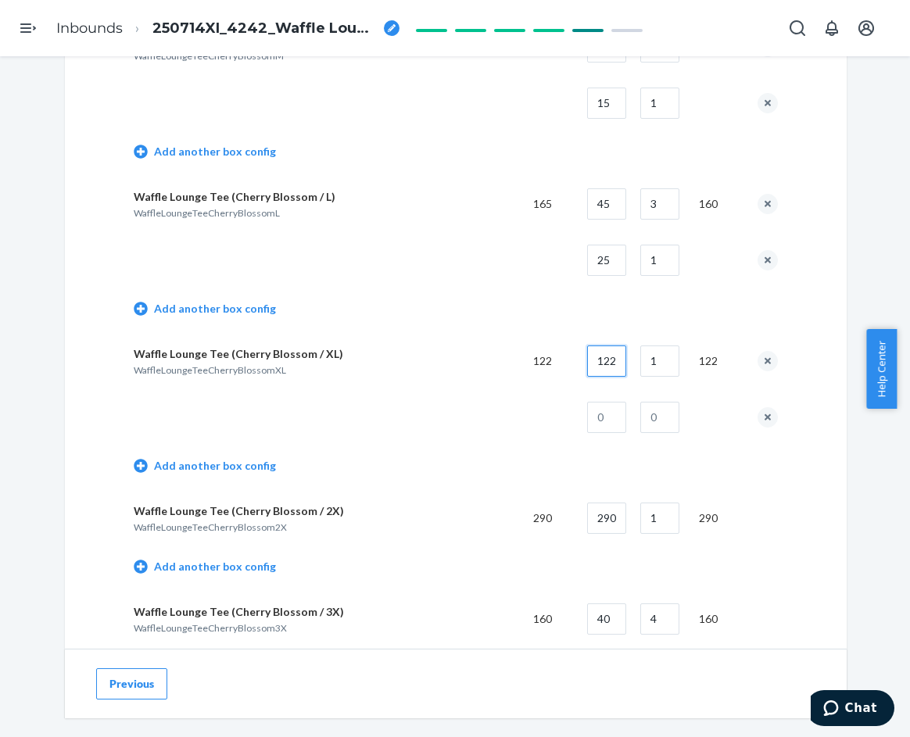
click at [607, 358] on input "122" at bounding box center [606, 361] width 39 height 31
type input "45"
click at [653, 365] on input "1" at bounding box center [659, 361] width 39 height 31
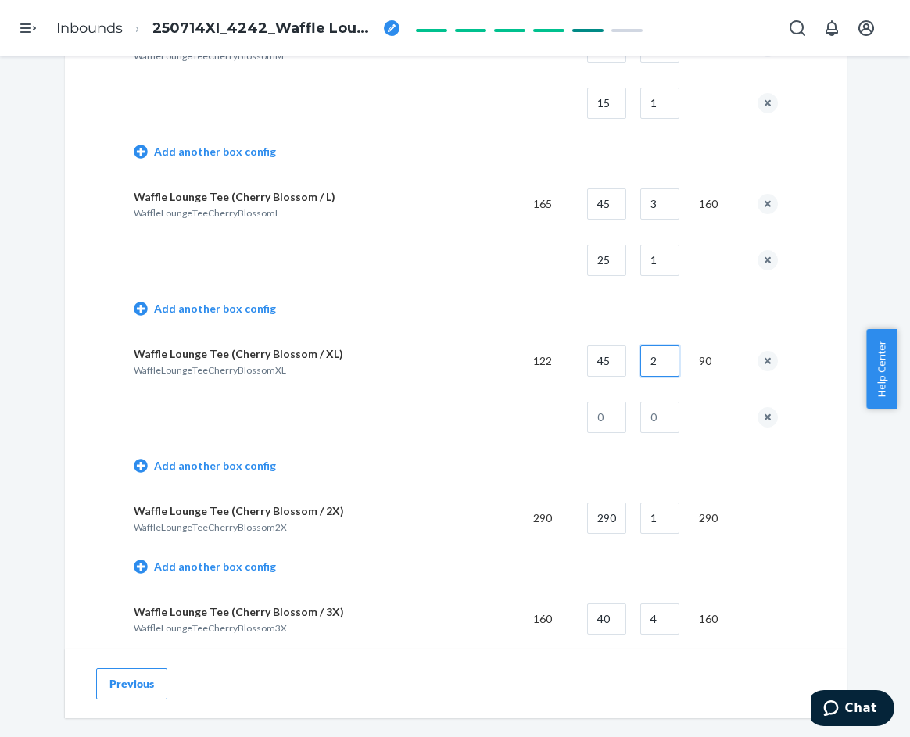
type input "2"
click at [610, 419] on input "text" at bounding box center [606, 417] width 39 height 31
type input "32"
click at [655, 421] on input "text" at bounding box center [659, 417] width 39 height 31
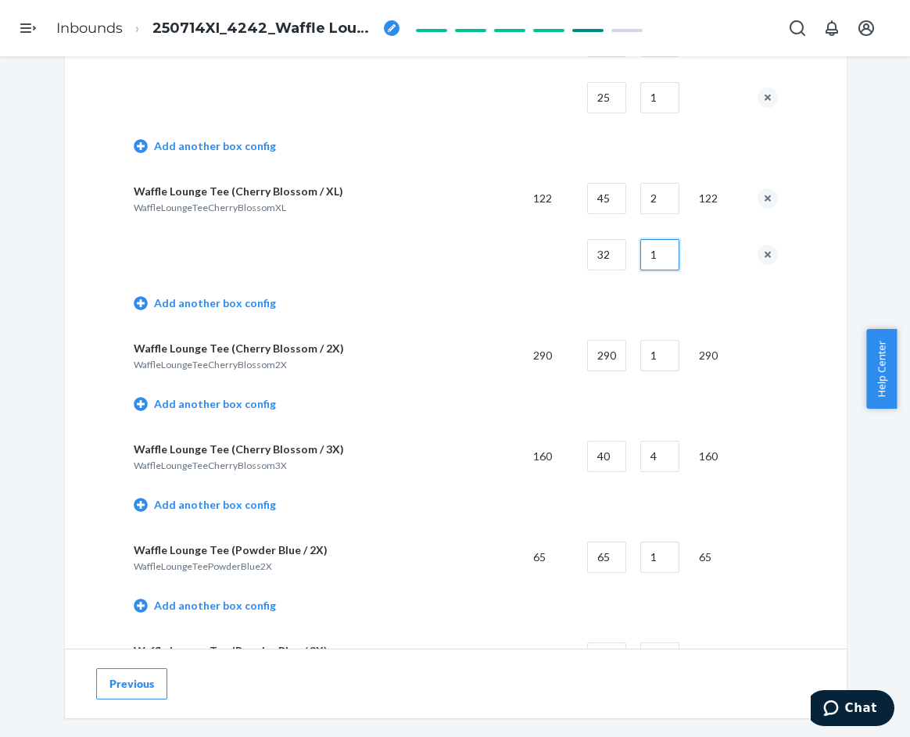
scroll to position [2502, 0]
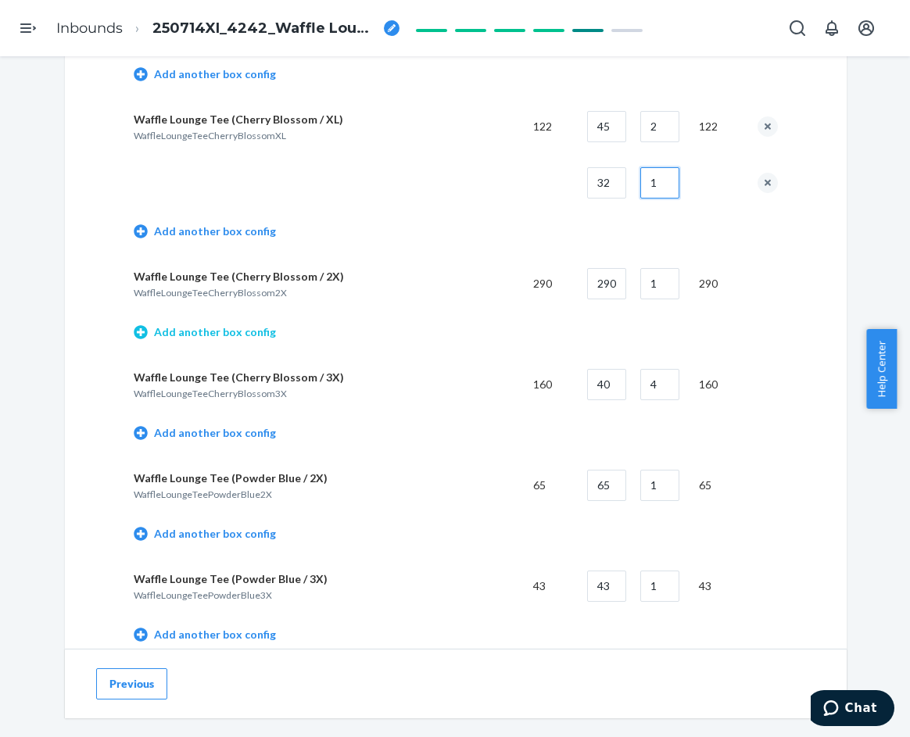
type input "1"
click at [231, 327] on link "Add another box config" at bounding box center [205, 333] width 142 height 16
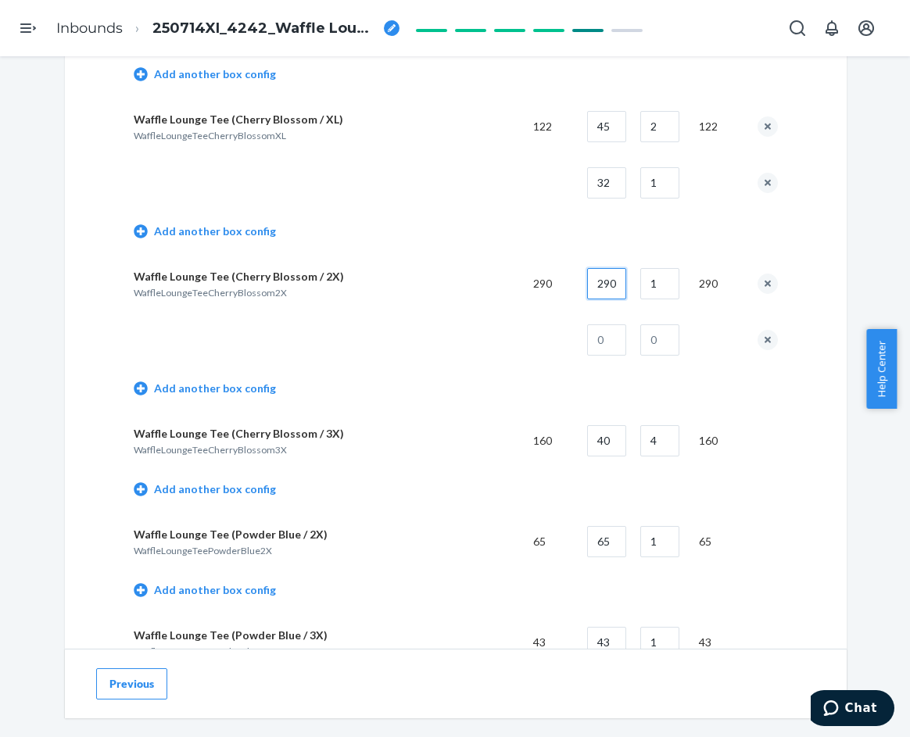
click at [612, 282] on input "290" at bounding box center [606, 283] width 39 height 31
type input "40"
click at [658, 282] on input "1" at bounding box center [659, 283] width 39 height 31
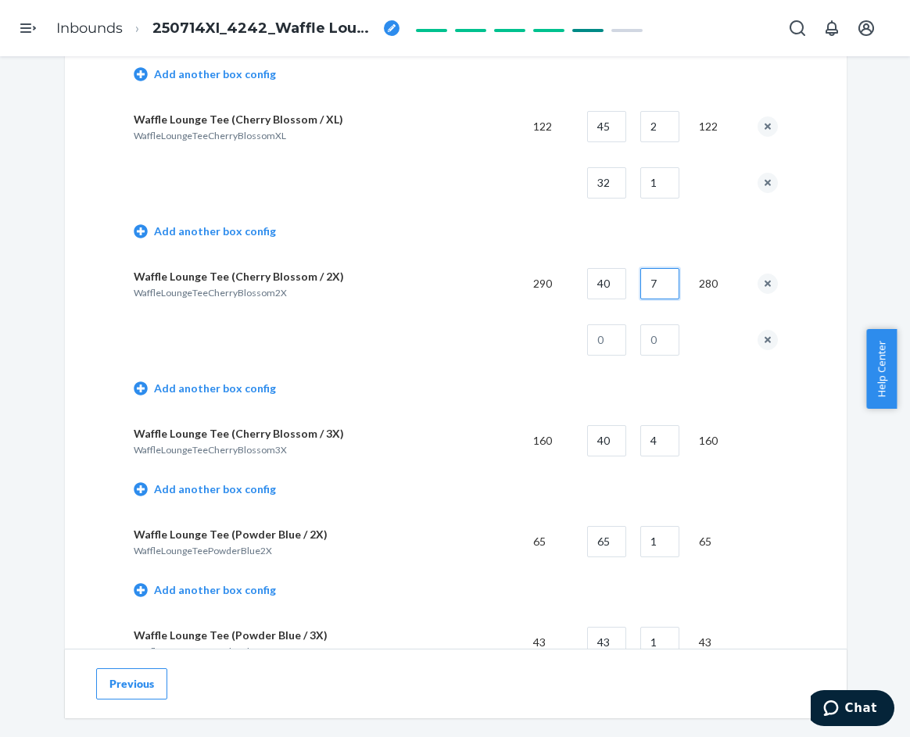
type input "7"
click at [594, 356] on td at bounding box center [601, 340] width 53 height 56
click at [601, 345] on input "text" at bounding box center [606, 340] width 39 height 31
type input "10"
click at [647, 344] on input "text" at bounding box center [659, 340] width 39 height 31
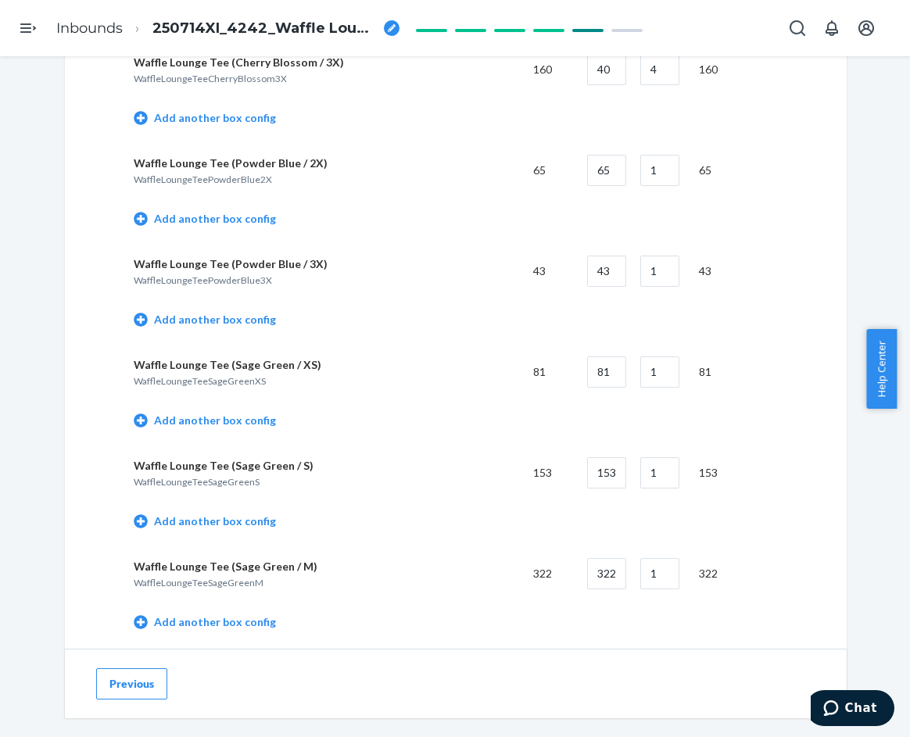
scroll to position [2893, 0]
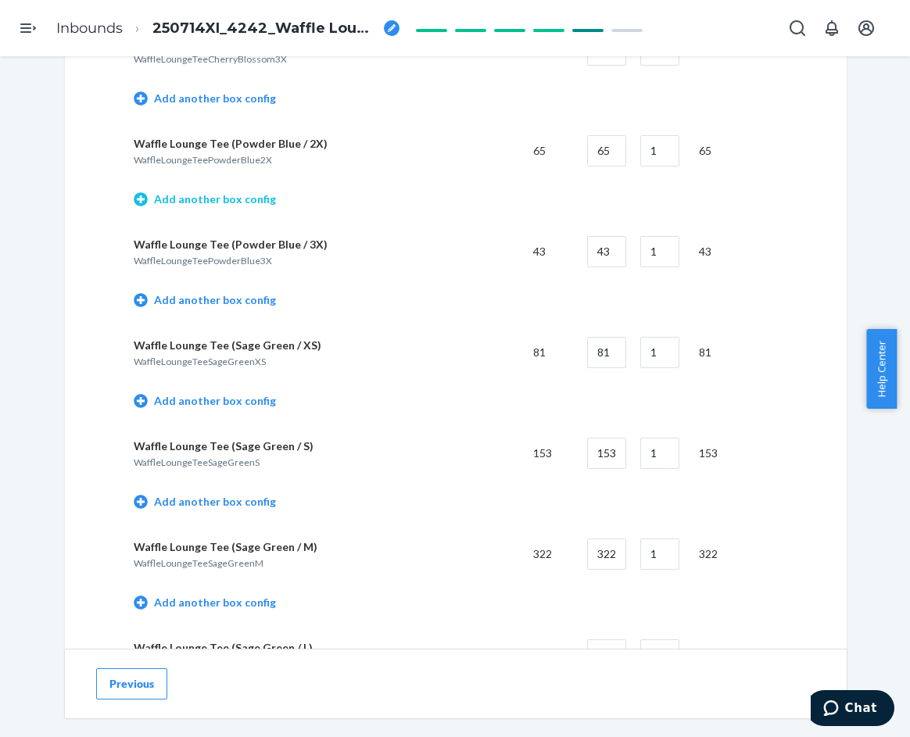
type input "1"
click at [242, 196] on link "Add another box config" at bounding box center [205, 200] width 142 height 16
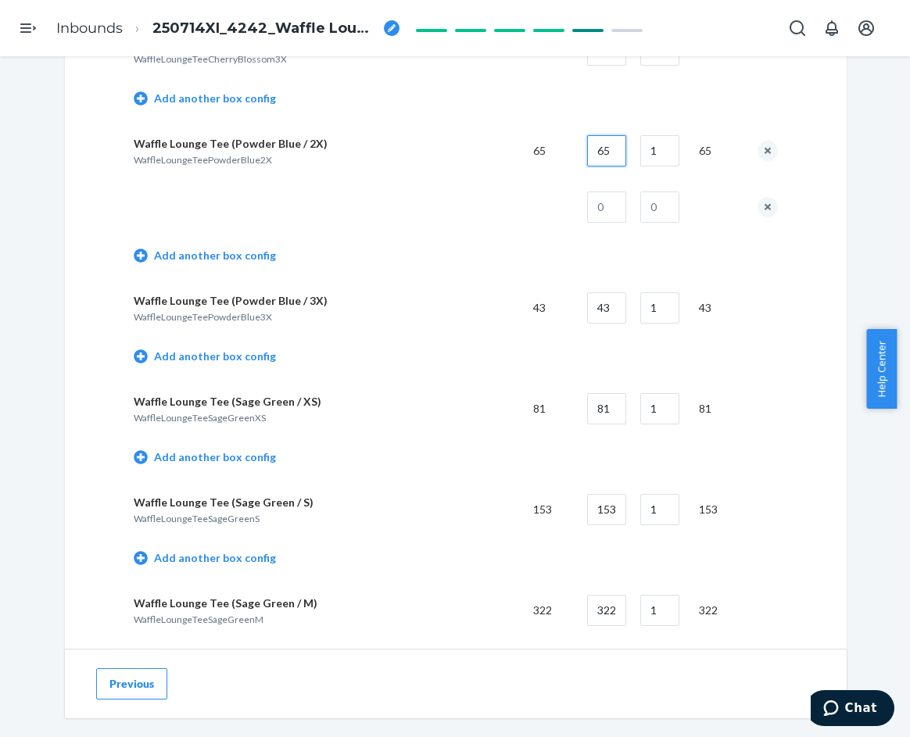
click at [612, 160] on input "65" at bounding box center [606, 150] width 39 height 31
type input "40"
click at [602, 215] on input "text" at bounding box center [606, 207] width 39 height 31
type input "25"
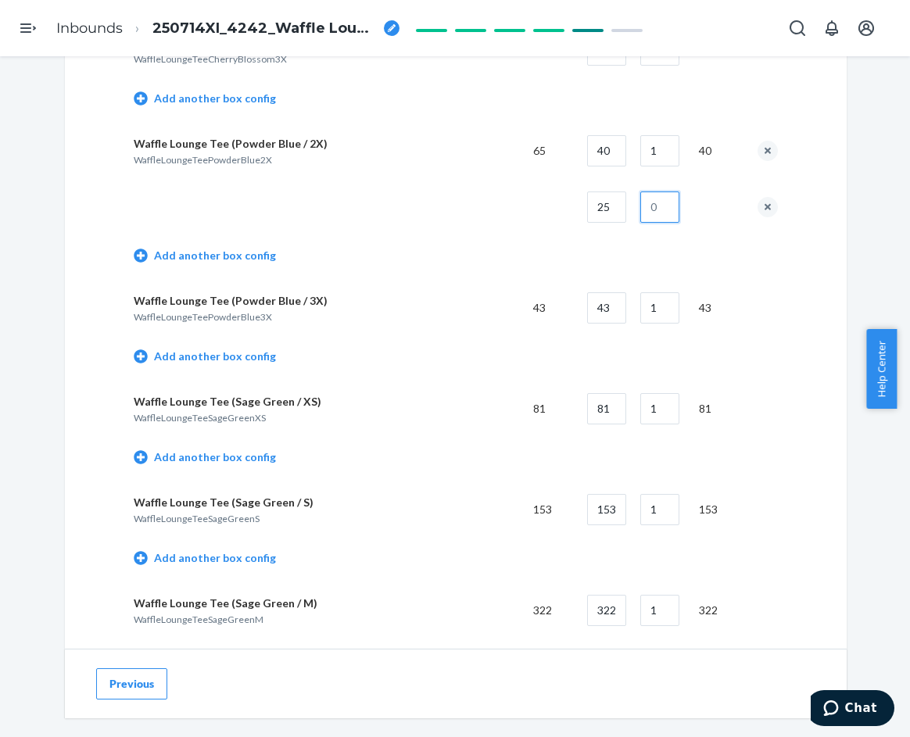
drag, startPoint x: 657, startPoint y: 208, endPoint x: 643, endPoint y: 208, distance: 14.1
click at [657, 208] on input "text" at bounding box center [659, 207] width 39 height 31
type input "1"
click at [221, 360] on link "Add another box config" at bounding box center [205, 357] width 142 height 16
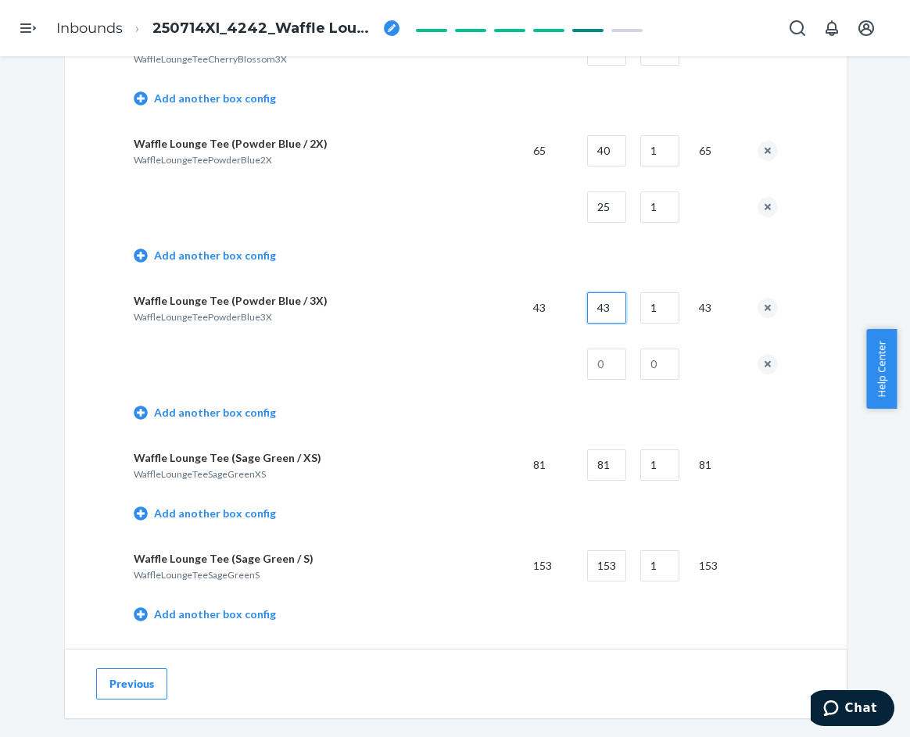
click at [607, 307] on input "43" at bounding box center [606, 307] width 39 height 31
type input "40"
click at [594, 367] on input "text" at bounding box center [606, 364] width 39 height 31
type input "3"
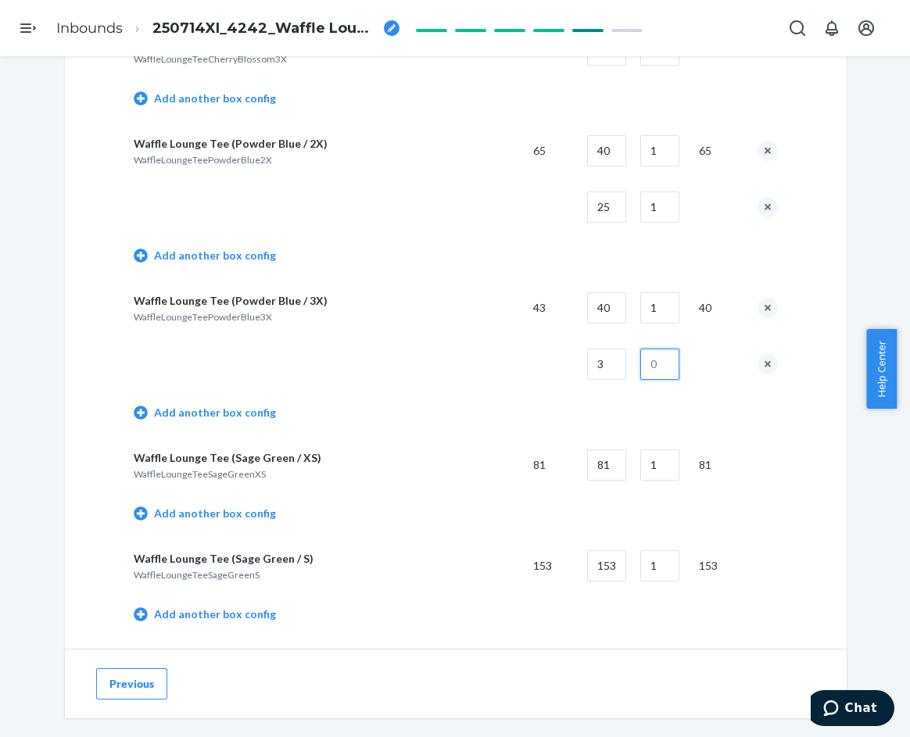
click at [644, 360] on input "text" at bounding box center [659, 364] width 39 height 31
type input "1"
click at [228, 509] on link "Add another box config" at bounding box center [205, 514] width 142 height 16
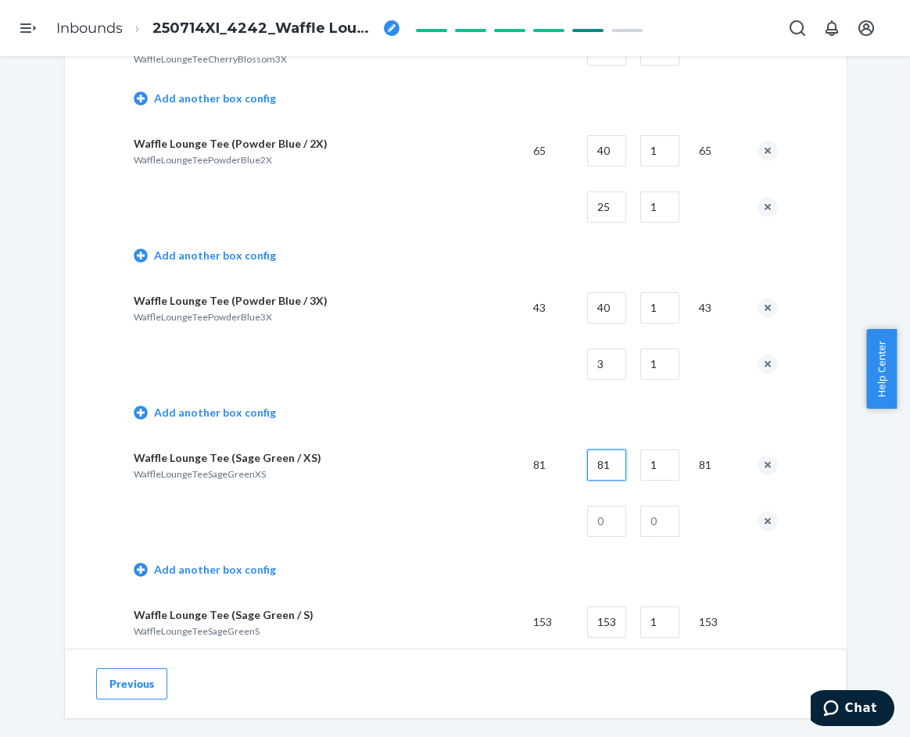
click at [605, 471] on input "81" at bounding box center [606, 465] width 39 height 31
type input "50"
click at [612, 517] on input "text" at bounding box center [606, 521] width 39 height 31
type input "31"
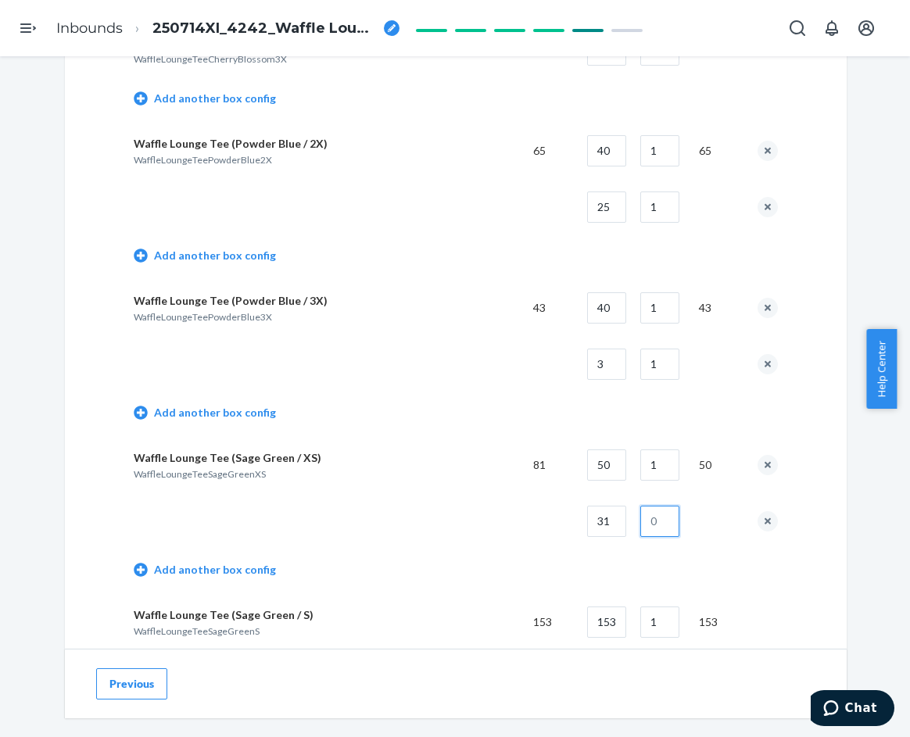
drag, startPoint x: 657, startPoint y: 518, endPoint x: 644, endPoint y: 515, distance: 13.7
click at [657, 518] on input "text" at bounding box center [659, 521] width 39 height 31
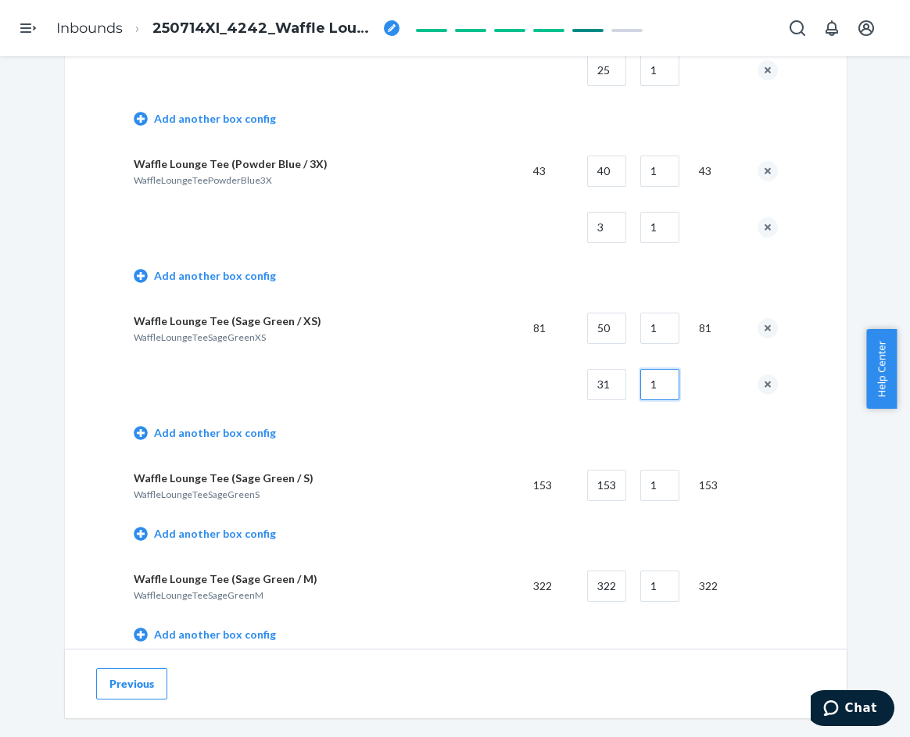
scroll to position [3050, 0]
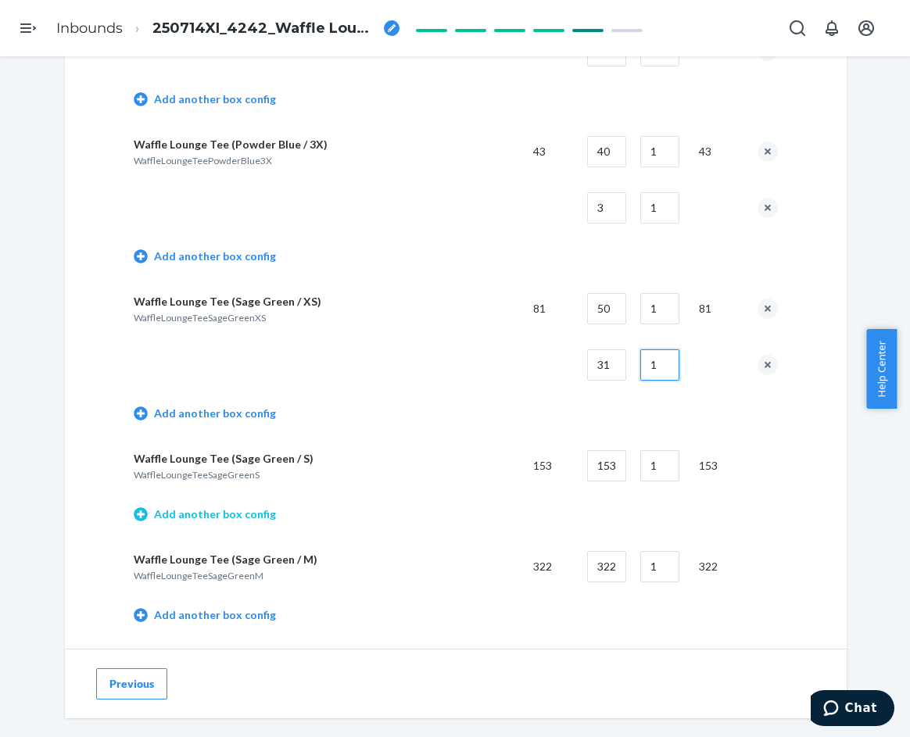
type input "1"
click at [228, 516] on link "Add another box config" at bounding box center [205, 515] width 142 height 16
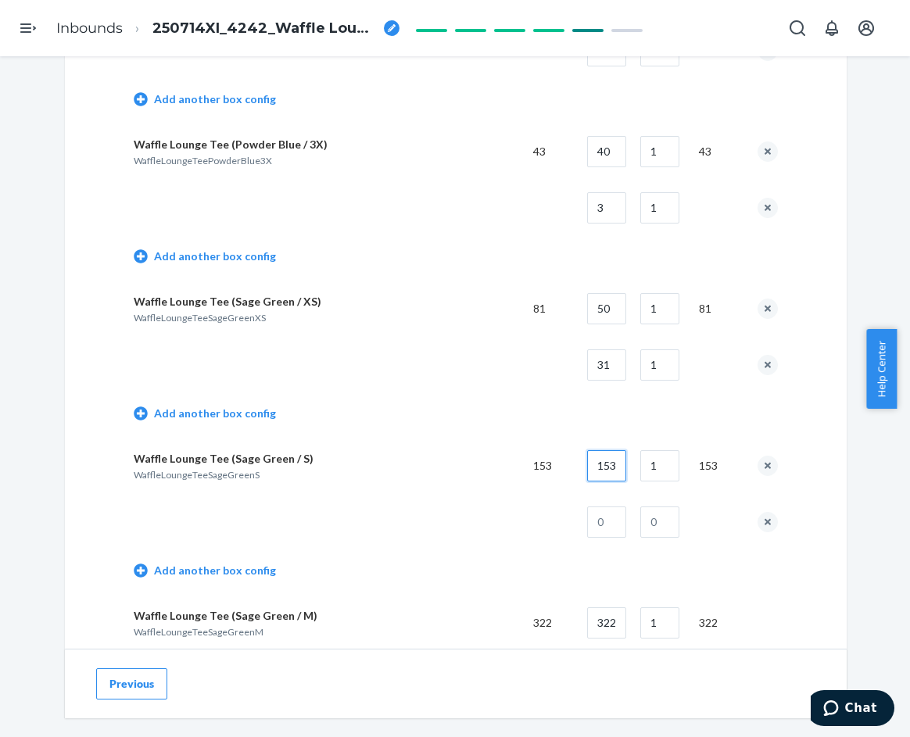
click at [593, 466] on input "153" at bounding box center [606, 465] width 39 height 31
type input "50"
click at [655, 464] on input "1" at bounding box center [659, 465] width 39 height 31
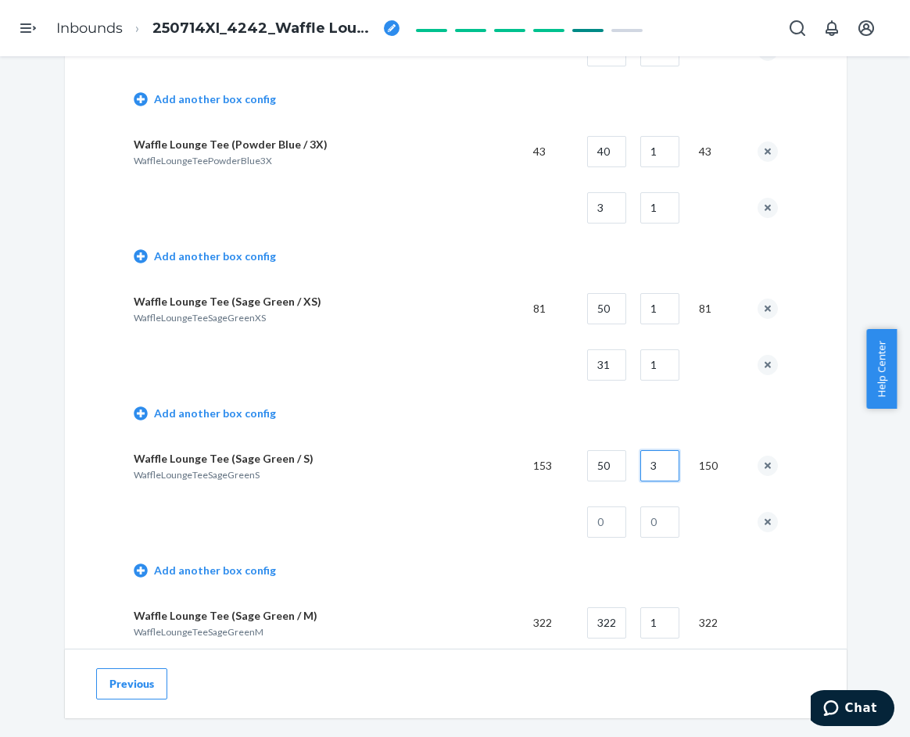
type input "3"
click at [612, 533] on input "text" at bounding box center [606, 522] width 39 height 31
type input "3"
drag, startPoint x: 651, startPoint y: 523, endPoint x: 637, endPoint y: 521, distance: 15.0
click at [651, 523] on input "text" at bounding box center [659, 522] width 39 height 31
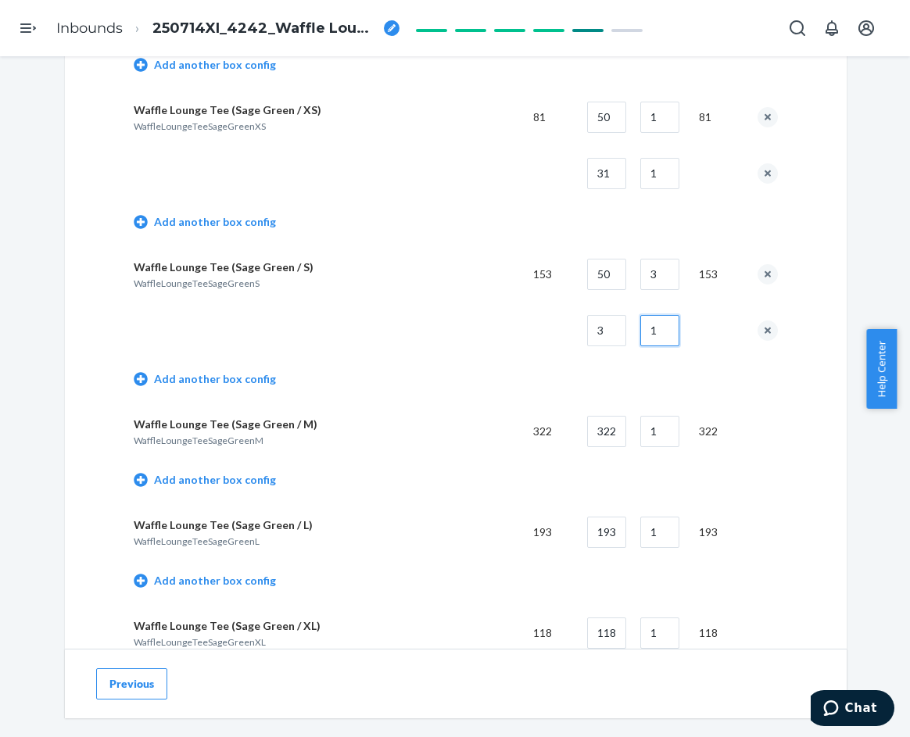
scroll to position [3284, 0]
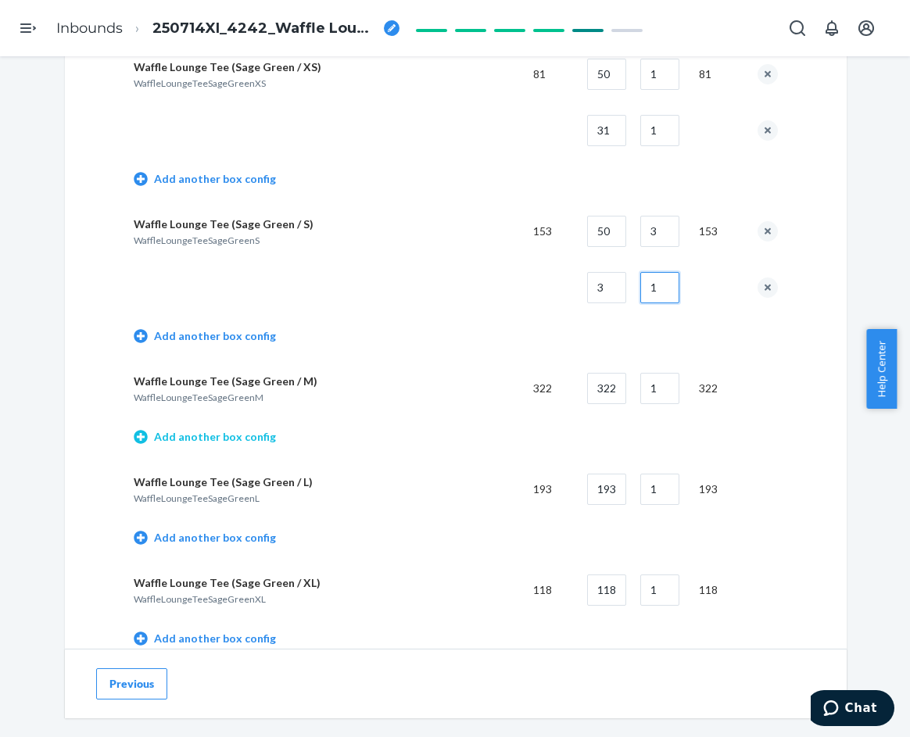
type input "1"
click at [240, 438] on link "Add another box config" at bounding box center [205, 437] width 142 height 16
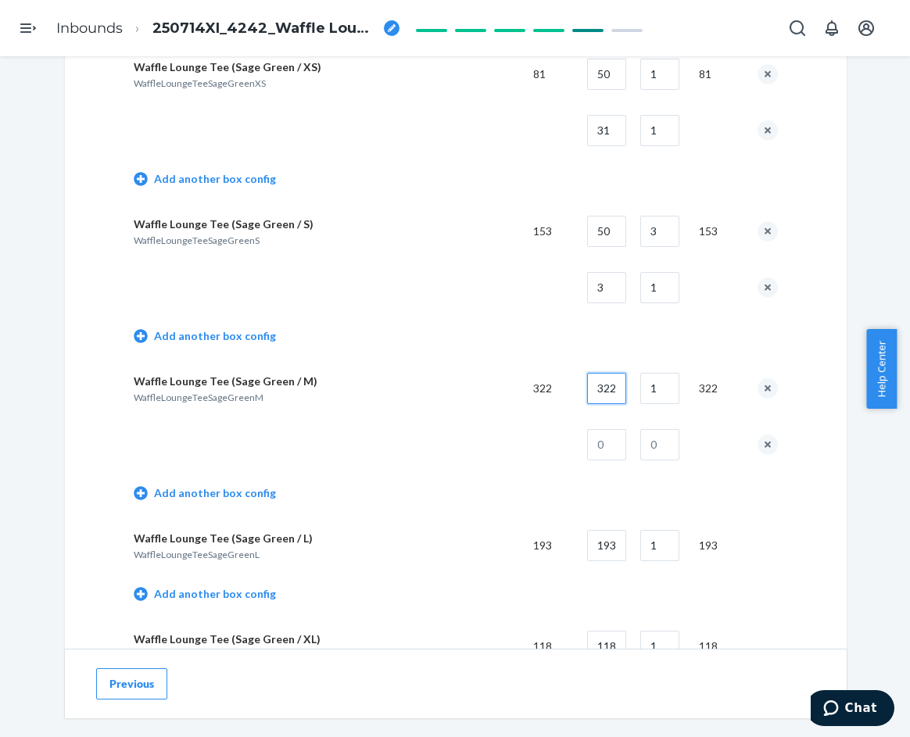
click at [599, 389] on input "322" at bounding box center [606, 388] width 39 height 31
type input "50"
click at [662, 392] on input "1" at bounding box center [659, 388] width 39 height 31
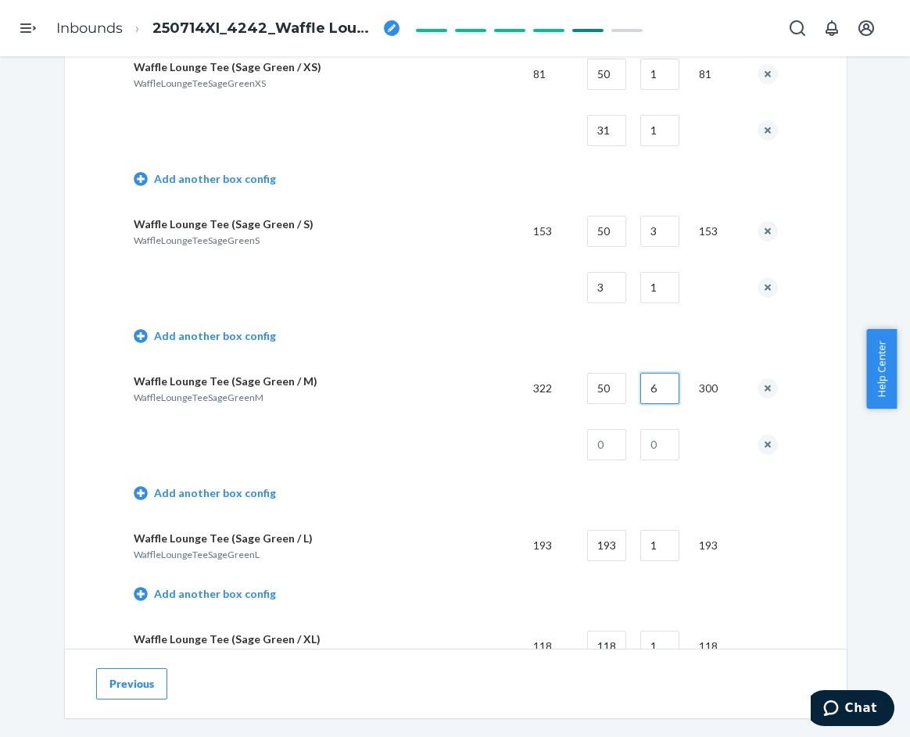
type input "6"
click at [600, 441] on input "text" at bounding box center [606, 444] width 39 height 31
type input "22"
click at [644, 442] on input "text" at bounding box center [659, 444] width 39 height 31
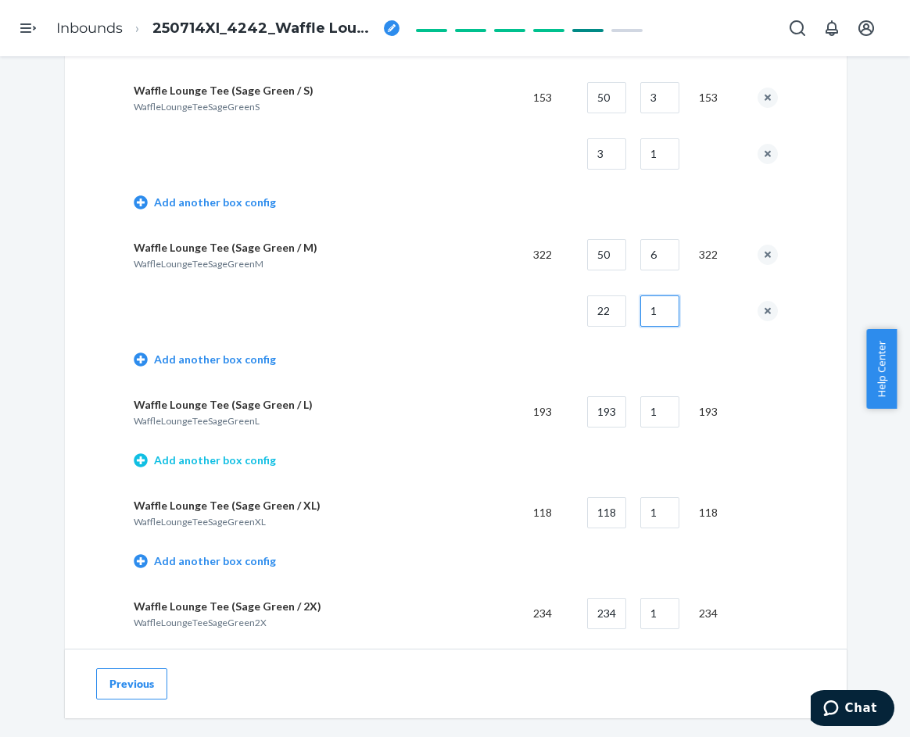
scroll to position [3441, 0]
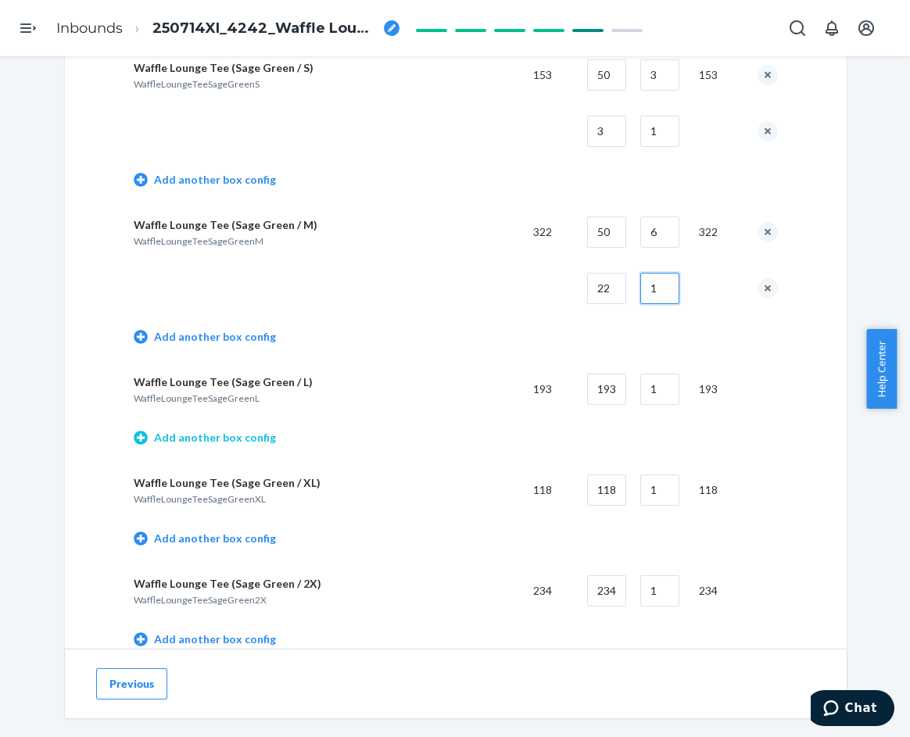
type input "1"
click at [244, 436] on link "Add another box config" at bounding box center [205, 438] width 142 height 16
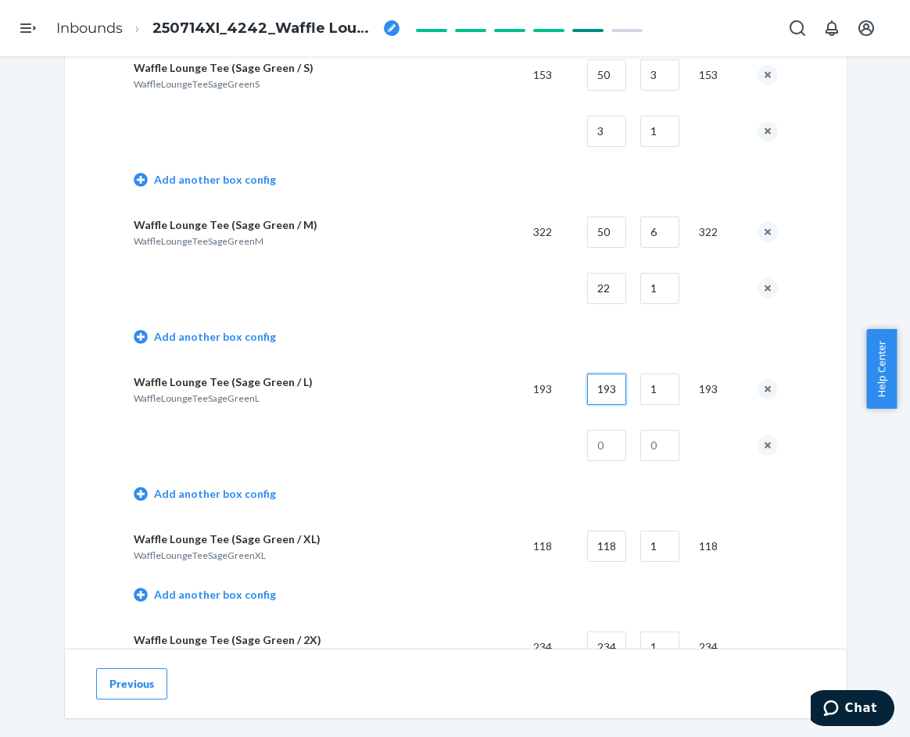
click at [608, 395] on input "193" at bounding box center [606, 389] width 39 height 31
click at [608, 394] on input "193" at bounding box center [606, 389] width 39 height 31
type input "45"
click at [657, 394] on input "1" at bounding box center [659, 389] width 39 height 31
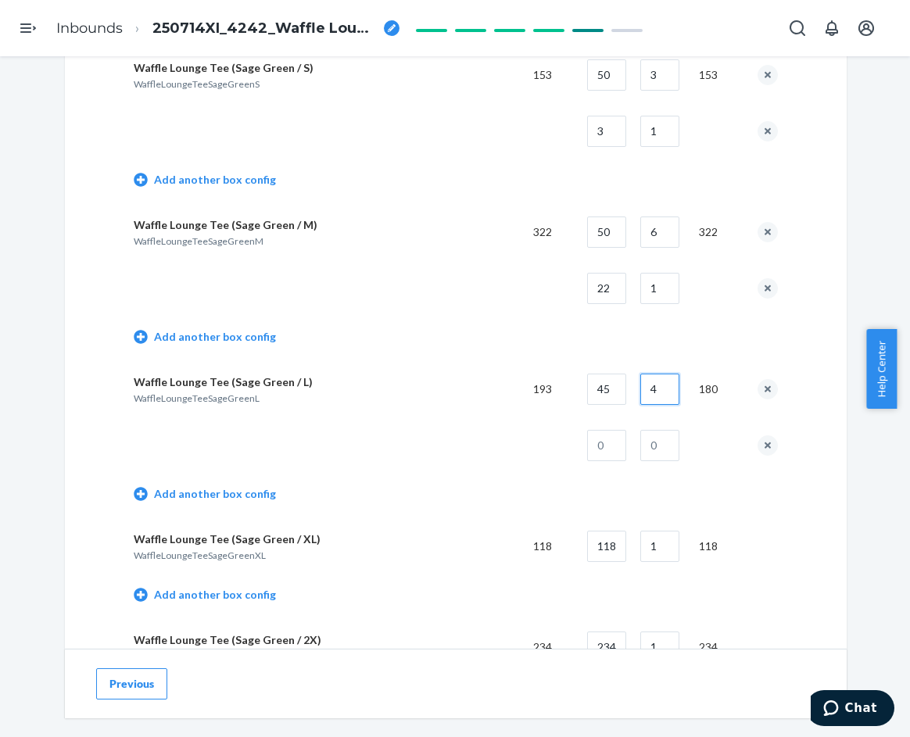
type input "4"
click at [600, 451] on input "text" at bounding box center [606, 445] width 39 height 31
type input "13"
click at [658, 444] on input "text" at bounding box center [659, 445] width 39 height 31
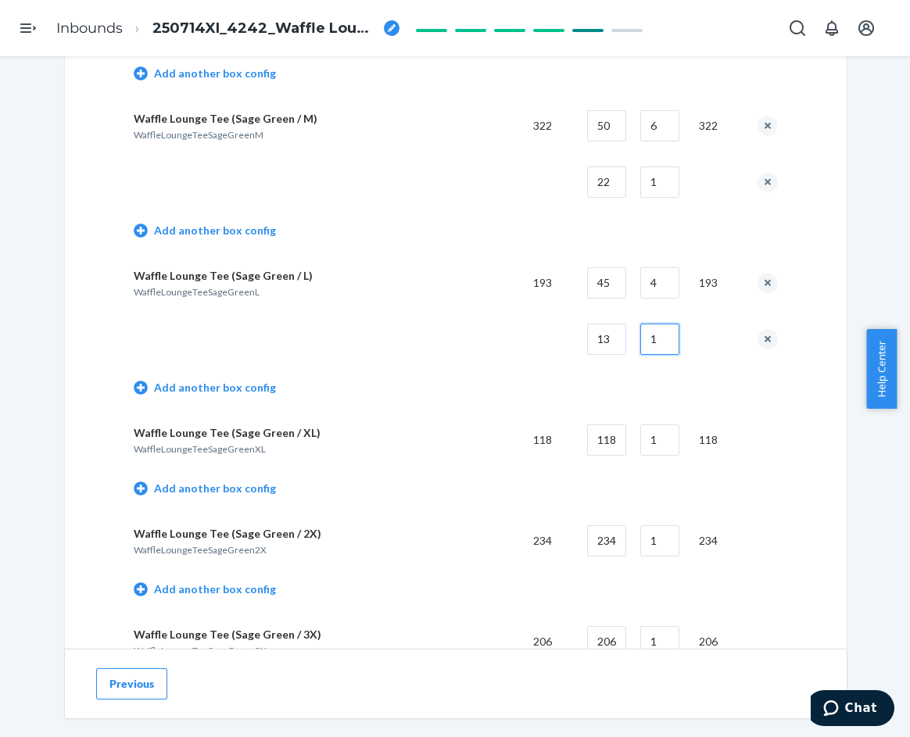
scroll to position [3597, 0]
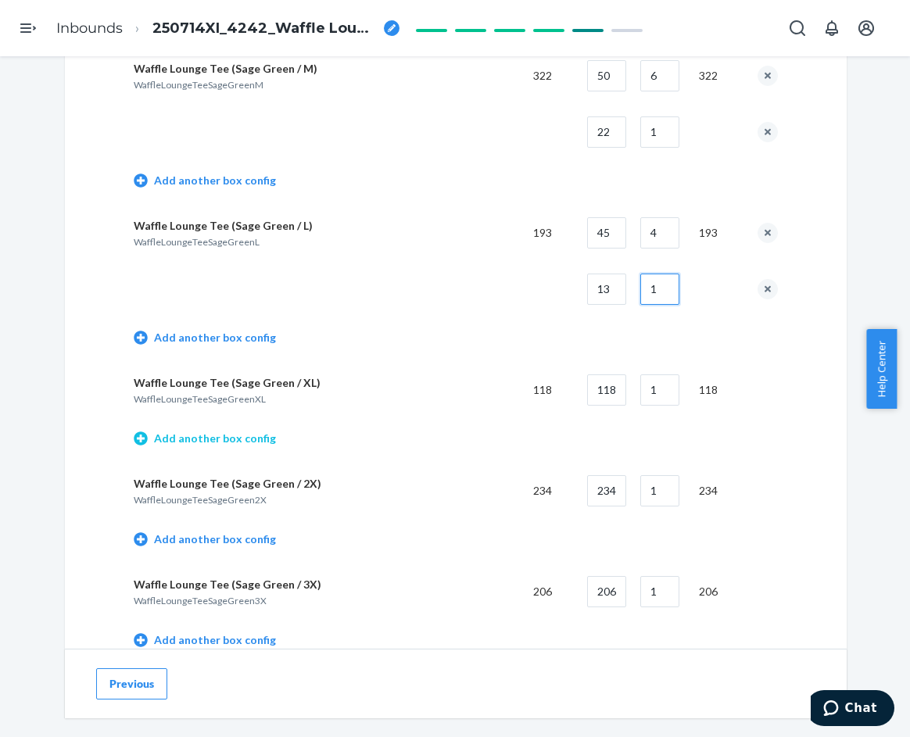
type input "1"
click at [237, 436] on link "Add another box config" at bounding box center [205, 439] width 142 height 16
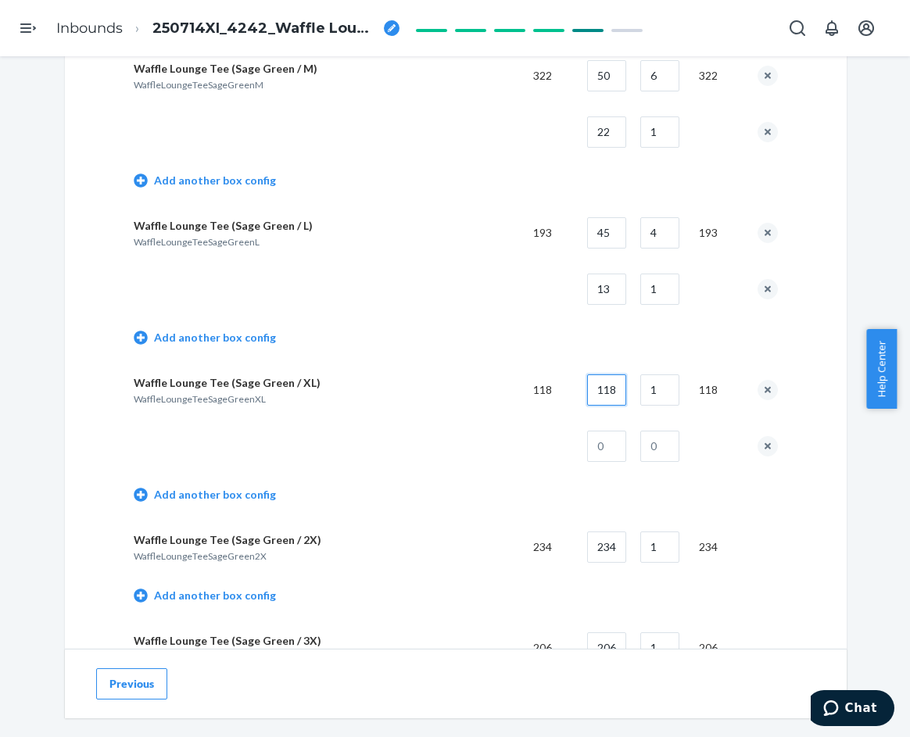
click at [608, 398] on input "118" at bounding box center [606, 390] width 39 height 31
type input "45"
click at [659, 397] on input "1" at bounding box center [659, 390] width 39 height 31
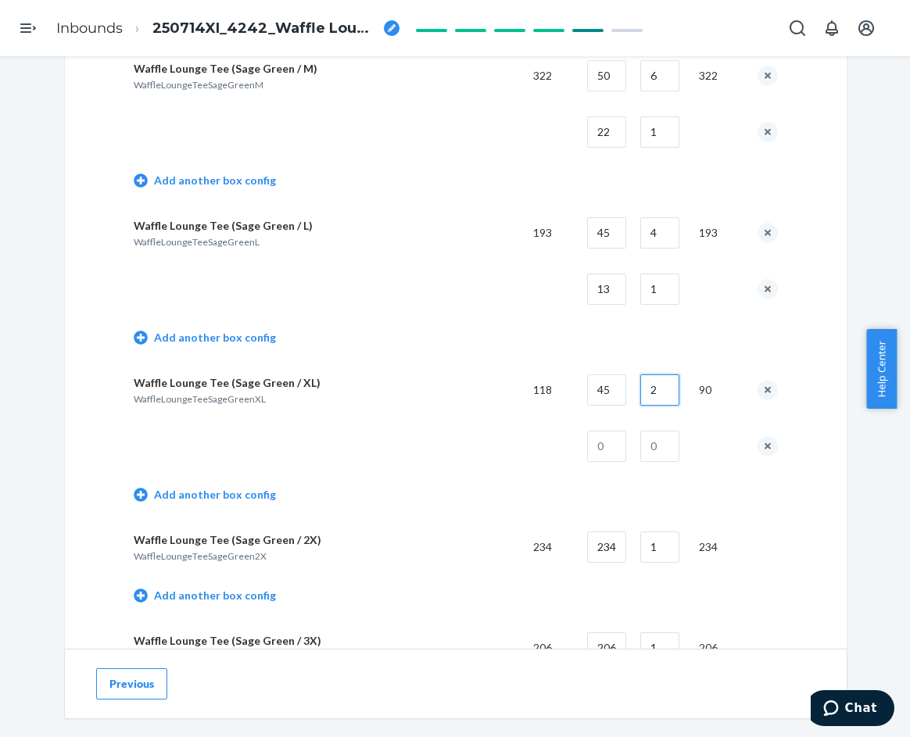
type input "2"
click at [612, 443] on input "text" at bounding box center [606, 446] width 39 height 31
type input "28"
click at [637, 441] on td at bounding box center [657, 446] width 59 height 56
click at [644, 444] on input "text" at bounding box center [659, 446] width 39 height 31
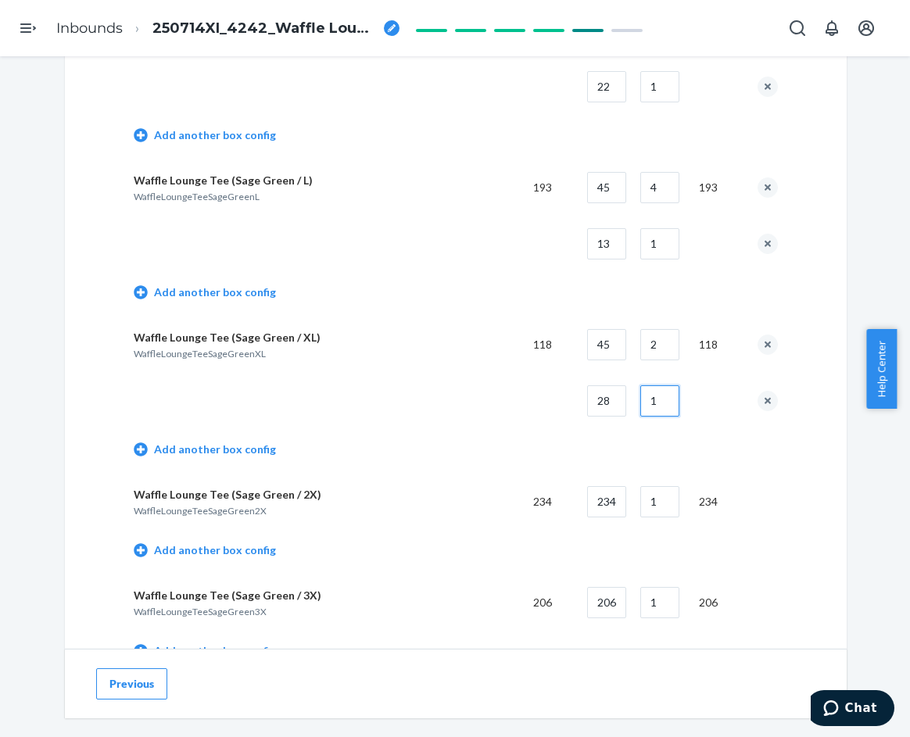
scroll to position [3675, 0]
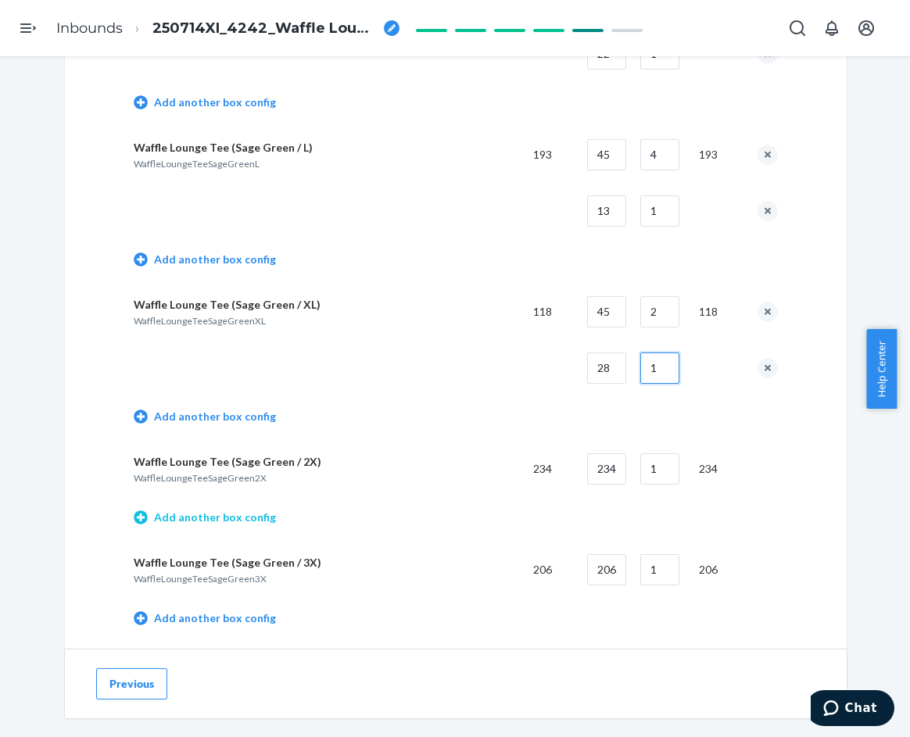
type input "1"
click at [249, 513] on link "Add another box config" at bounding box center [205, 518] width 142 height 16
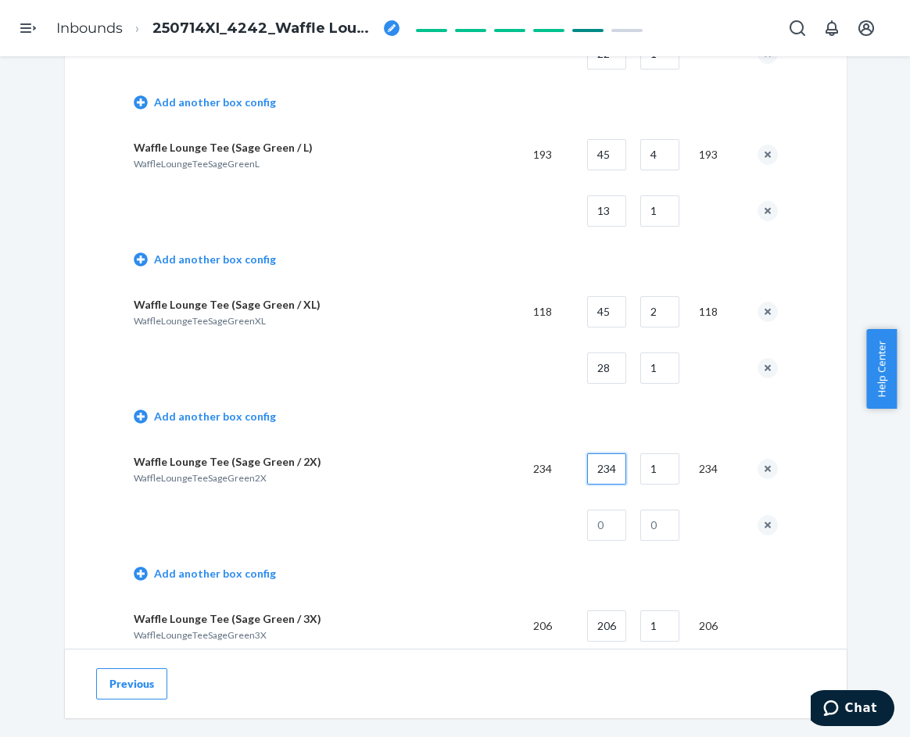
click at [597, 467] on input "234" at bounding box center [606, 469] width 39 height 31
type input "40"
click at [656, 469] on input "1" at bounding box center [659, 469] width 39 height 31
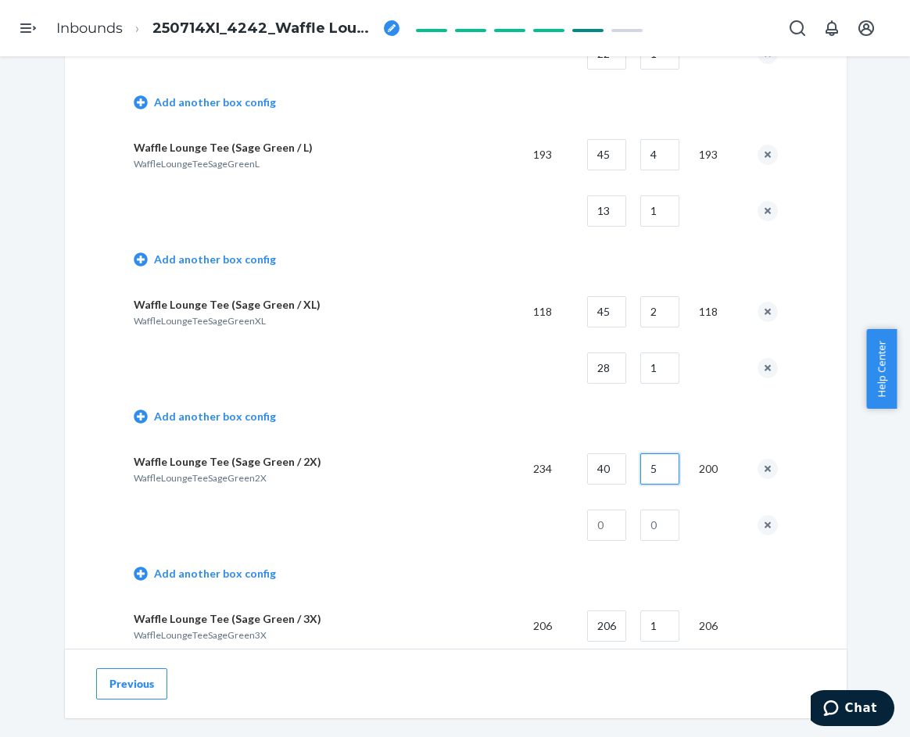
type input "5"
click at [601, 537] on input "text" at bounding box center [606, 525] width 39 height 31
type input "34"
drag, startPoint x: 651, startPoint y: 528, endPoint x: 635, endPoint y: 522, distance: 16.6
click at [651, 528] on input "text" at bounding box center [659, 525] width 39 height 31
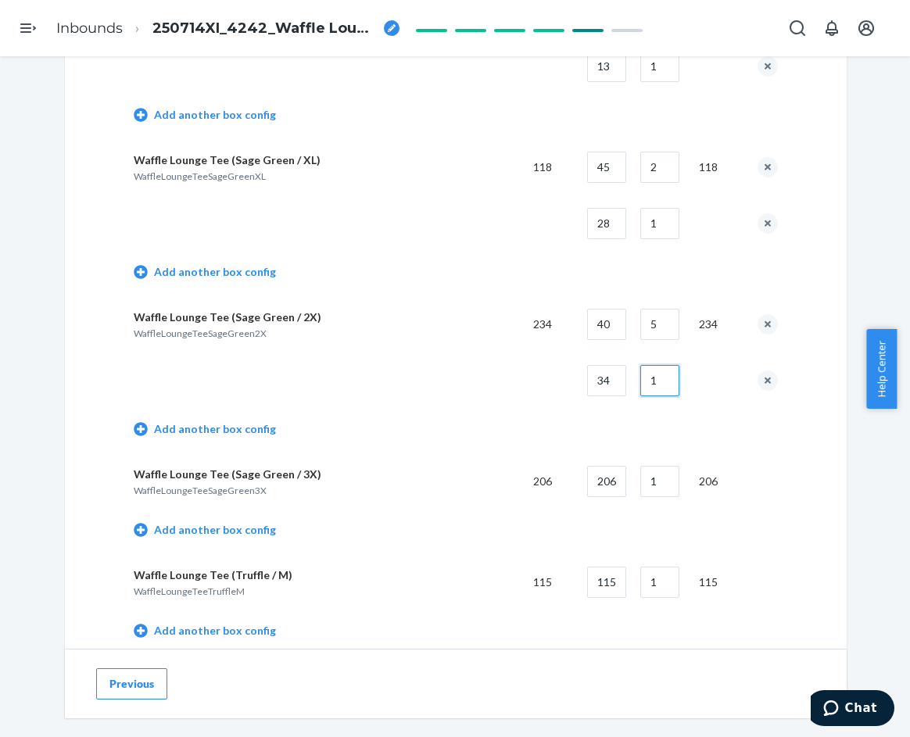
scroll to position [3832, 0]
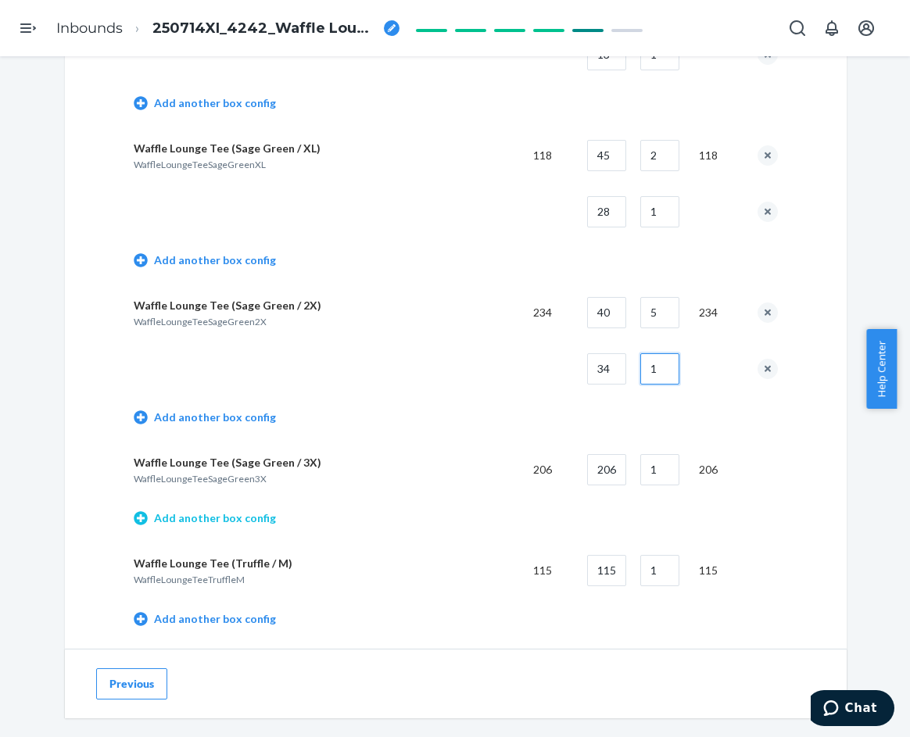
type input "1"
click at [239, 525] on link "Add another box config" at bounding box center [205, 519] width 142 height 16
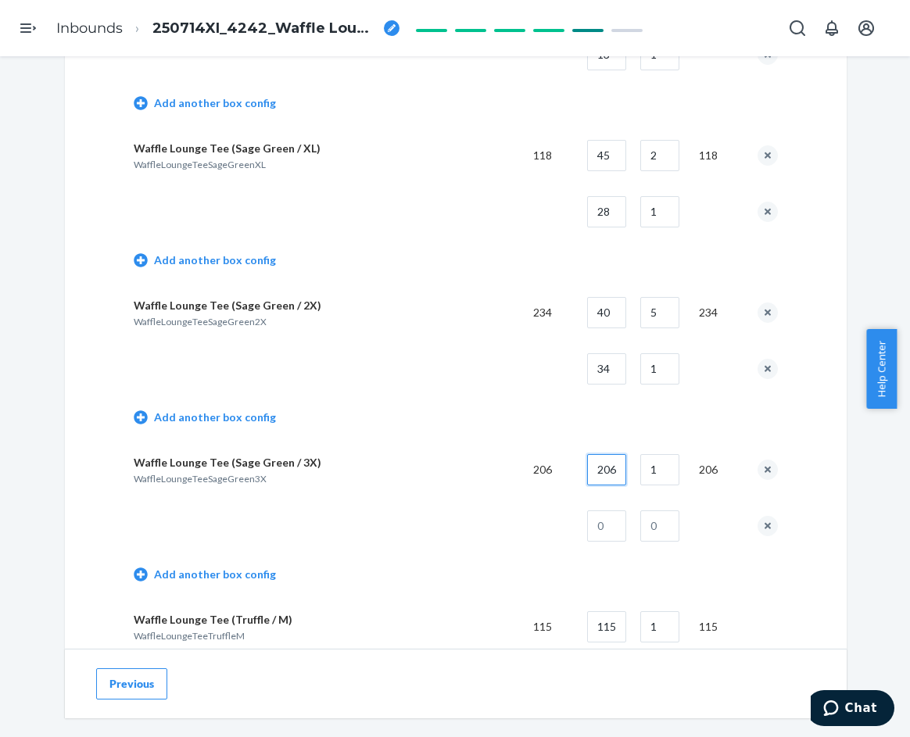
click at [604, 470] on input "206" at bounding box center [606, 469] width 39 height 31
type input "40"
click at [657, 473] on input "1" at bounding box center [659, 469] width 39 height 31
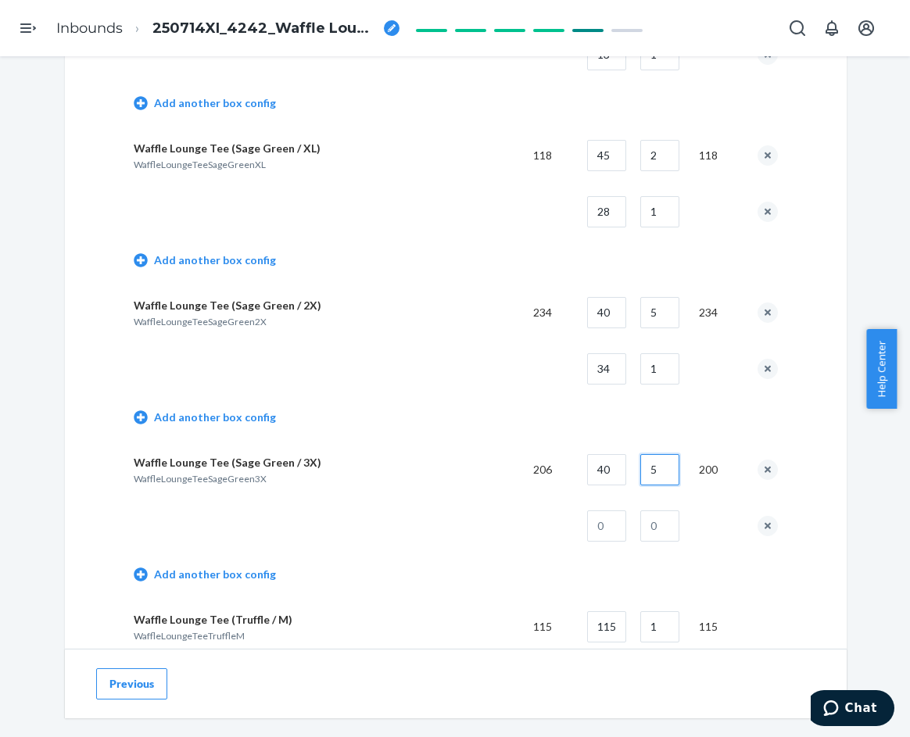
type input "5"
click at [622, 526] on input "text" at bounding box center [606, 526] width 39 height 31
type input "6"
click at [651, 523] on input "text" at bounding box center [659, 526] width 39 height 31
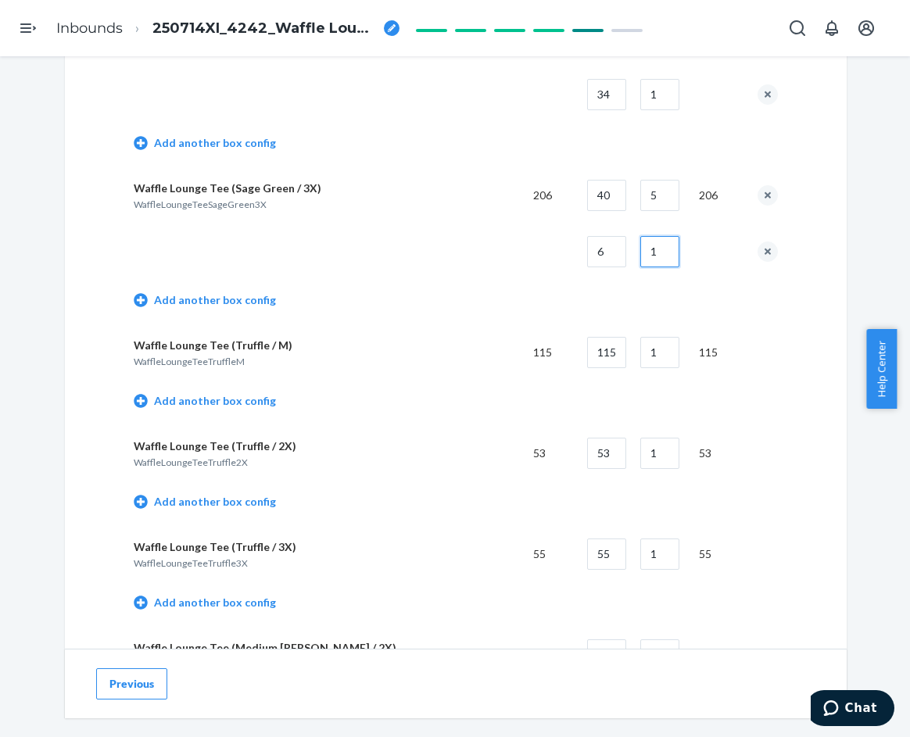
scroll to position [4144, 0]
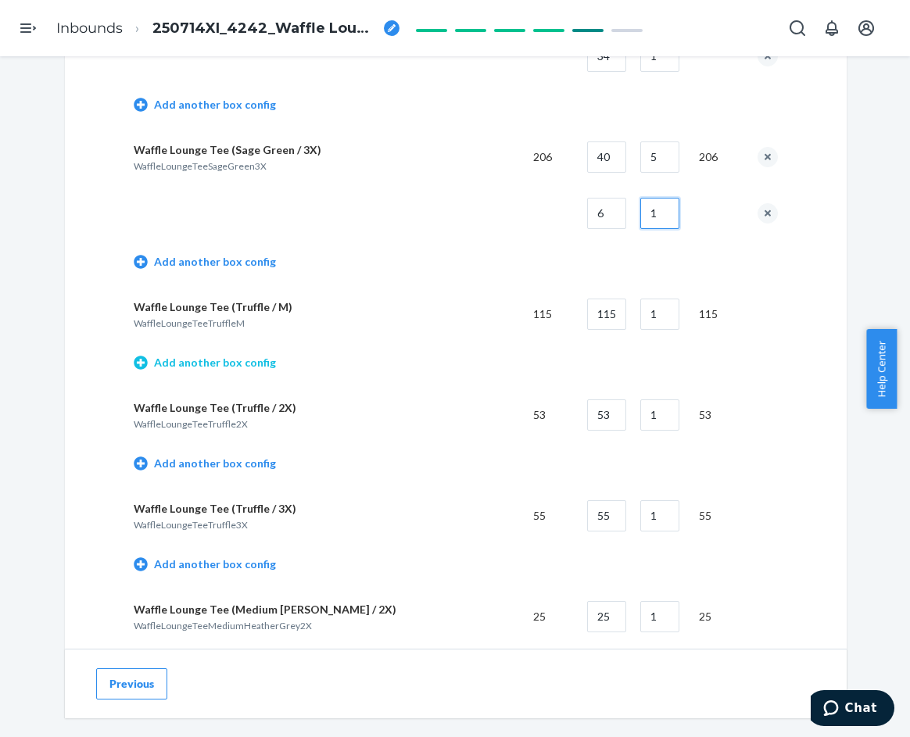
type input "1"
click at [231, 362] on link "Add another box config" at bounding box center [205, 363] width 142 height 16
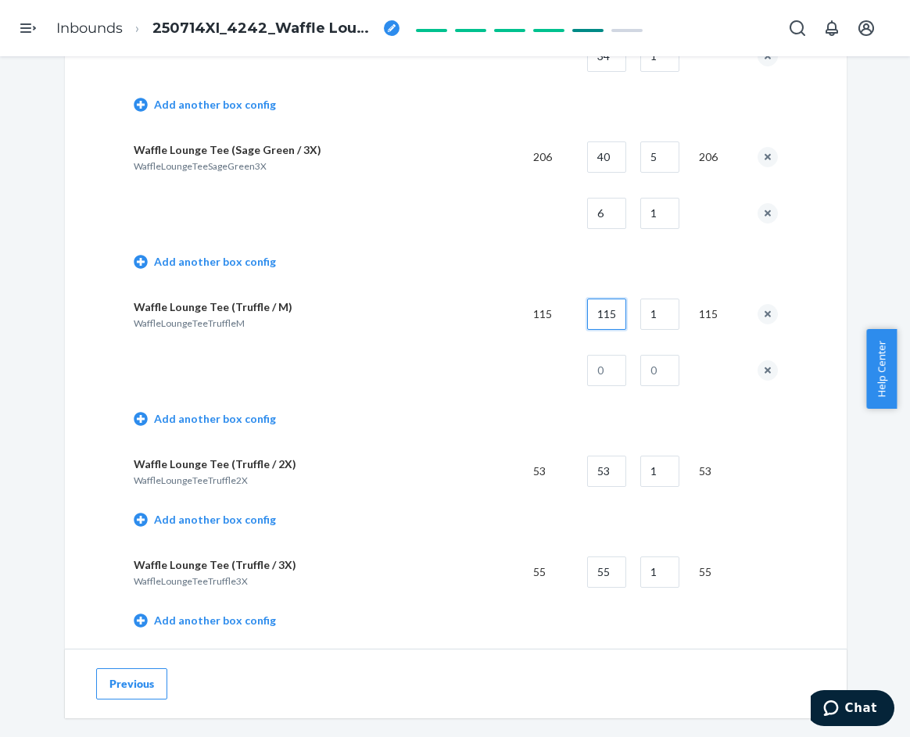
click at [611, 317] on input "115" at bounding box center [606, 314] width 39 height 31
type input "50"
click at [655, 318] on input "1" at bounding box center [659, 314] width 39 height 31
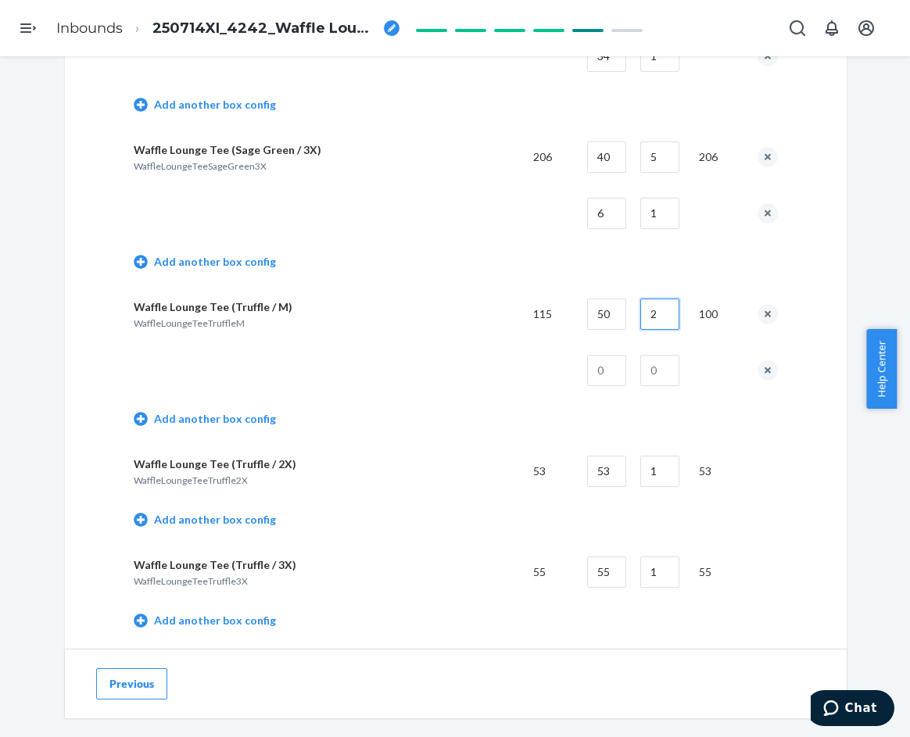
type input "2"
click at [601, 373] on input "text" at bounding box center [606, 370] width 39 height 31
type input "15"
click at [655, 371] on input "text" at bounding box center [659, 370] width 39 height 31
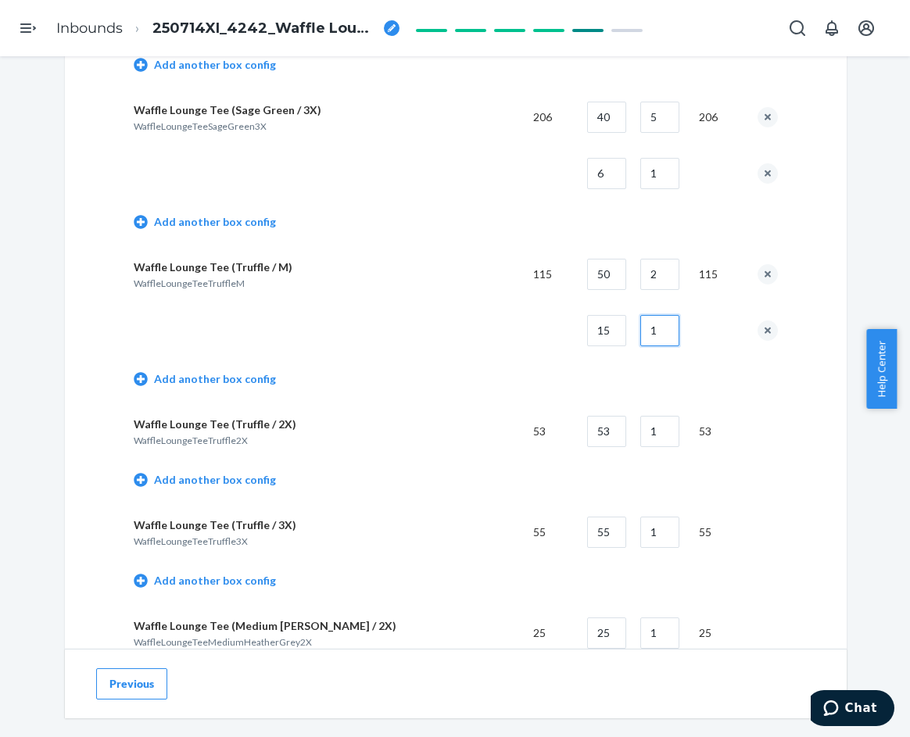
scroll to position [4223, 0]
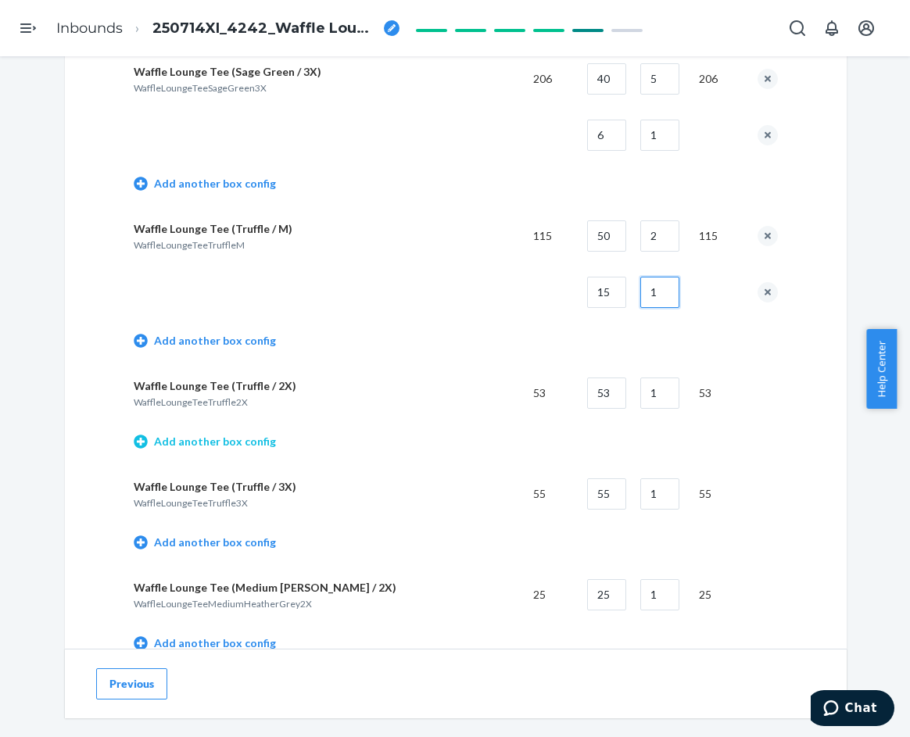
type input "1"
click at [248, 439] on link "Add another box config" at bounding box center [205, 442] width 142 height 16
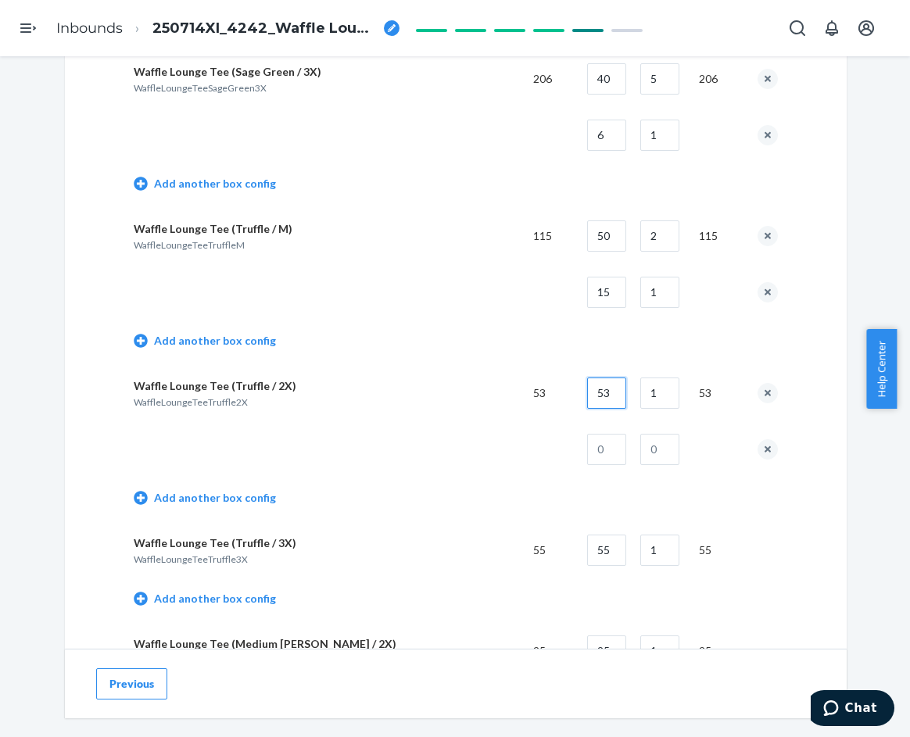
click at [605, 397] on input "53" at bounding box center [606, 393] width 39 height 31
type input "40"
click at [606, 444] on input "text" at bounding box center [606, 449] width 39 height 31
type input "13"
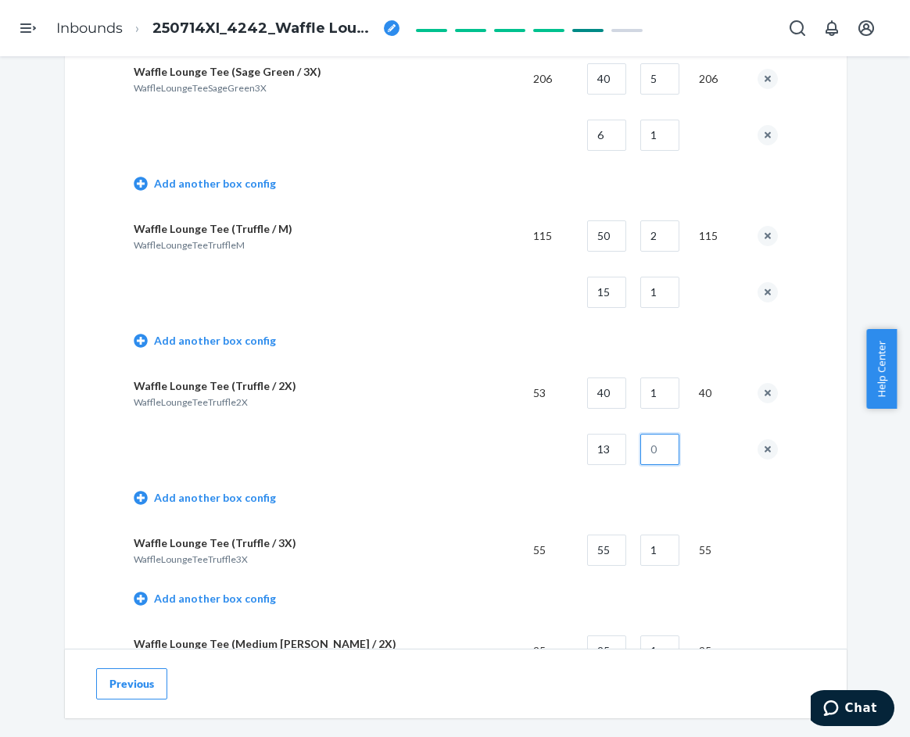
drag, startPoint x: 655, startPoint y: 451, endPoint x: 644, endPoint y: 449, distance: 10.4
click at [655, 451] on input "text" at bounding box center [659, 449] width 39 height 31
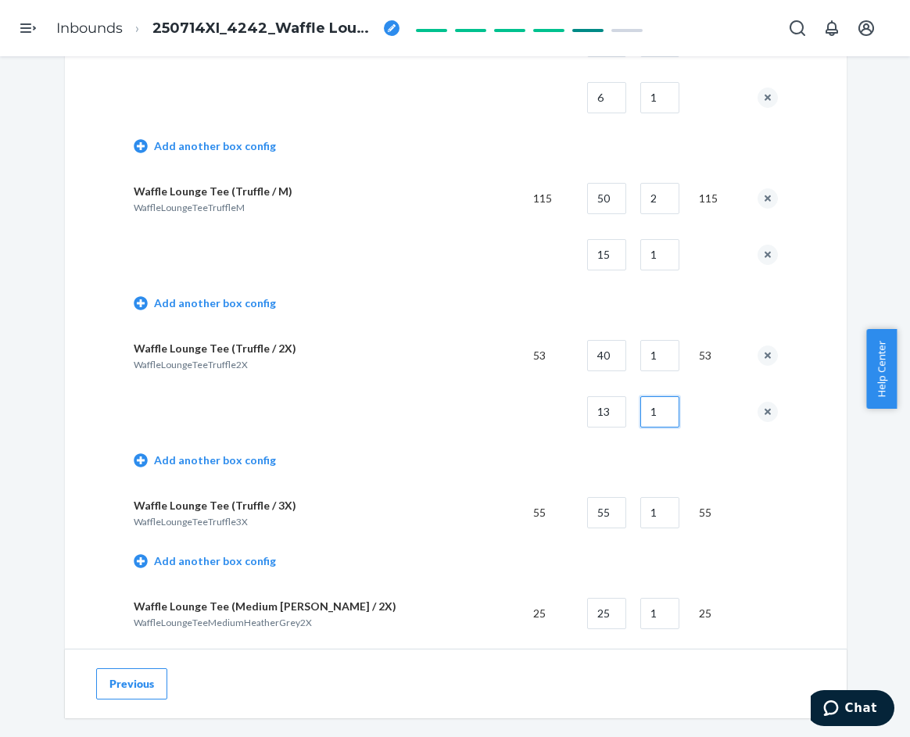
scroll to position [4379, 0]
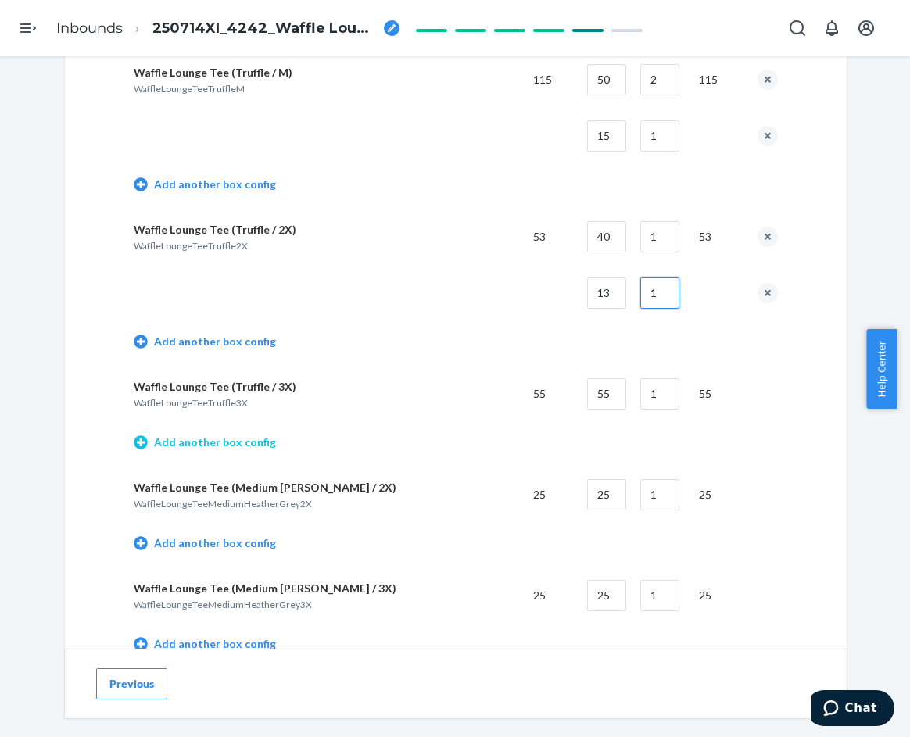
type input "1"
click at [245, 439] on link "Add another box config" at bounding box center [205, 443] width 142 height 16
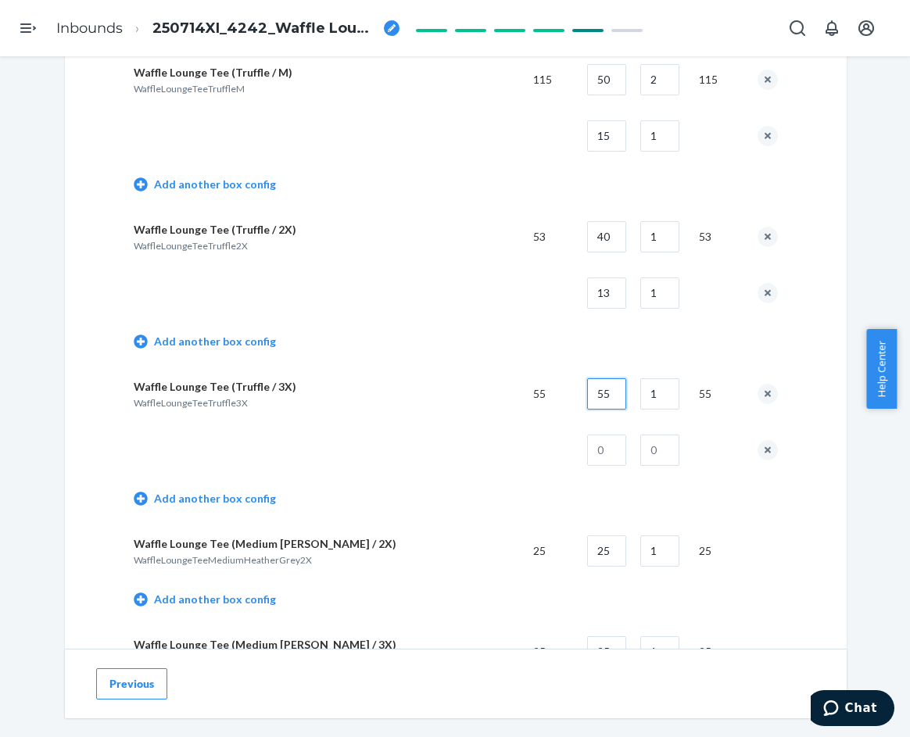
click at [612, 393] on input "55" at bounding box center [606, 393] width 39 height 31
type input "40"
click at [606, 450] on input "text" at bounding box center [606, 450] width 39 height 31
type input "15"
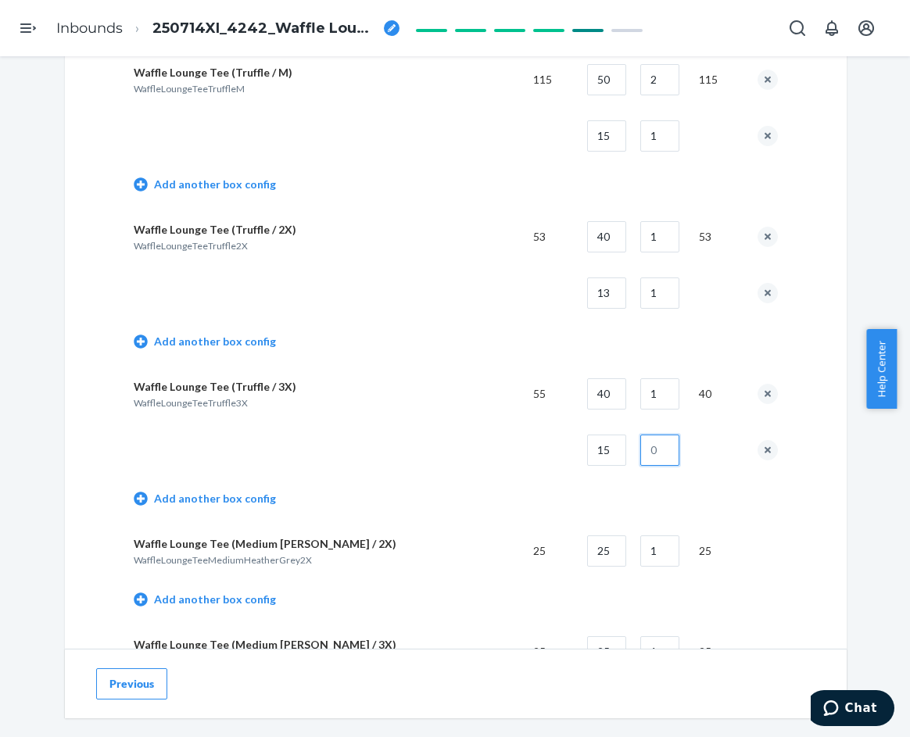
click at [658, 448] on input "text" at bounding box center [659, 450] width 39 height 31
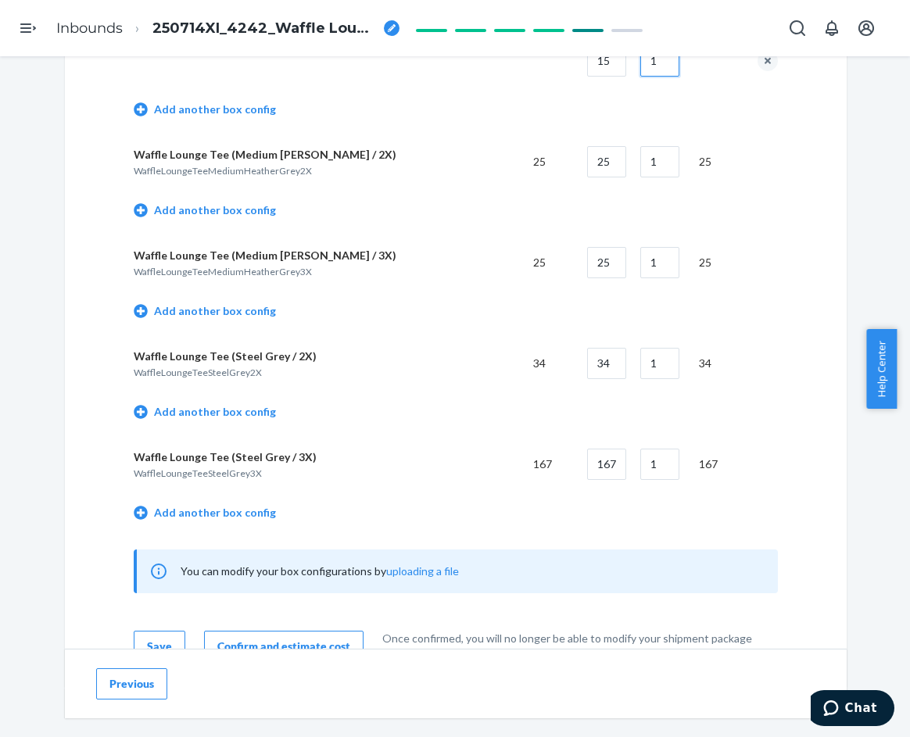
scroll to position [4770, 0]
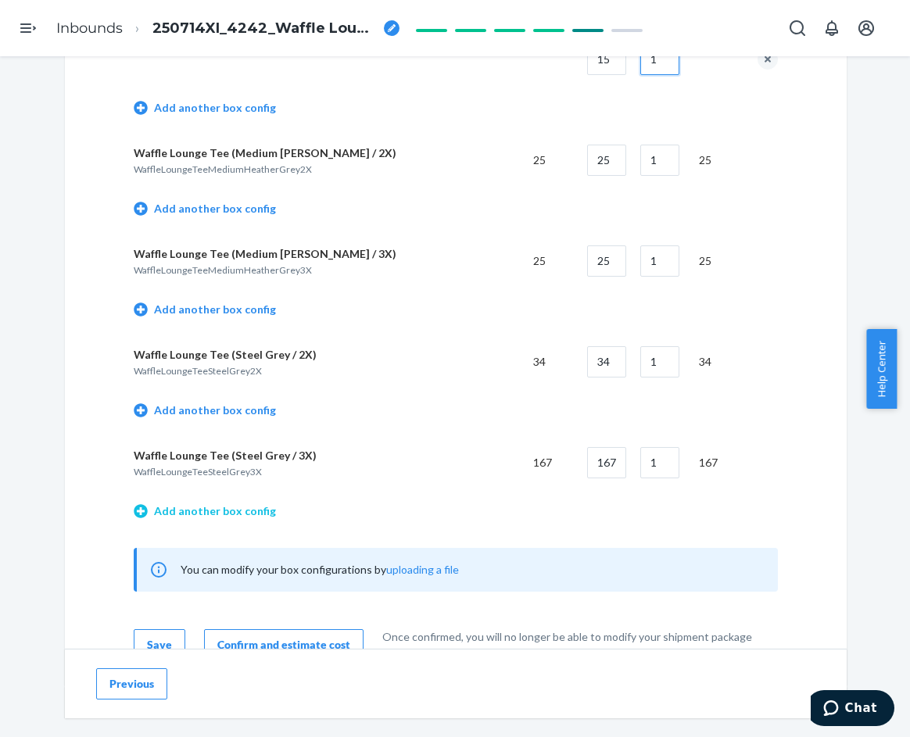
type input "1"
click at [246, 512] on link "Add another box config" at bounding box center [205, 512] width 142 height 16
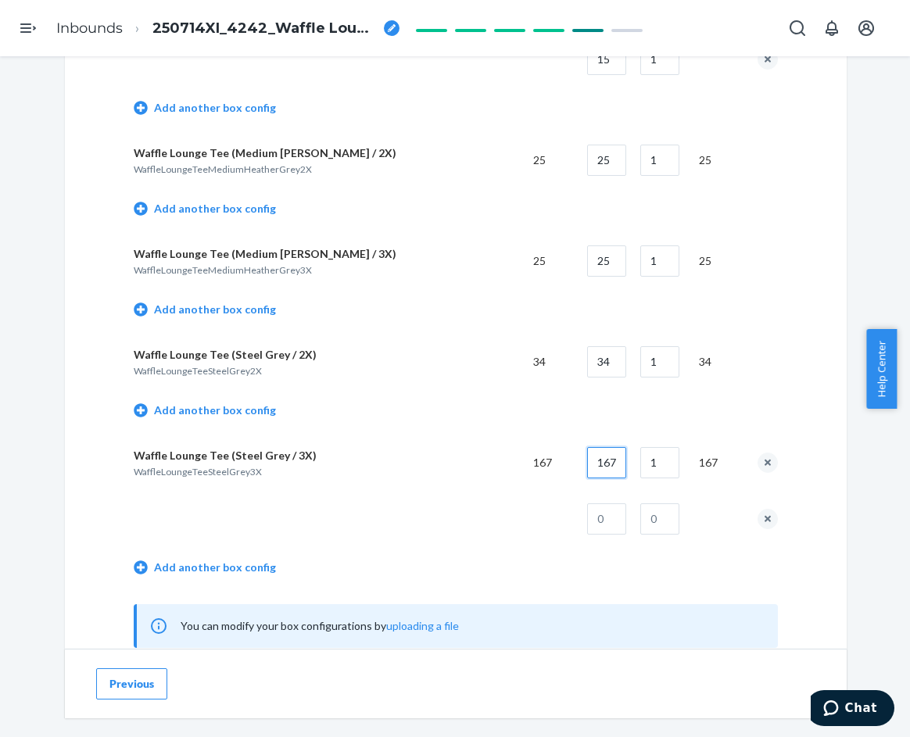
click at [610, 457] on input "167" at bounding box center [606, 462] width 39 height 31
type input "40"
click at [669, 464] on input "1" at bounding box center [659, 462] width 39 height 31
click at [668, 464] on input "1" at bounding box center [659, 462] width 39 height 31
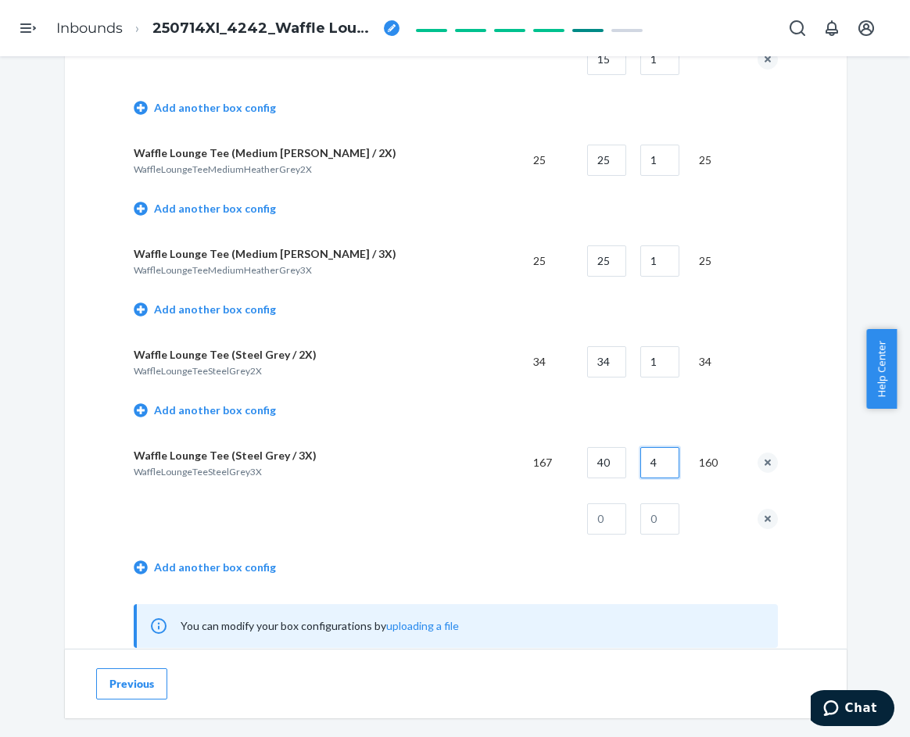
type input "4"
click at [617, 517] on input "text" at bounding box center [606, 519] width 39 height 31
type input "7"
drag, startPoint x: 652, startPoint y: 514, endPoint x: 643, endPoint y: 512, distance: 9.5
click at [652, 514] on input "text" at bounding box center [659, 519] width 39 height 31
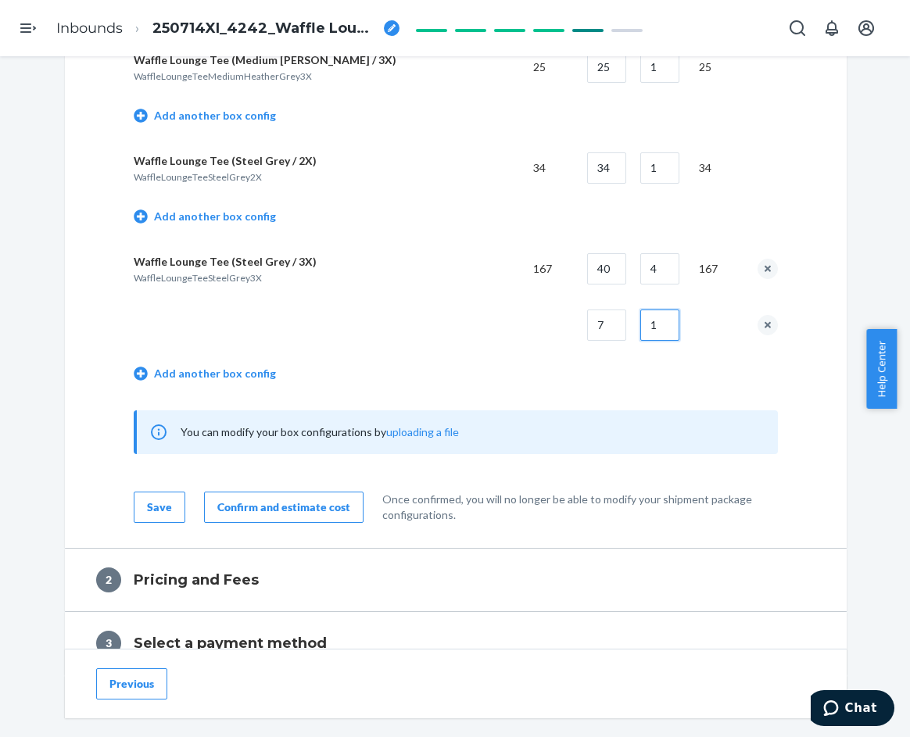
scroll to position [5005, 0]
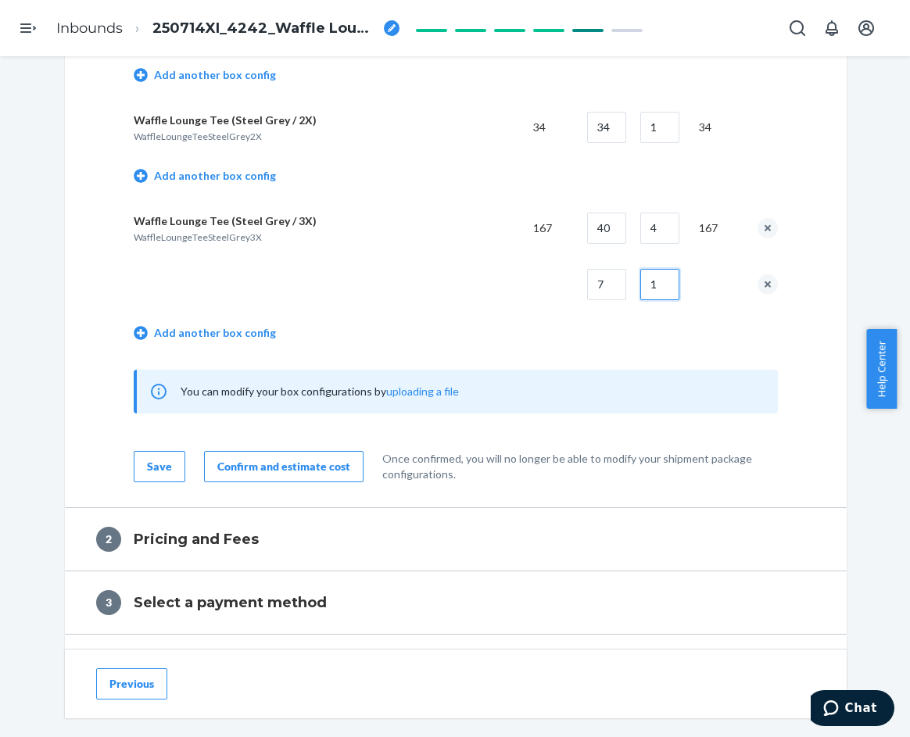
type input "1"
click at [257, 471] on div "Confirm and estimate cost" at bounding box center [283, 467] width 133 height 16
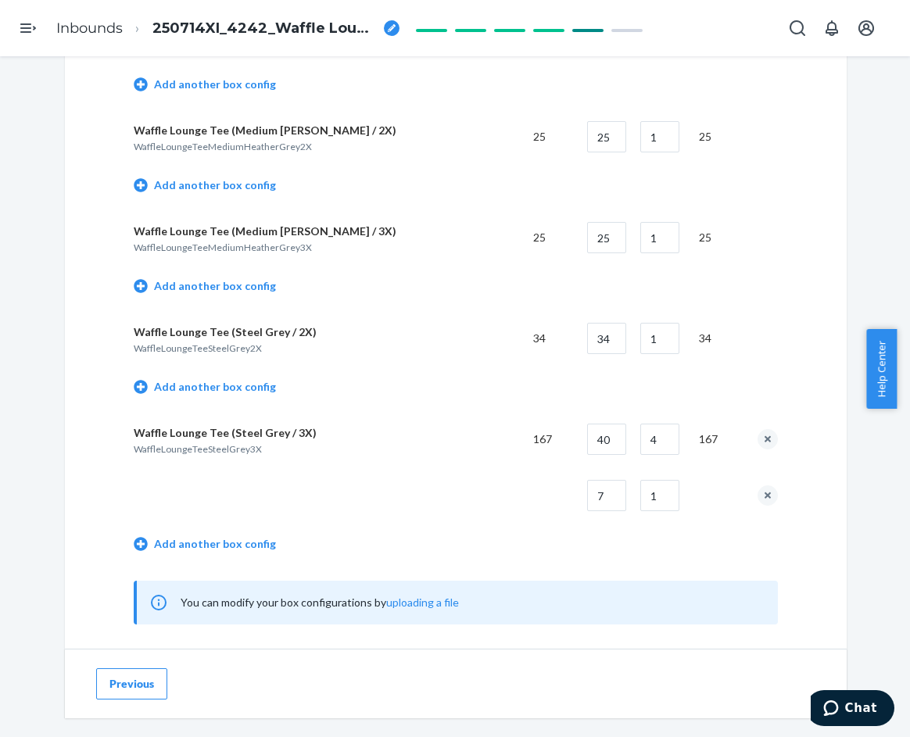
scroll to position [4803, 0]
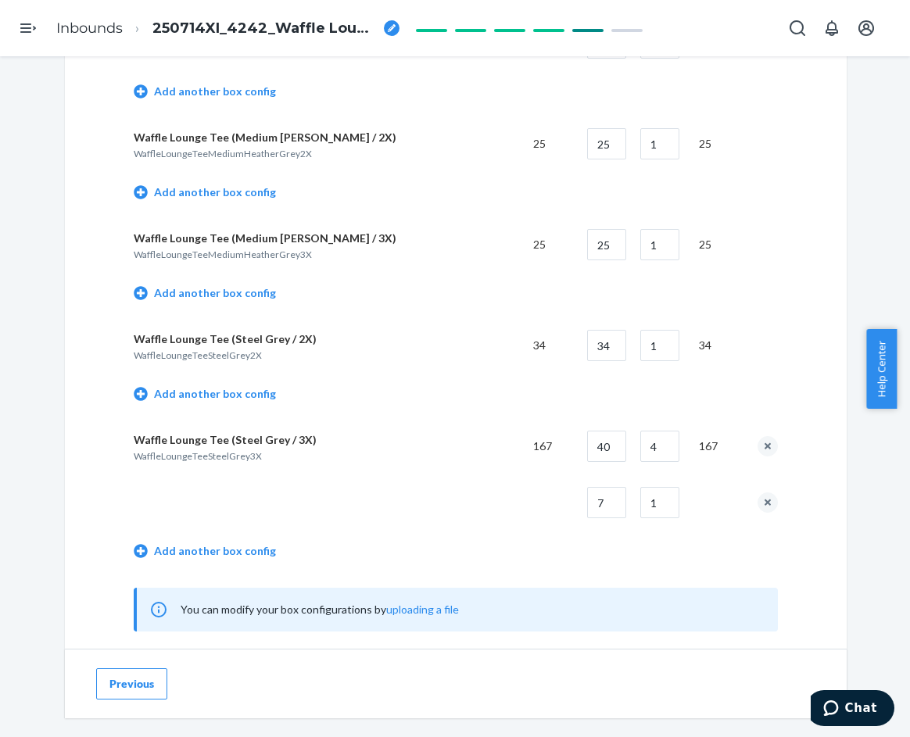
click at [125, 681] on button "Previous" at bounding box center [131, 684] width 71 height 31
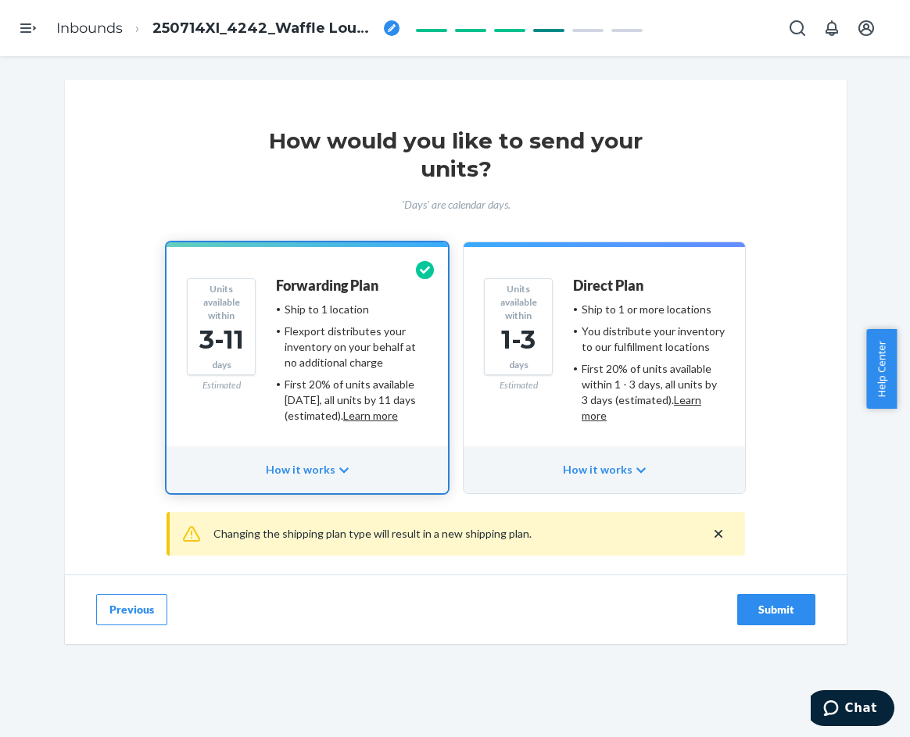
click at [140, 616] on button "Previous" at bounding box center [131, 609] width 71 height 31
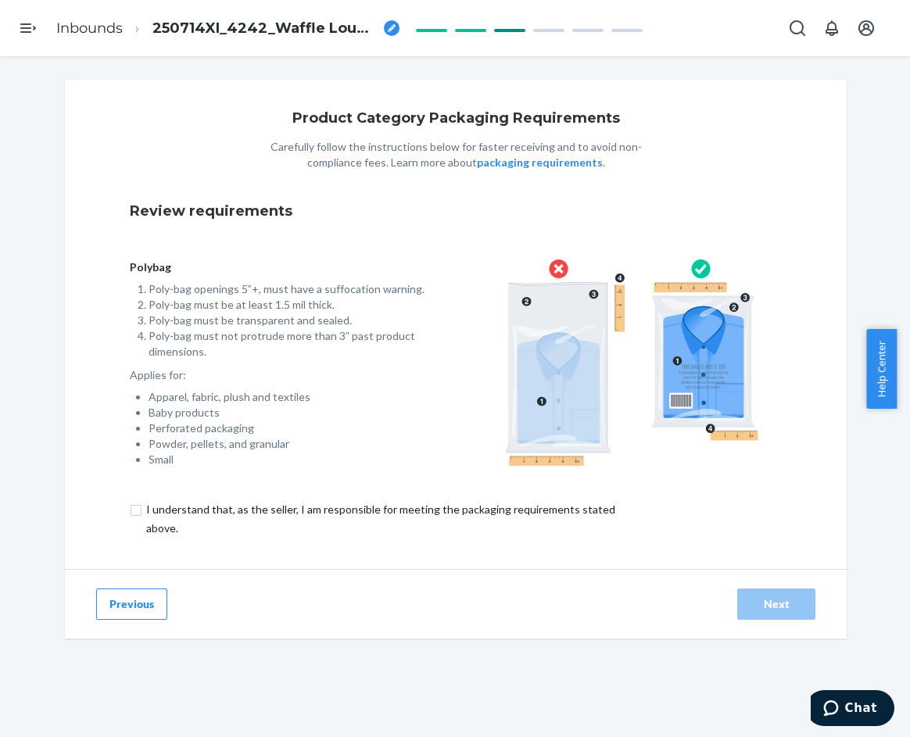
click at [132, 603] on button "Previous" at bounding box center [131, 604] width 71 height 31
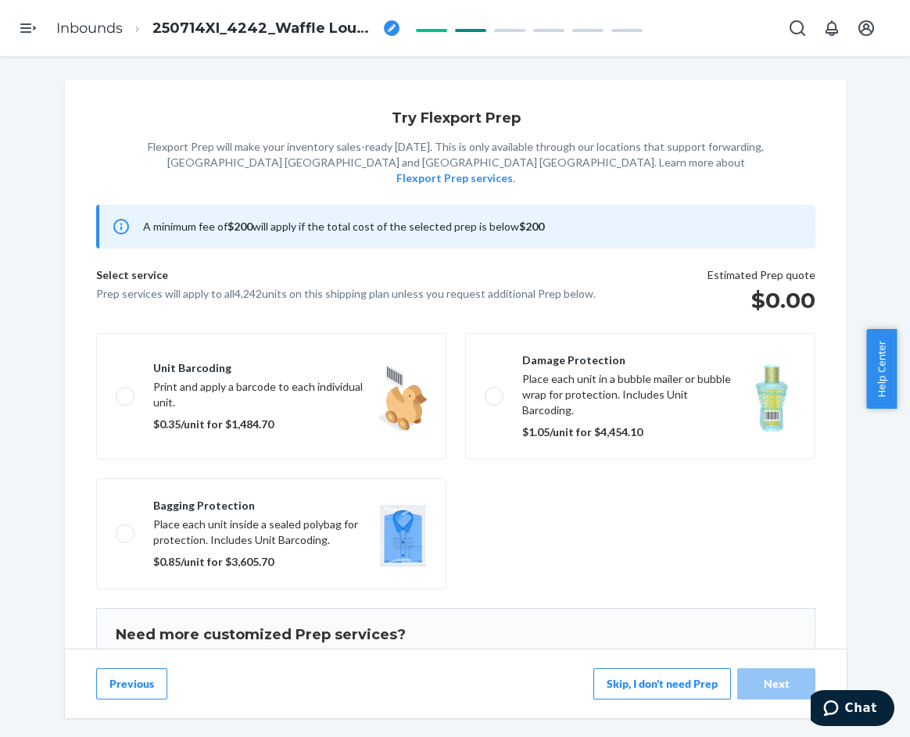
click at [141, 680] on button "Previous" at bounding box center [131, 684] width 71 height 31
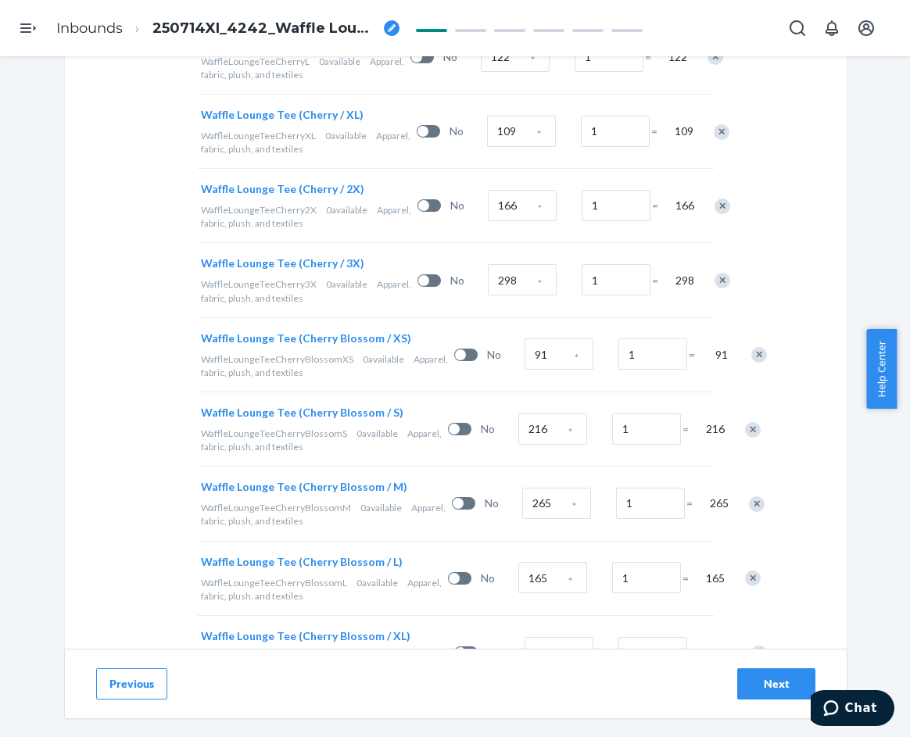
scroll to position [938, 0]
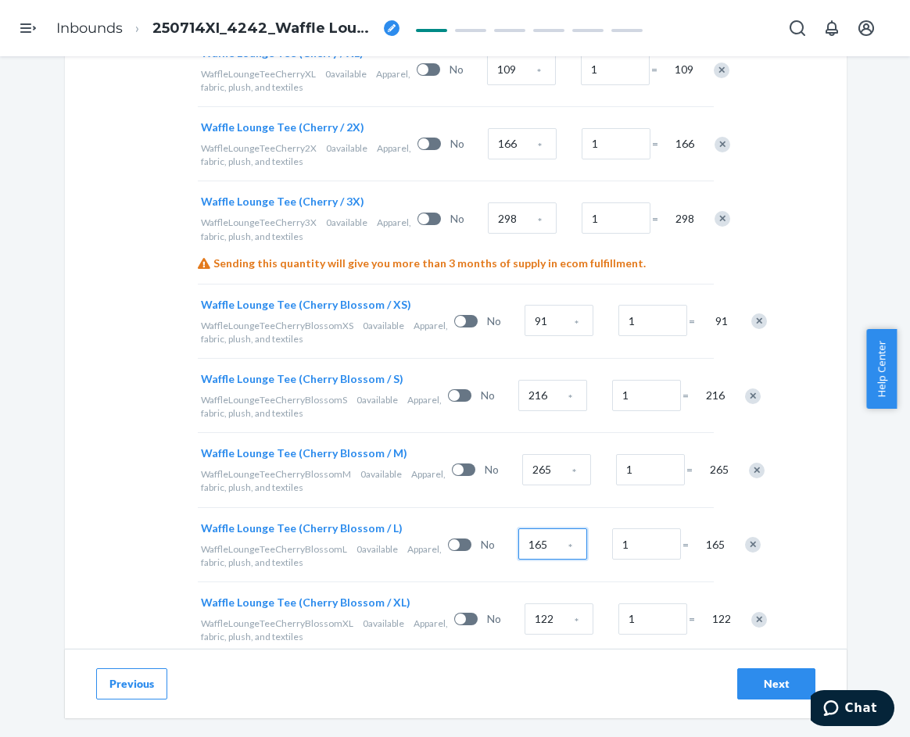
click at [518, 560] on input "165" at bounding box center [552, 544] width 69 height 31
type input "1"
radio input "true"
type input "16"
radio input "true"
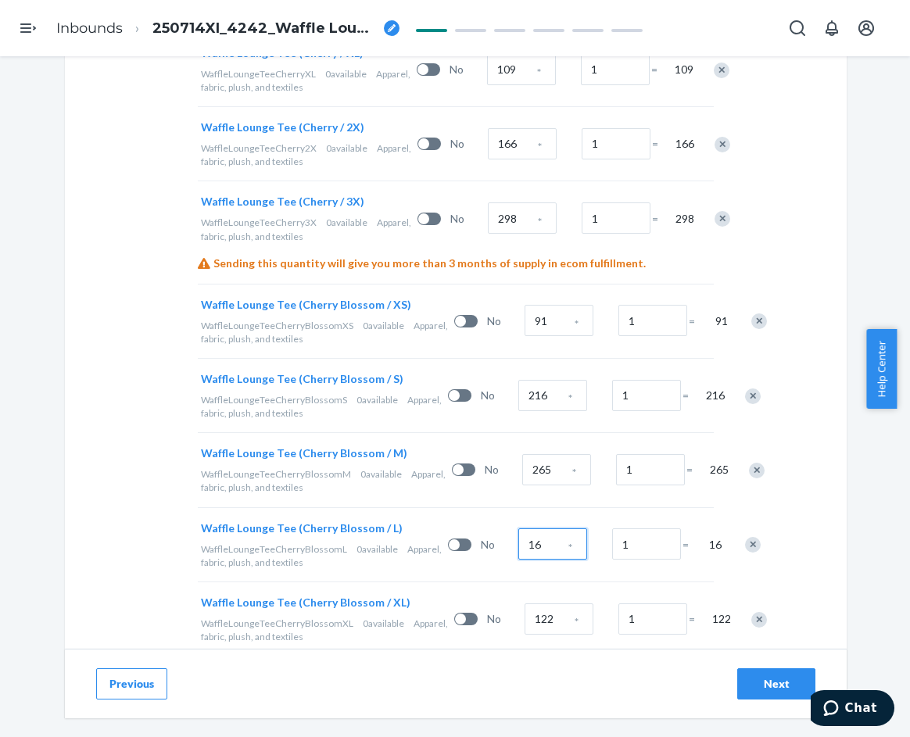
type input "160"
radio input "true"
type input "160"
click at [766, 676] on div "Next" at bounding box center [777, 684] width 52 height 16
radio input "true"
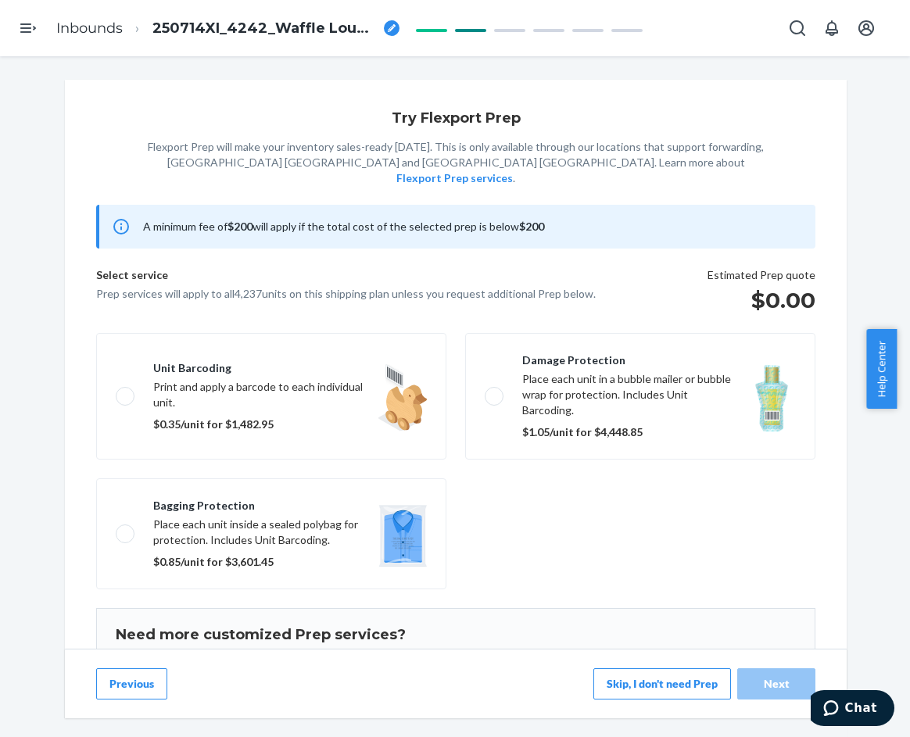
click at [665, 680] on button "Skip, I don't need Prep" at bounding box center [663, 684] width 138 height 31
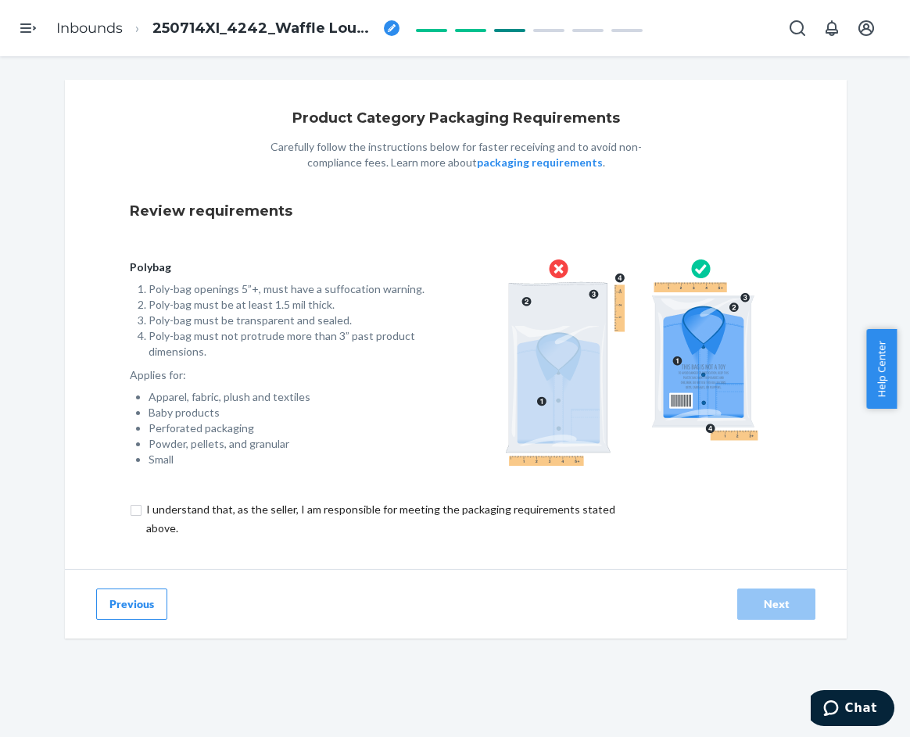
click at [384, 519] on input "checkbox" at bounding box center [390, 519] width 520 height 38
checkbox input "true"
click at [770, 602] on div "Next" at bounding box center [777, 605] width 52 height 16
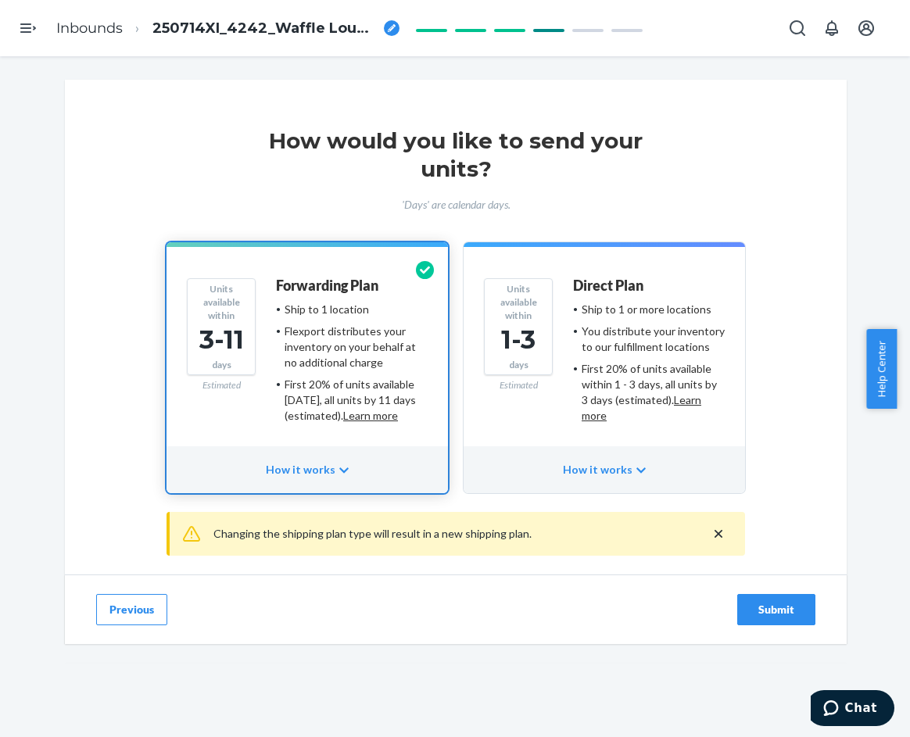
click at [753, 603] on div "Submit" at bounding box center [777, 610] width 52 height 16
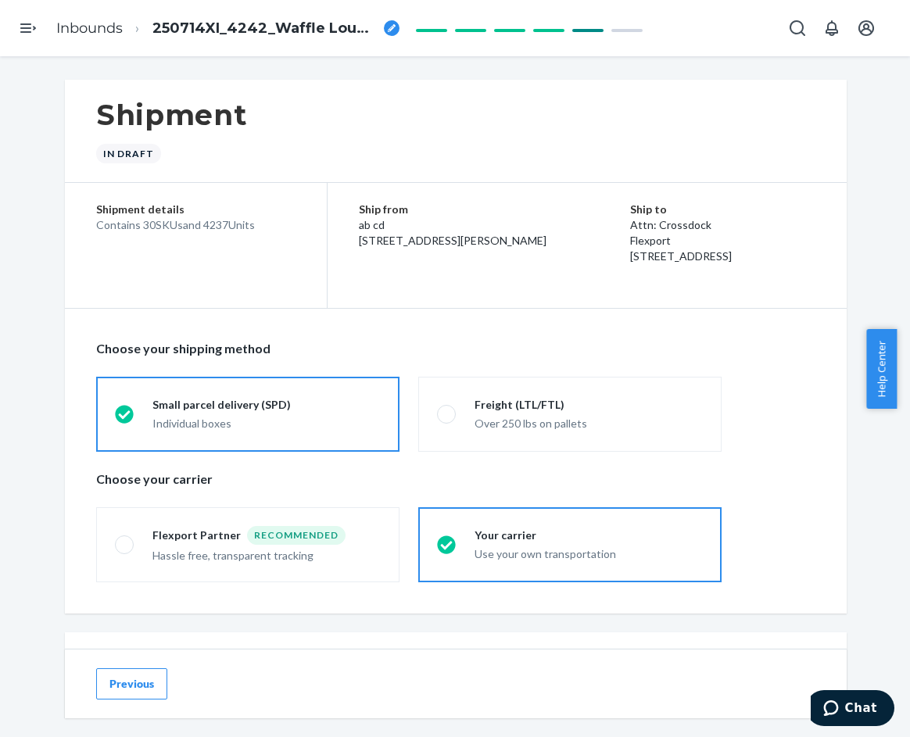
click at [399, 25] on div "breadcrumbs" at bounding box center [392, 28] width 16 height 16
click at [239, 27] on input "250714XI_4242_Waffle Lounge Tee - XS-3X Cherry XS-3X Cherry Blossom 2X-3X Powde…" at bounding box center [230, 28] width 156 height 25
type input "250714XI_4237_Waffle Lounge Tee - XS-3X Cherry XS-3X Cherry Blossom 2X-3X Powde…"
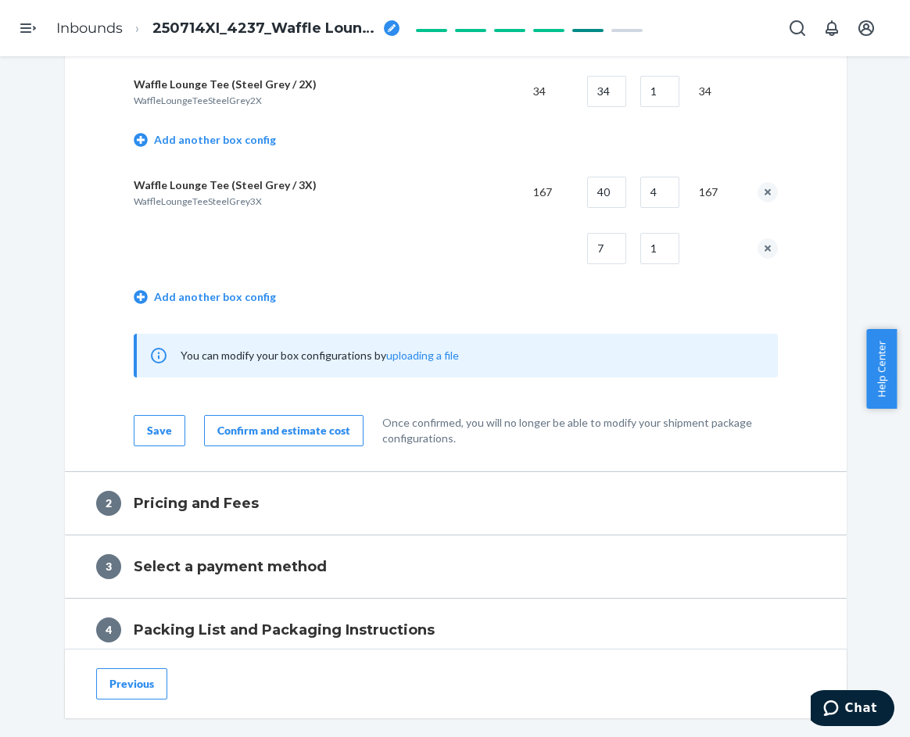
scroll to position [5055, 0]
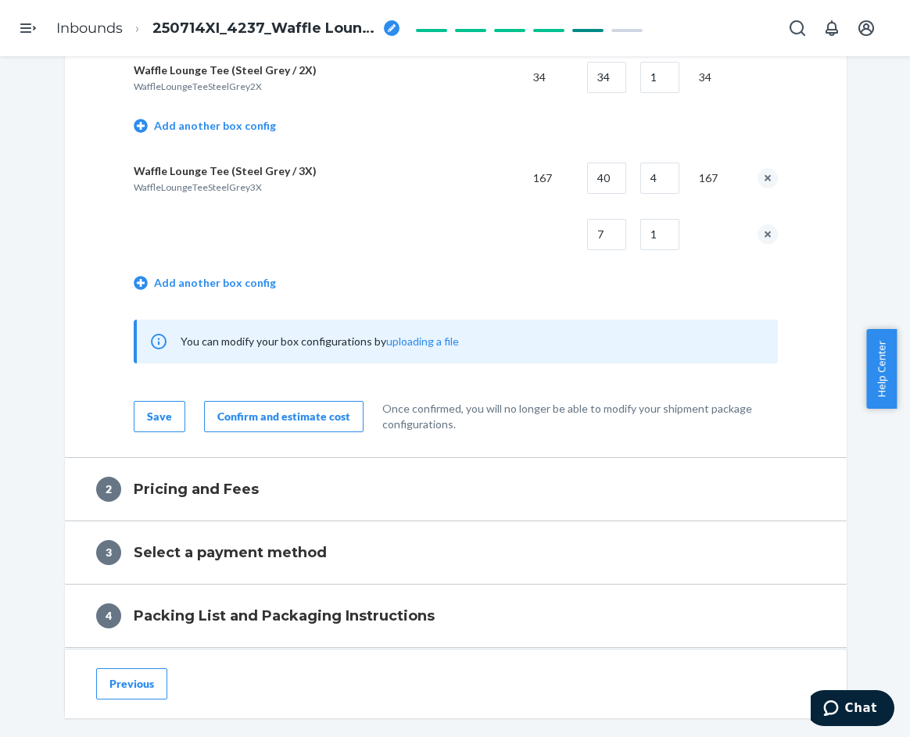
click at [267, 421] on div "Confirm and estimate cost" at bounding box center [283, 417] width 133 height 16
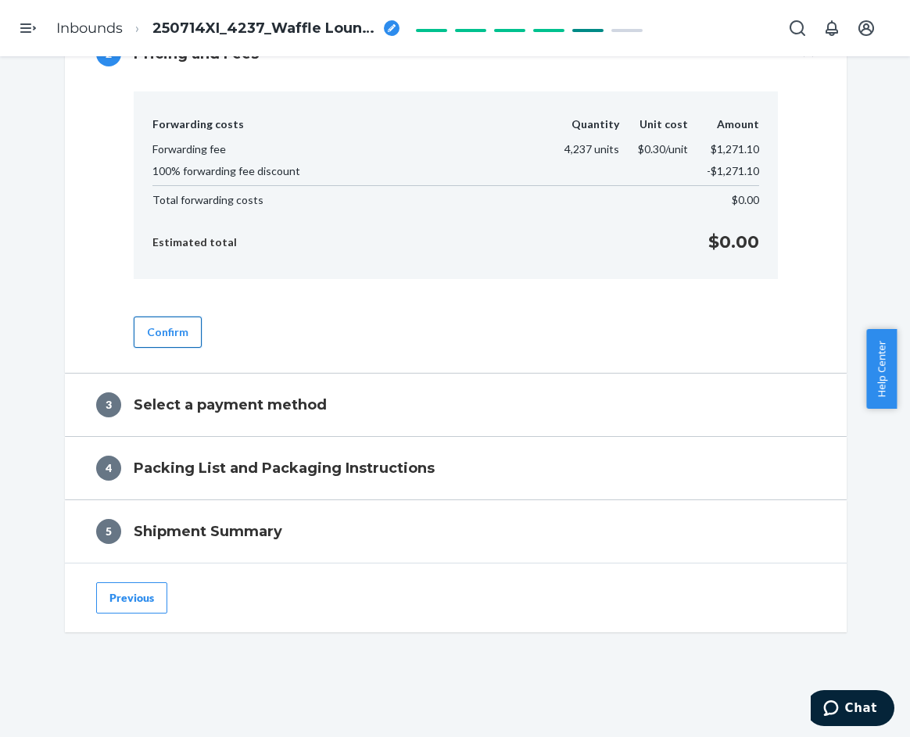
click at [175, 346] on button "Confirm" at bounding box center [168, 332] width 68 height 31
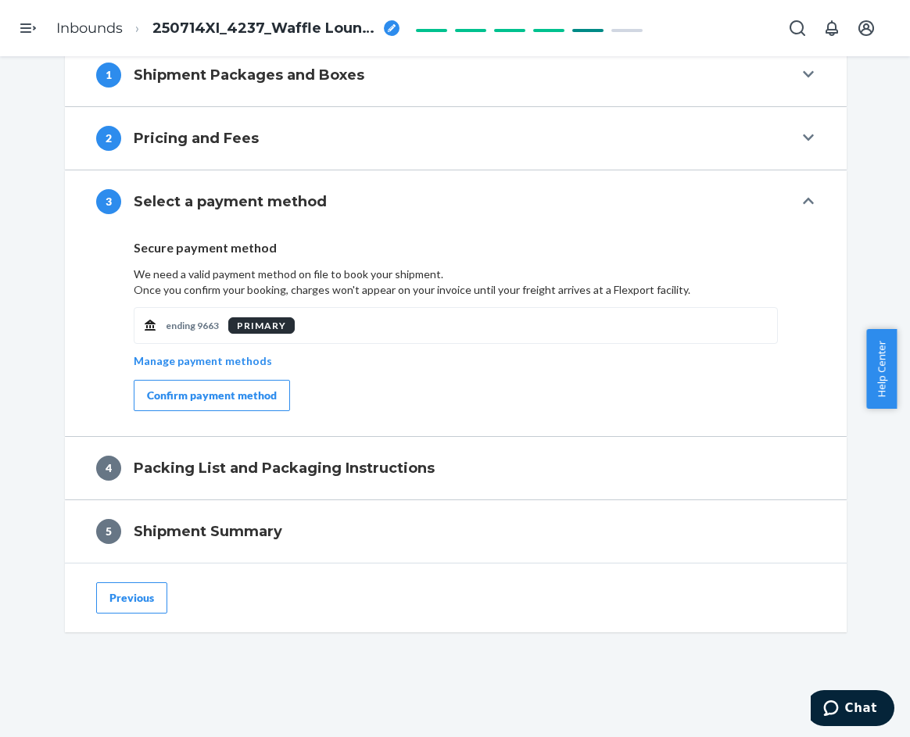
scroll to position [589, 0]
click at [261, 400] on div "Confirm payment method" at bounding box center [212, 396] width 130 height 16
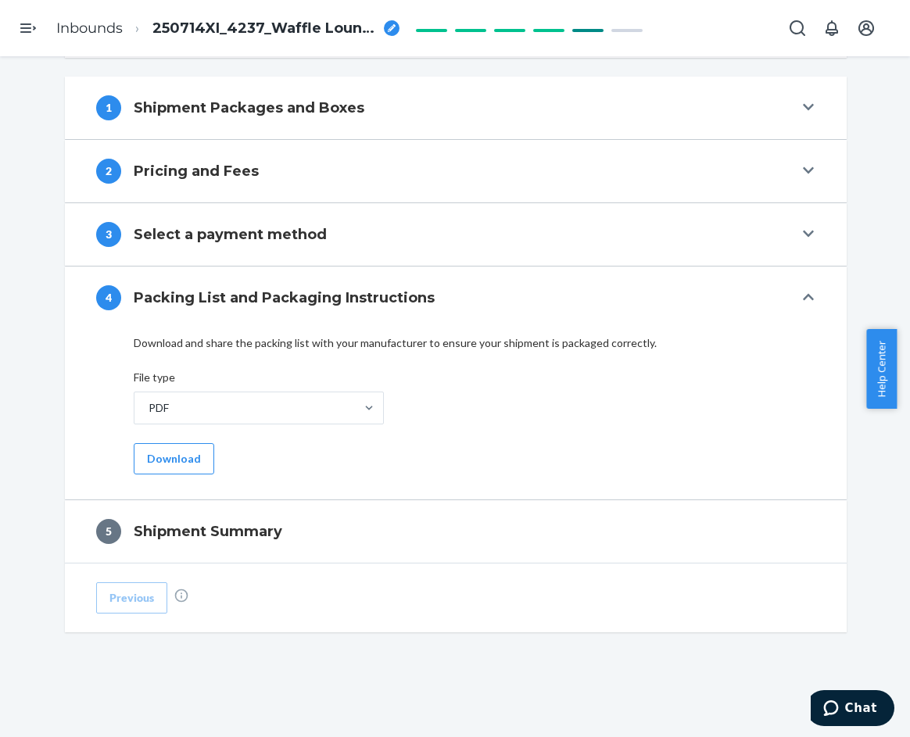
scroll to position [556, 0]
click at [188, 455] on button "Download" at bounding box center [174, 458] width 81 height 31
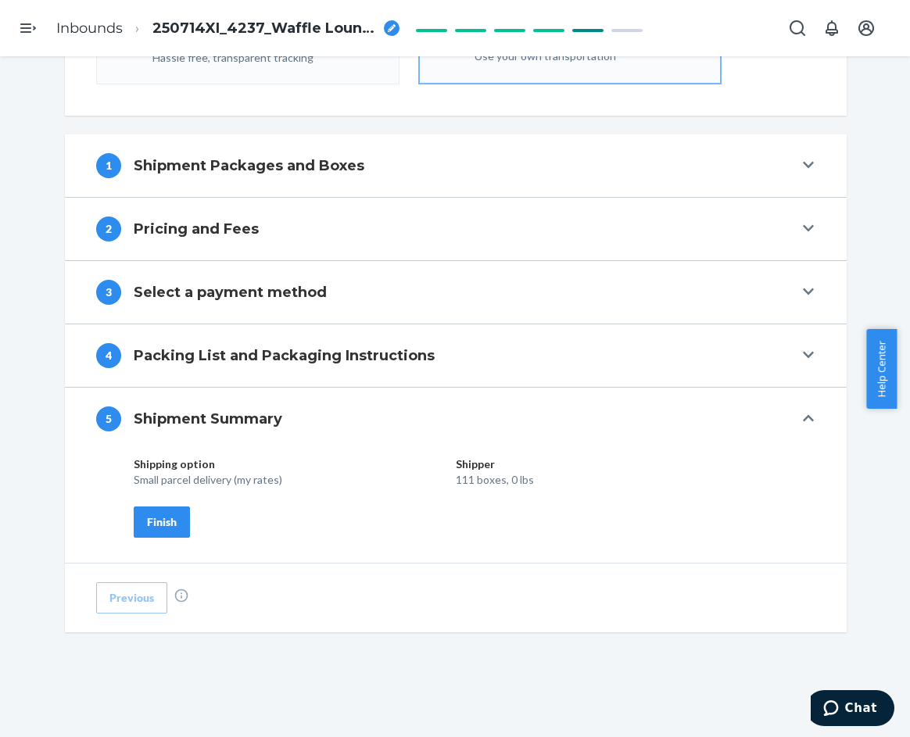
scroll to position [498, 0]
click at [156, 523] on div "Finish" at bounding box center [162, 523] width 30 height 16
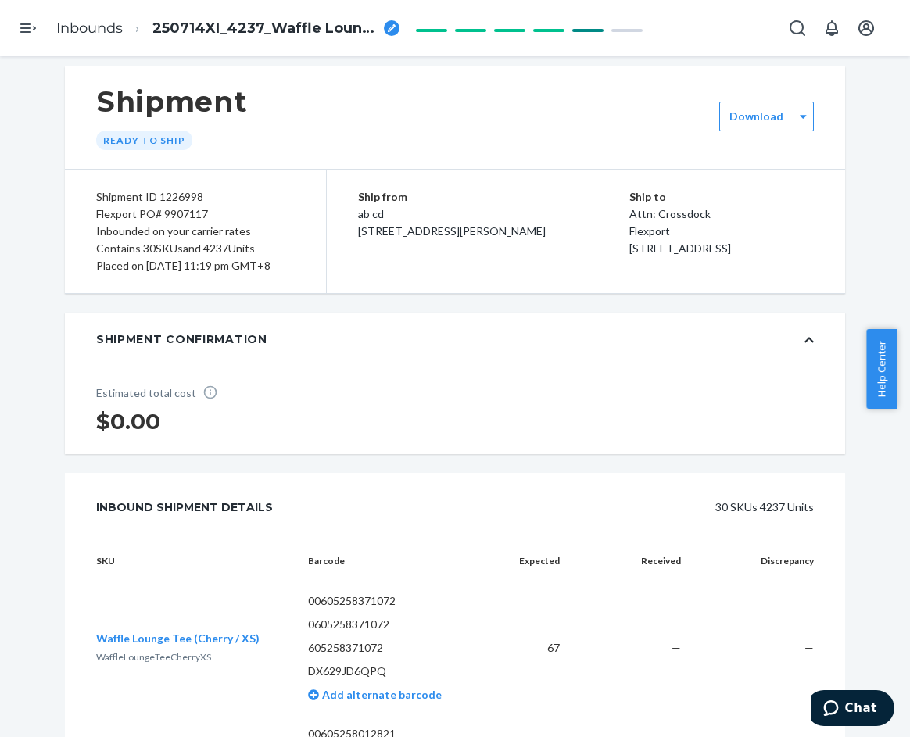
scroll to position [0, 0]
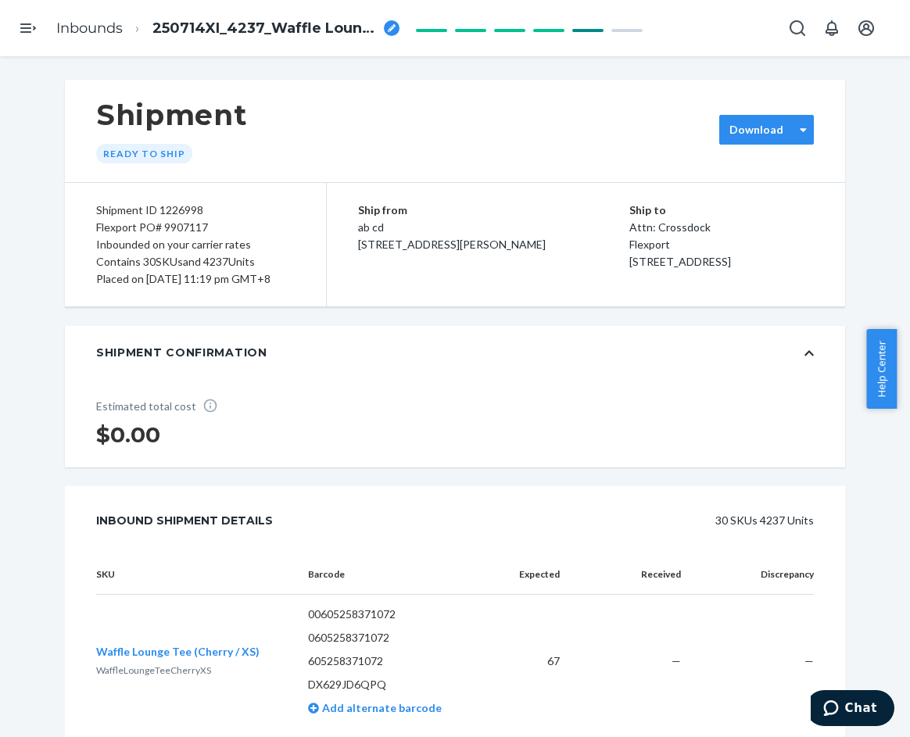
click at [756, 143] on div "Download" at bounding box center [766, 130] width 95 height 30
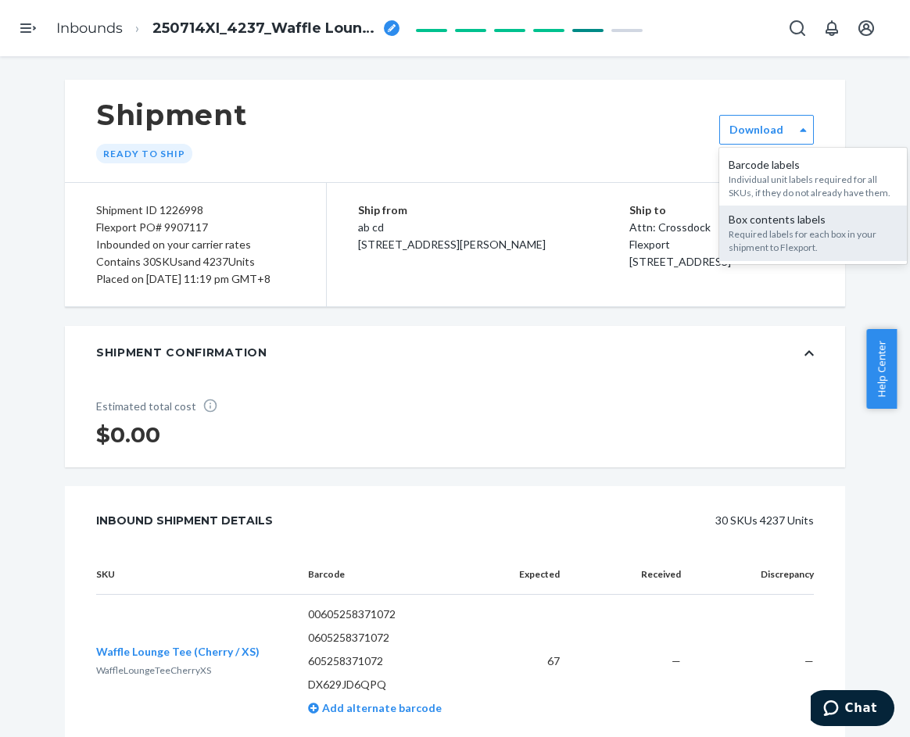
click at [760, 227] on div "Box contents labels" at bounding box center [813, 220] width 169 height 16
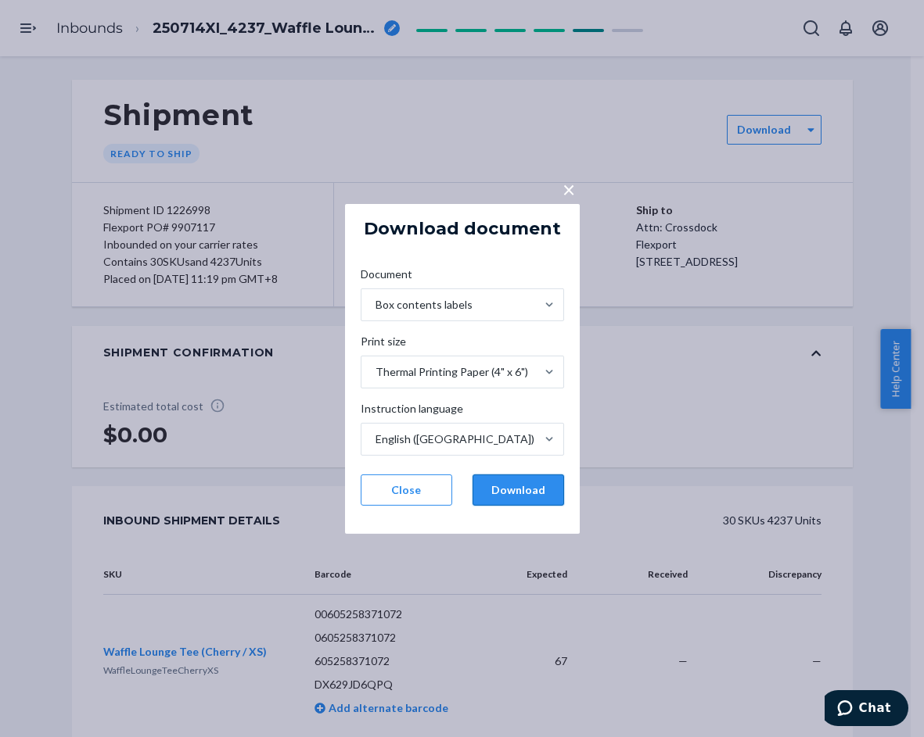
click at [523, 489] on button "Download" at bounding box center [517, 490] width 91 height 31
click at [402, 481] on button "Close" at bounding box center [405, 490] width 91 height 31
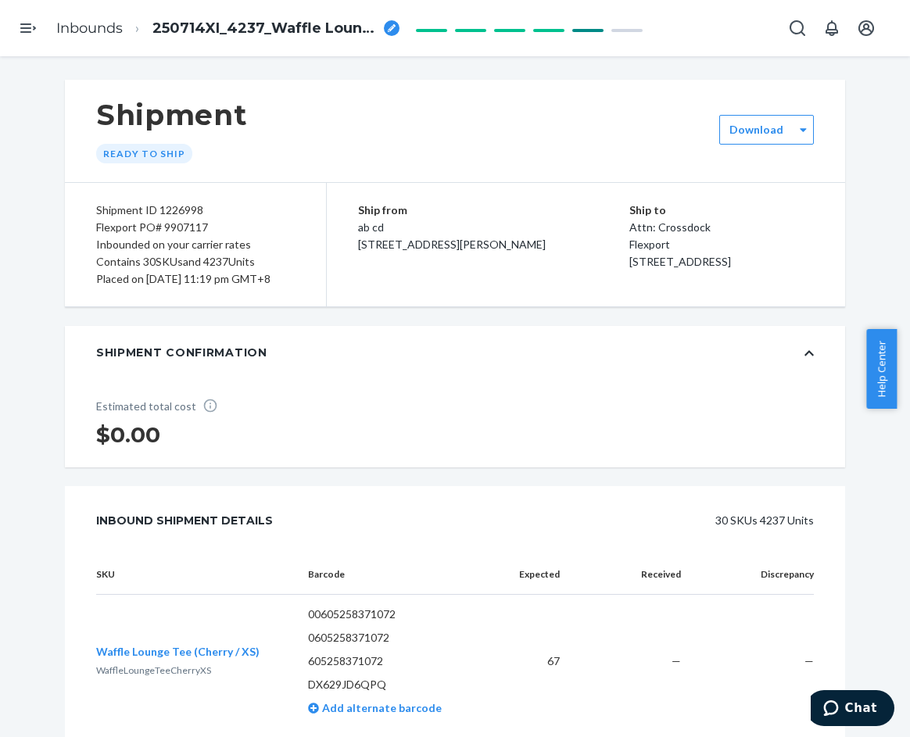
drag, startPoint x: 0, startPoint y: 274, endPoint x: 116, endPoint y: 192, distance: 141.9
click at [0, 274] on div "Shipment Ready to ship option [object Object], selected. 0 results available. S…" at bounding box center [455, 396] width 910 height 681
click at [393, 30] on icon "breadcrumbs" at bounding box center [392, 28] width 8 height 8
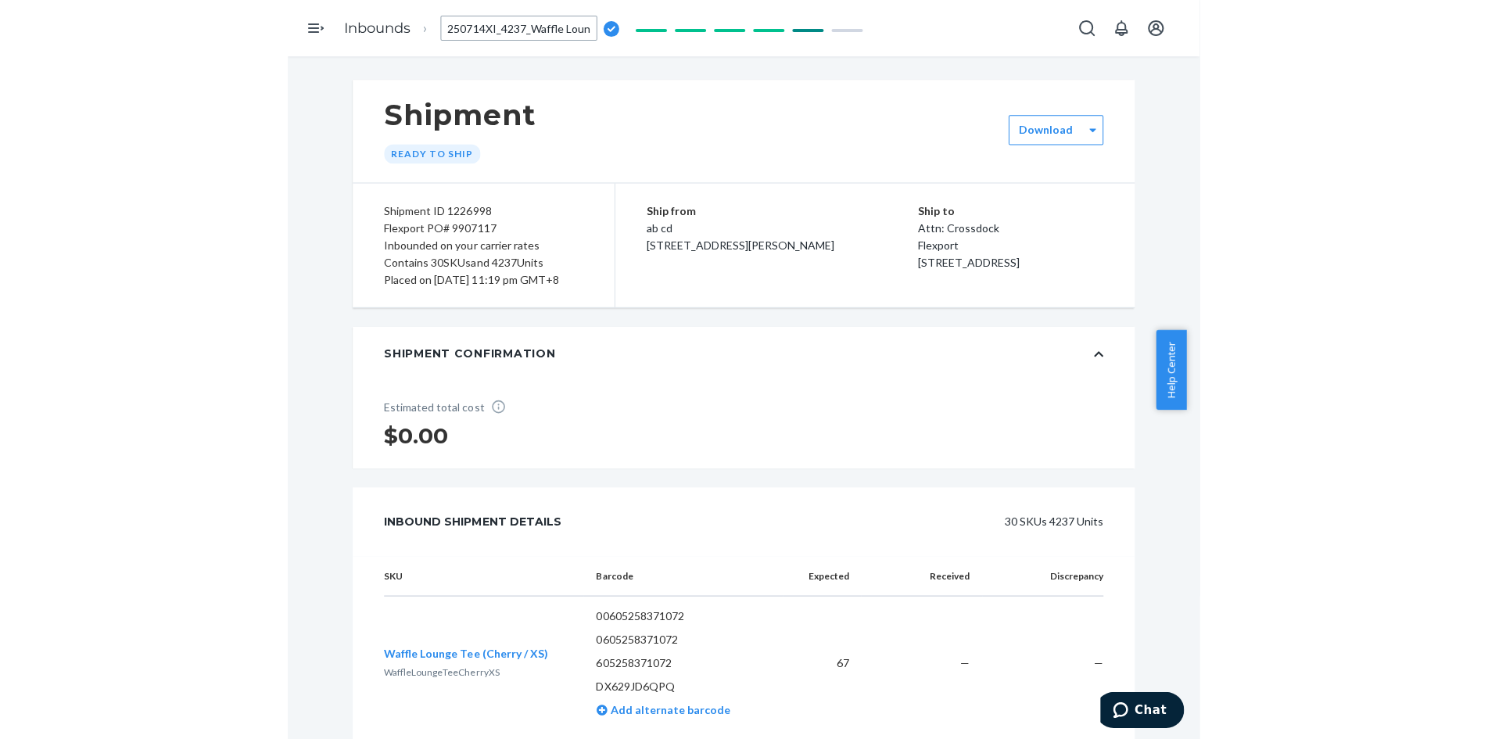
scroll to position [0, 830]
